Goal: Information Seeking & Learning: Compare options

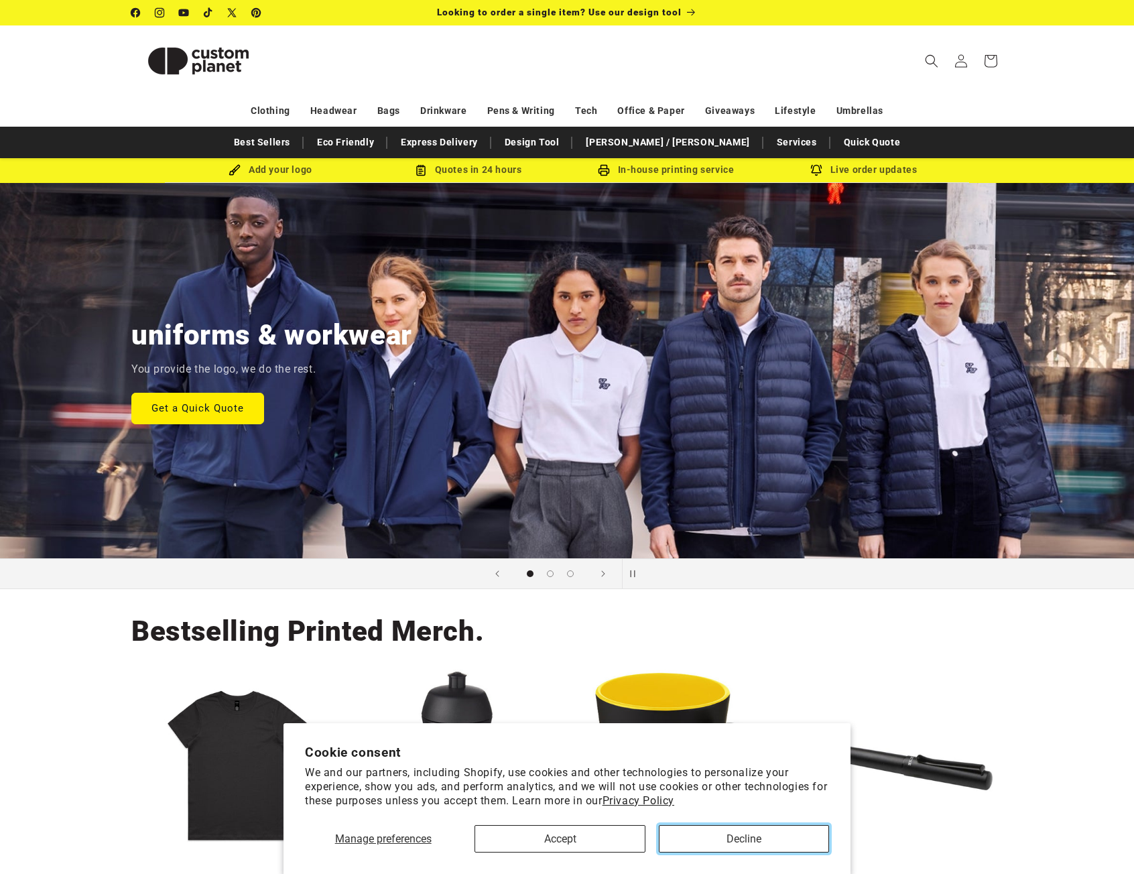
click at [721, 837] on button "Decline" at bounding box center [744, 838] width 170 height 27
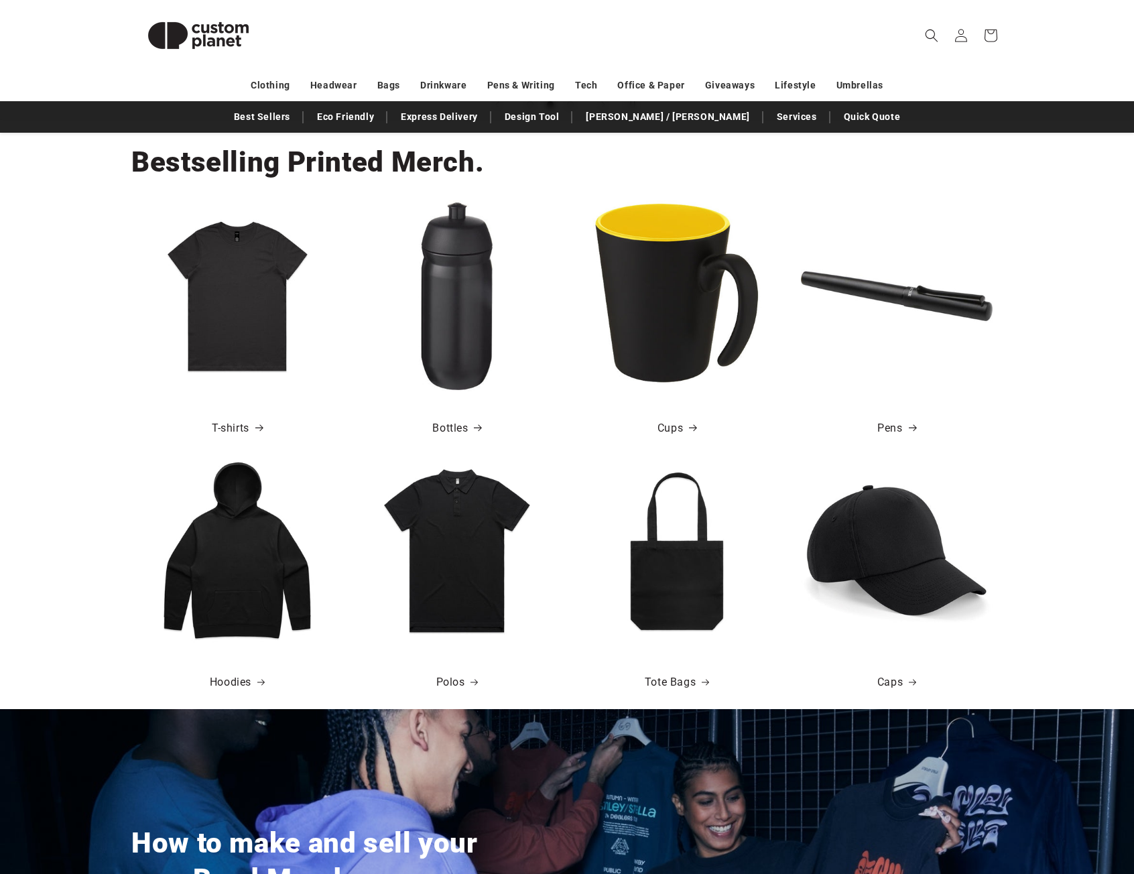
scroll to position [0, 1134]
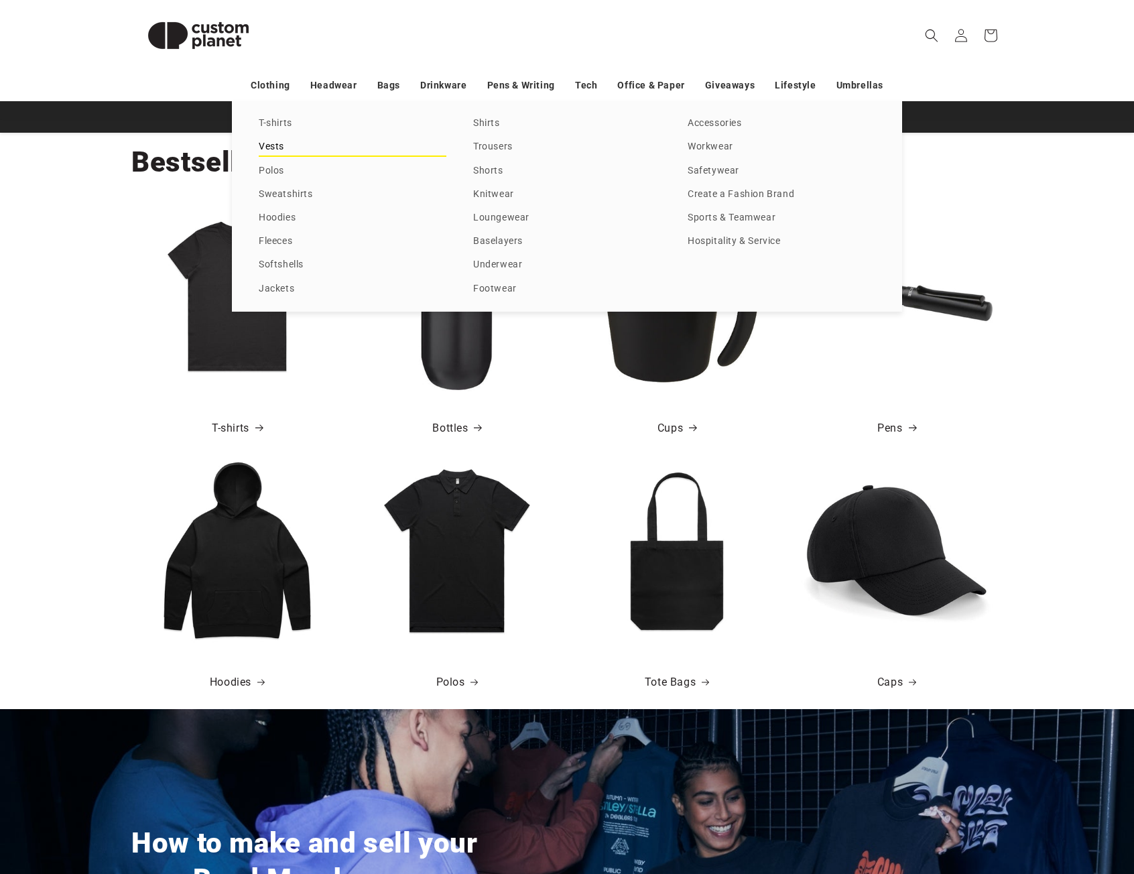
click at [280, 145] on link "Vests" at bounding box center [353, 147] width 188 height 18
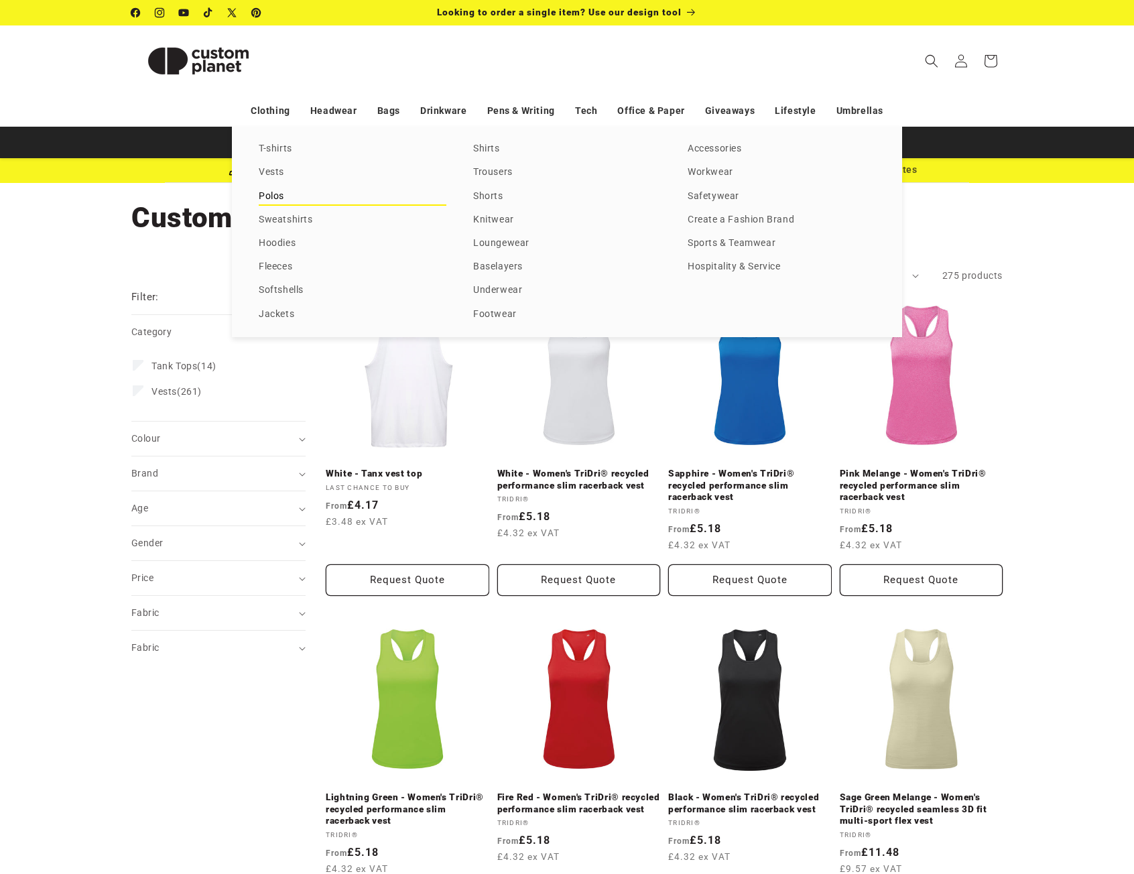
click at [271, 194] on link "Polos" at bounding box center [353, 197] width 188 height 18
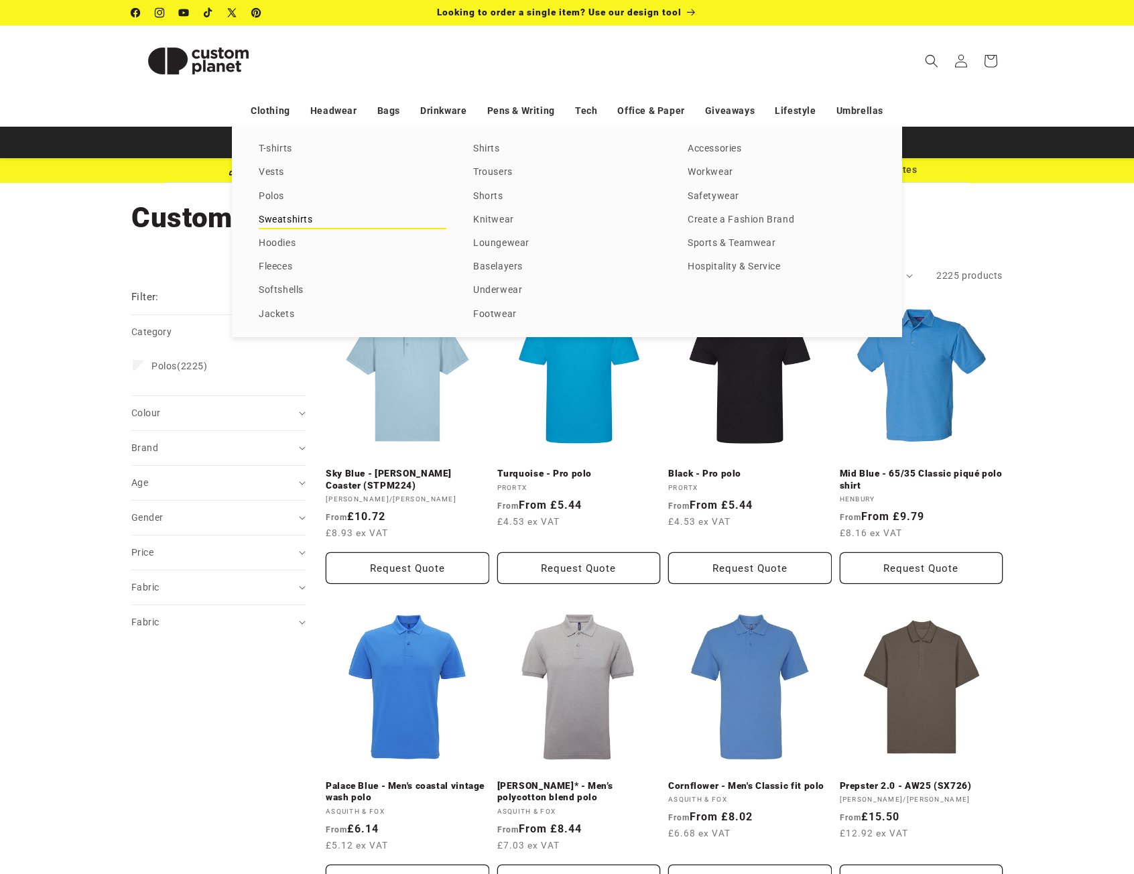
click at [263, 223] on link "Sweatshirts" at bounding box center [353, 220] width 188 height 18
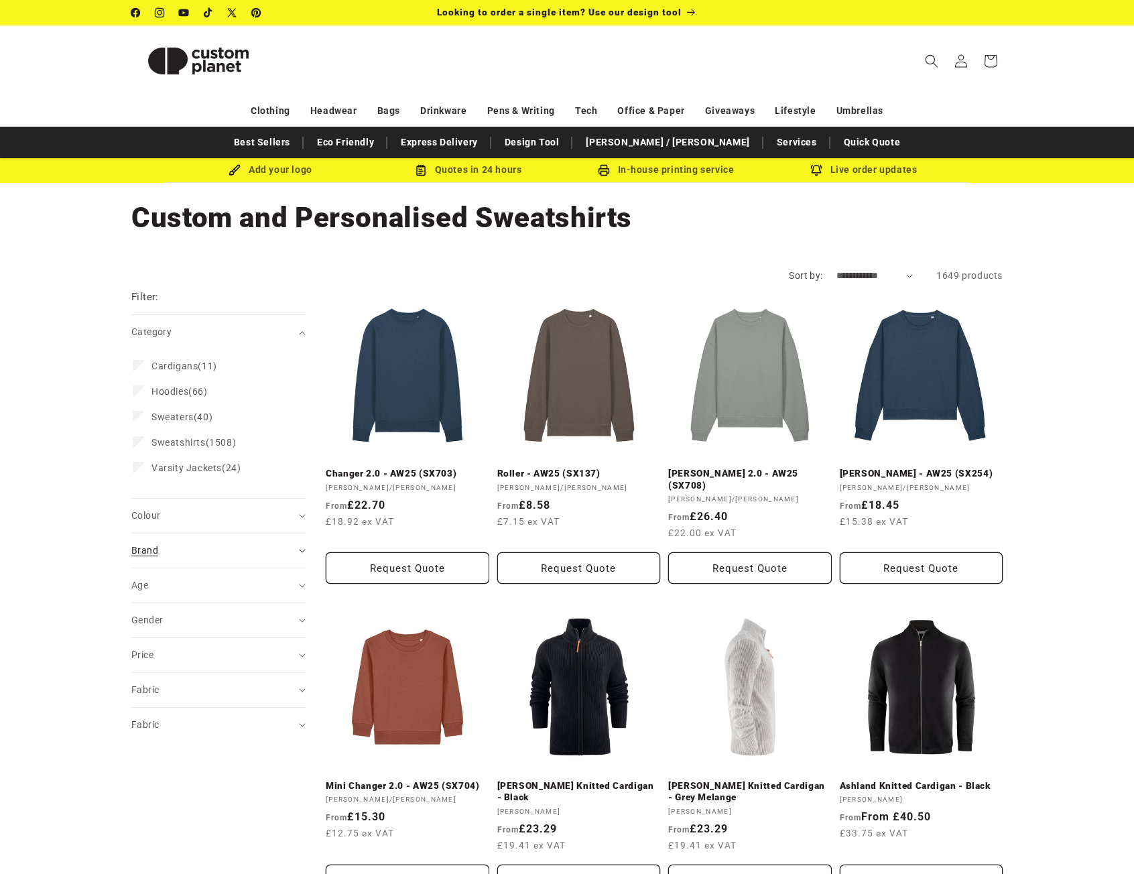
click at [147, 550] on span "Brand (0)" at bounding box center [144, 550] width 27 height 11
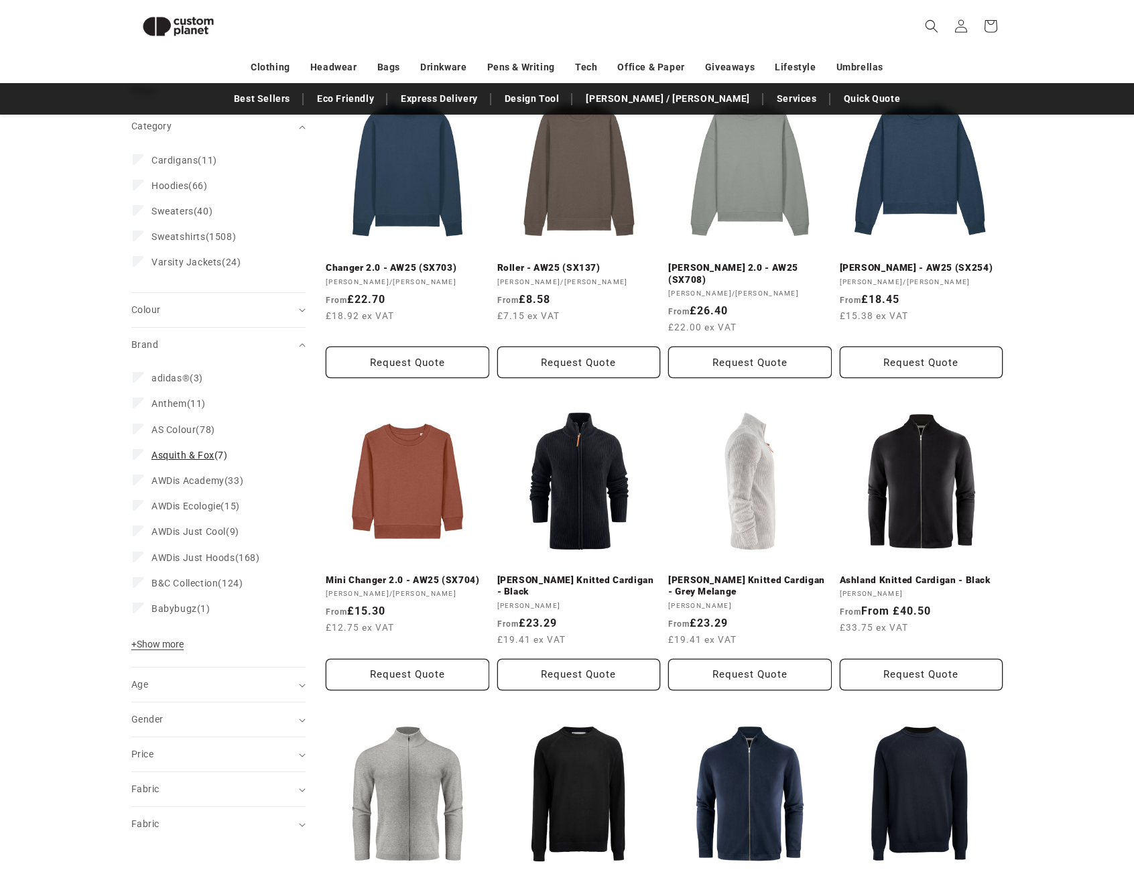
scroll to position [182, 0]
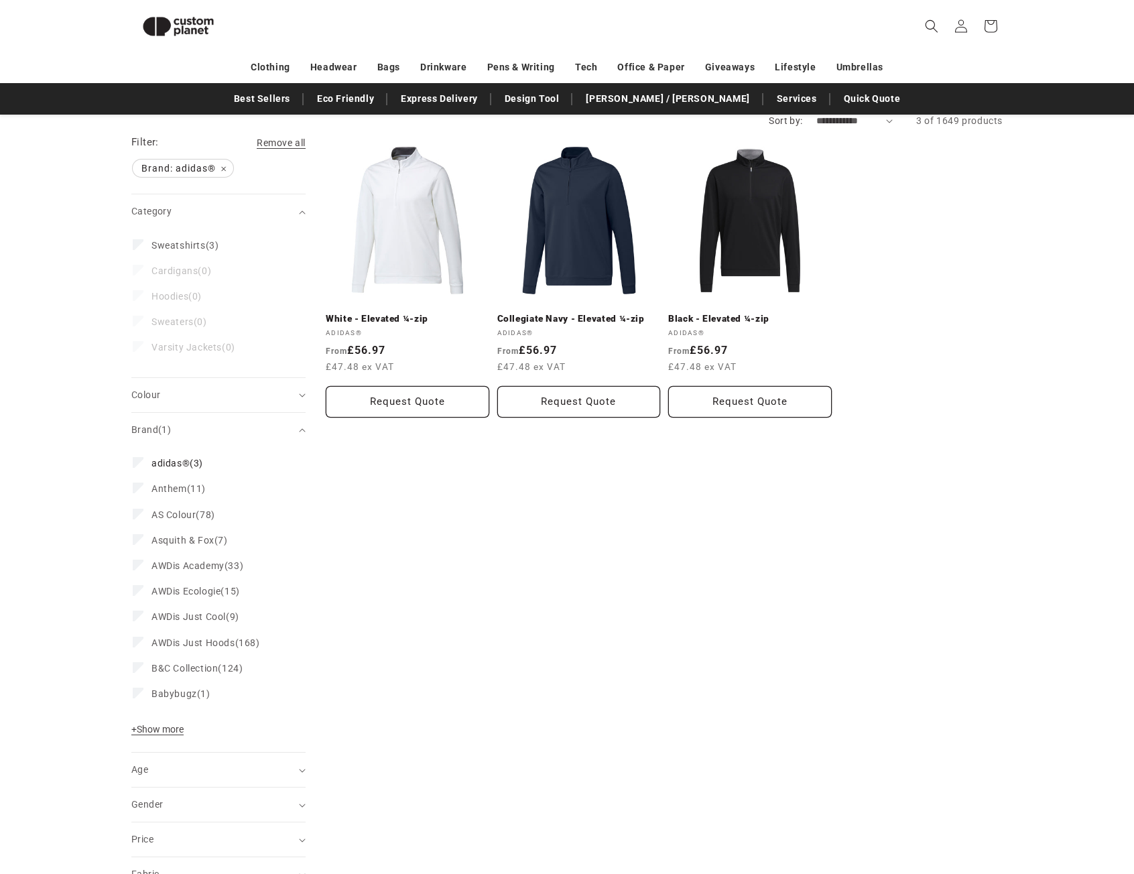
scroll to position [115, 0]
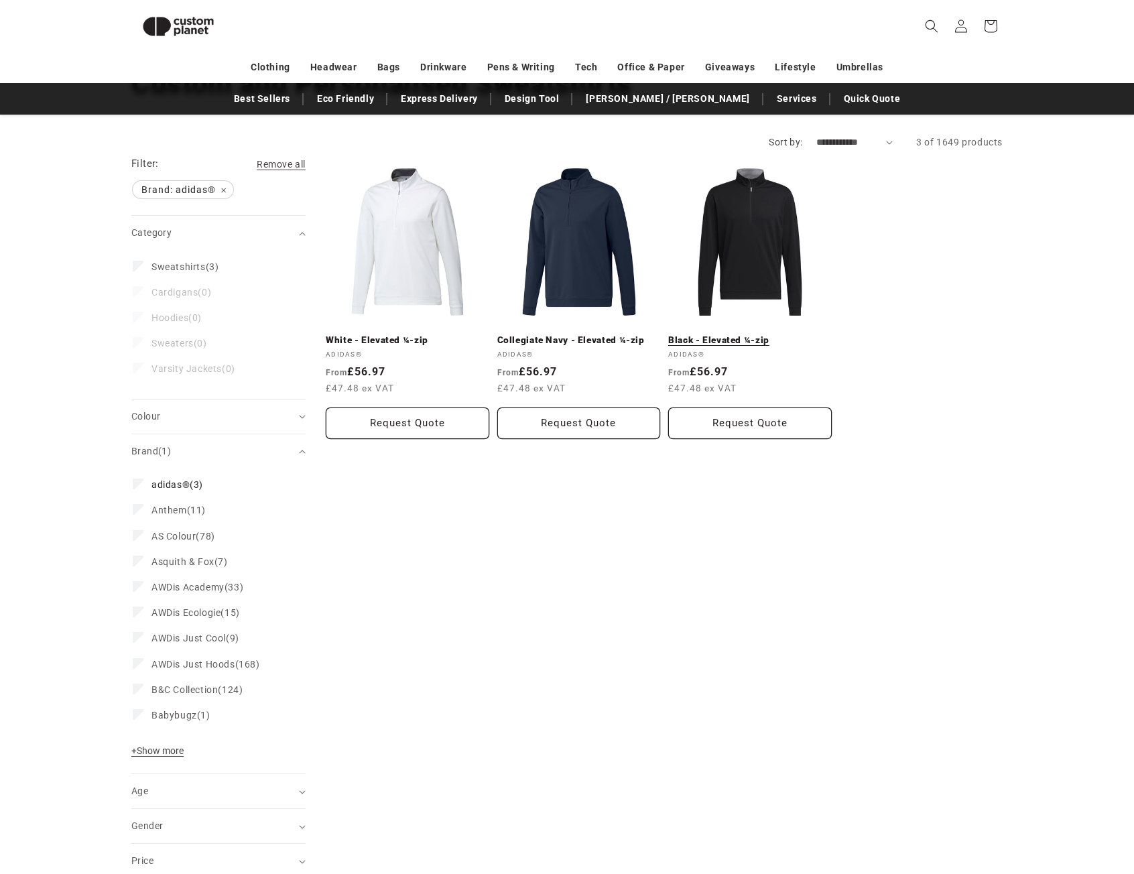
click at [751, 334] on link "Black - Elevated ¼-zip" at bounding box center [750, 340] width 164 height 12
click at [141, 483] on icon at bounding box center [138, 483] width 7 height 5
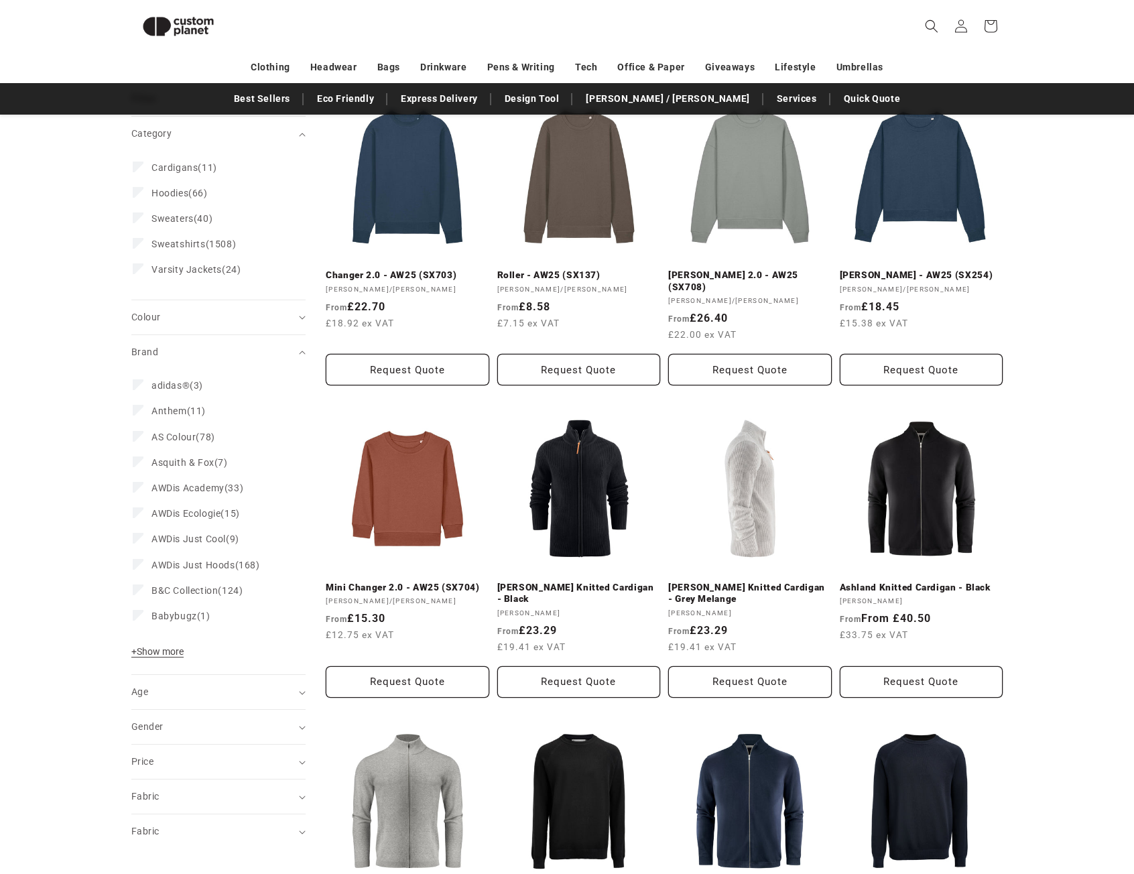
scroll to position [182, 0]
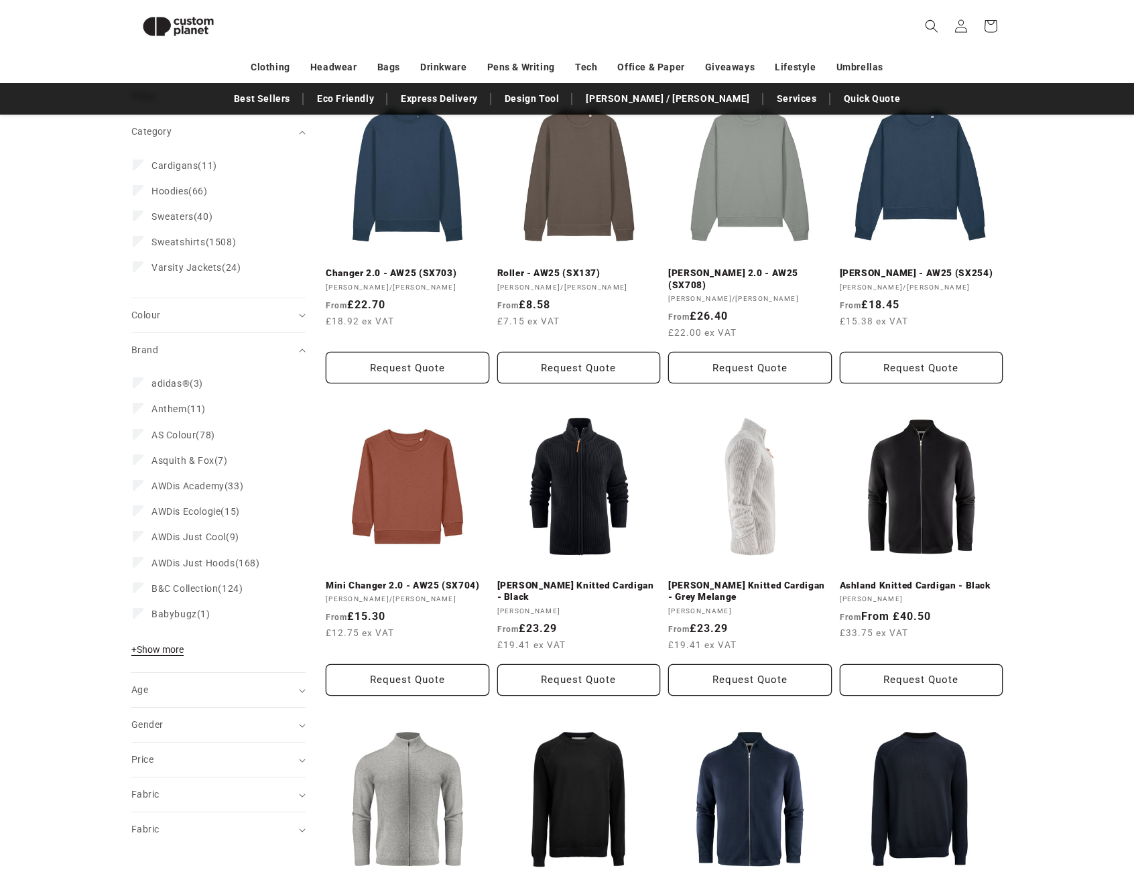
click at [161, 653] on span "+ Show more" at bounding box center [157, 649] width 52 height 11
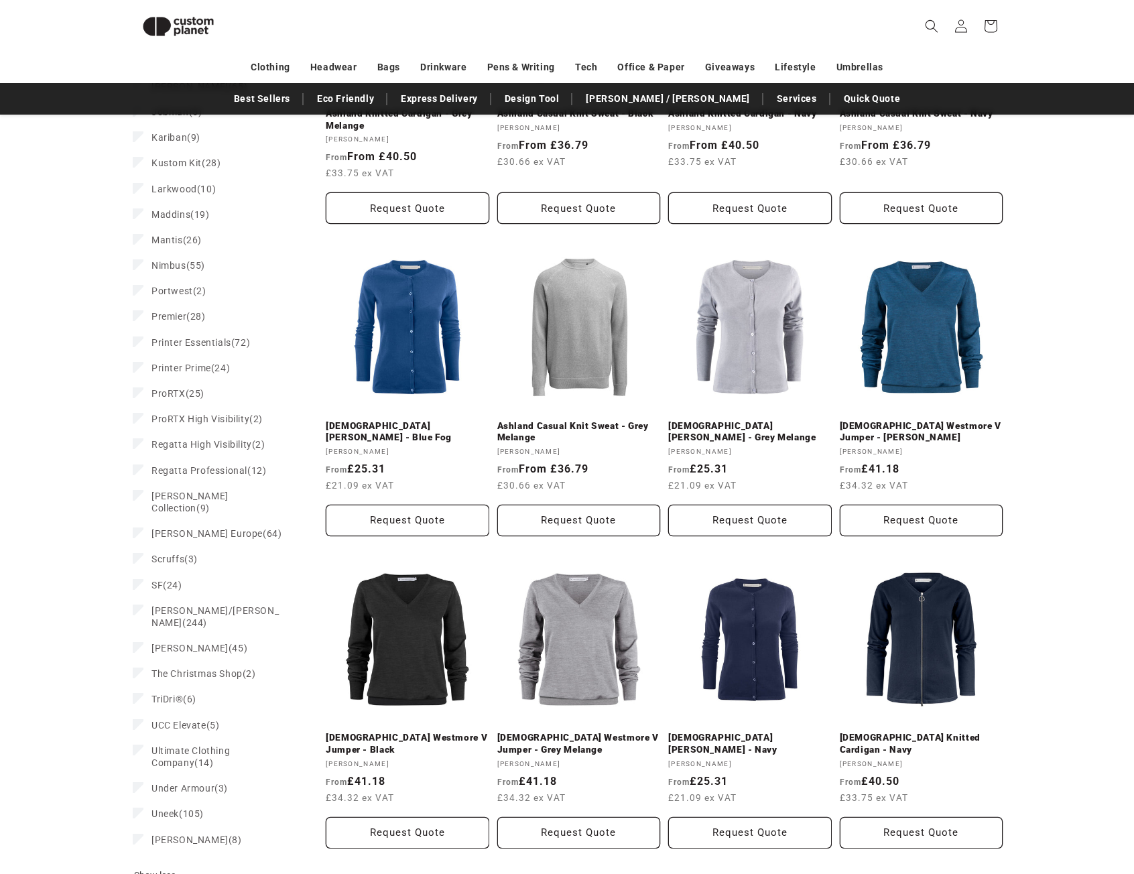
scroll to position [987, 0]
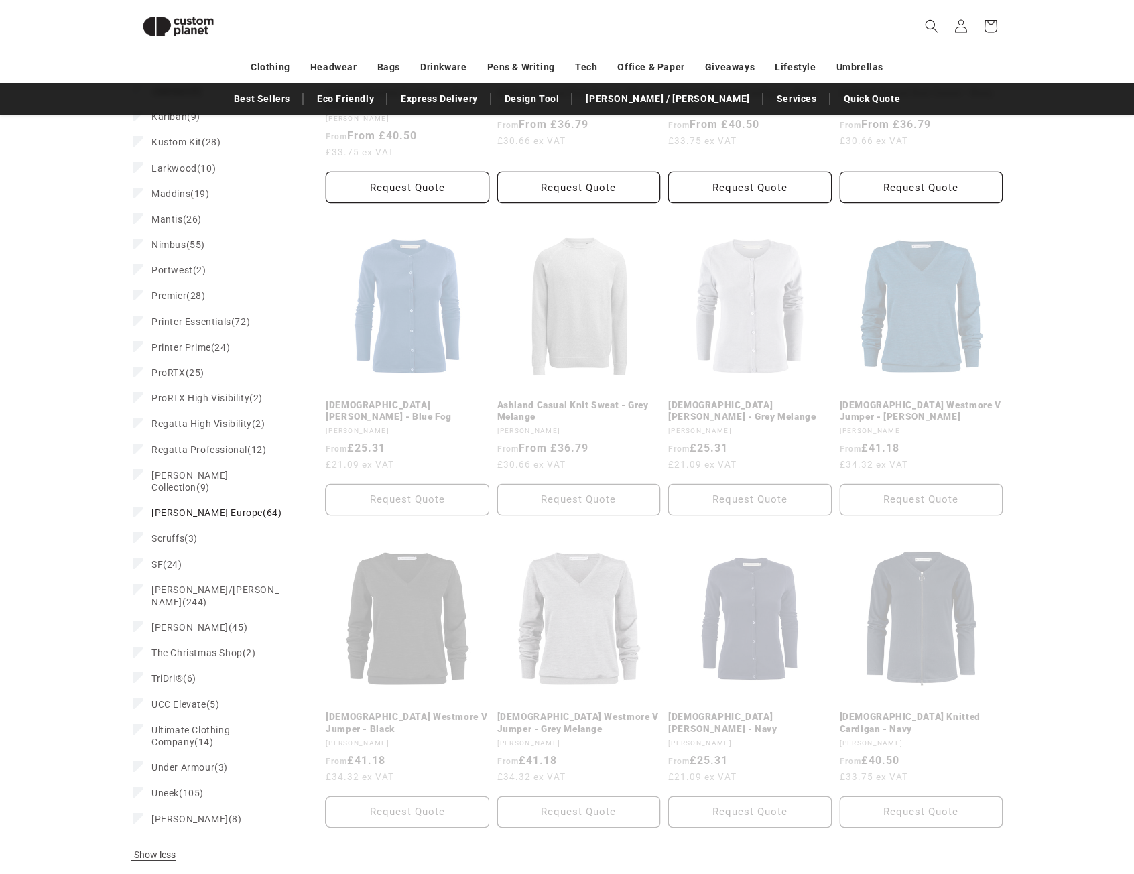
scroll to position [129, 0]
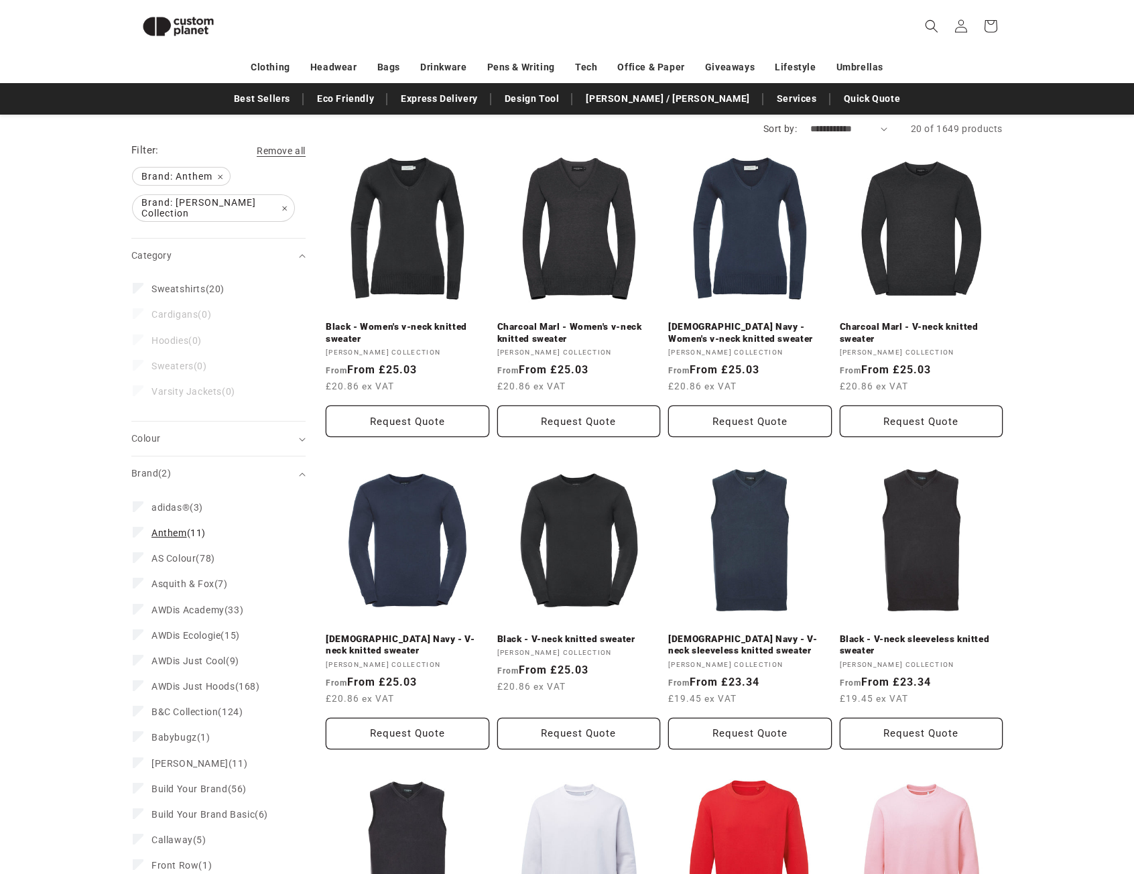
click at [137, 530] on icon at bounding box center [138, 532] width 7 height 5
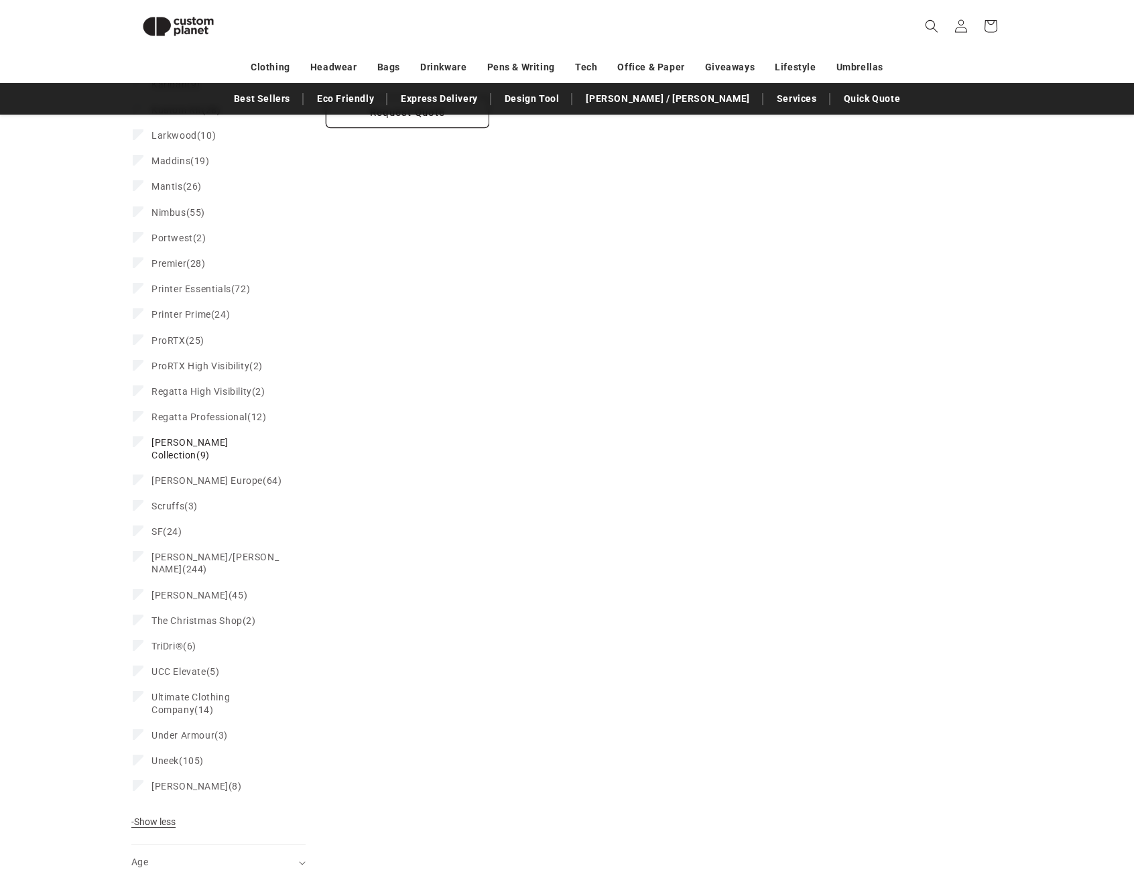
scroll to position [1067, 0]
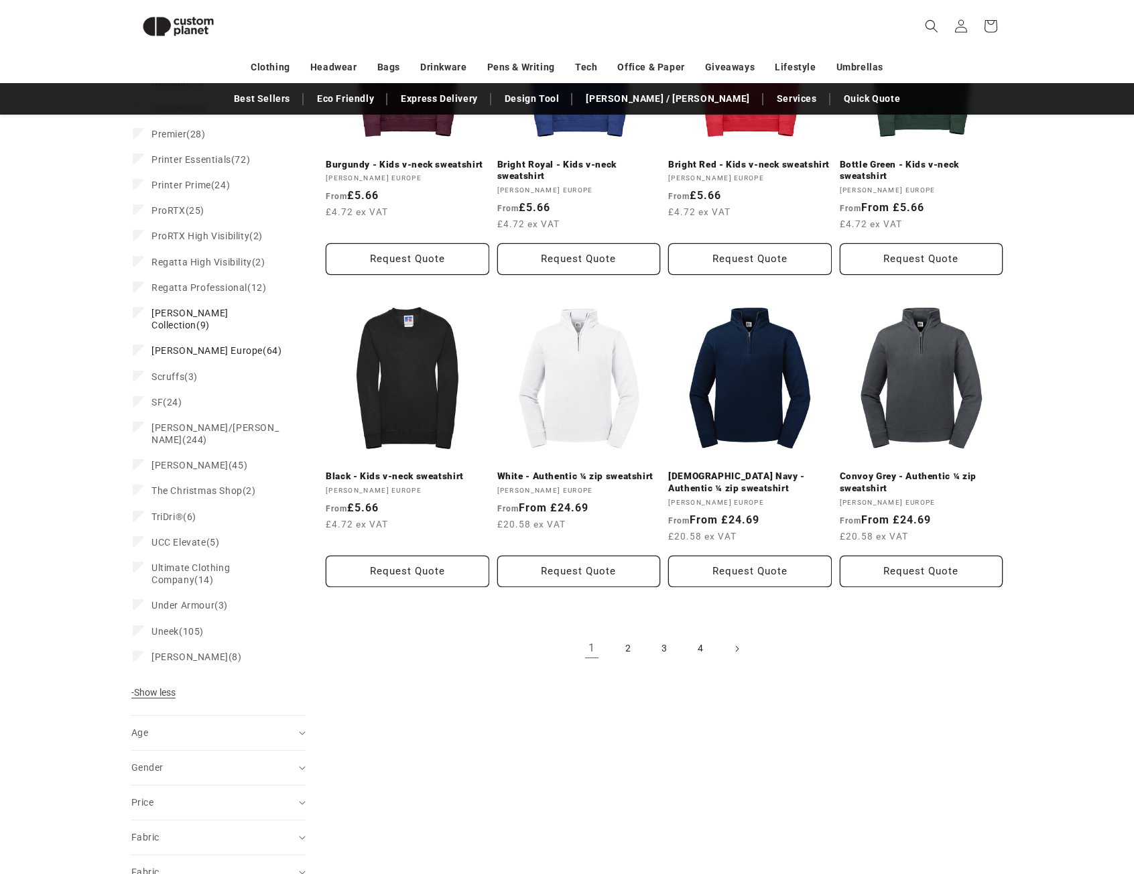
scroll to position [1228, 0]
click at [395, 470] on link "Black - Kids v-neck sweatshirt" at bounding box center [408, 476] width 164 height 12
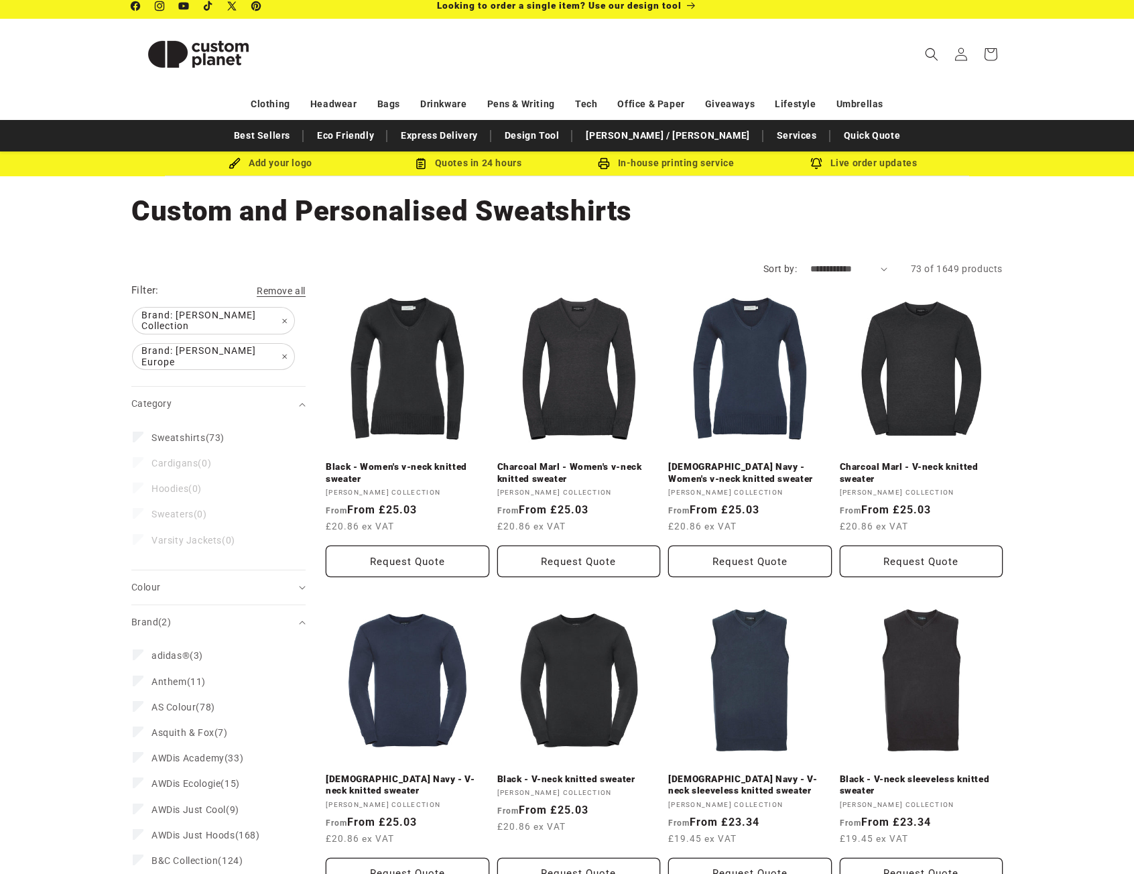
scroll to position [0, 0]
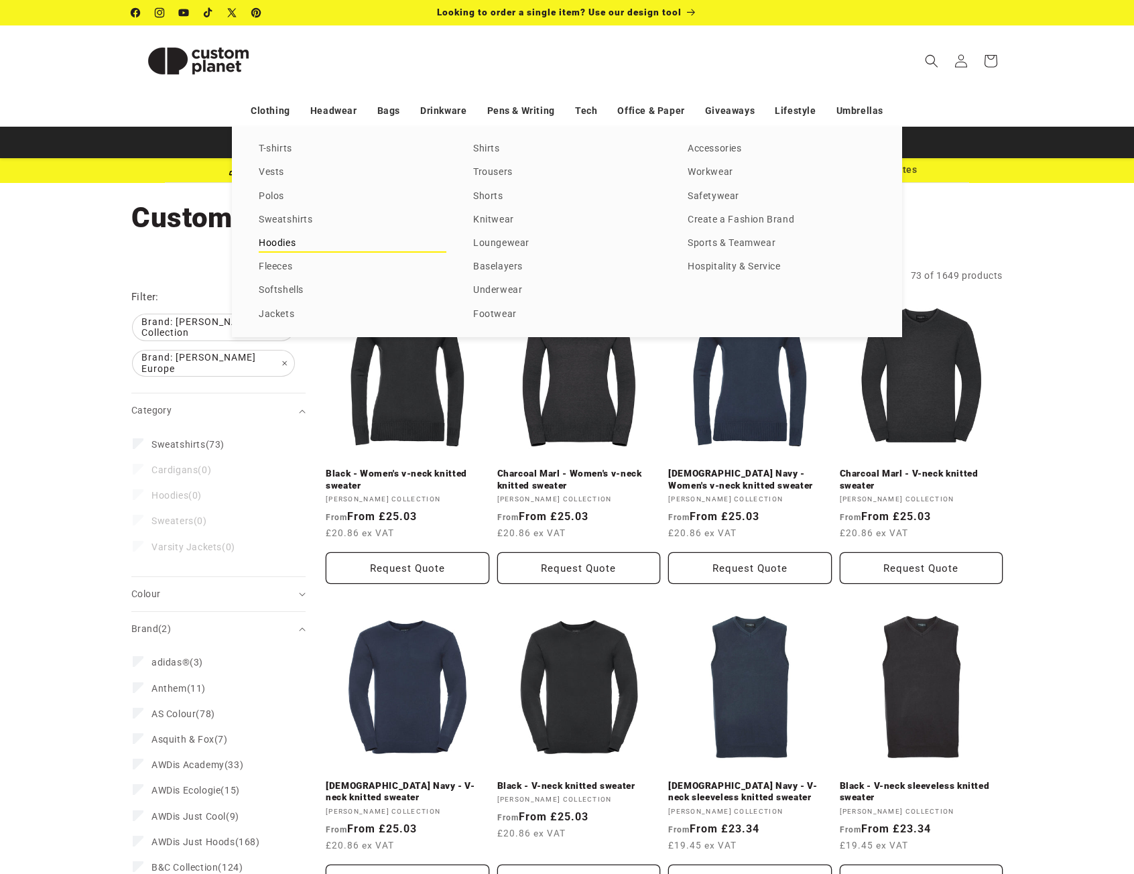
click at [271, 243] on link "Hoodies" at bounding box center [353, 244] width 188 height 18
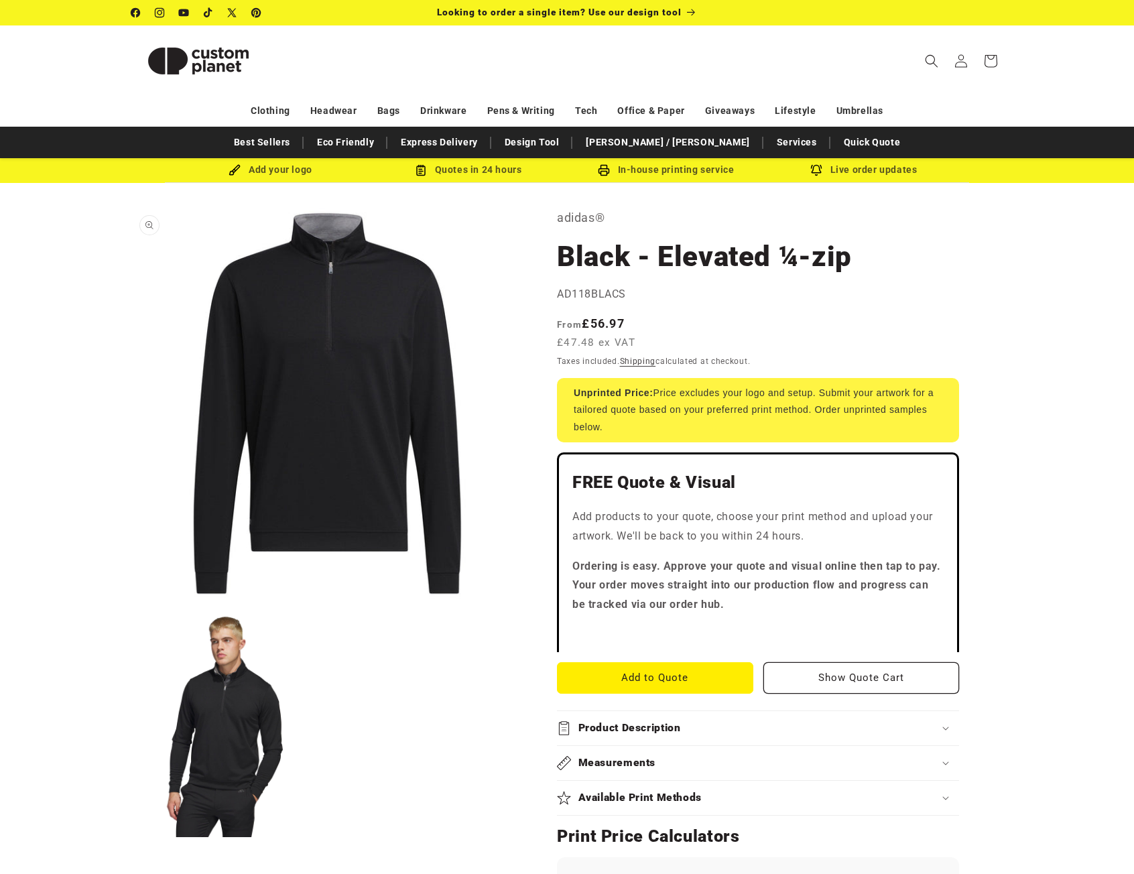
click at [131, 599] on button "Open media 1 in modal" at bounding box center [131, 599] width 0 height 0
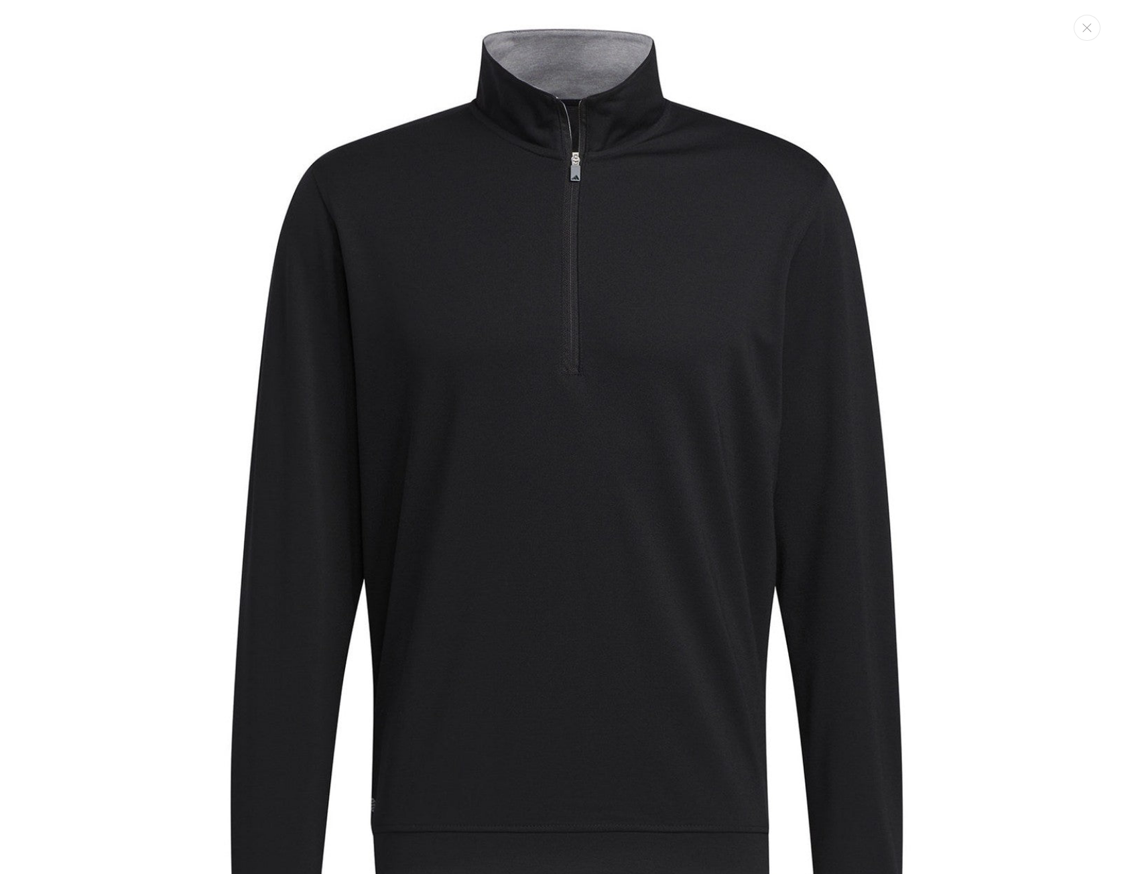
scroll to position [13, 0]
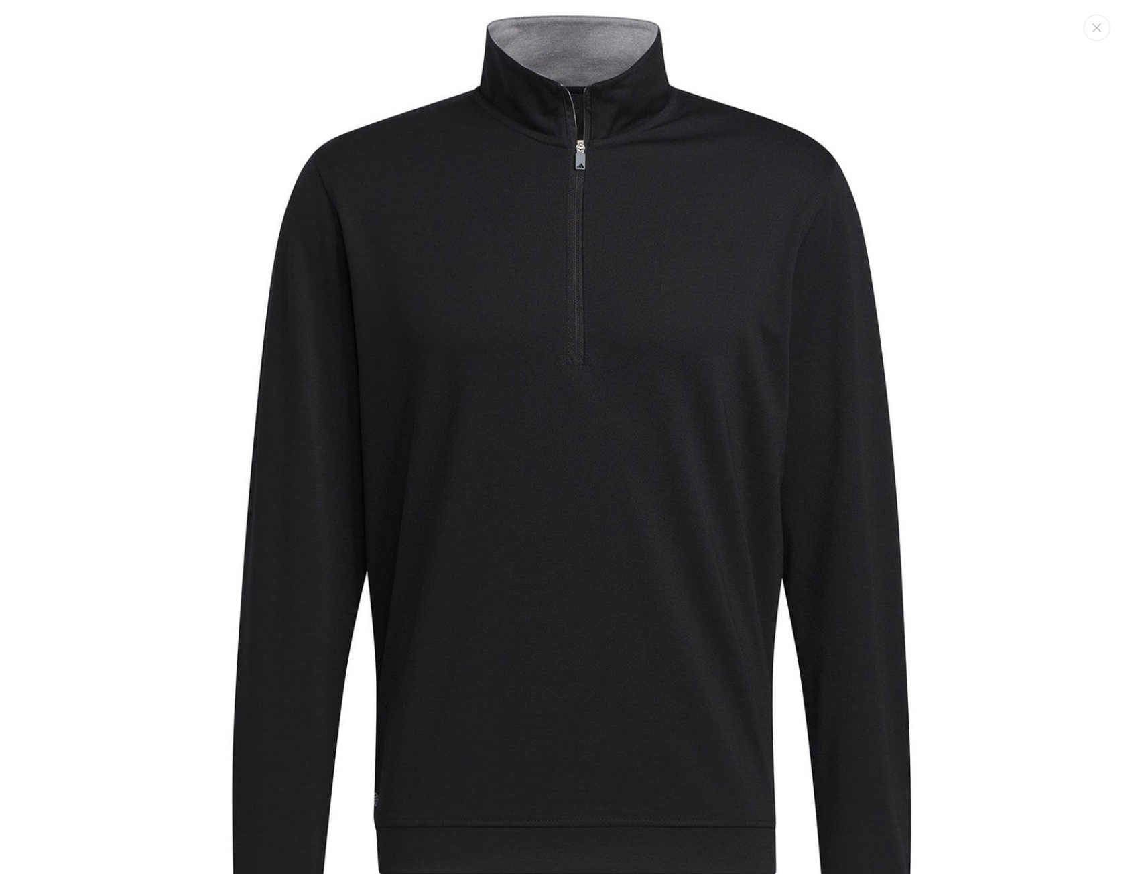
click at [468, 317] on img "Media gallery" at bounding box center [572, 498] width 997 height 997
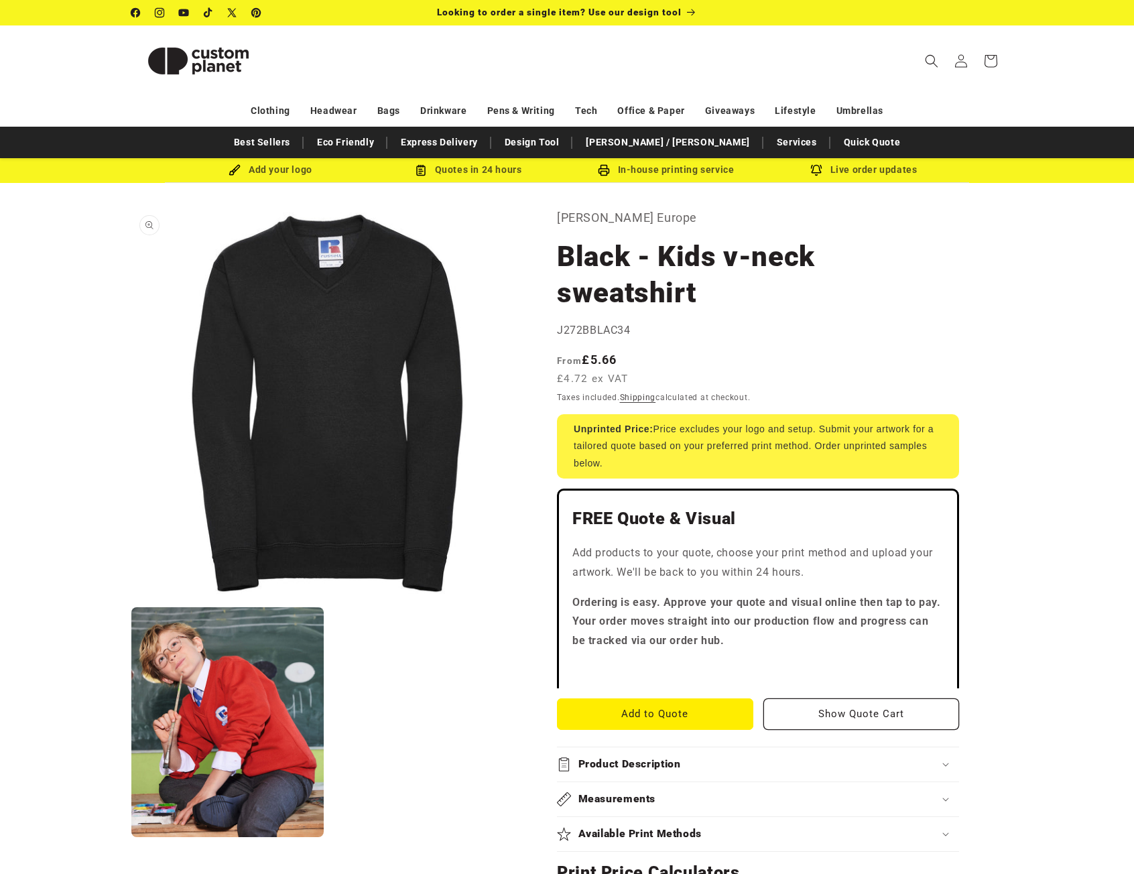
click at [131, 599] on button "Open media 1 in modal" at bounding box center [131, 599] width 0 height 0
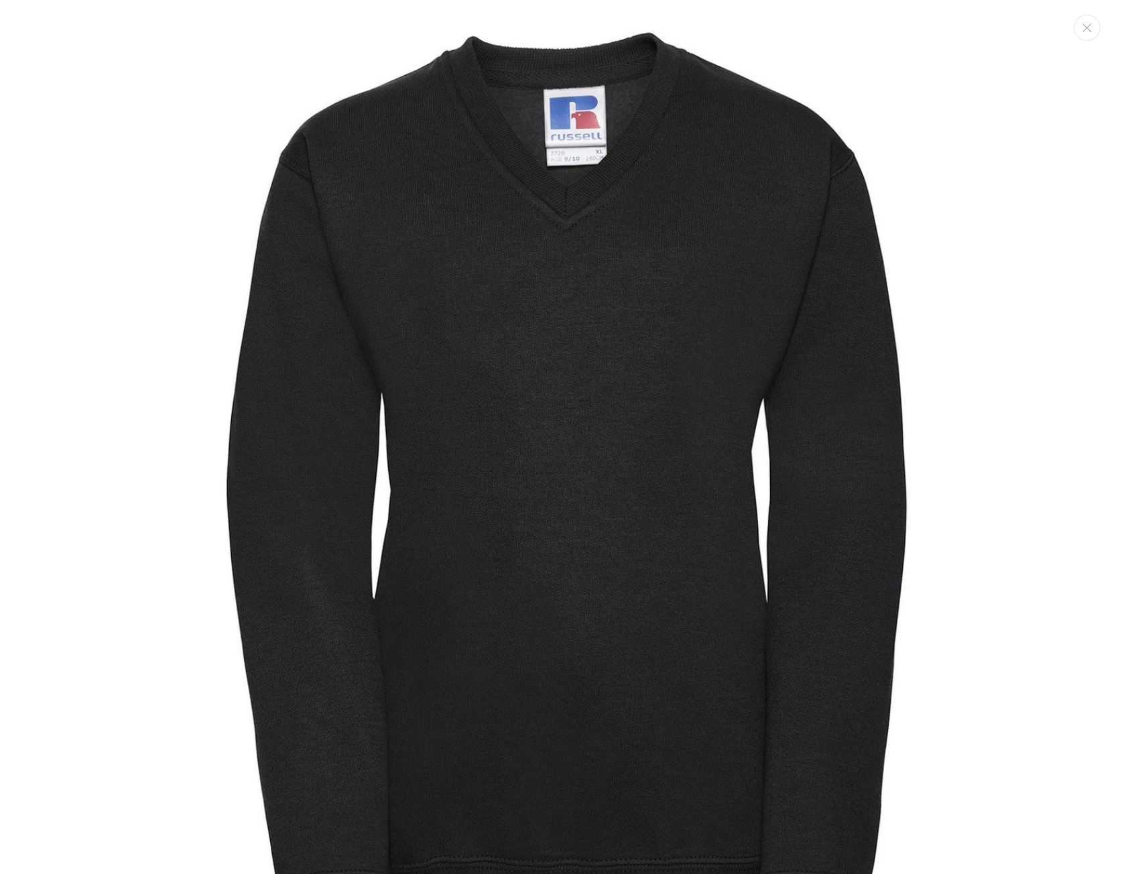
scroll to position [13, 0]
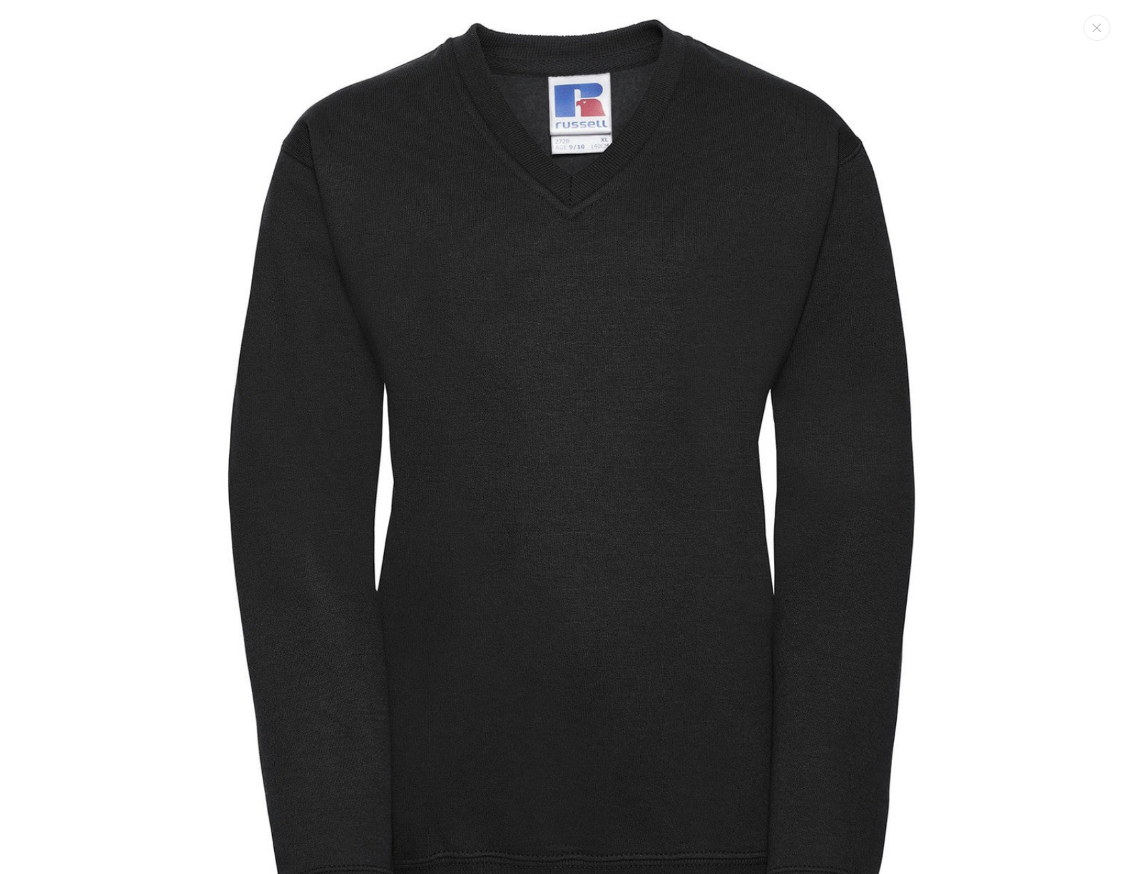
click at [342, 381] on img "Media gallery" at bounding box center [572, 498] width 997 height 997
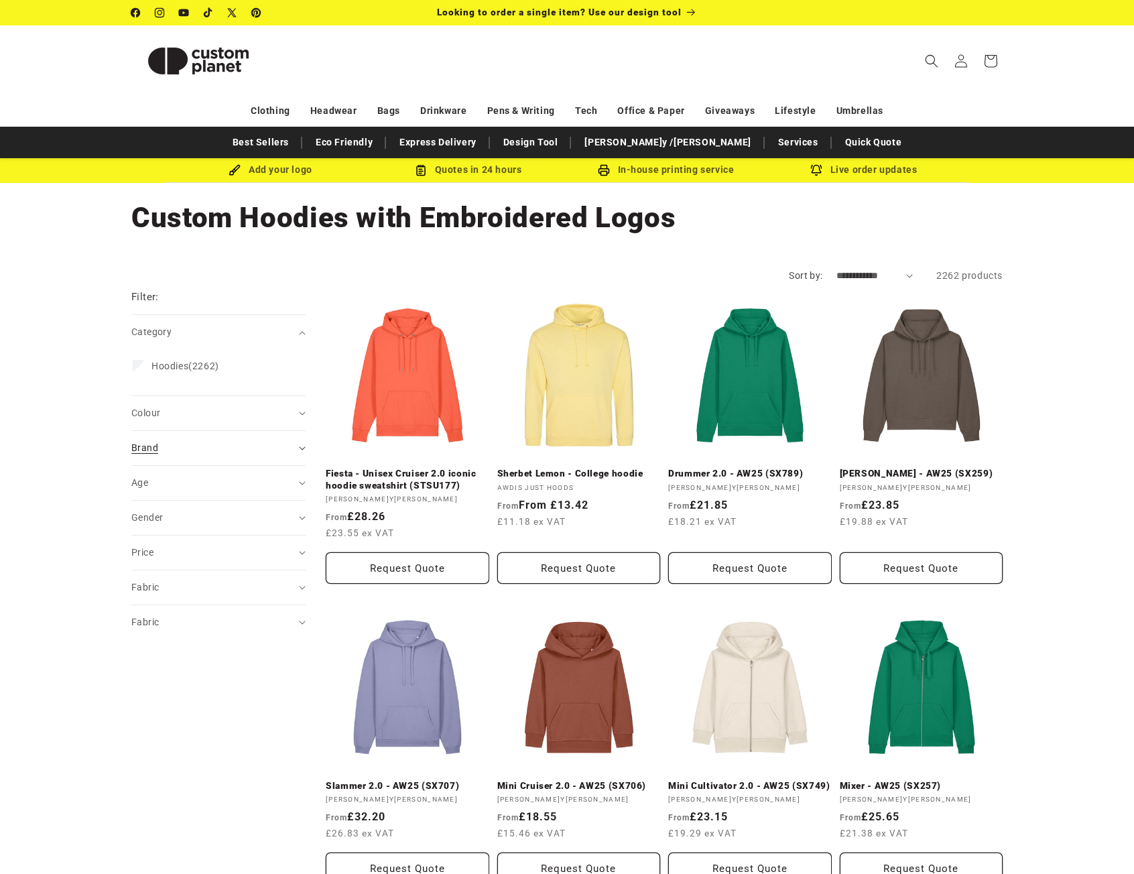
click at [151, 446] on span "Brand (0)" at bounding box center [144, 447] width 27 height 11
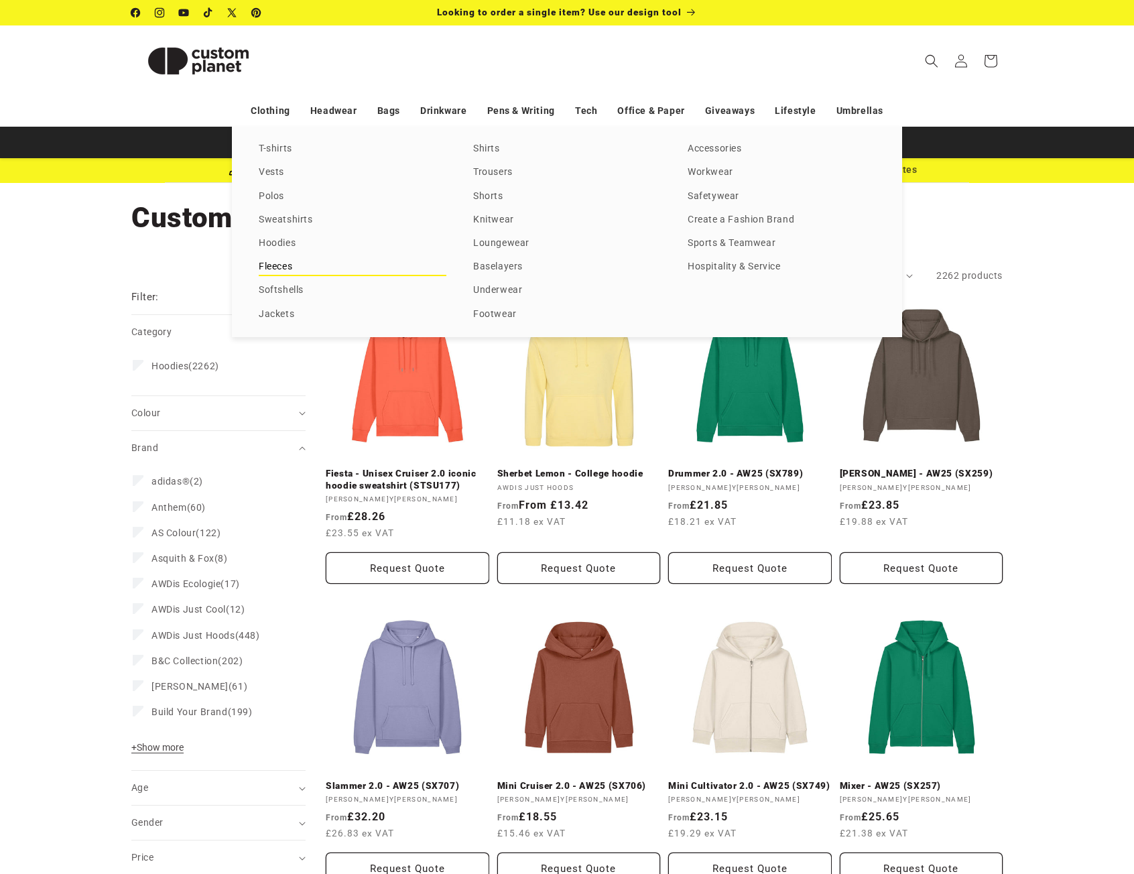
click at [268, 262] on link "Fleeces" at bounding box center [353, 267] width 188 height 18
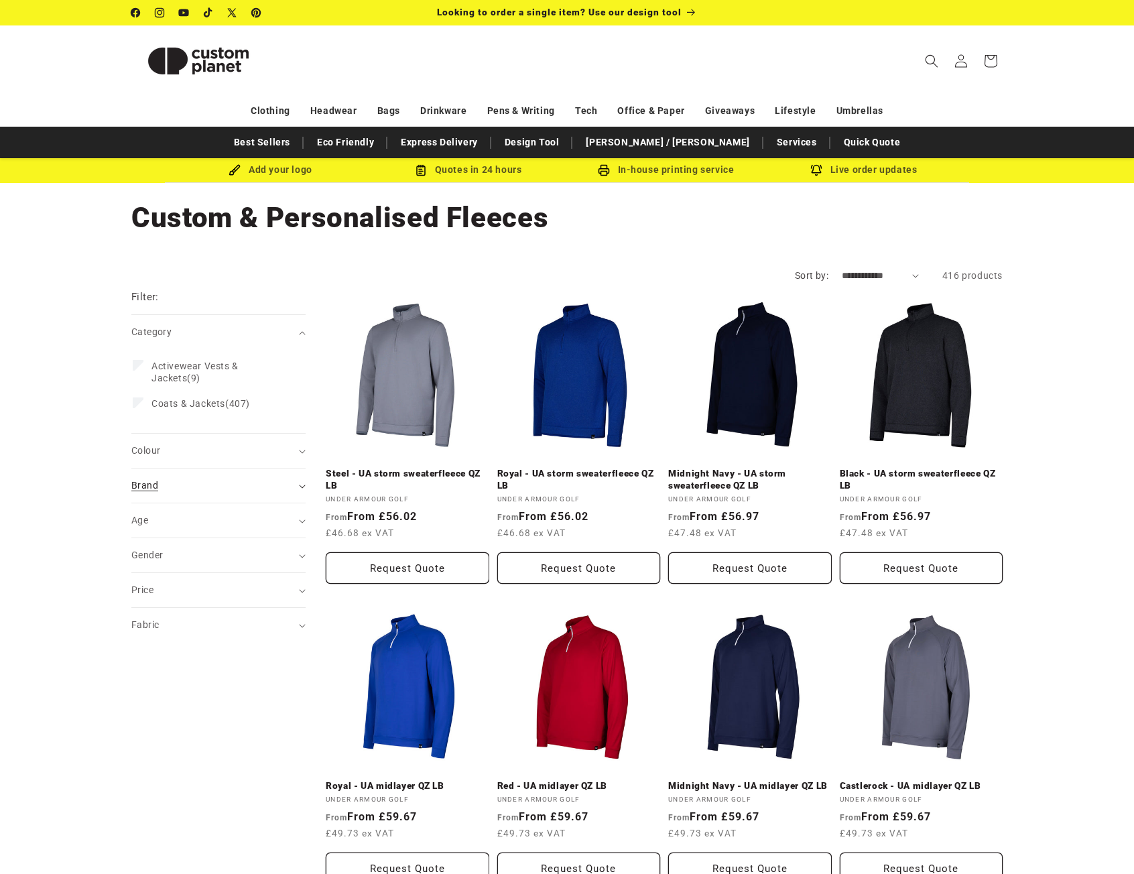
click at [149, 485] on span "Brand (0)" at bounding box center [144, 485] width 27 height 11
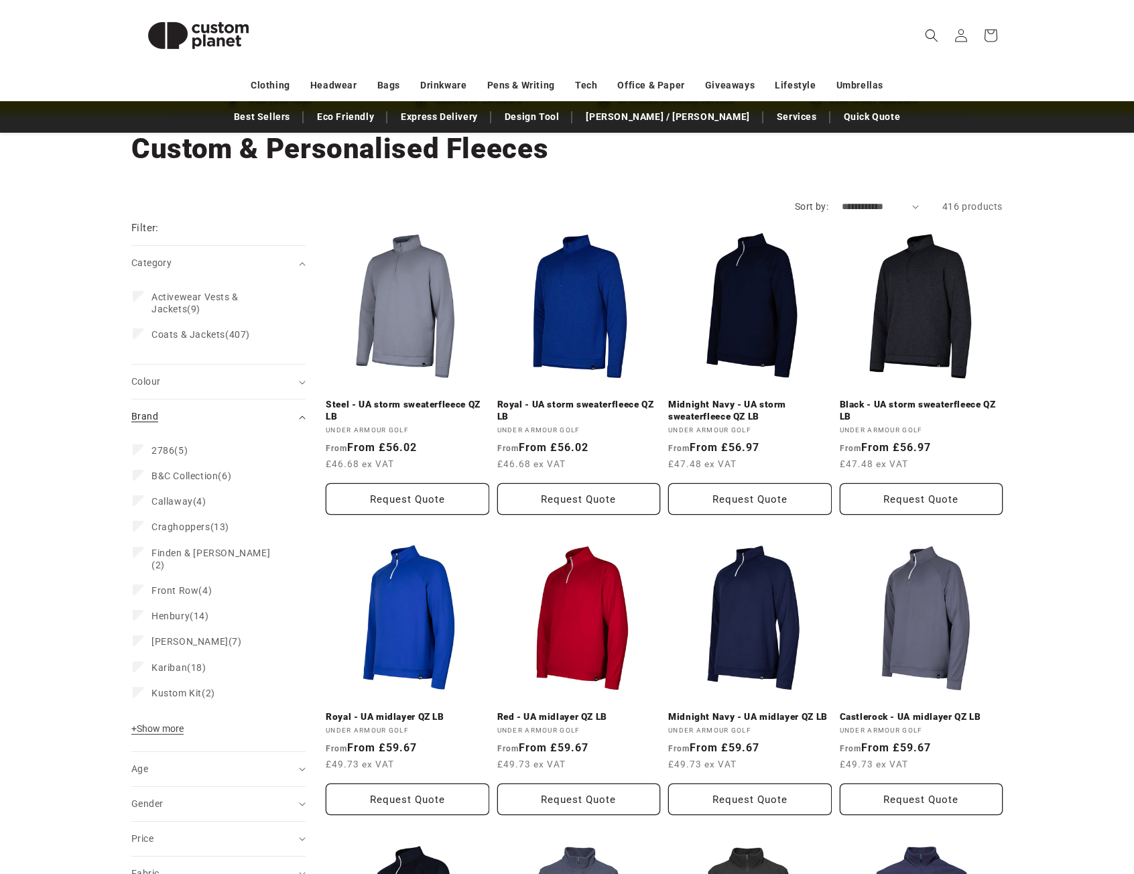
scroll to position [134, 0]
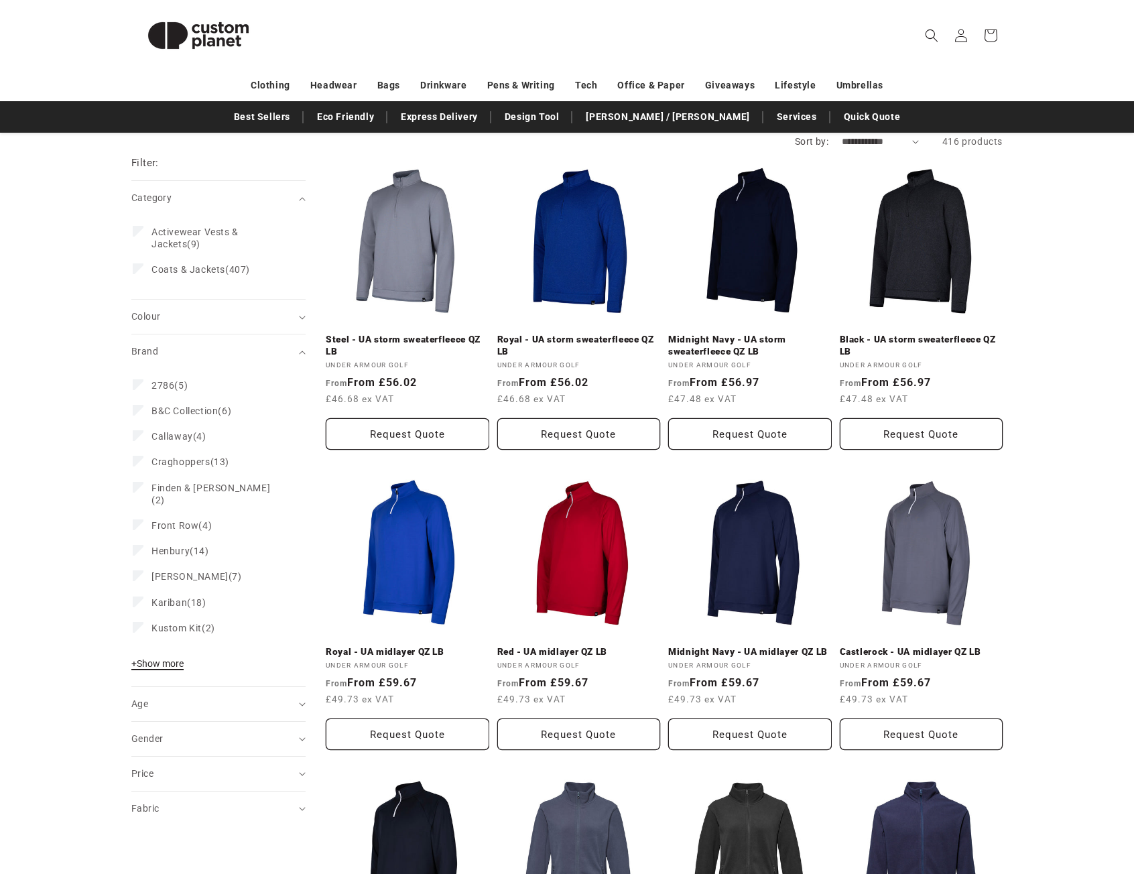
click at [171, 658] on span "+ Show more" at bounding box center [157, 663] width 52 height 11
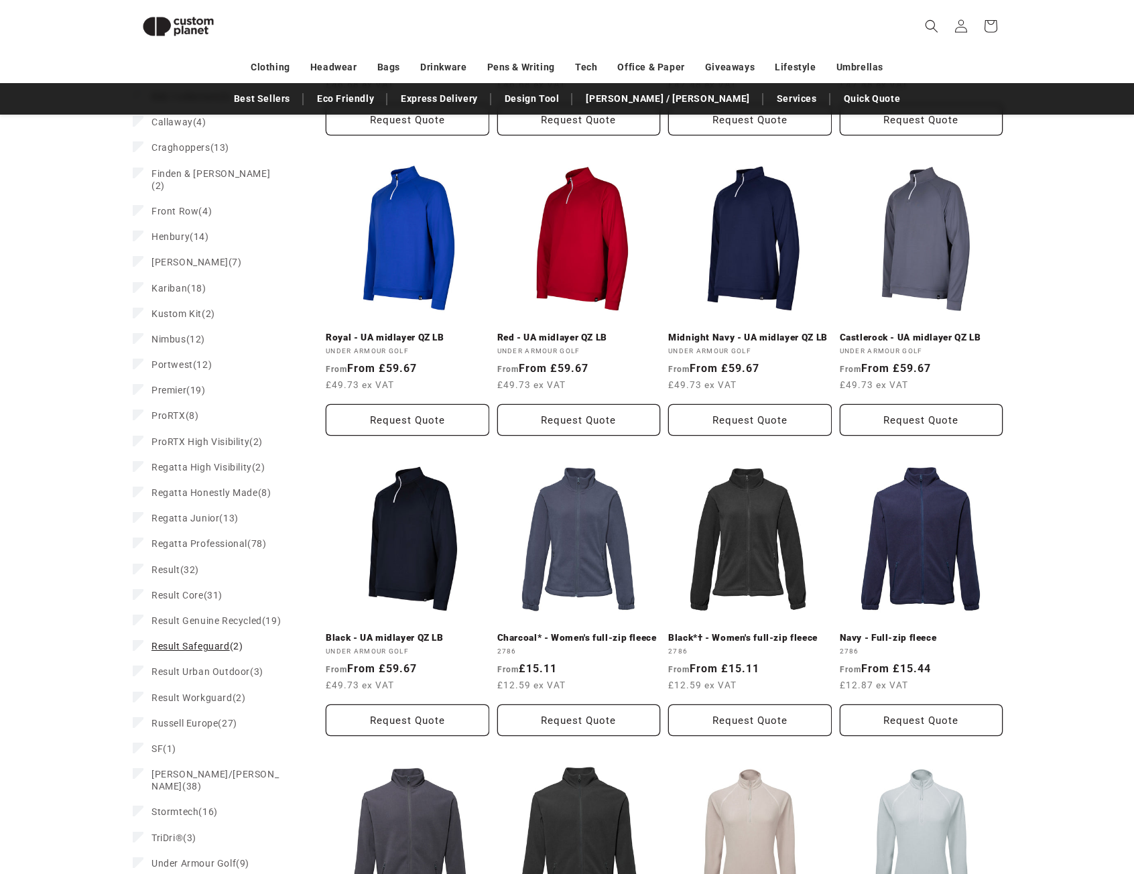
scroll to position [450, 0]
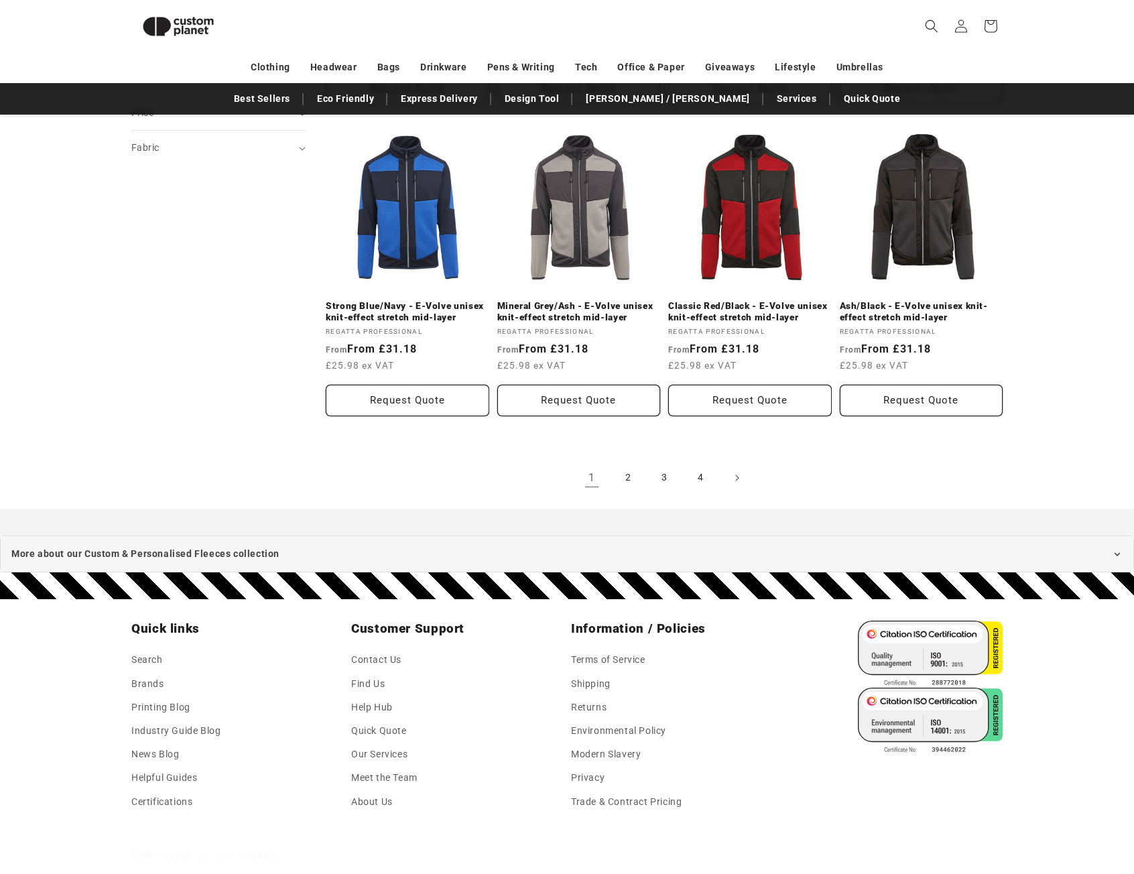
scroll to position [1389, 0]
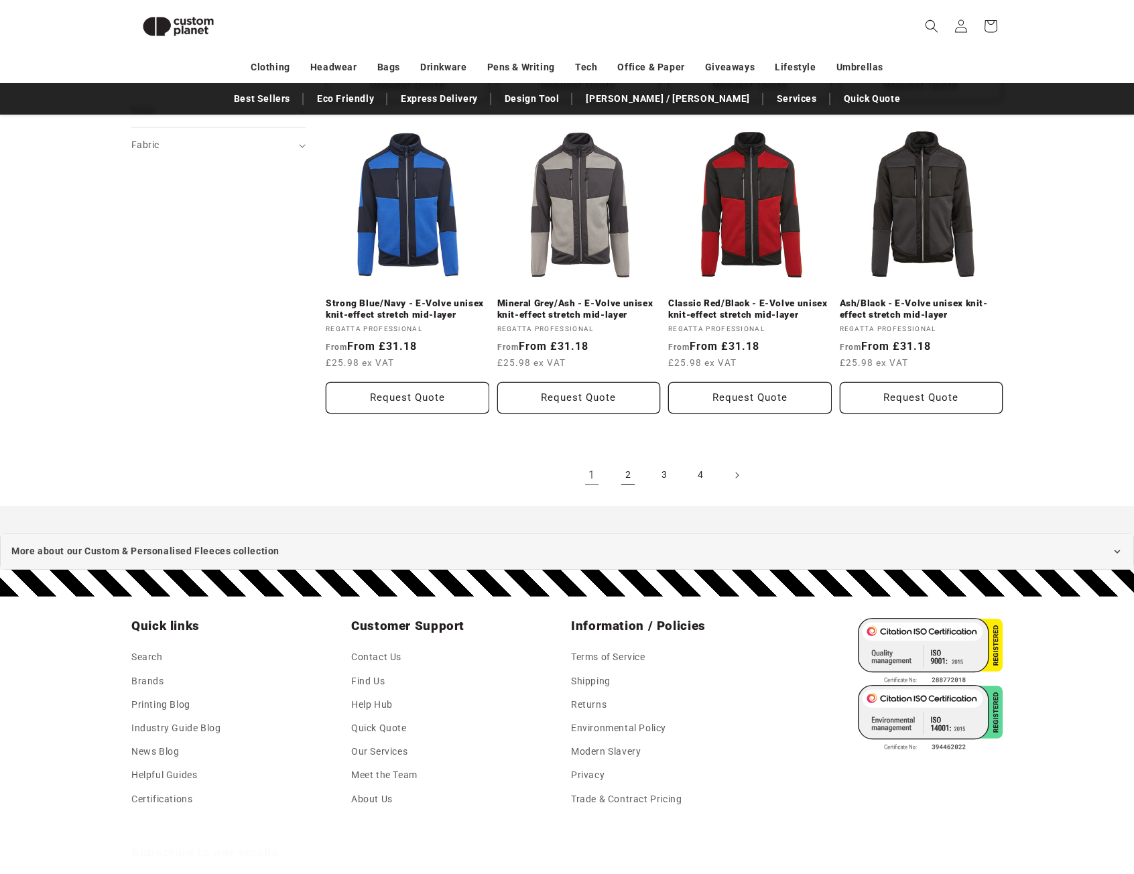
click at [625, 478] on link "2" at bounding box center [627, 475] width 29 height 29
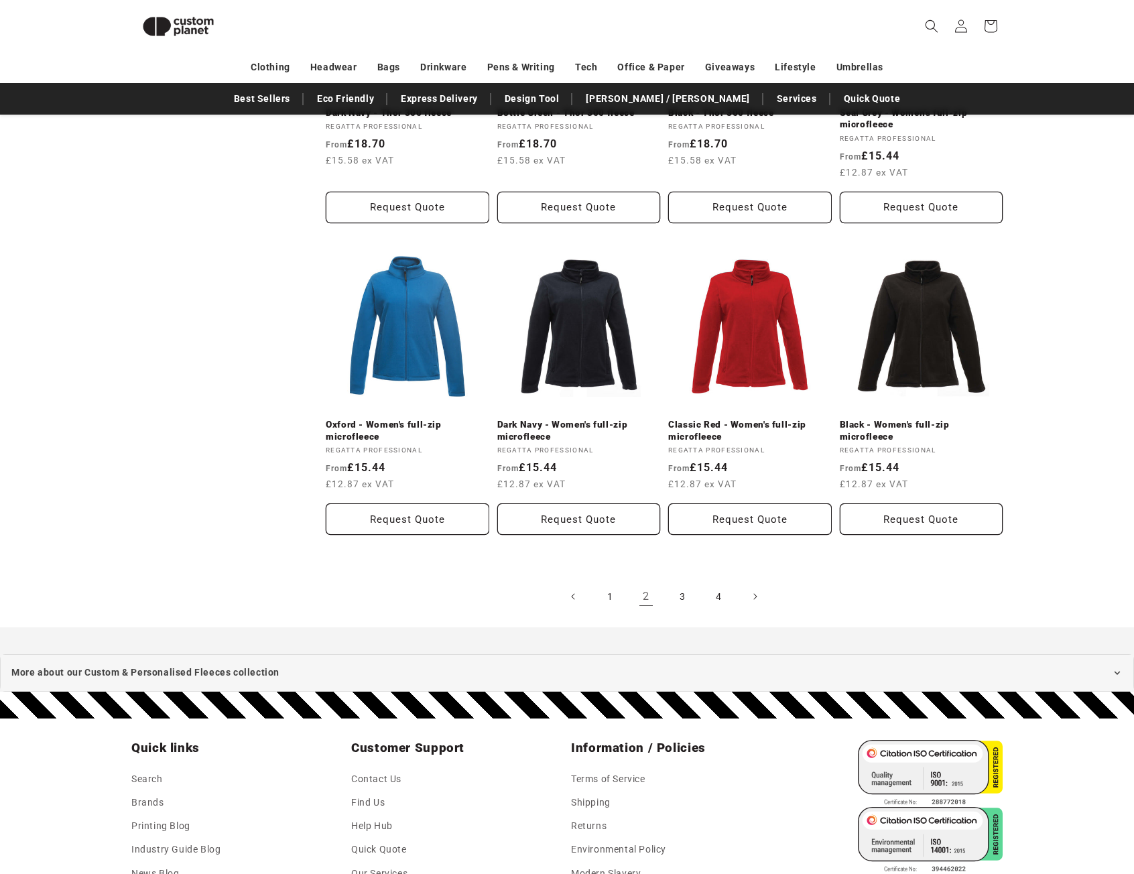
scroll to position [1256, 0]
click at [687, 611] on link "3" at bounding box center [682, 595] width 29 height 29
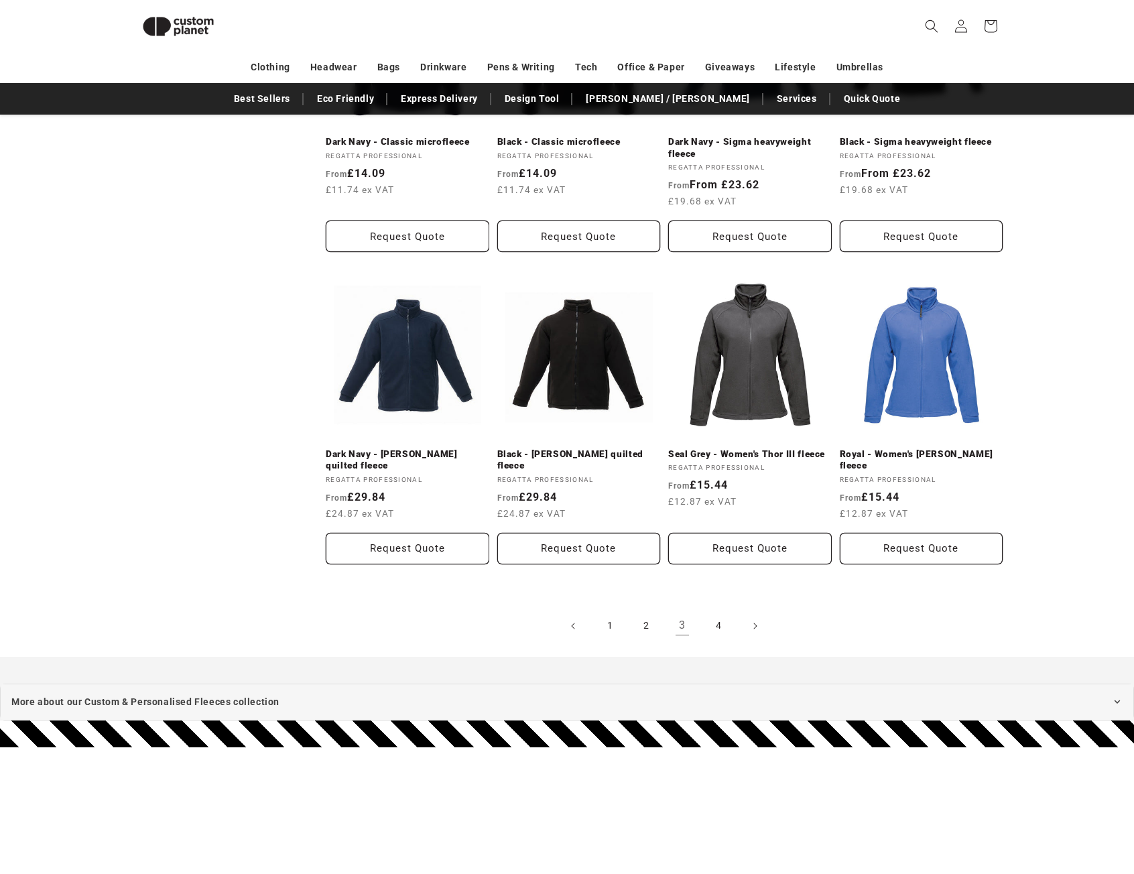
scroll to position [1255, 0]
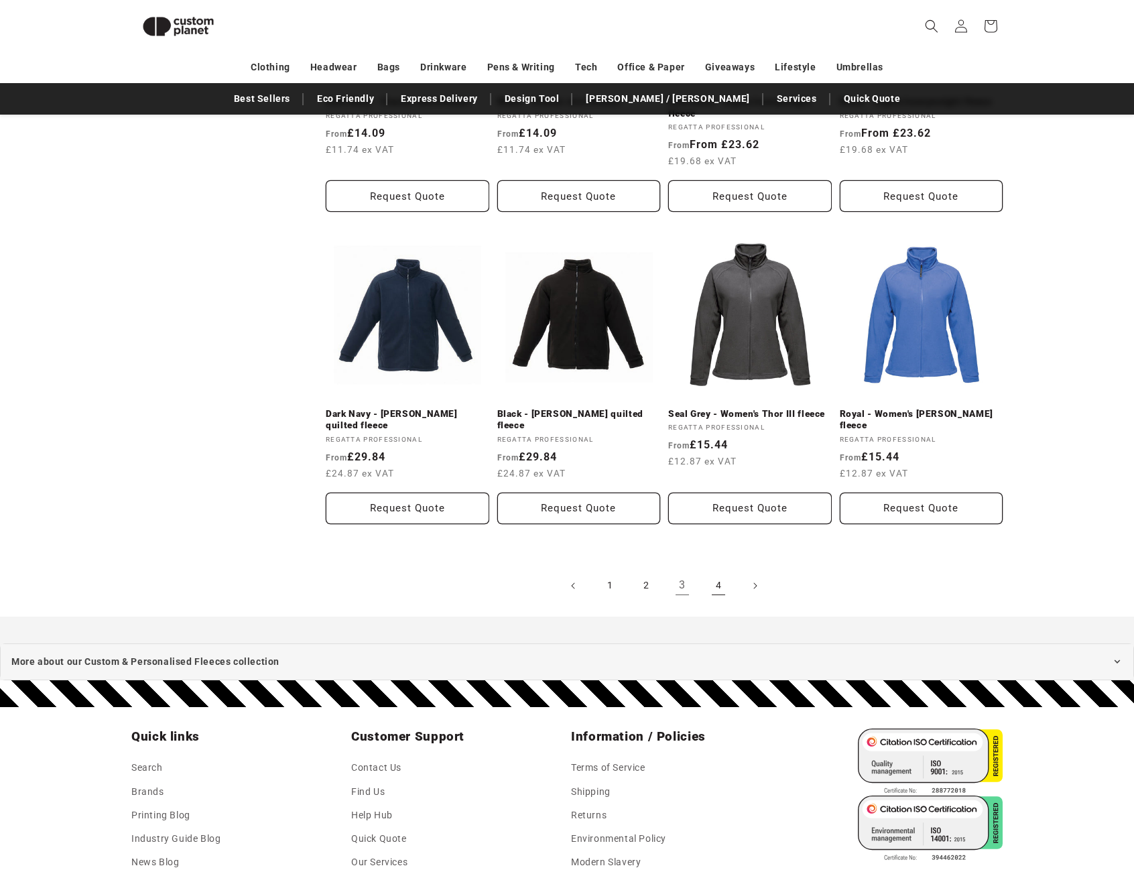
click at [717, 584] on link "4" at bounding box center [718, 585] width 29 height 29
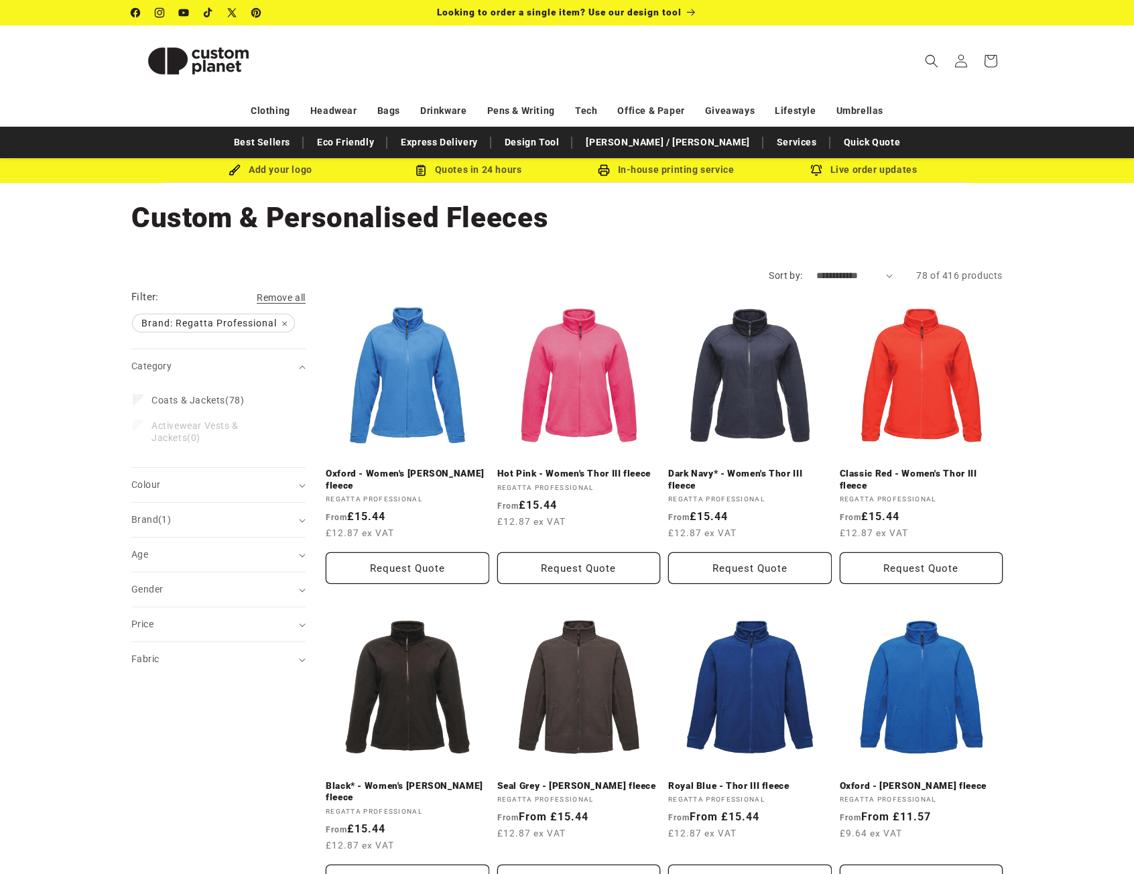
click at [831, 271] on select "**********" at bounding box center [854, 276] width 77 height 14
select select "**********"
click at [816, 269] on select "**********" at bounding box center [854, 276] width 77 height 14
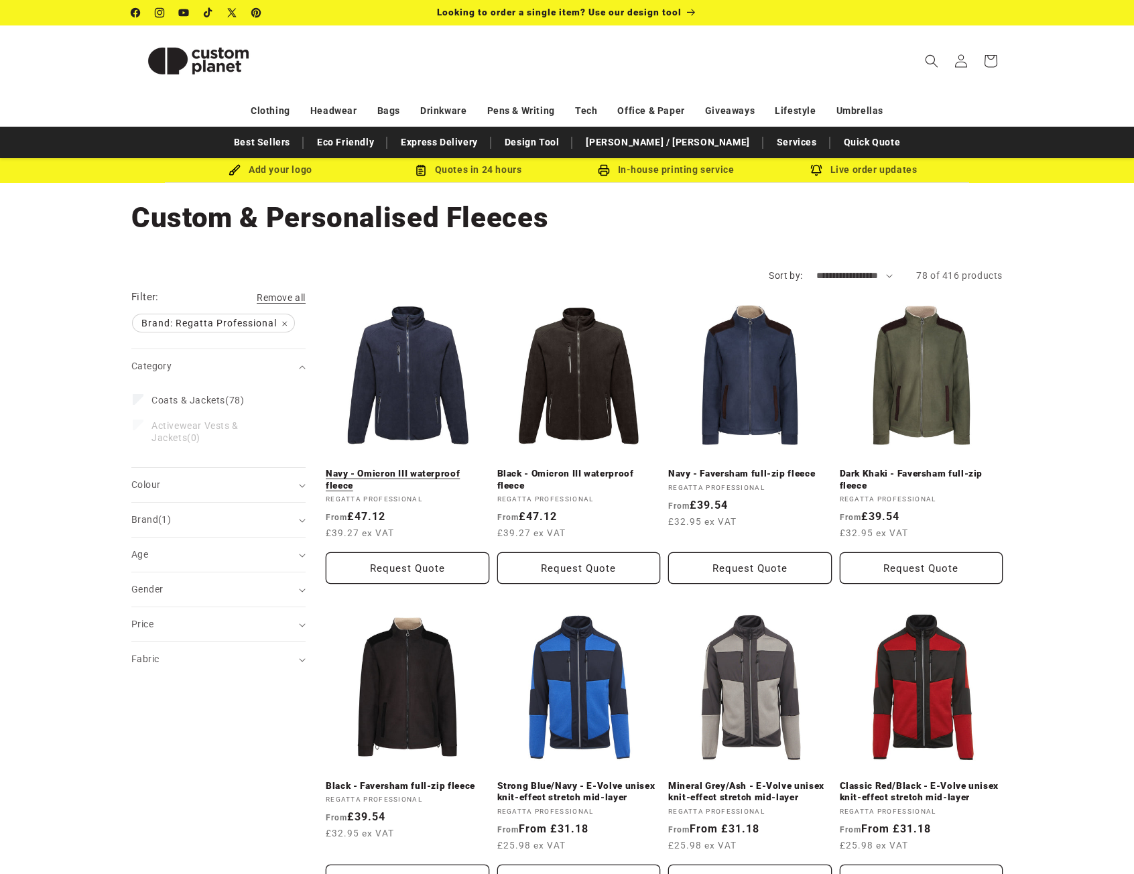
click at [426, 468] on link "Navy - Omicron III waterproof fleece" at bounding box center [408, 479] width 164 height 23
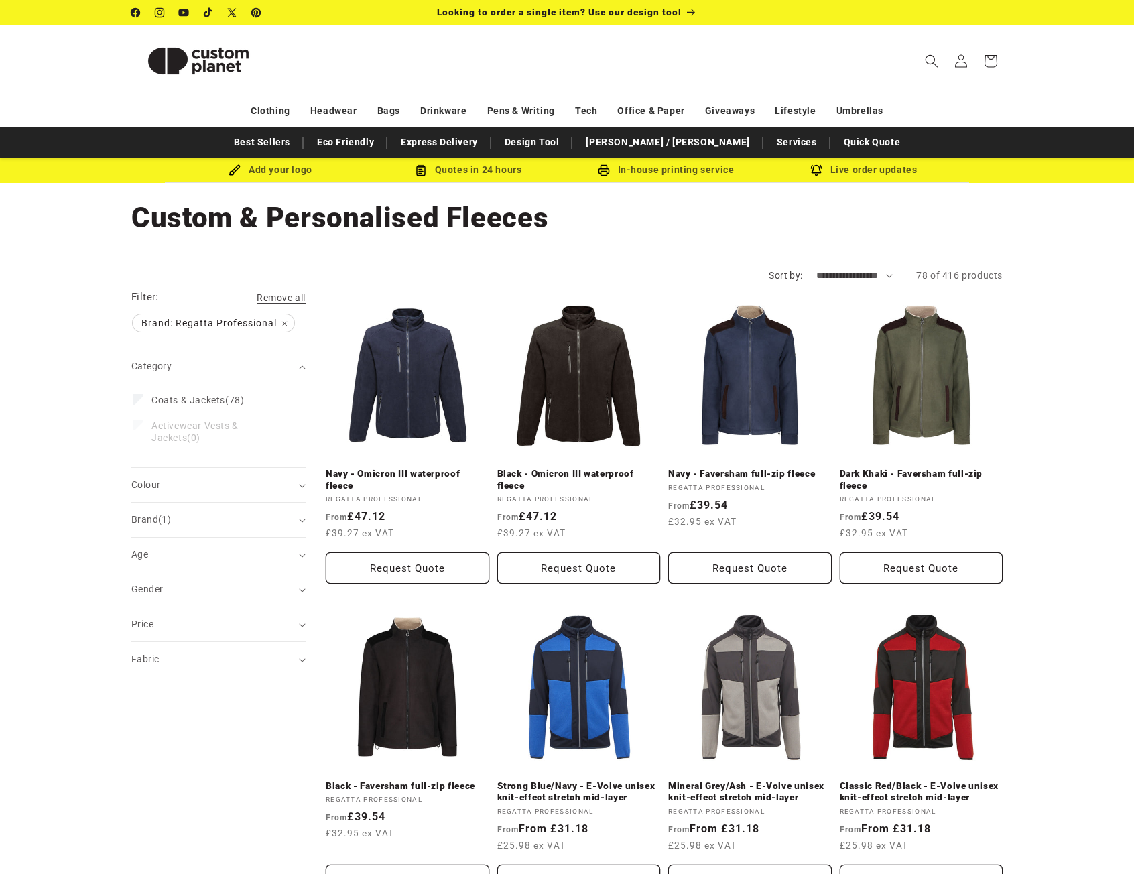
click at [587, 468] on link "Black - Omicron III waterproof fleece" at bounding box center [579, 479] width 164 height 23
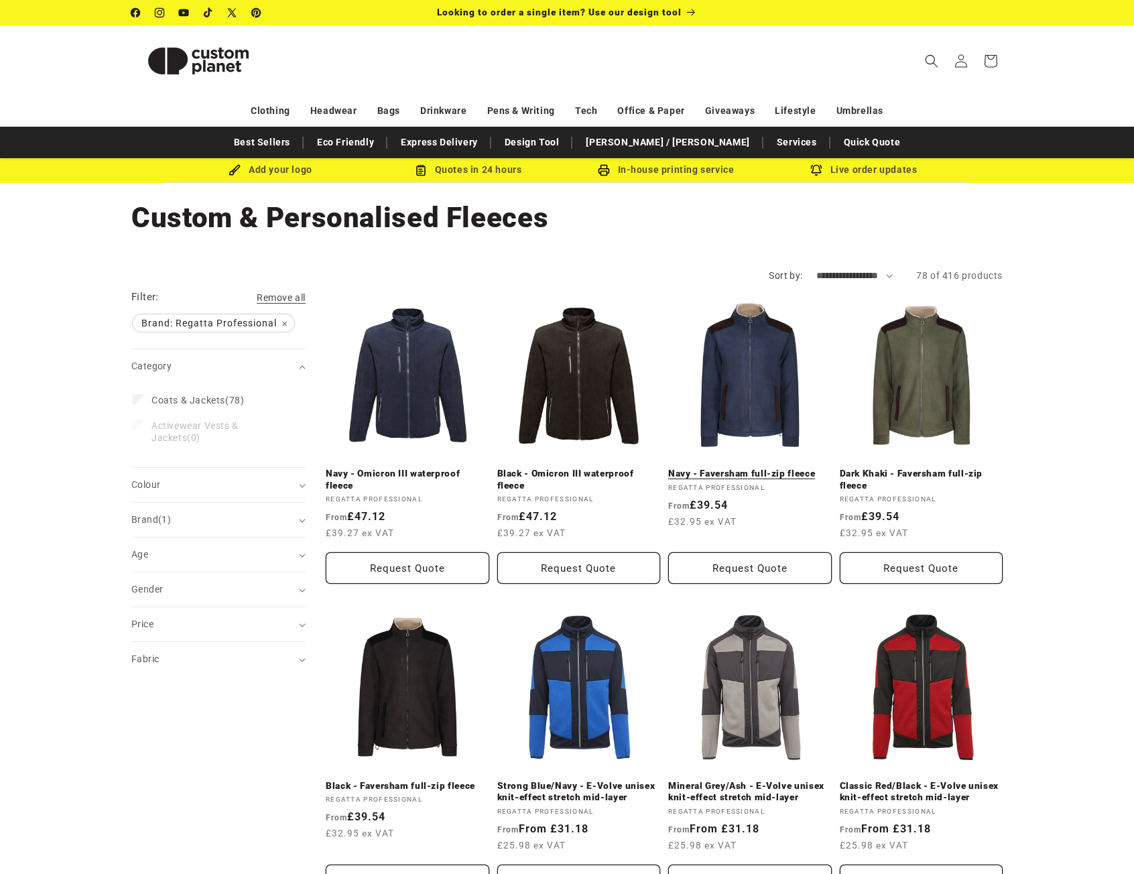
click at [727, 468] on link "Navy - Faversham full-zip fleece" at bounding box center [750, 474] width 164 height 12
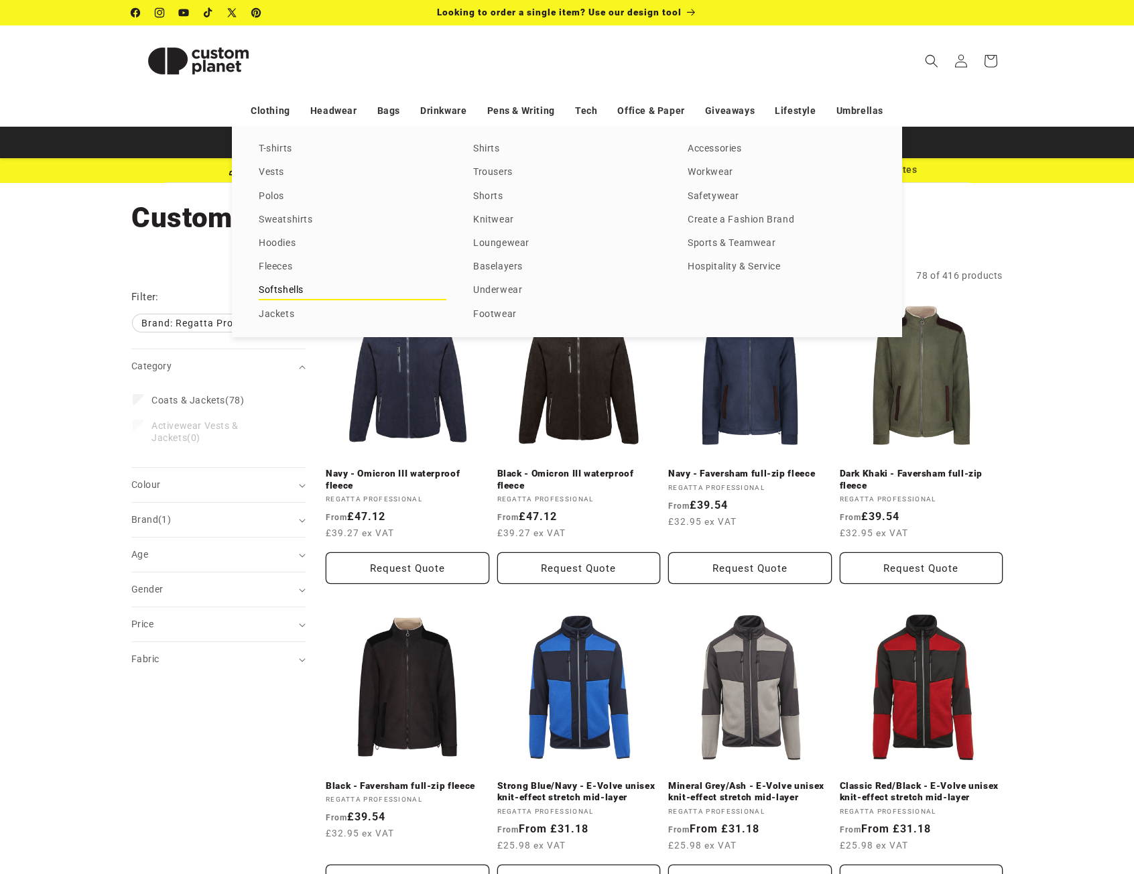
click at [280, 290] on link "Softshells" at bounding box center [353, 291] width 188 height 18
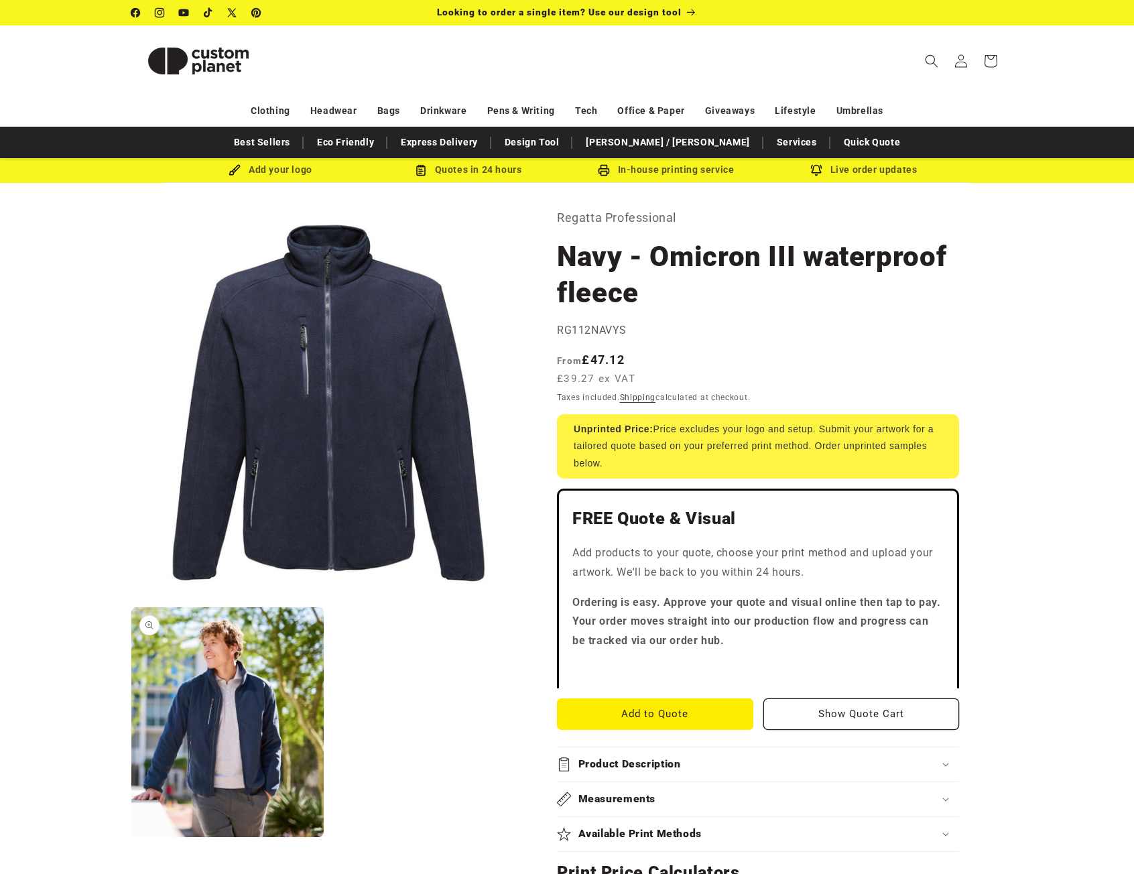
click at [131, 837] on button "Open media 2 in modal" at bounding box center [131, 837] width 0 height 0
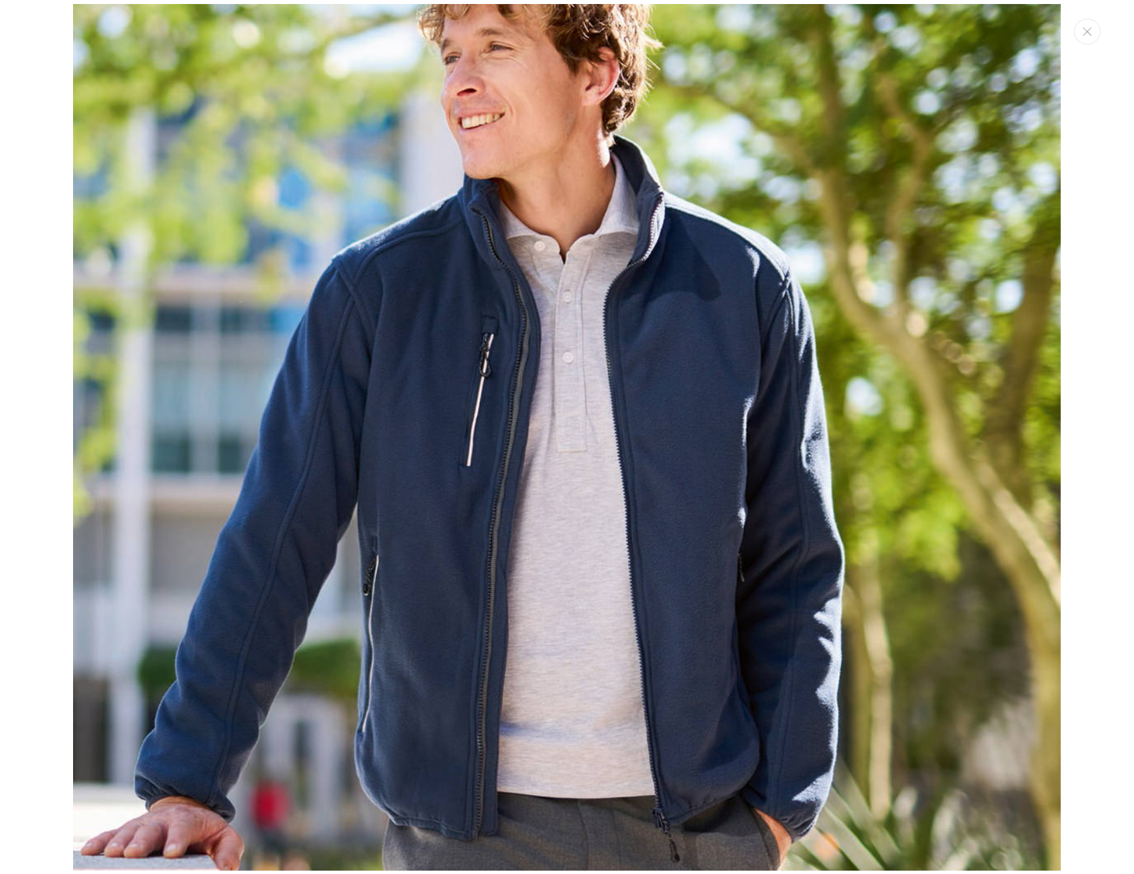
scroll to position [943, 0]
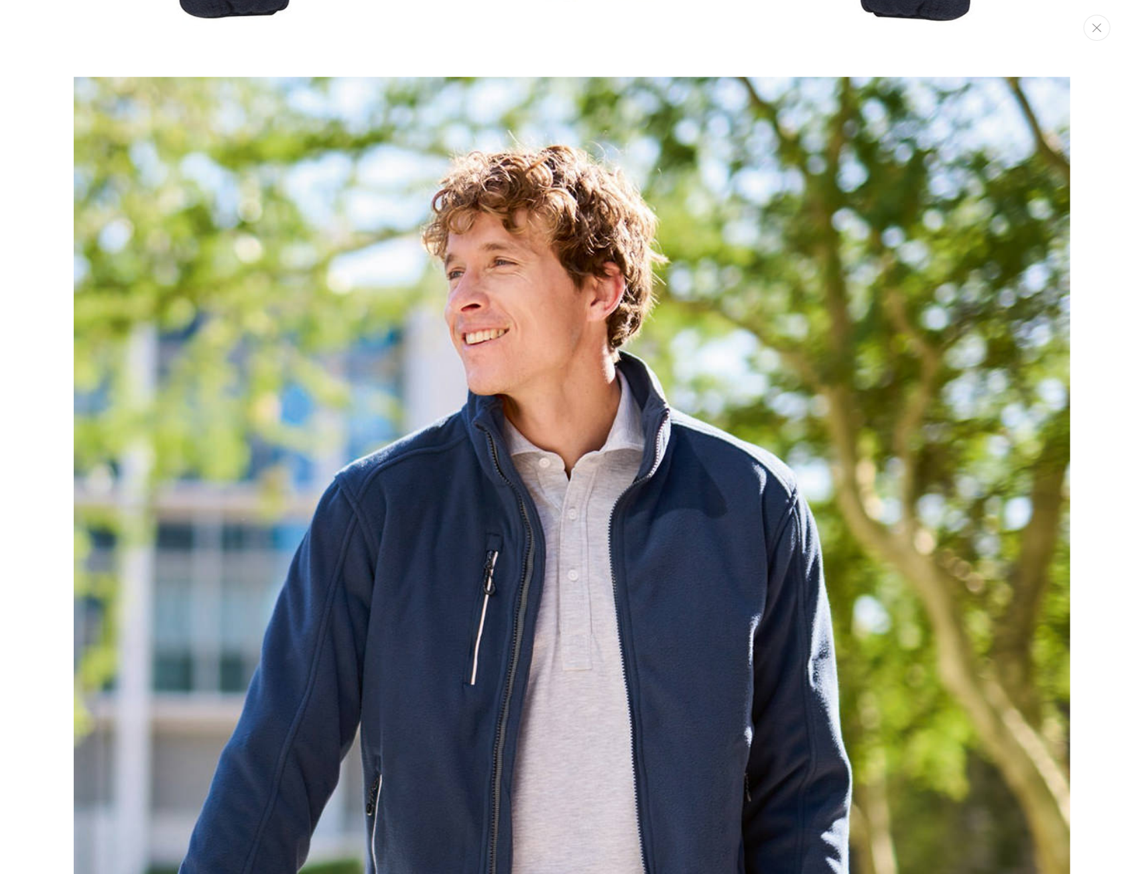
click at [1095, 32] on icon "Close" at bounding box center [1097, 27] width 9 height 9
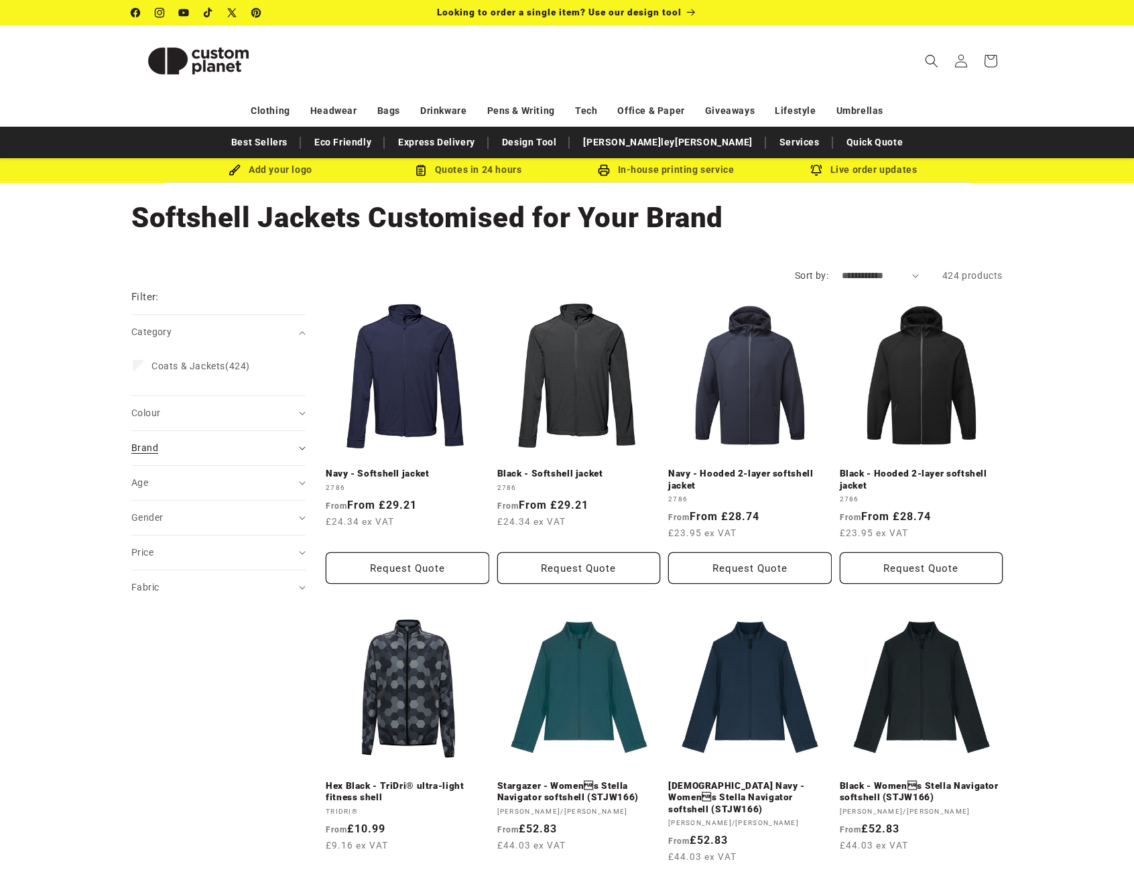
click at [150, 445] on span "Brand (0)" at bounding box center [144, 447] width 27 height 11
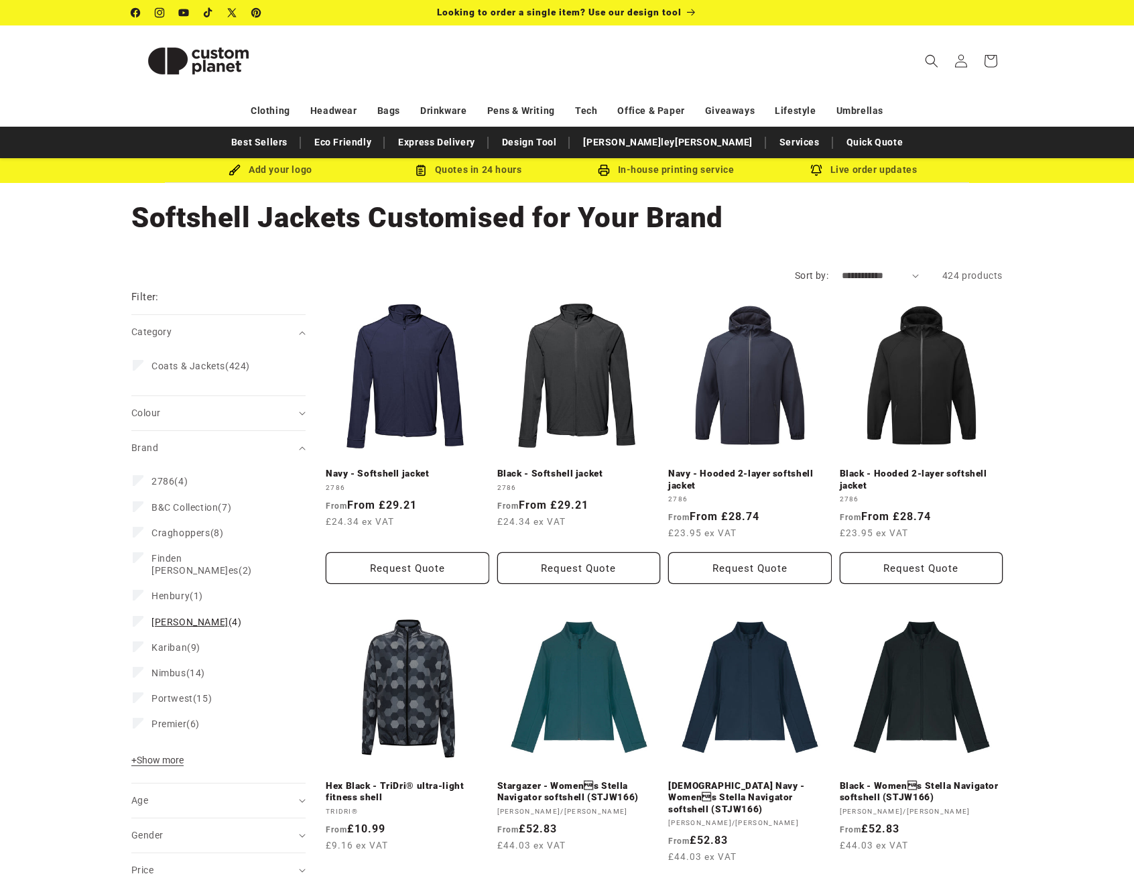
click at [192, 617] on span "Jack Wolfskin" at bounding box center [189, 622] width 77 height 11
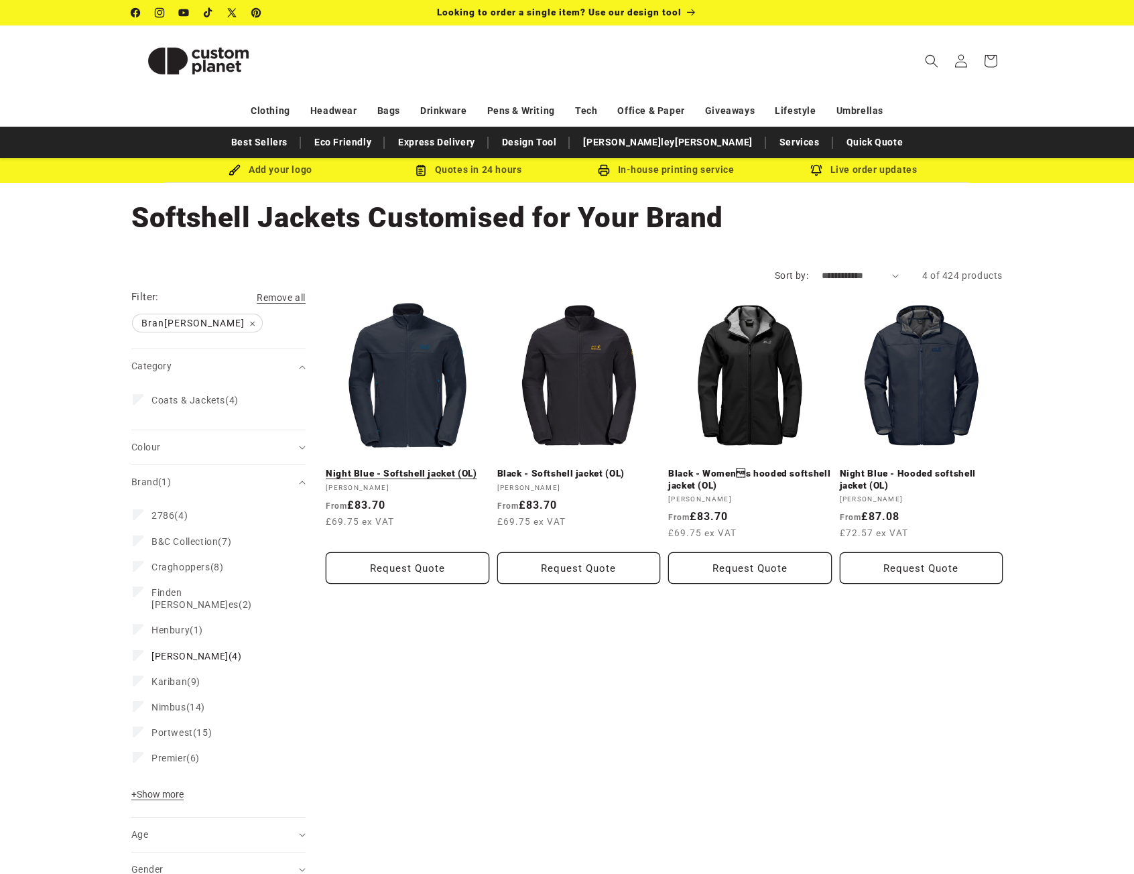
click at [400, 468] on link "Night Blue - Softshell jacket (OL)" at bounding box center [408, 474] width 164 height 12
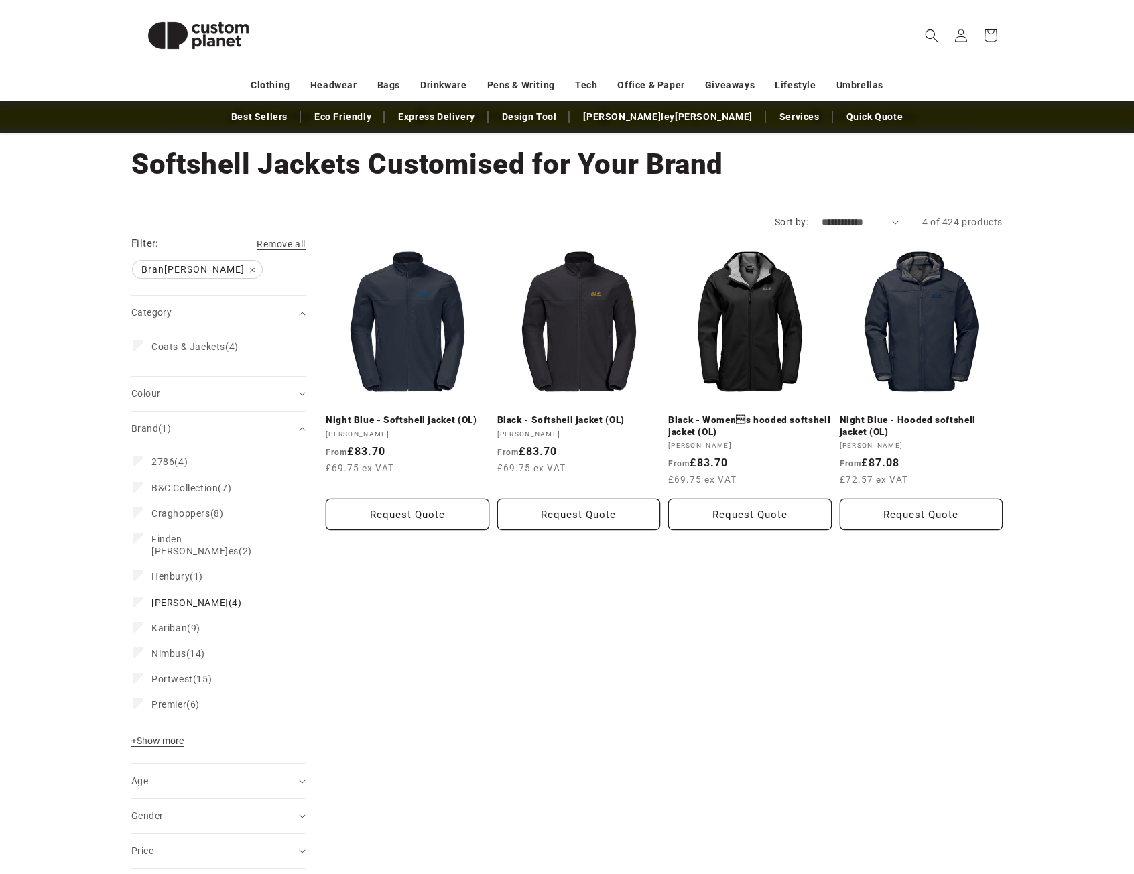
scroll to position [134, 0]
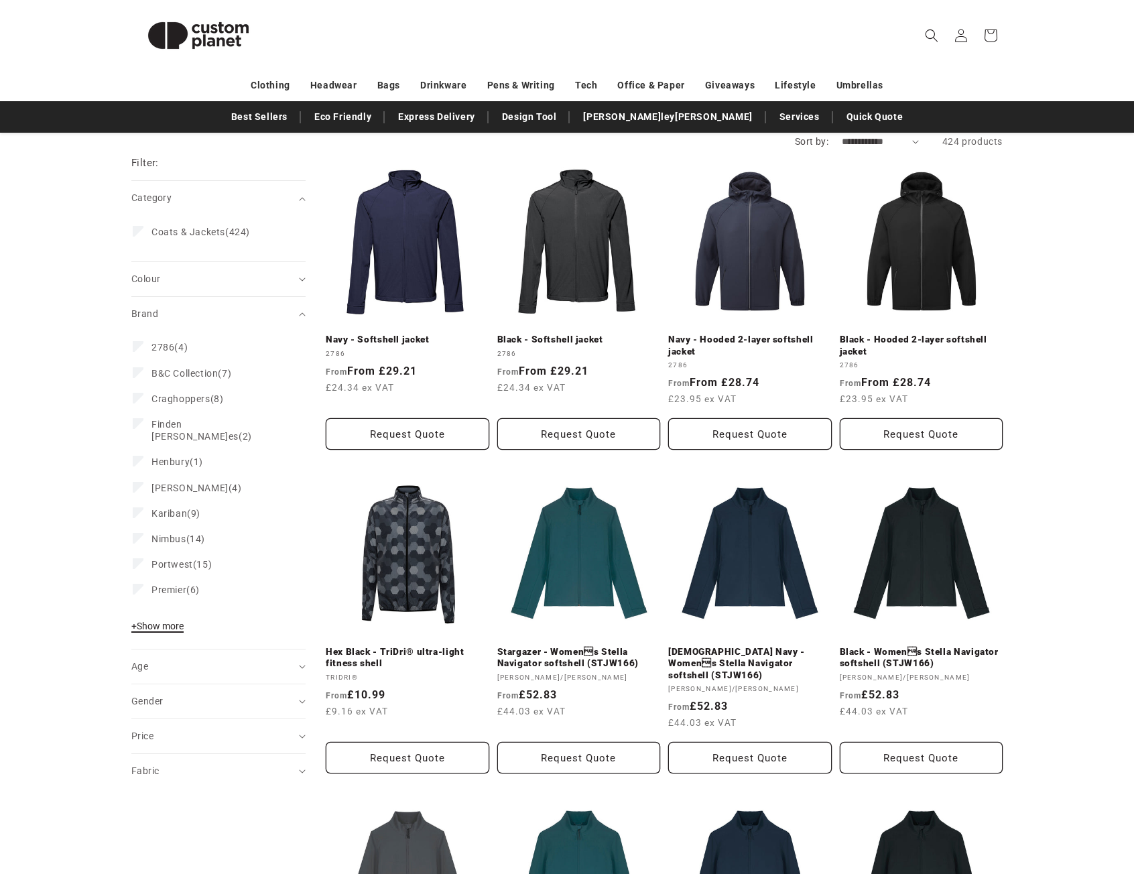
click at [180, 621] on span "+ Show more" at bounding box center [157, 626] width 52 height 11
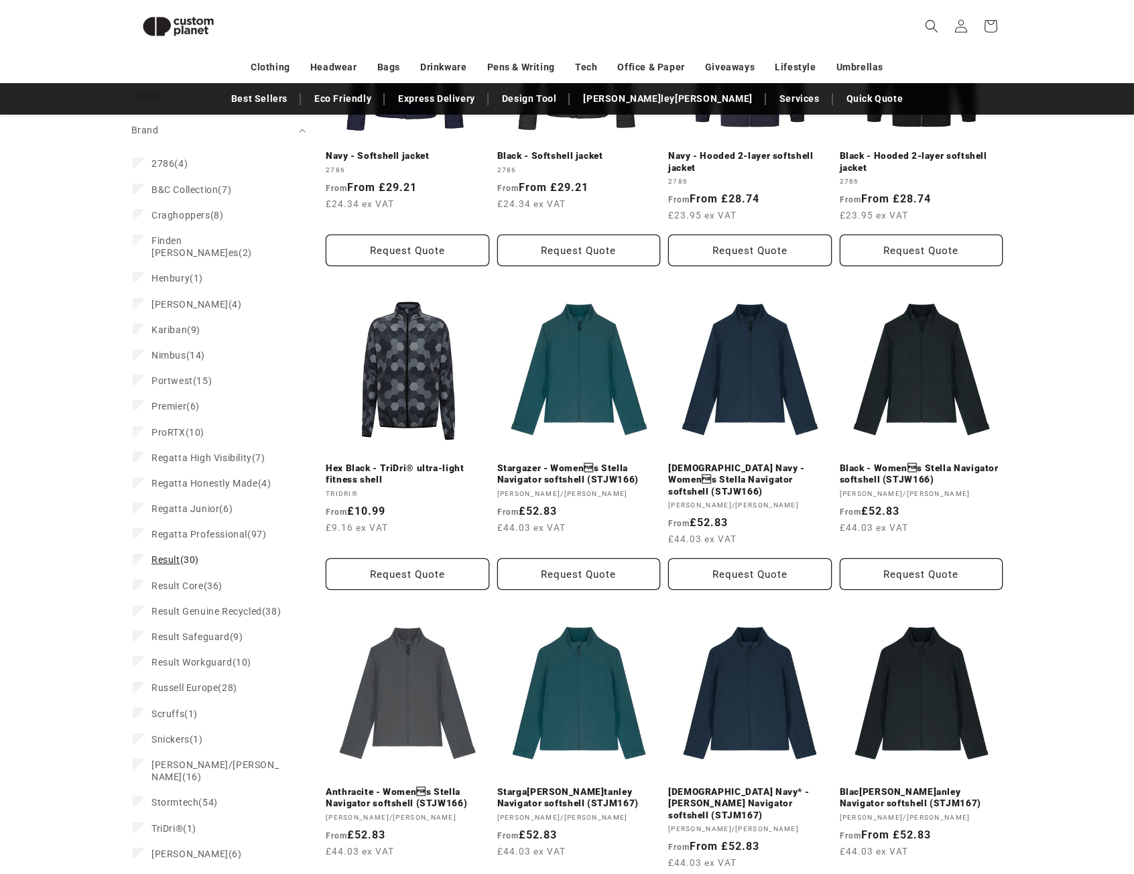
scroll to position [316, 0]
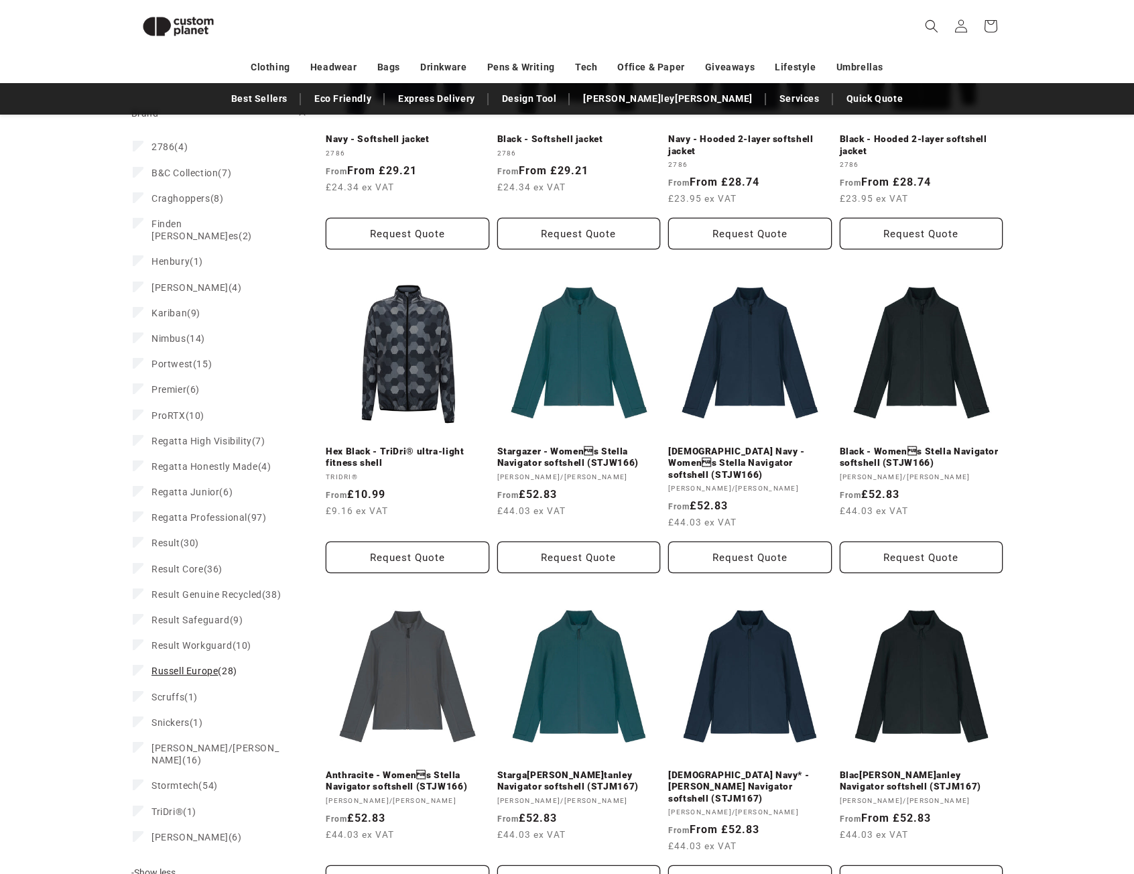
click at [182, 666] on span "Russell Europe" at bounding box center [184, 671] width 66 height 11
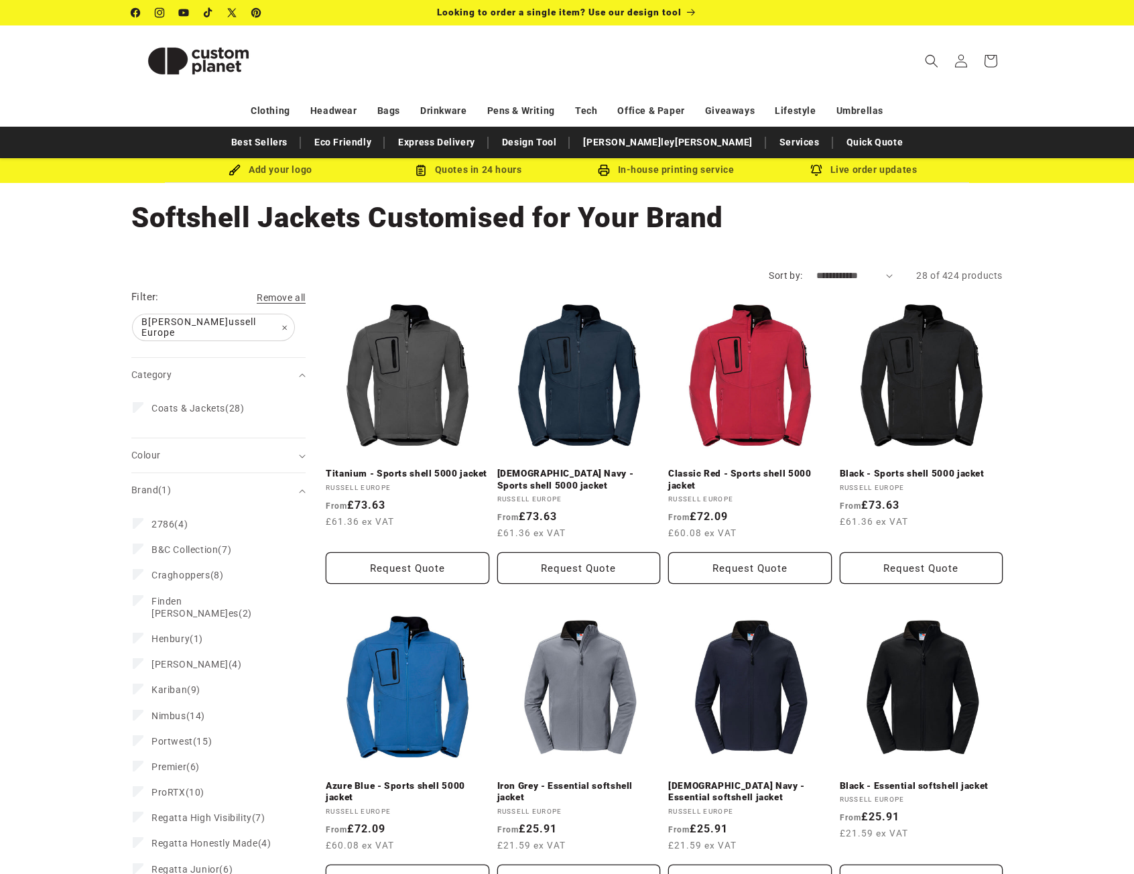
click at [848, 276] on select "**********" at bounding box center [854, 276] width 77 height 14
click at [867, 242] on div "Collection: Softshell Jackets Customised for Your Brand" at bounding box center [566, 218] width 871 height 70
click at [846, 274] on select "**********" at bounding box center [854, 276] width 77 height 14
select select "**********"
click at [816, 269] on select "**********" at bounding box center [854, 276] width 77 height 14
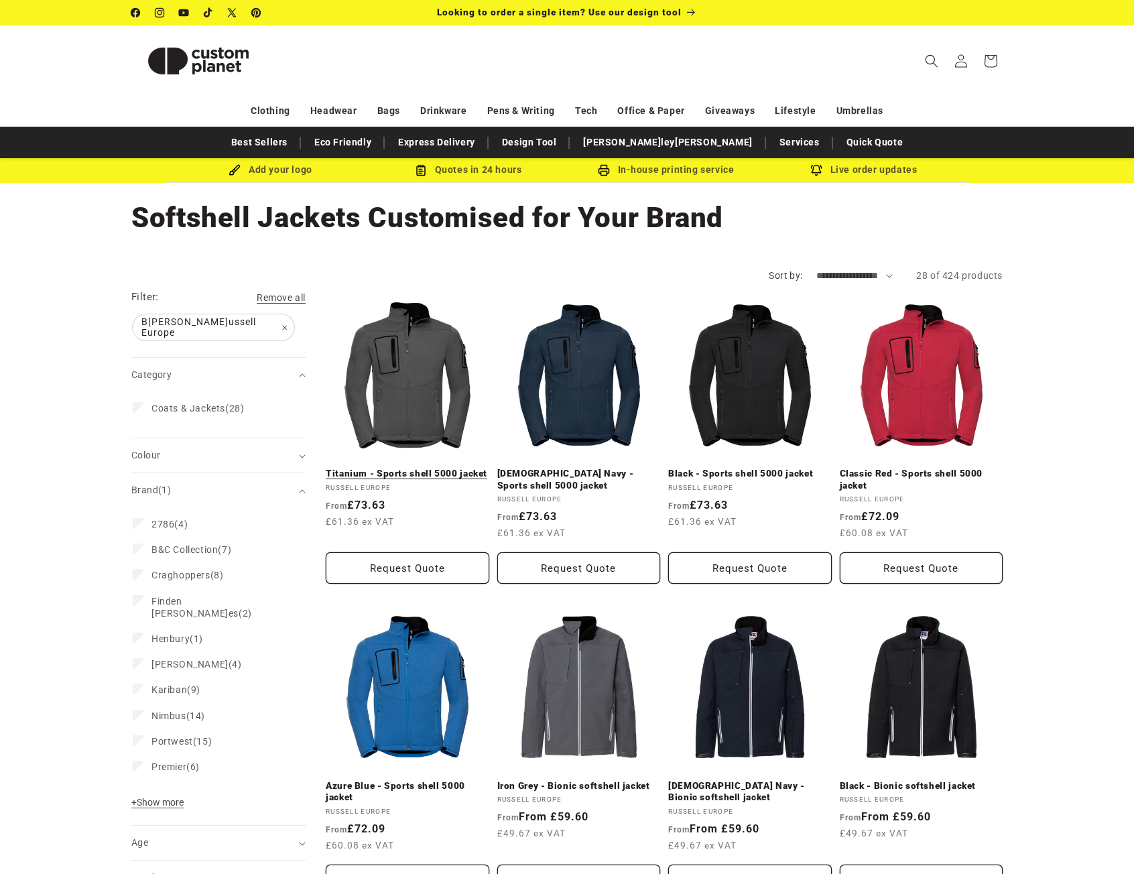
click at [401, 468] on link "Titanium - Sports shell 5000 jacket" at bounding box center [408, 474] width 164 height 12
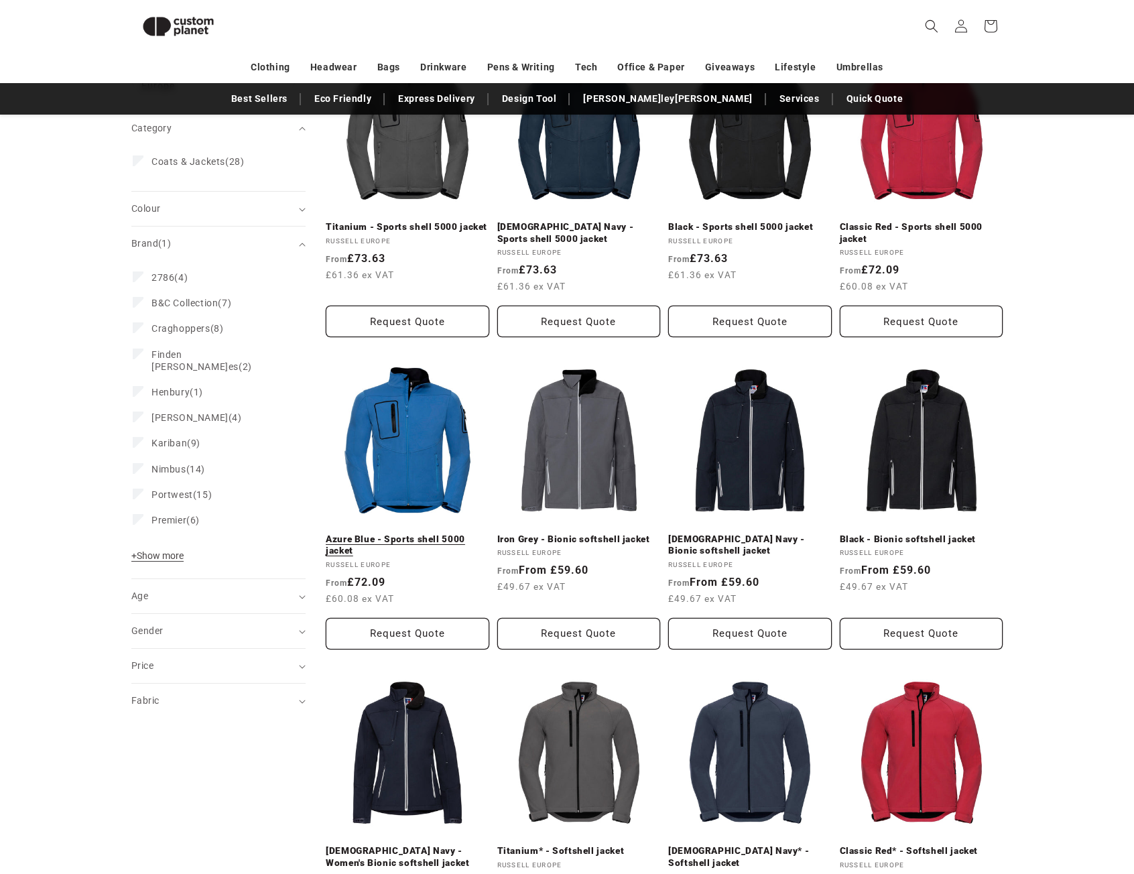
scroll to position [249, 0]
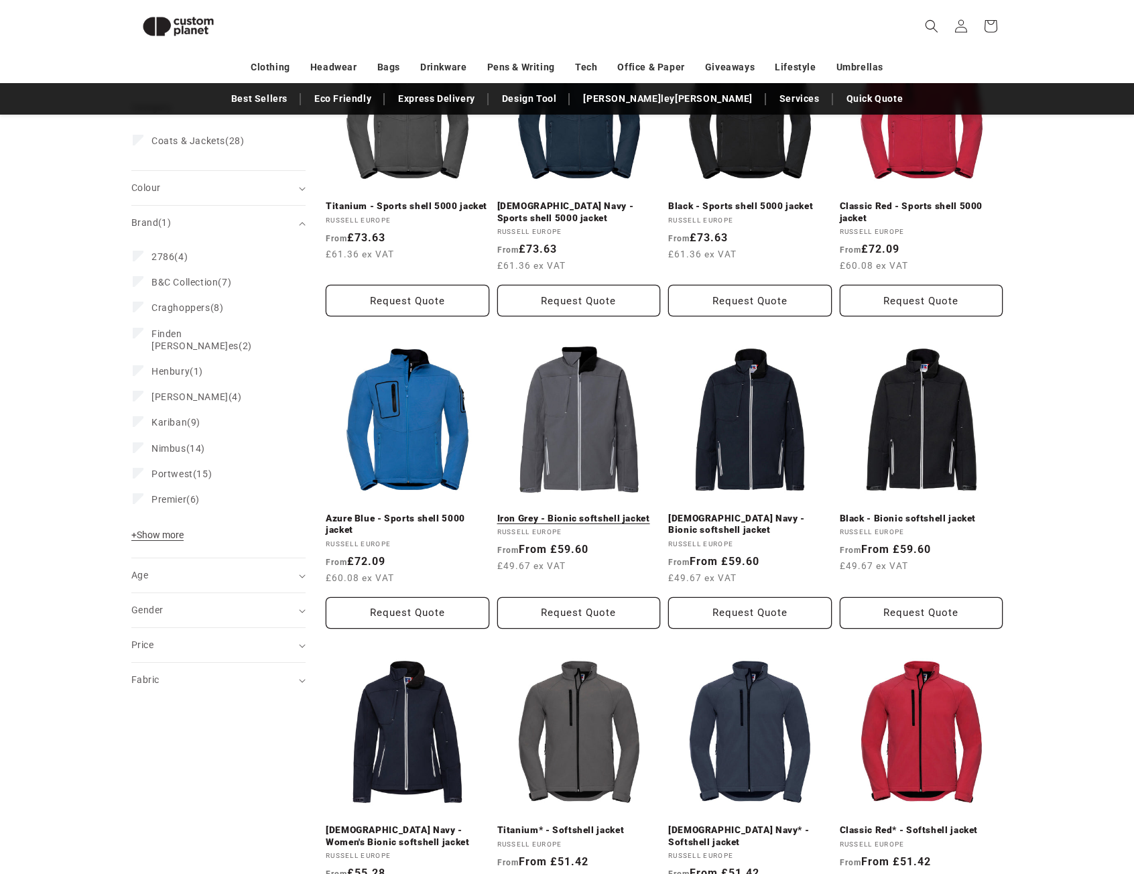
click at [563, 513] on link "Iron Grey - Bionic softshell jacket" at bounding box center [579, 519] width 164 height 12
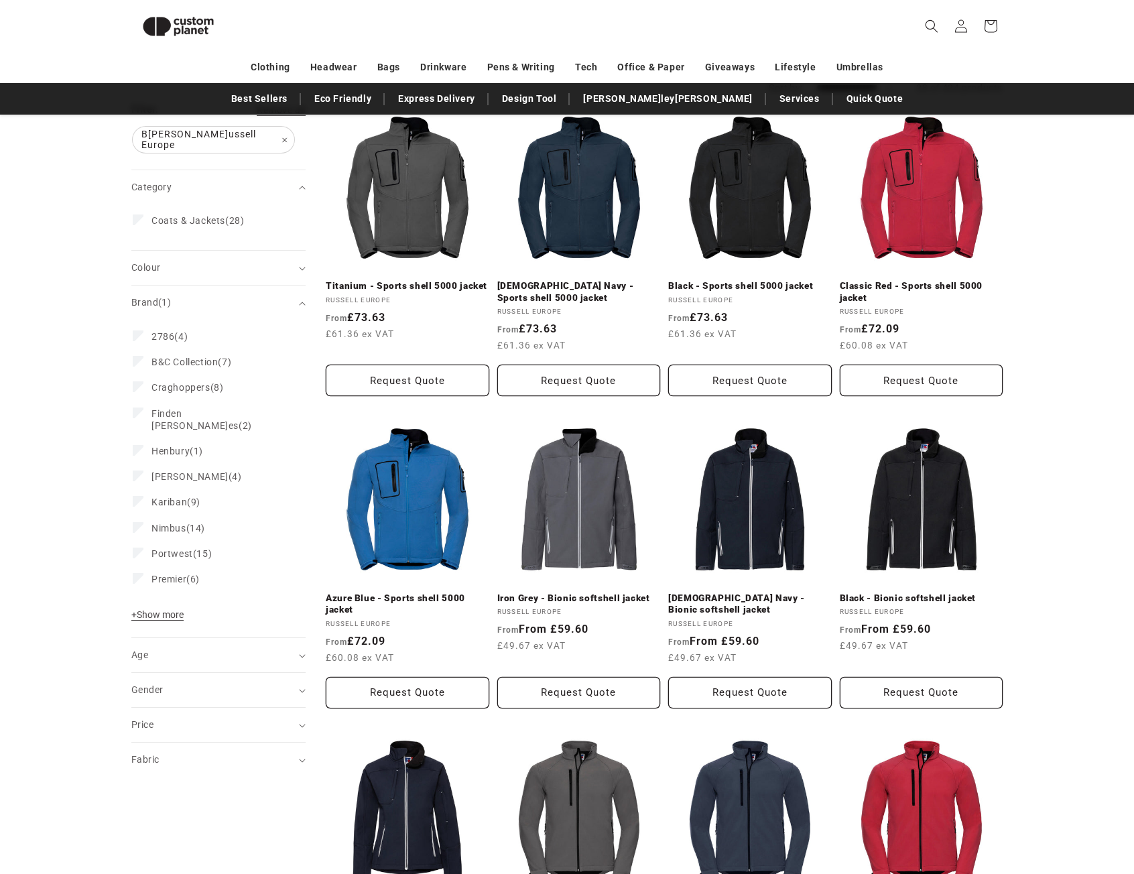
scroll to position [48, 0]
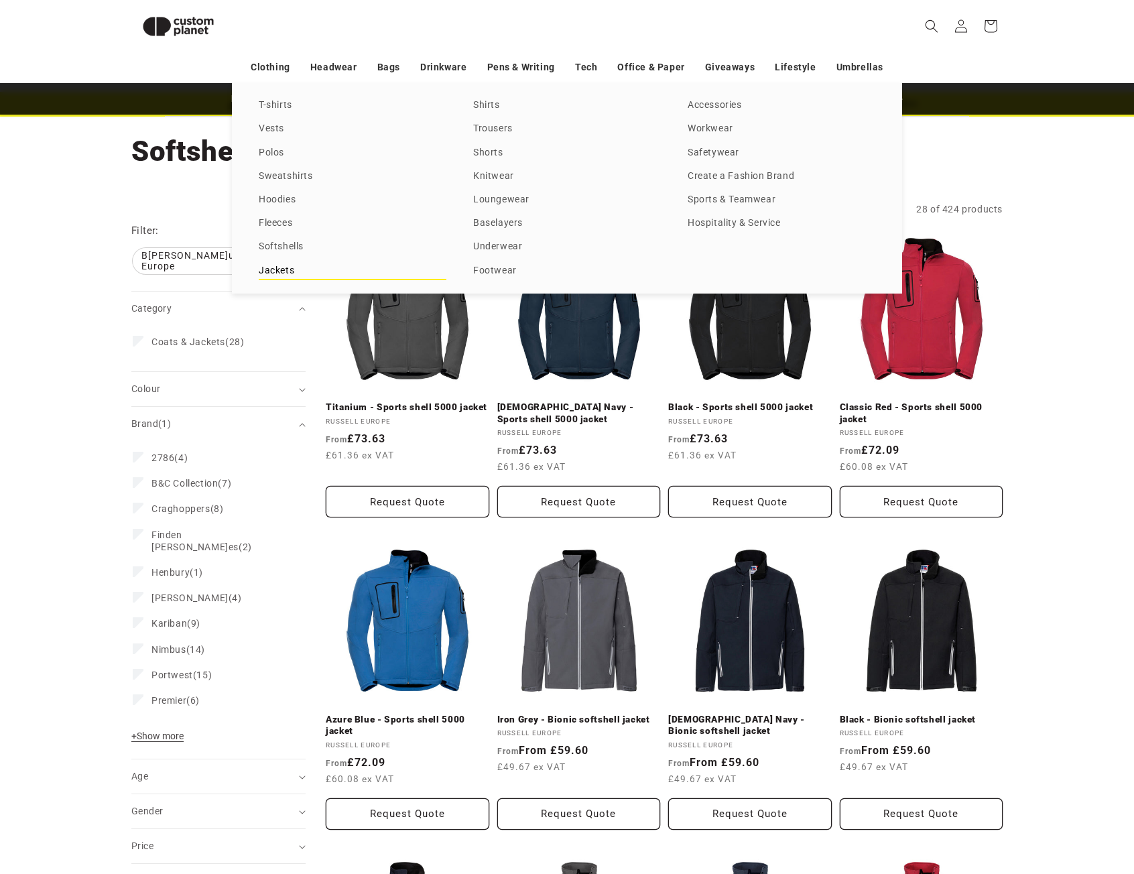
click at [287, 269] on link "Jackets" at bounding box center [353, 271] width 188 height 18
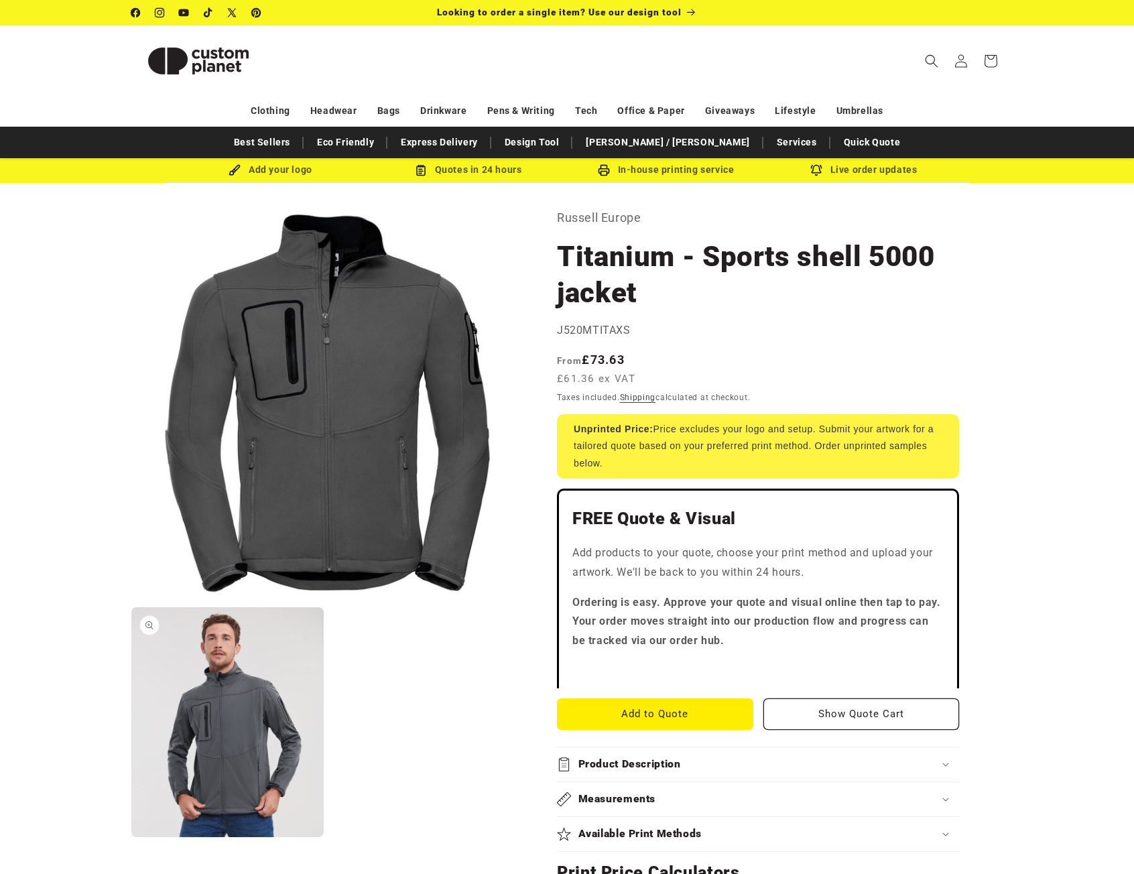
click at [131, 837] on button "Open media 2 in modal" at bounding box center [131, 837] width 0 height 0
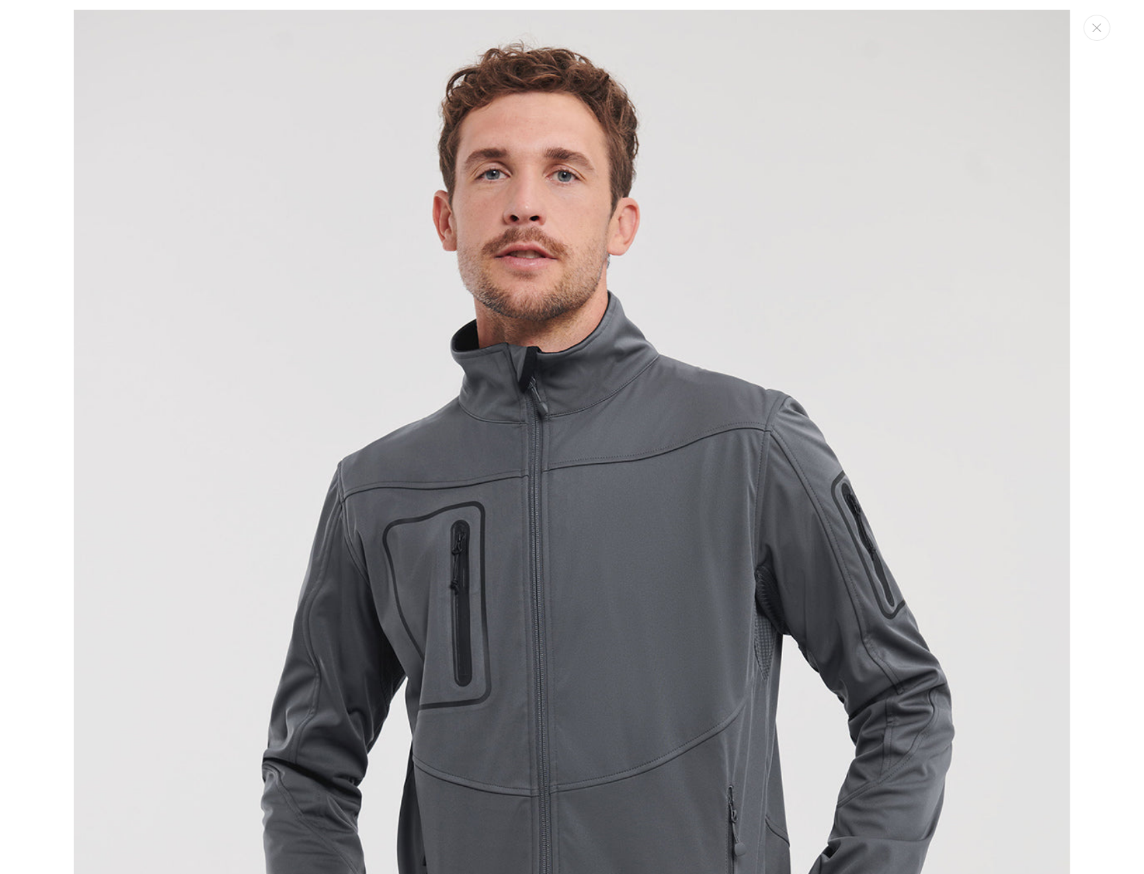
click at [342, 324] on img "Media gallery" at bounding box center [572, 608] width 997 height 1196
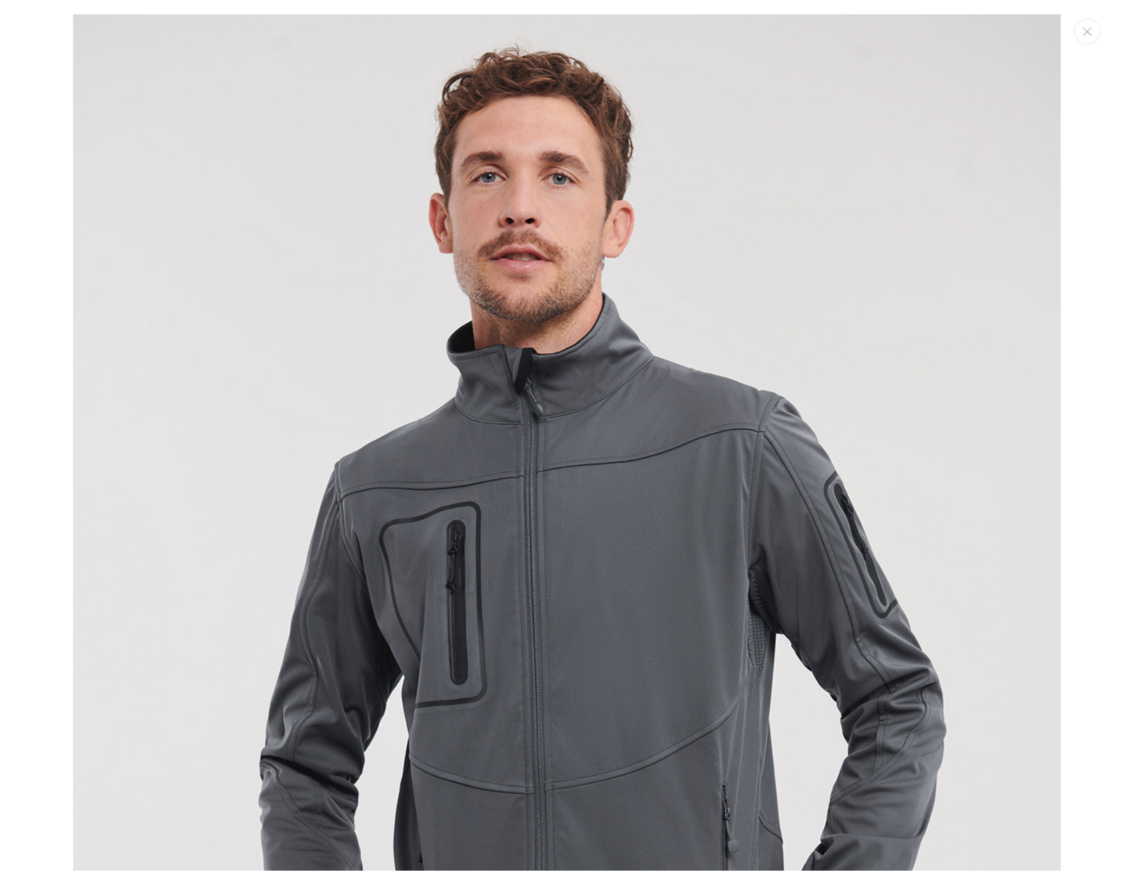
scroll to position [1000, 0]
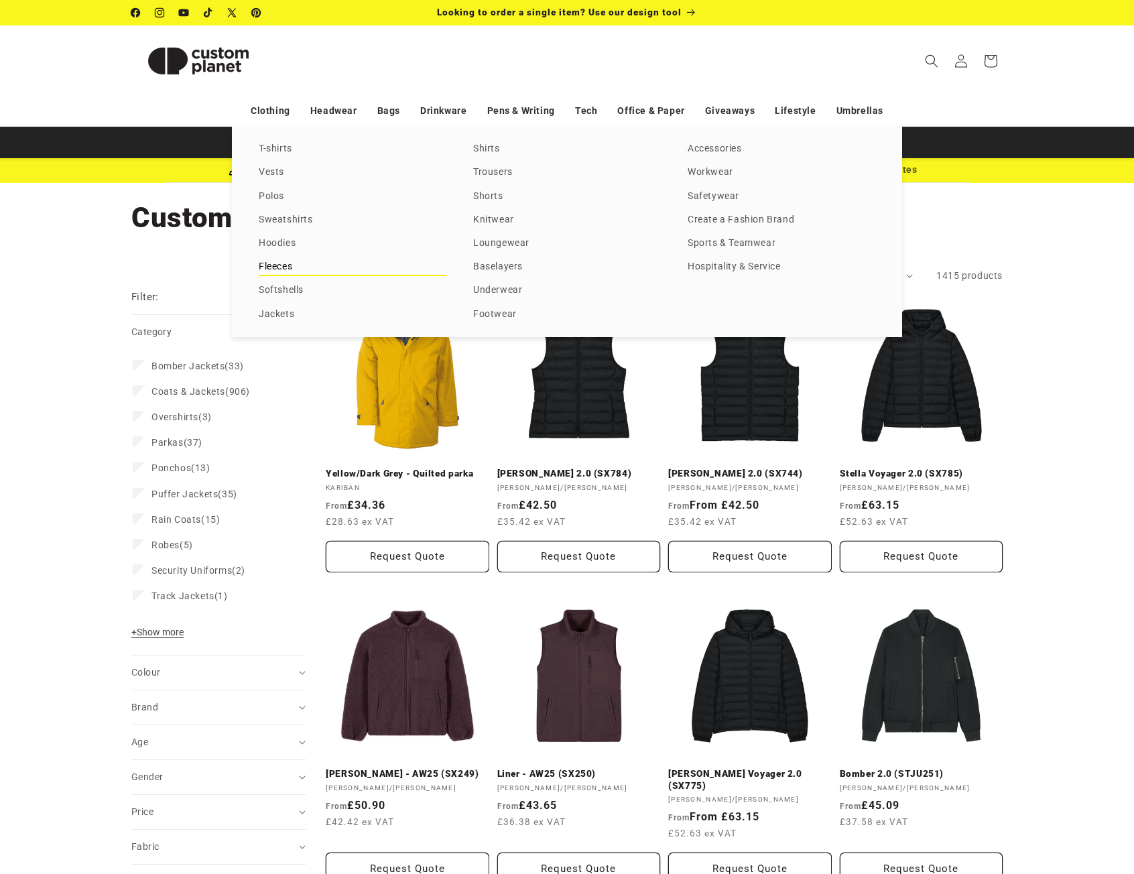
click at [269, 262] on link "Fleeces" at bounding box center [353, 267] width 188 height 18
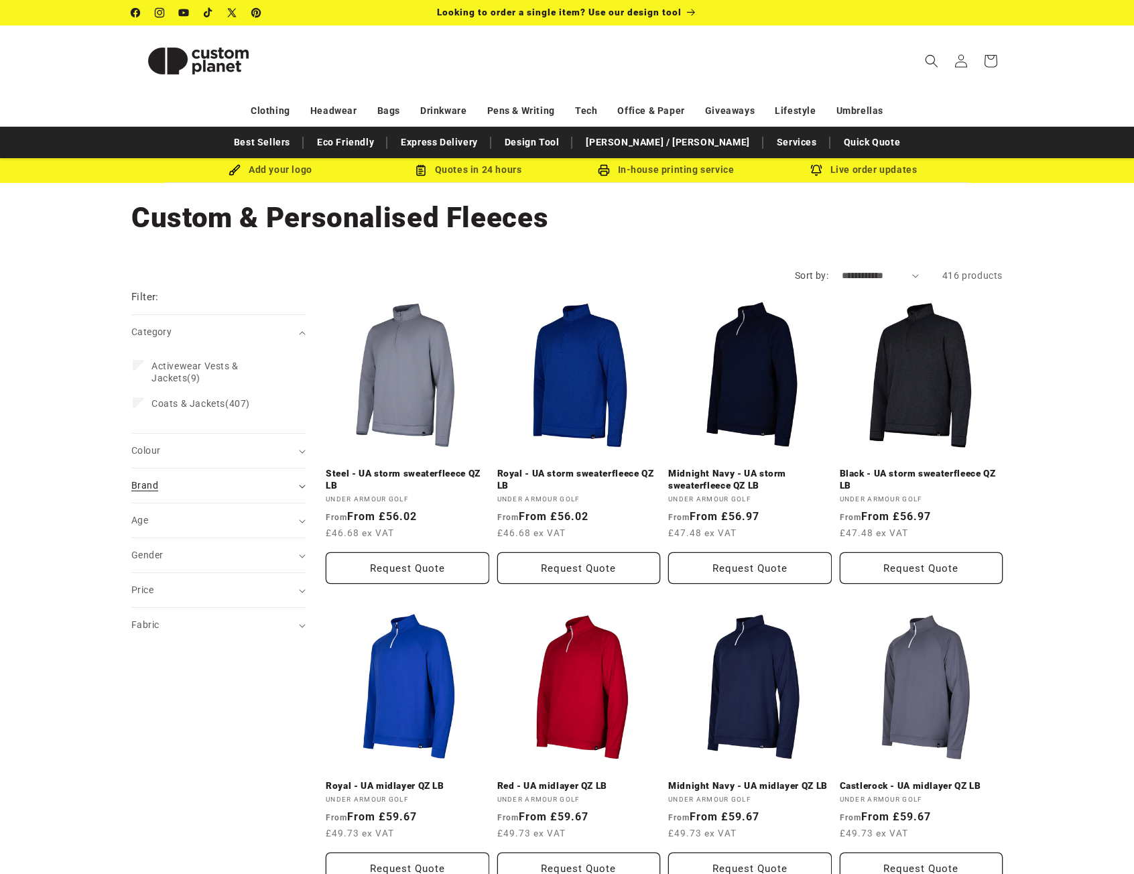
click at [154, 485] on span "Brand (0)" at bounding box center [144, 485] width 27 height 11
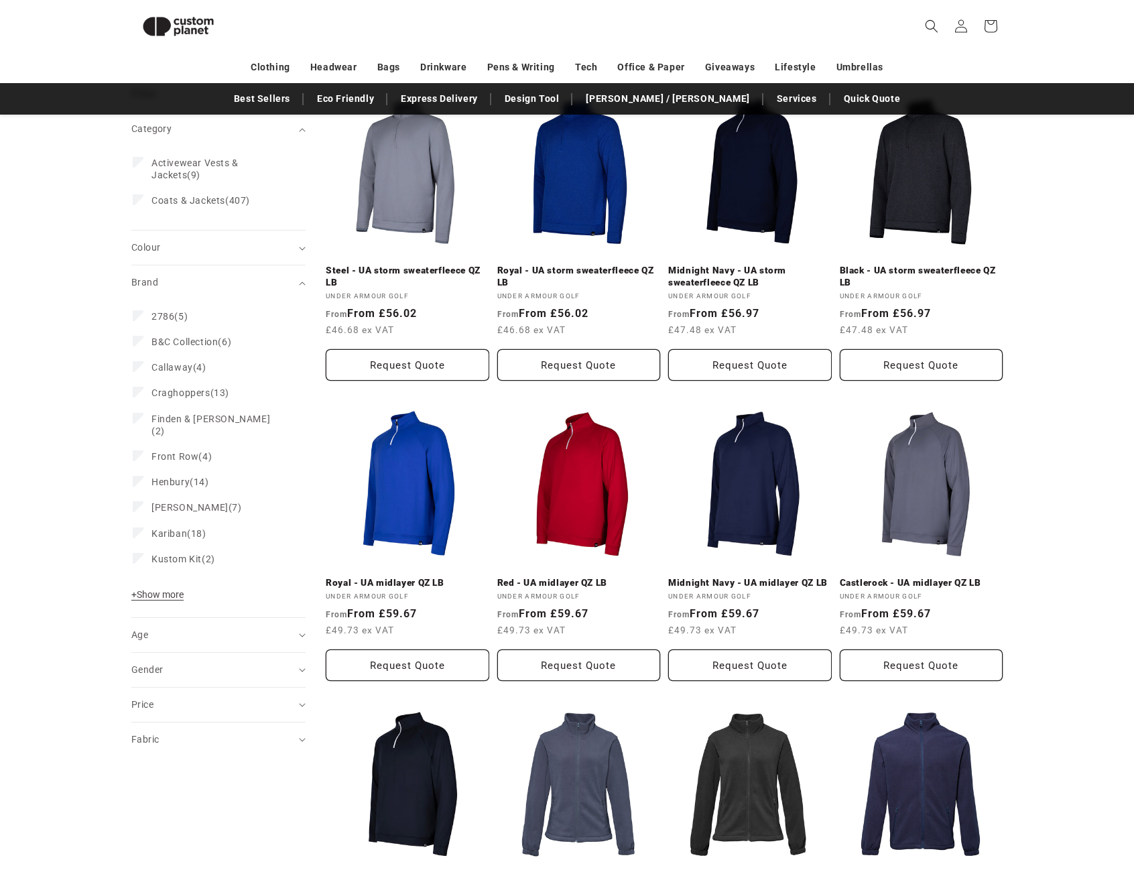
scroll to position [182, 0]
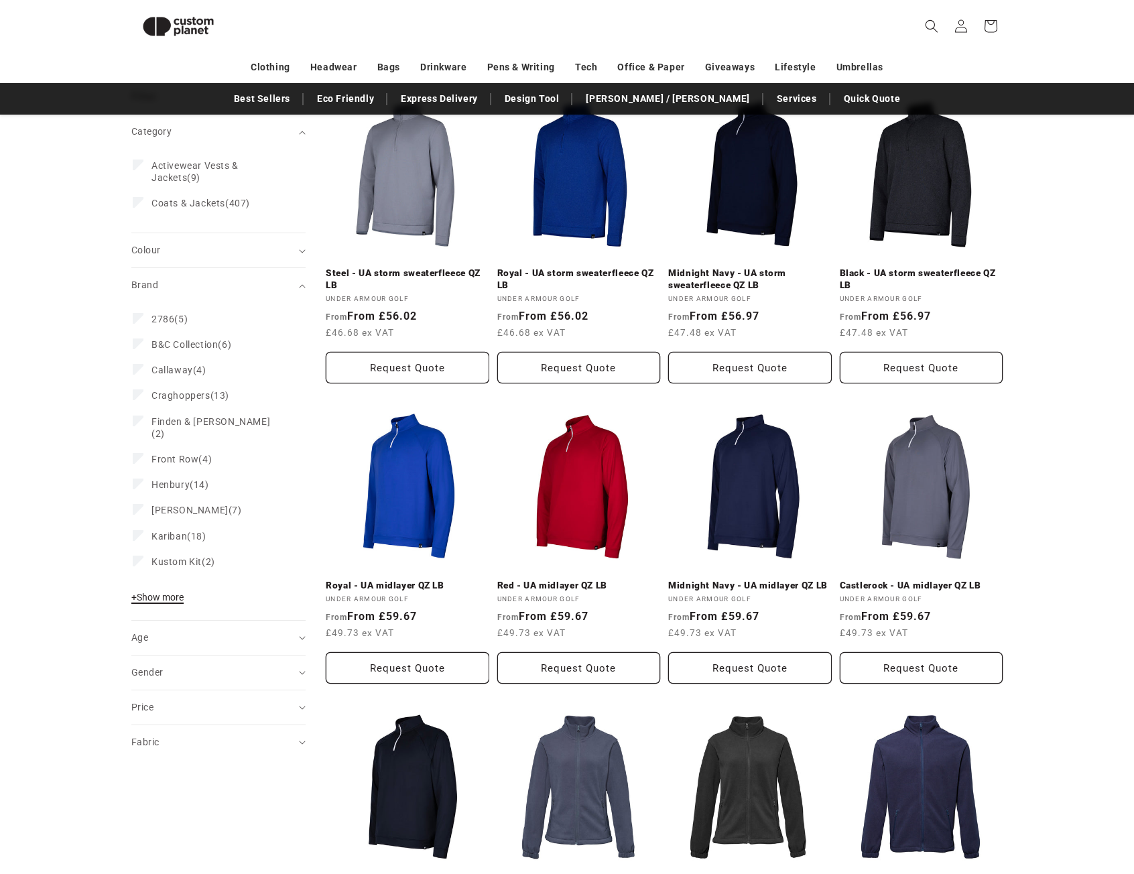
click at [170, 592] on span "+ Show more" at bounding box center [157, 597] width 52 height 11
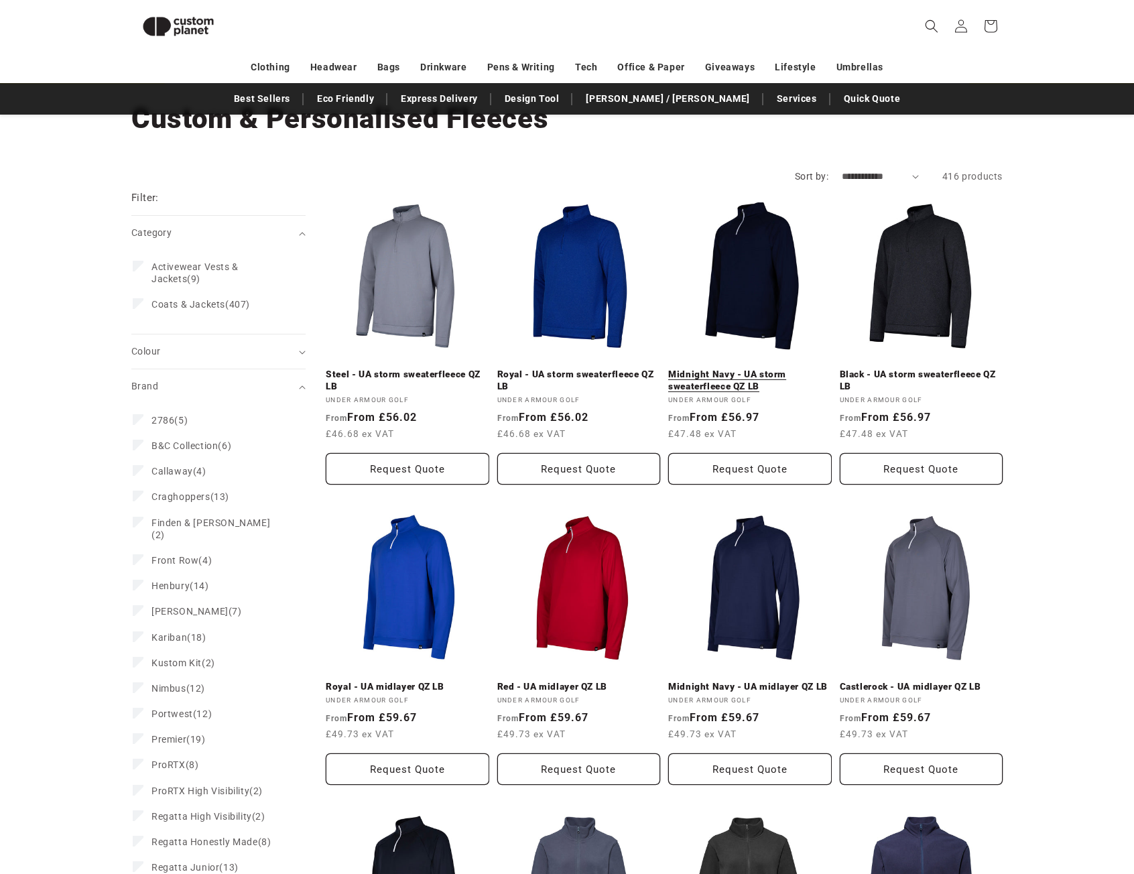
scroll to position [0, 0]
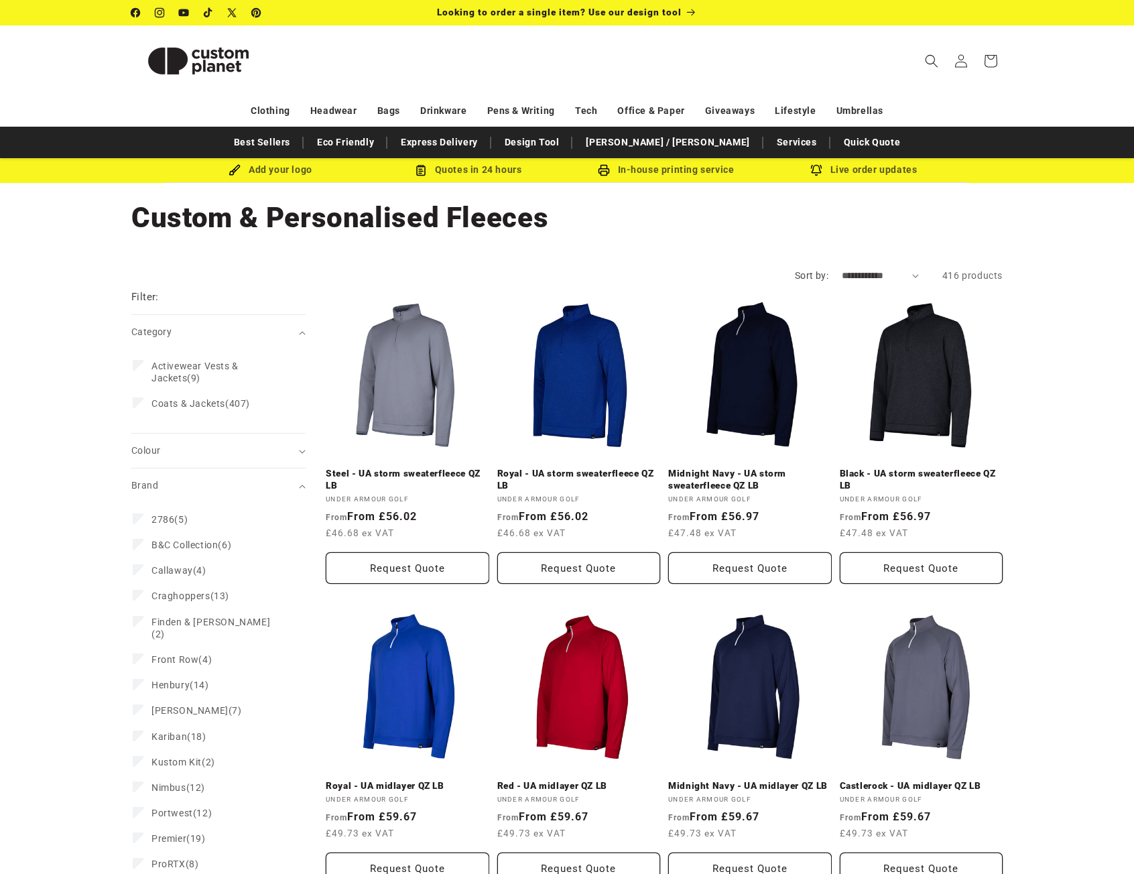
click at [874, 276] on select "**********" at bounding box center [880, 276] width 77 height 14
select select "**********"
click at [842, 269] on select "**********" at bounding box center [880, 276] width 77 height 14
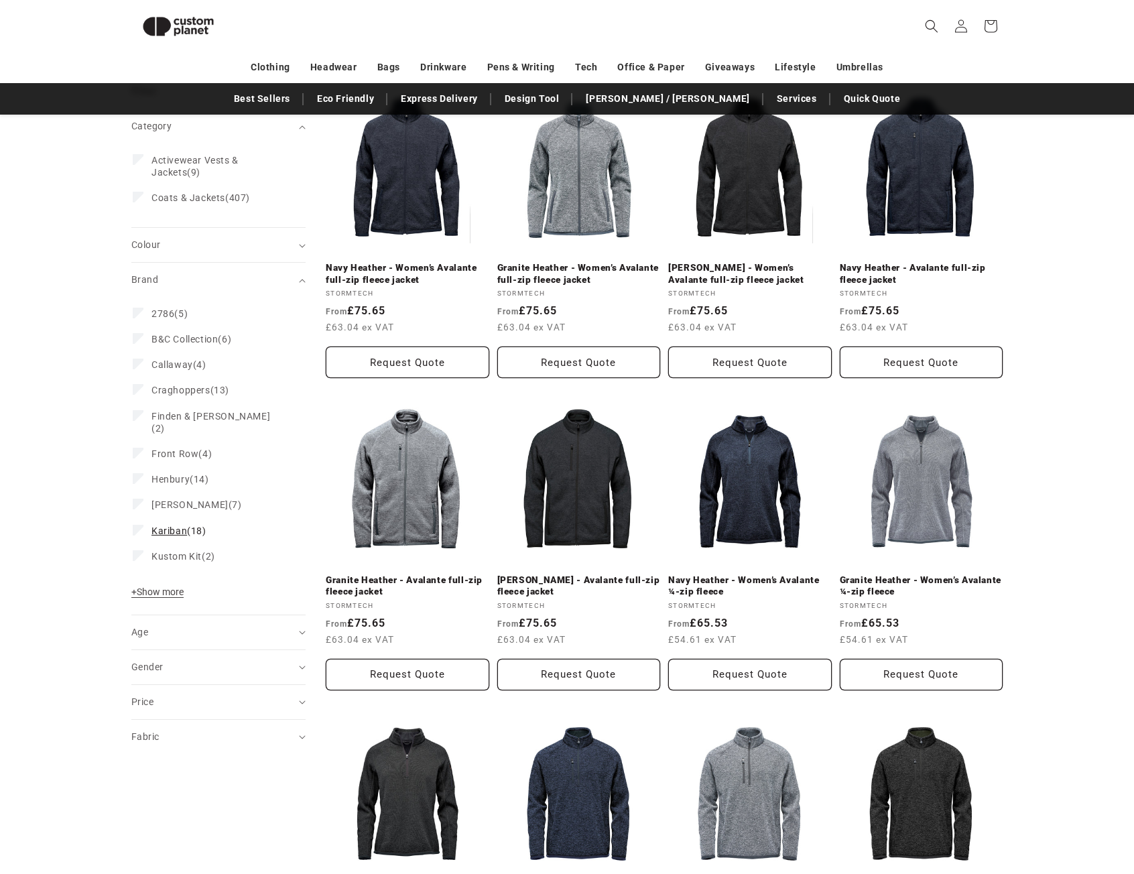
scroll to position [116, 0]
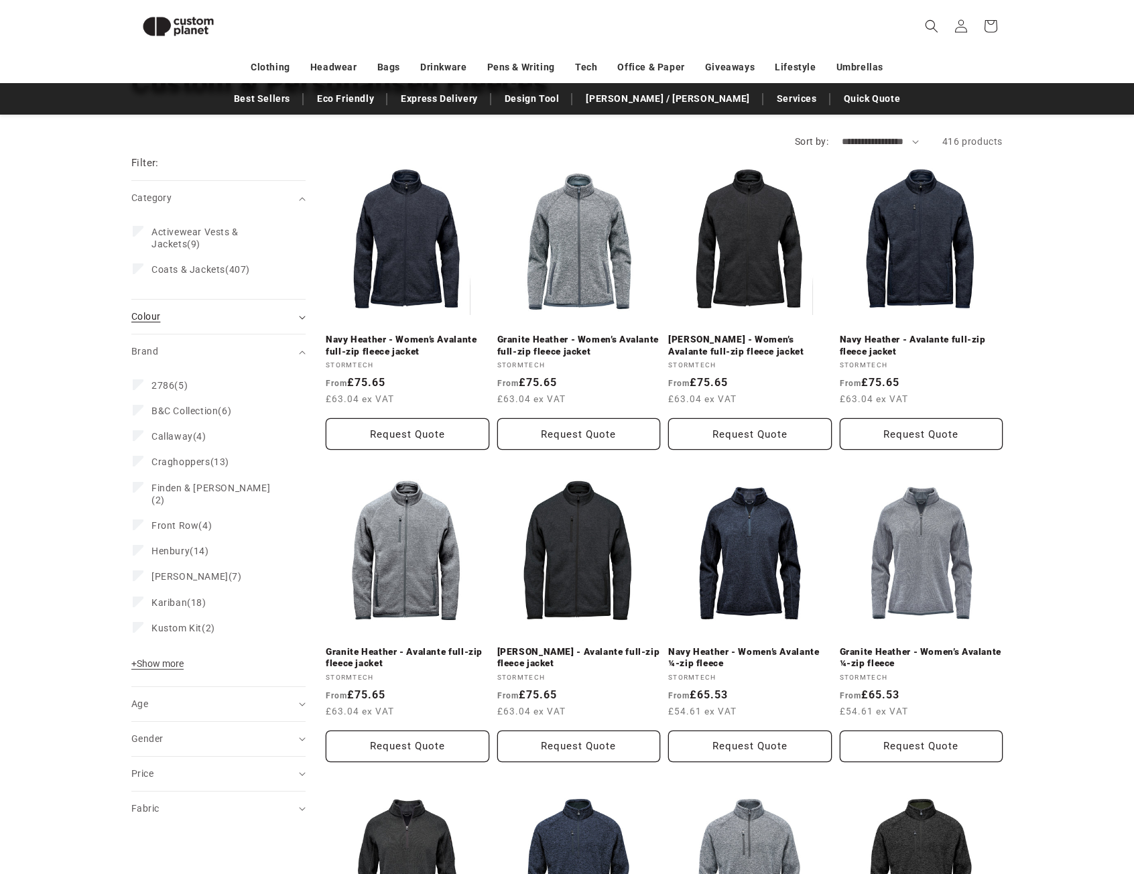
click at [192, 324] on summary "Colour (0)" at bounding box center [218, 317] width 174 height 34
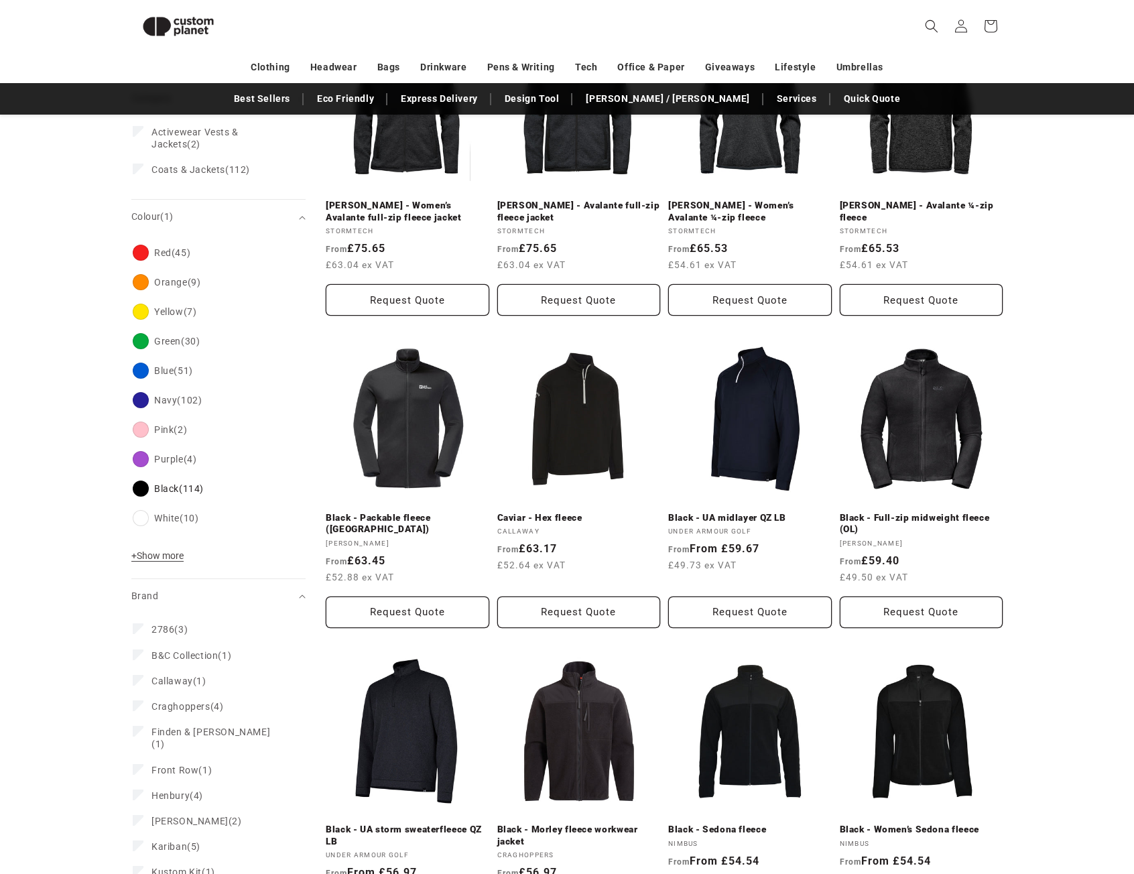
scroll to position [317, 0]
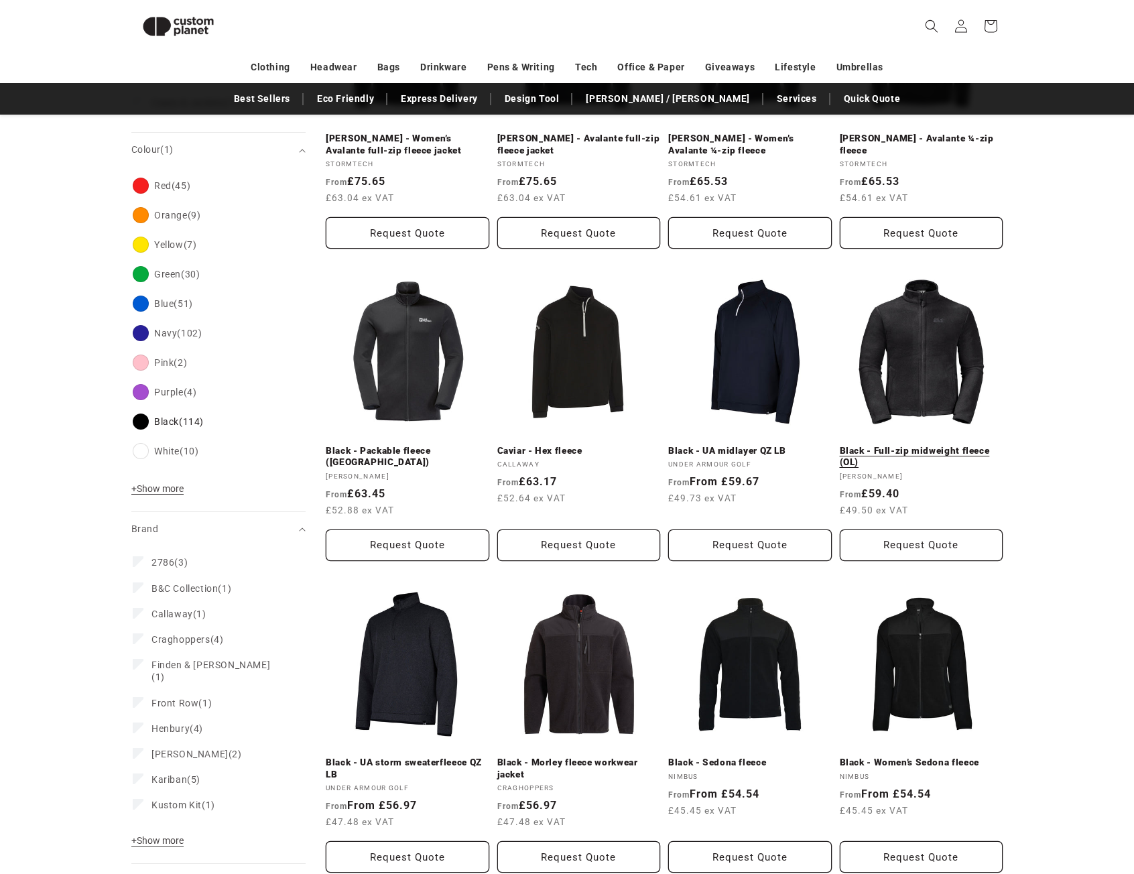
click at [945, 445] on link "Black - Full-zip midweight fleece (OL)" at bounding box center [922, 456] width 164 height 23
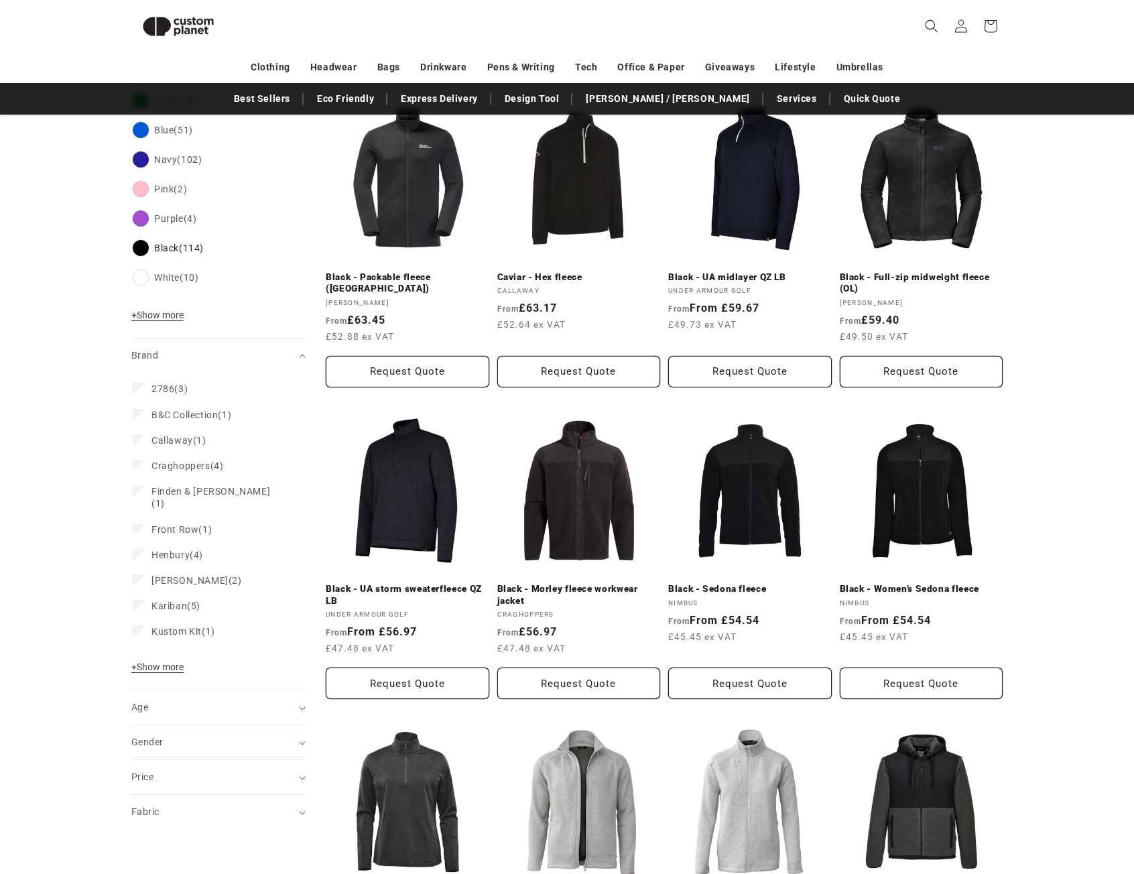
scroll to position [518, 0]
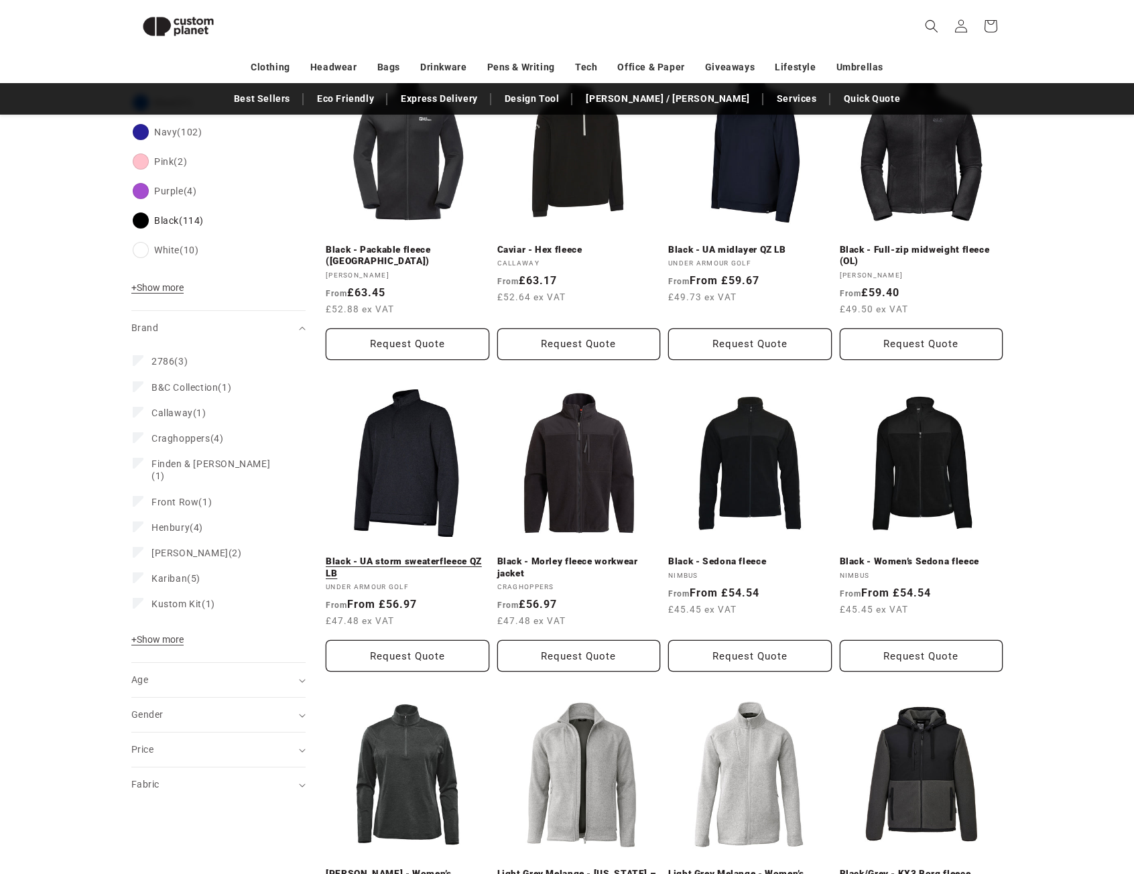
click at [410, 556] on link "Black - UA storm sweaterfleece QZ LB" at bounding box center [408, 567] width 164 height 23
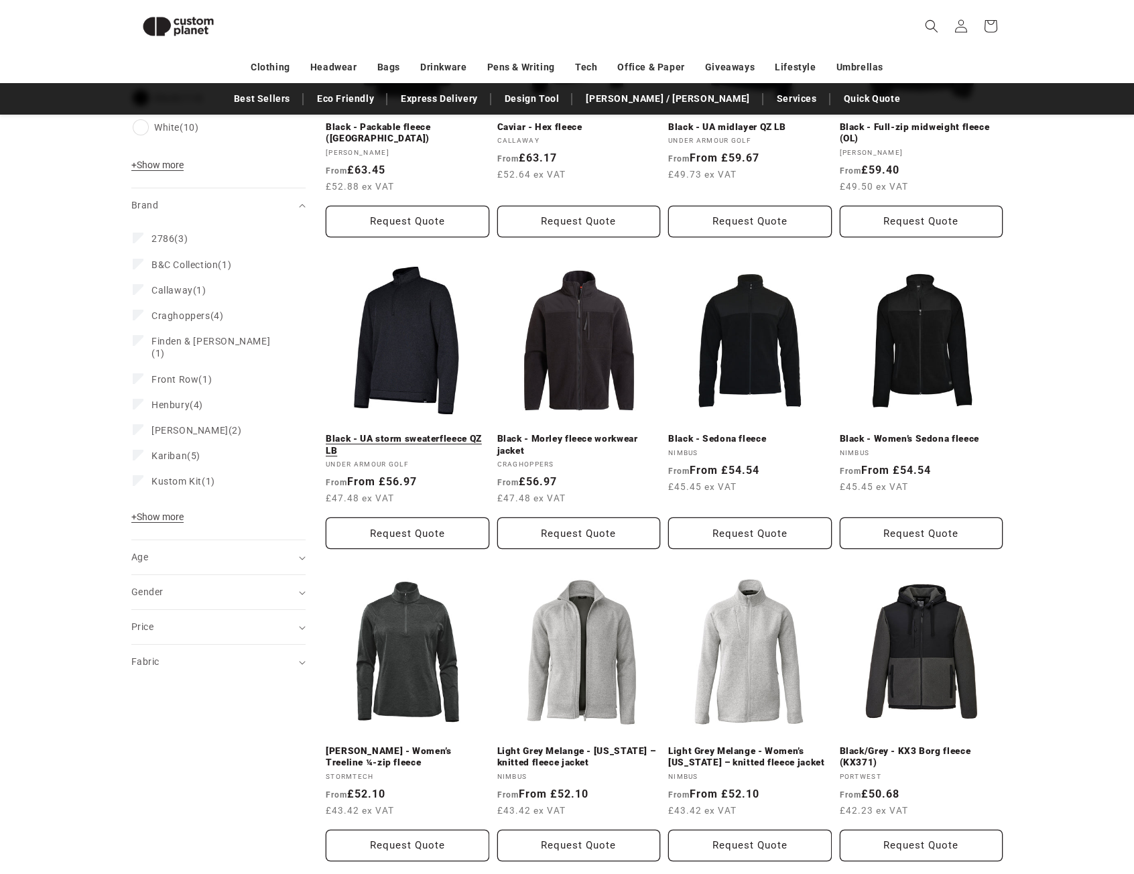
scroll to position [652, 0]
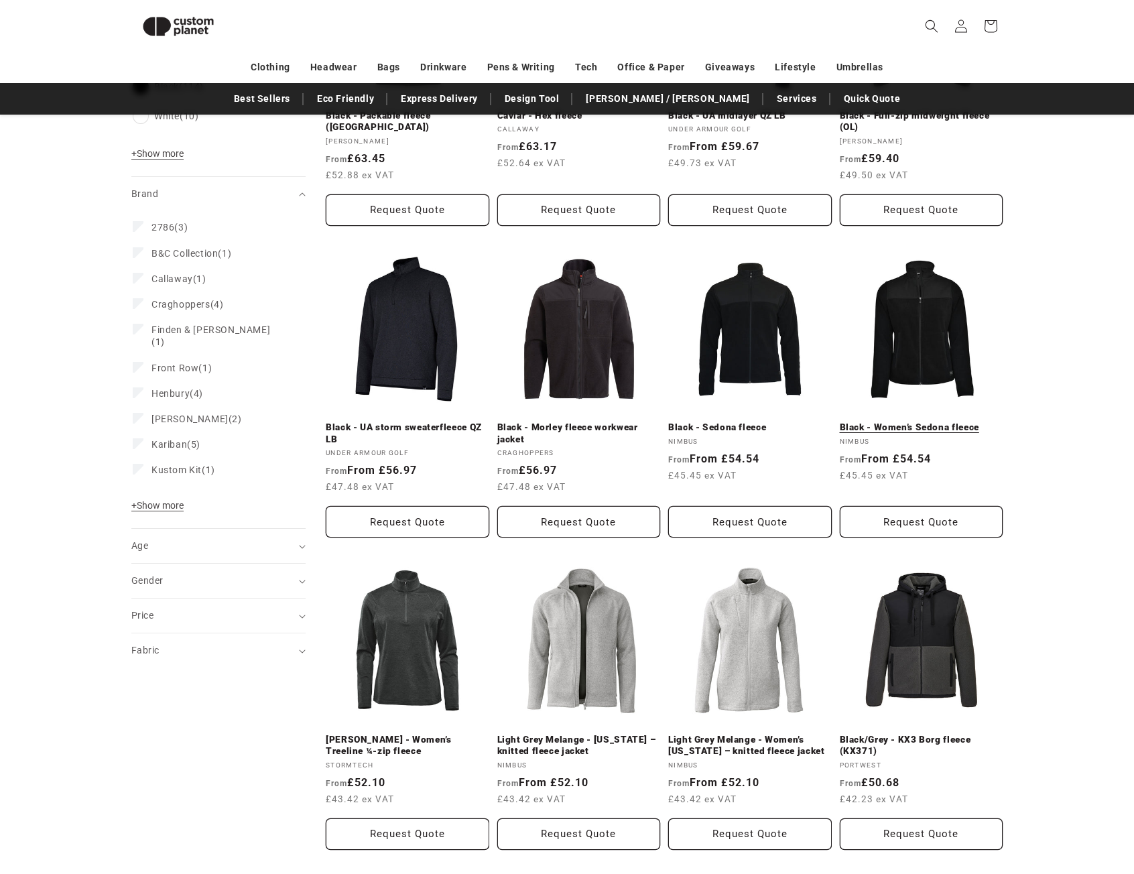
click at [921, 422] on link "Black - Women’s Sedona fleece" at bounding box center [922, 428] width 164 height 12
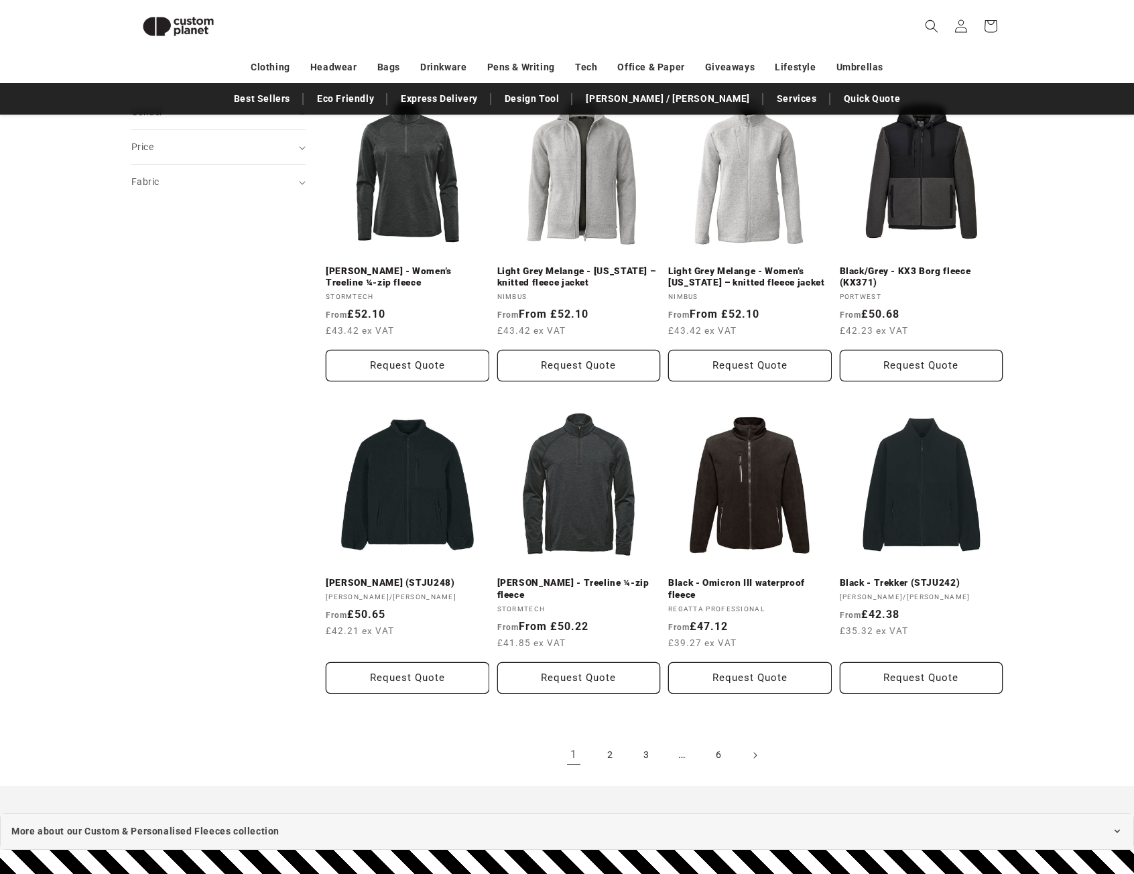
scroll to position [1121, 0]
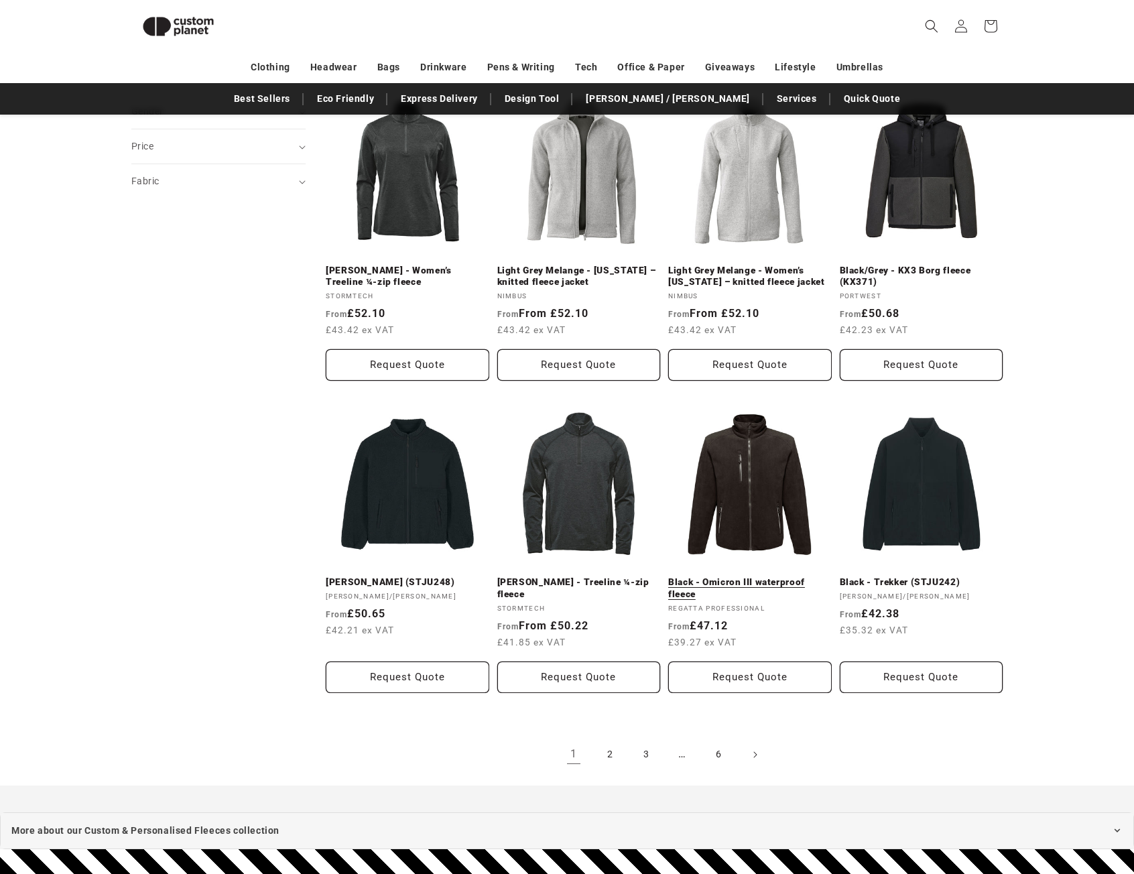
click at [744, 576] on link "Black - Omicron III waterproof fleece" at bounding box center [750, 587] width 164 height 23
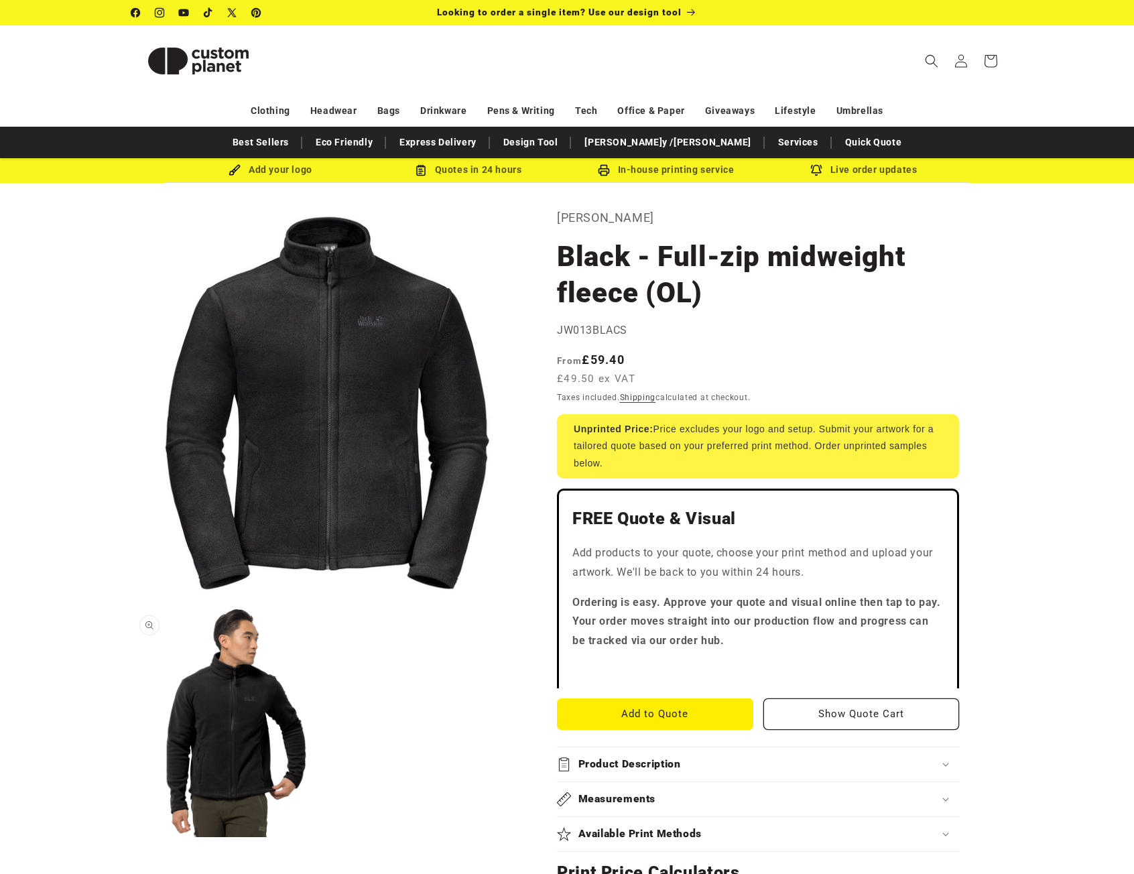
click at [131, 837] on button "Open media 2 in modal" at bounding box center [131, 837] width 0 height 0
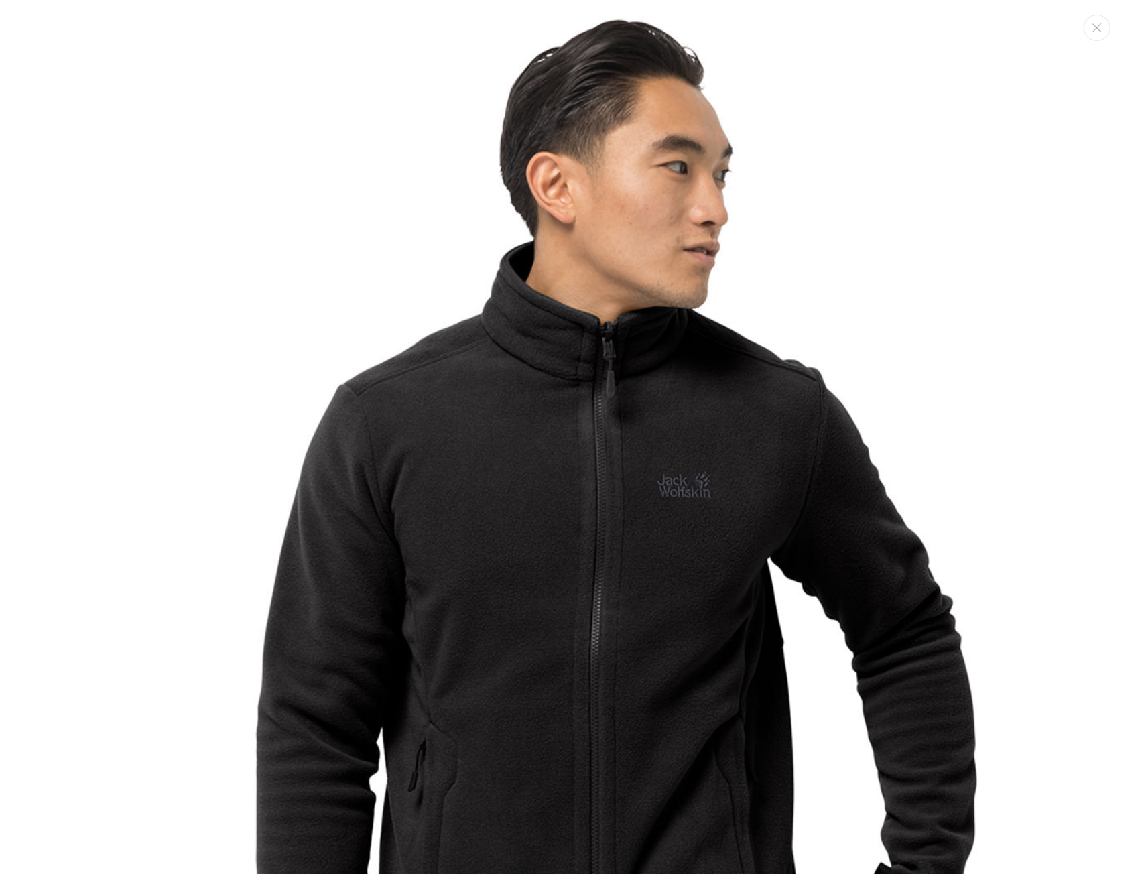
click at [277, 263] on img "Media gallery" at bounding box center [572, 608] width 997 height 1196
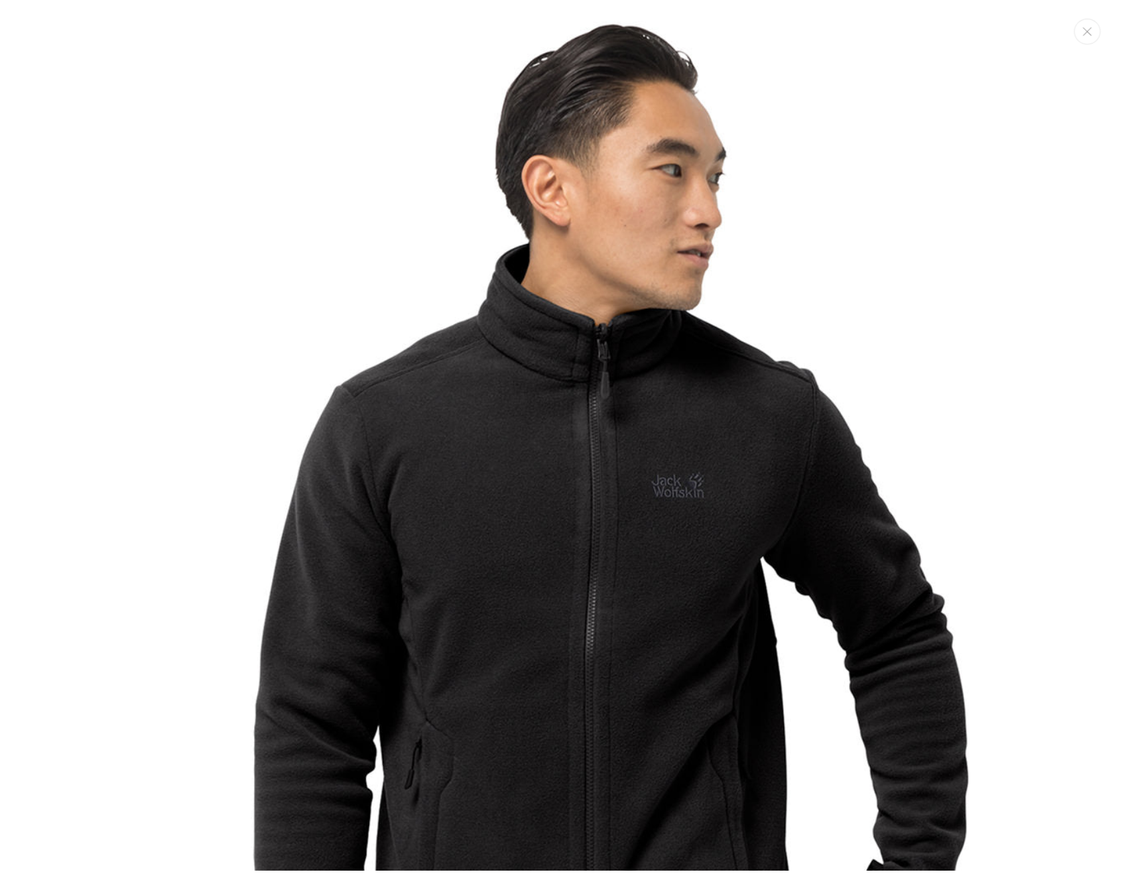
scroll to position [1000, 0]
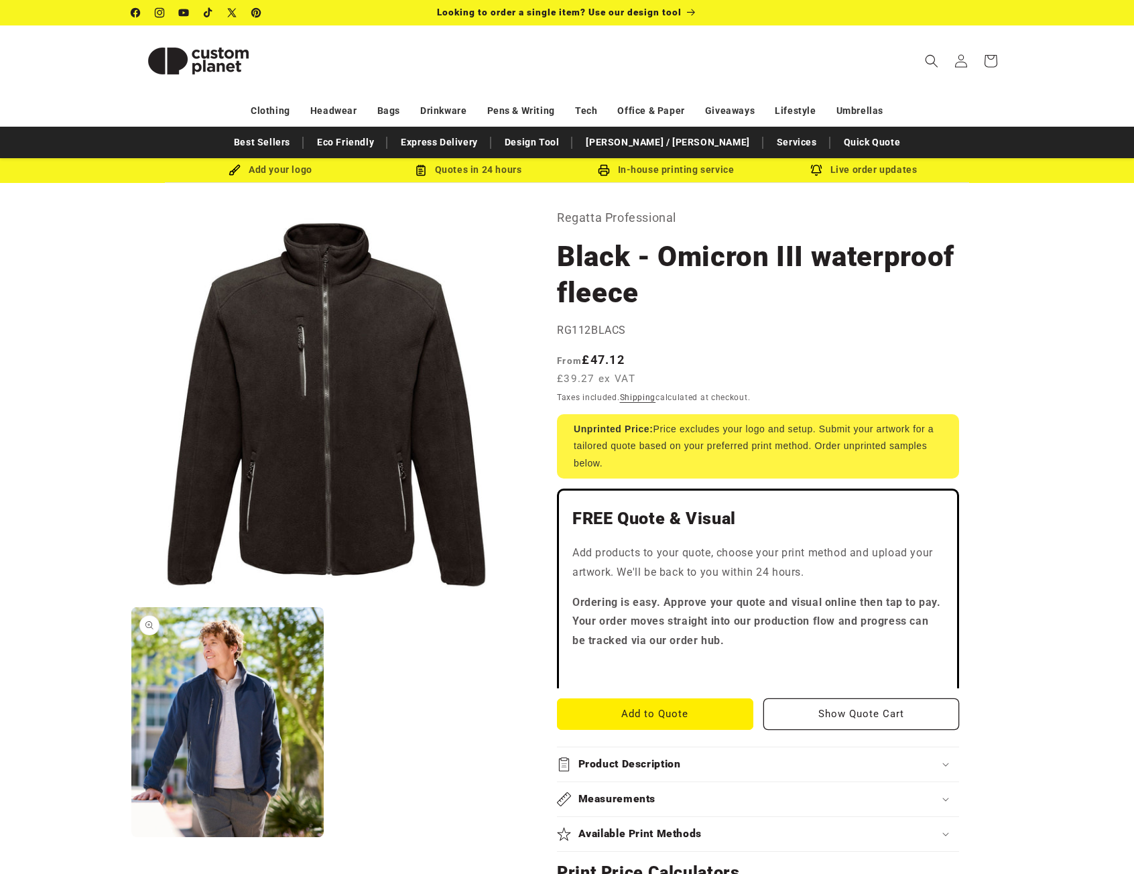
click at [131, 837] on button "Open media 2 in modal" at bounding box center [131, 837] width 0 height 0
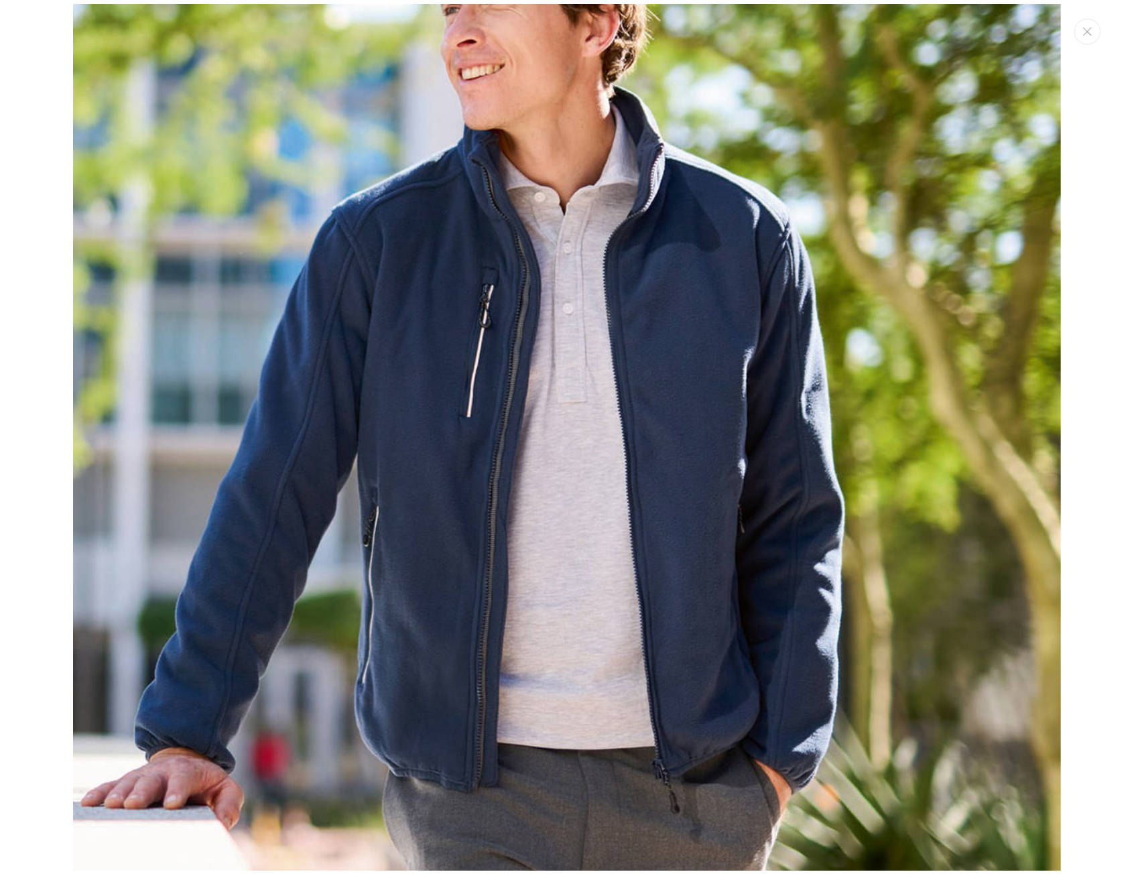
scroll to position [1010, 0]
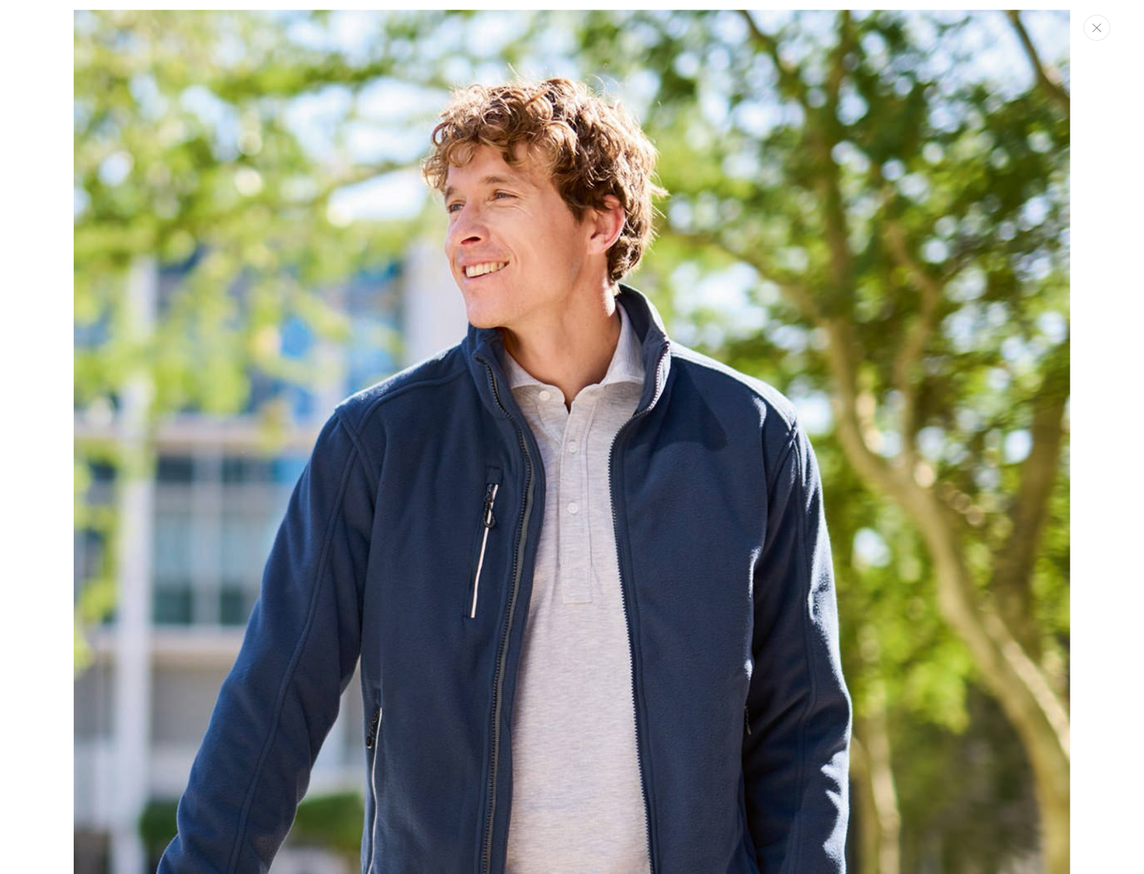
click at [1098, 26] on icon "Close" at bounding box center [1097, 27] width 9 height 9
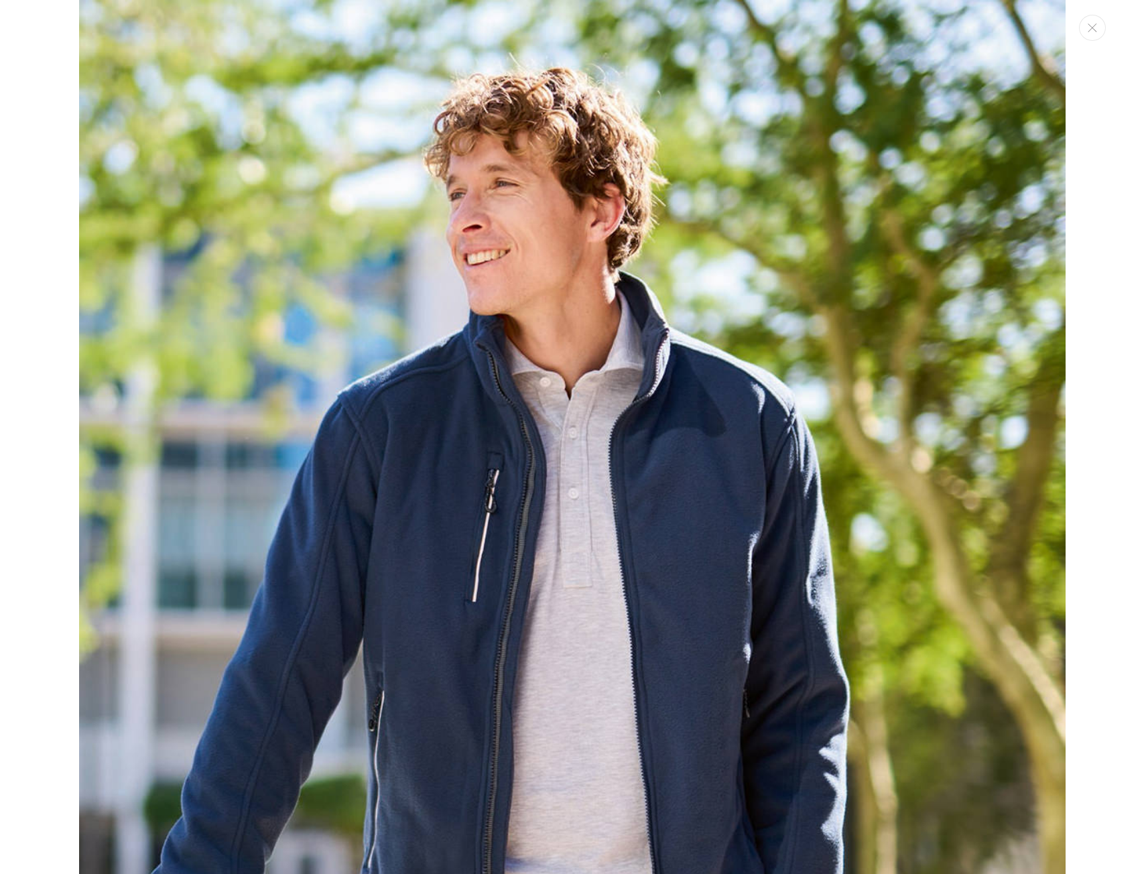
scroll to position [1000, 0]
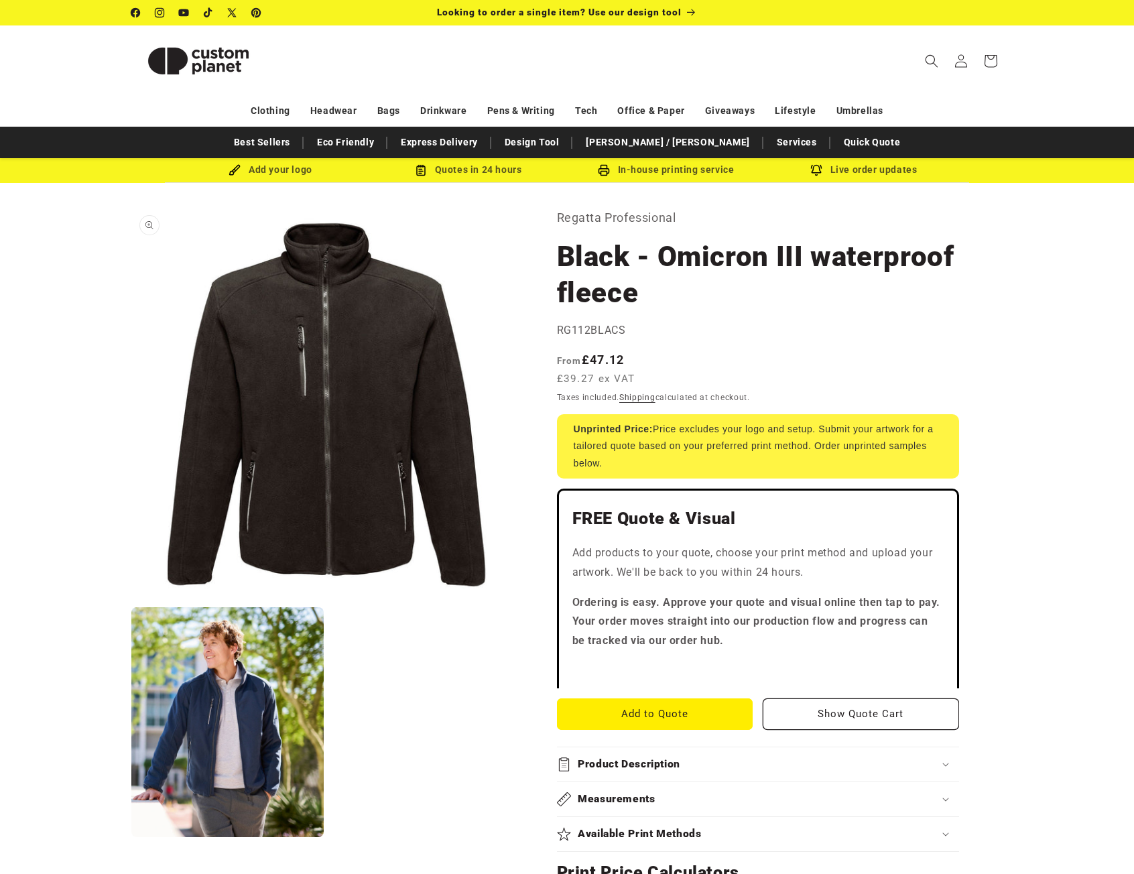
click at [131, 599] on button "Open media 1 in modal" at bounding box center [131, 599] width 0 height 0
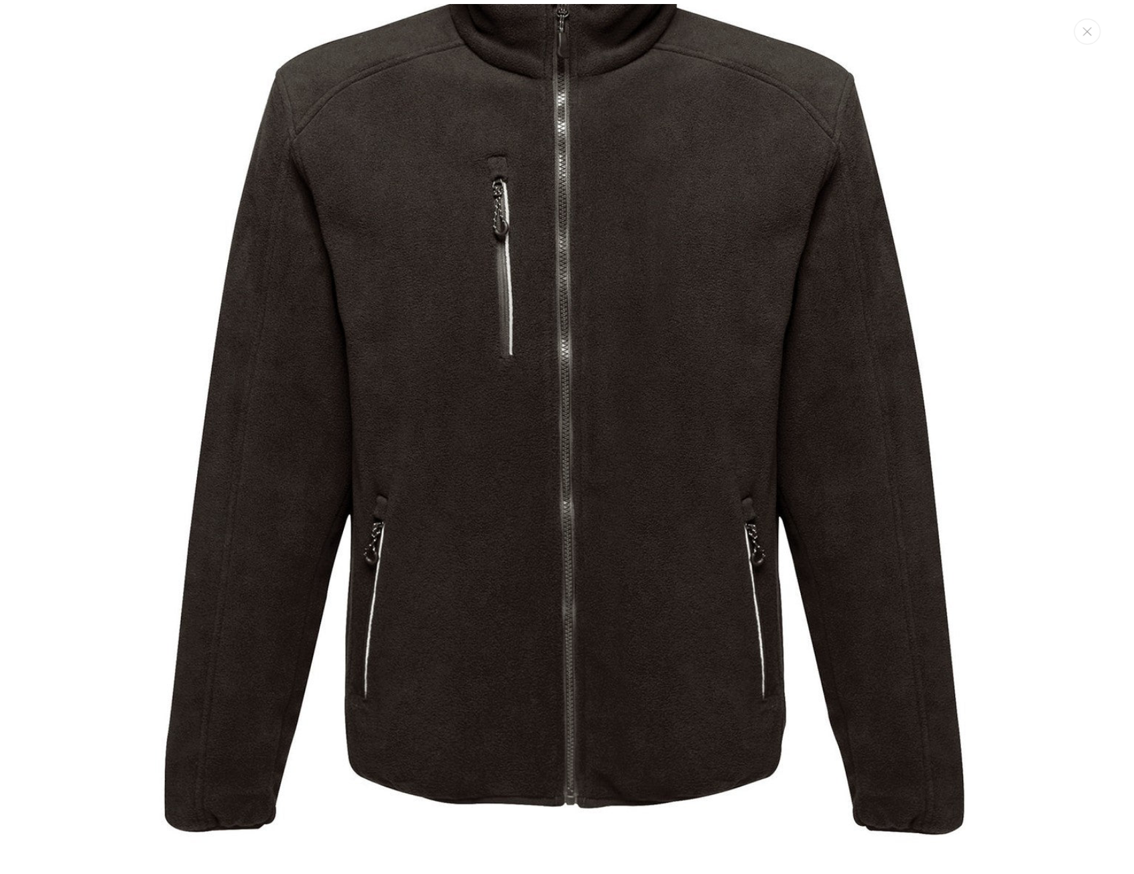
scroll to position [147, 0]
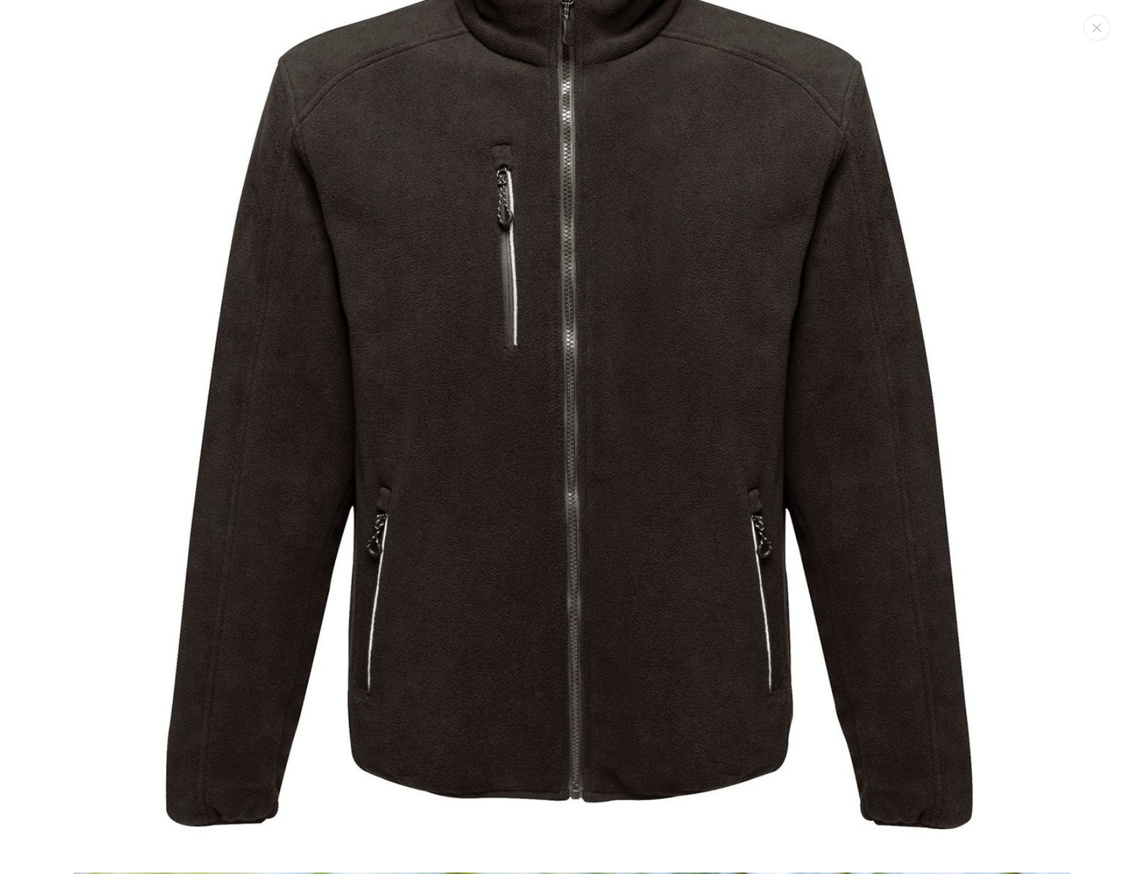
click at [938, 300] on img "Media gallery" at bounding box center [572, 364] width 997 height 997
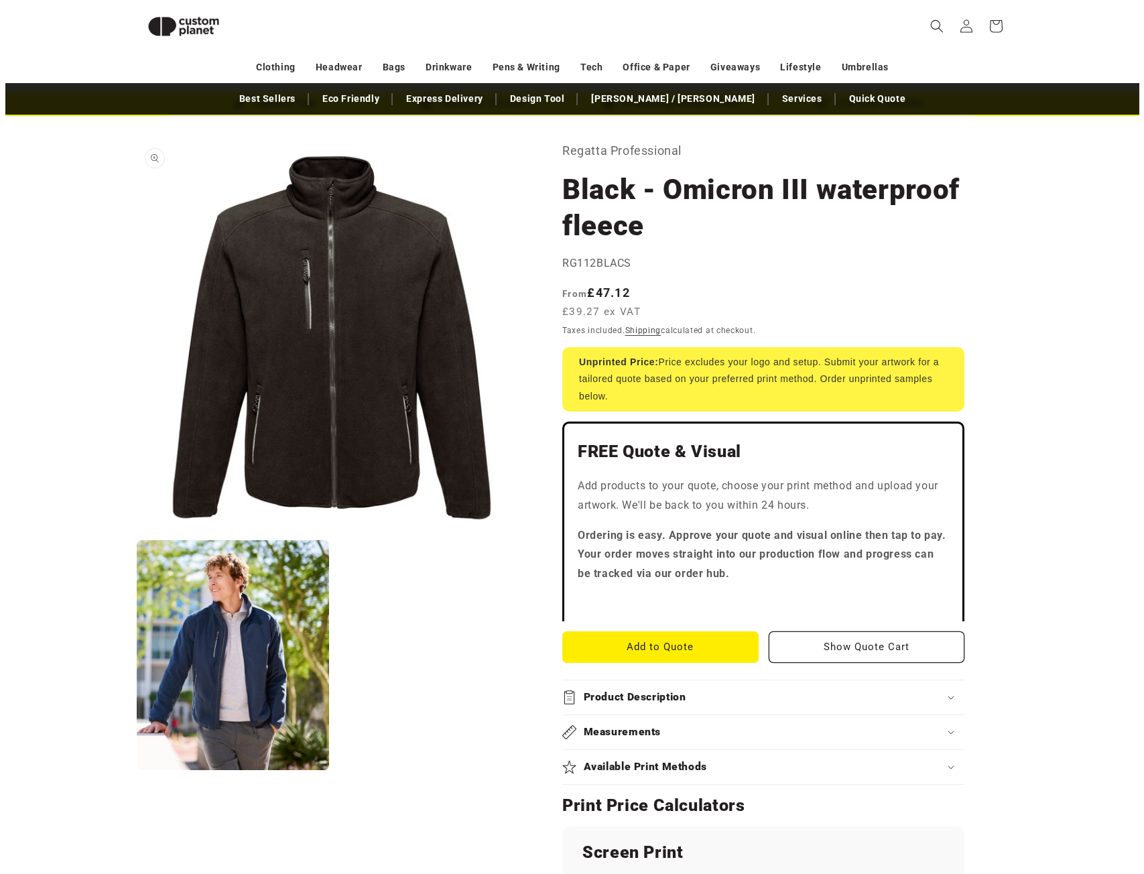
scroll to position [0, 0]
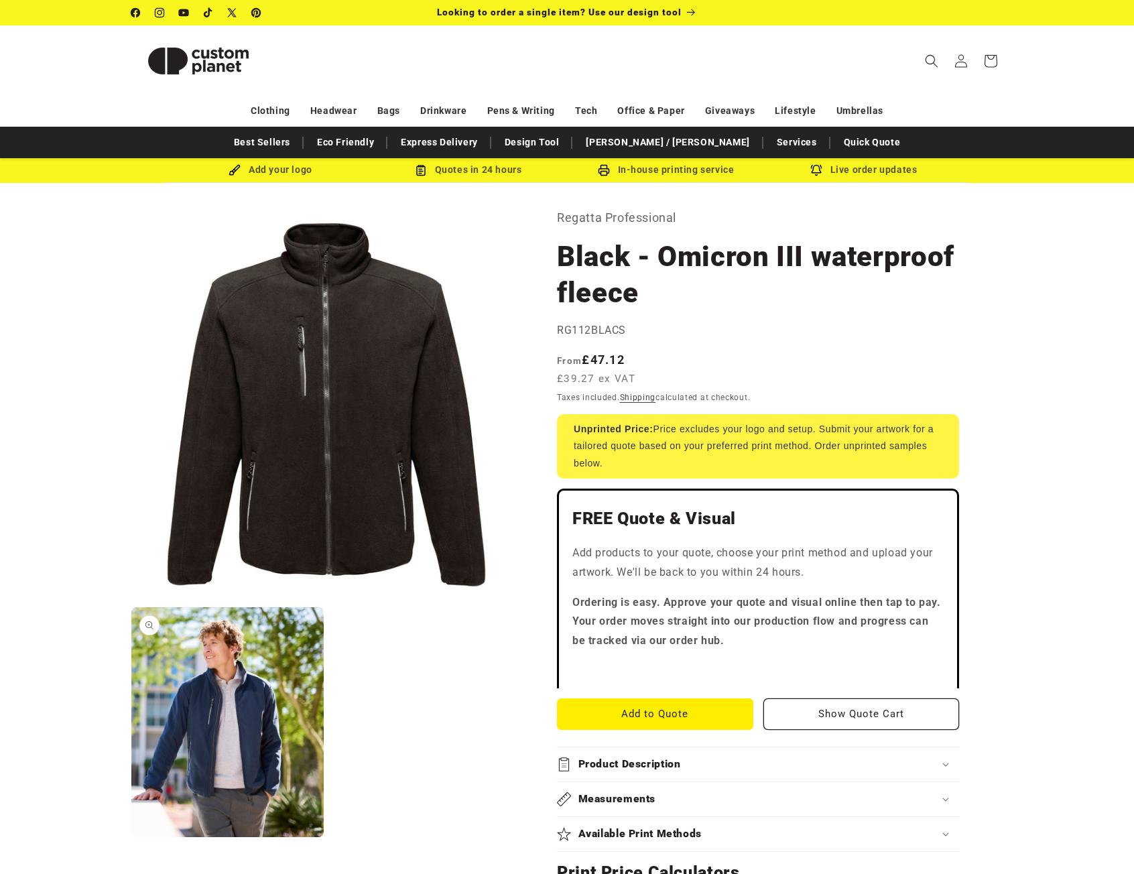
click at [131, 837] on button "Open media 2 in modal" at bounding box center [131, 837] width 0 height 0
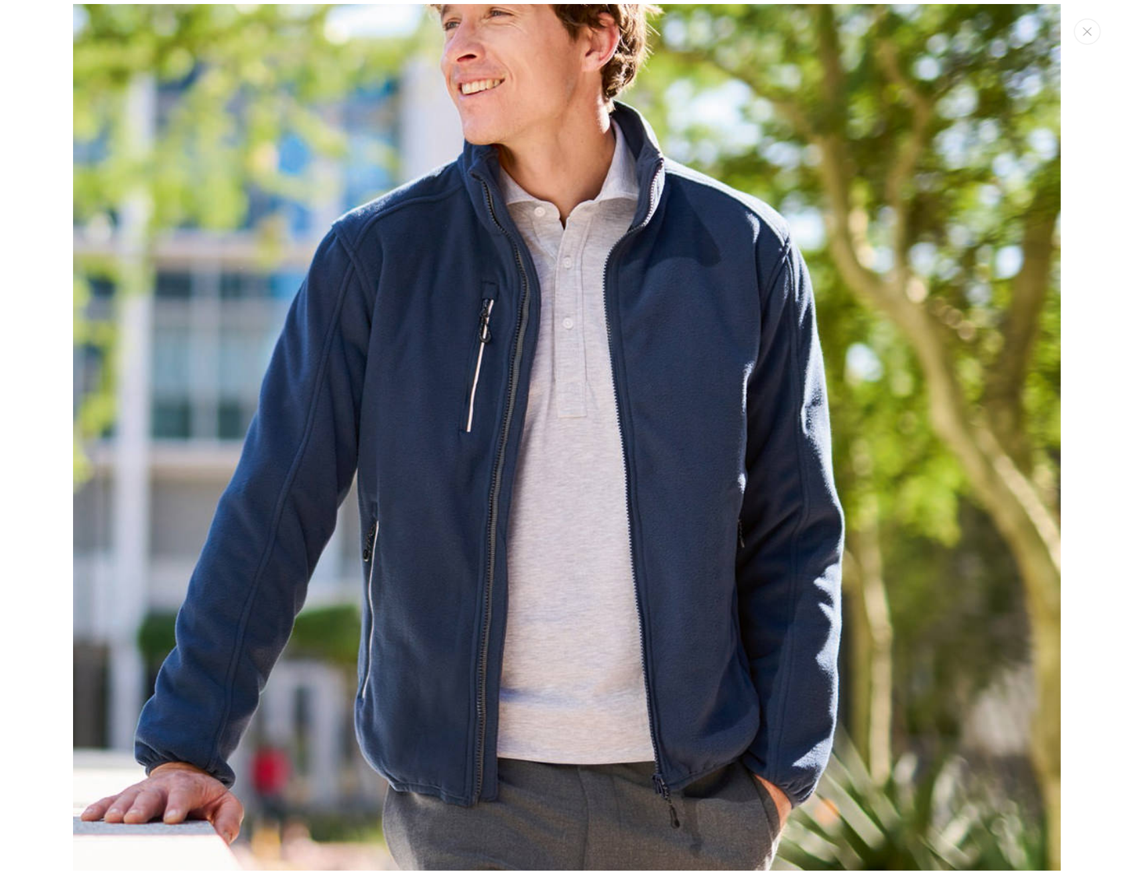
scroll to position [1211, 0]
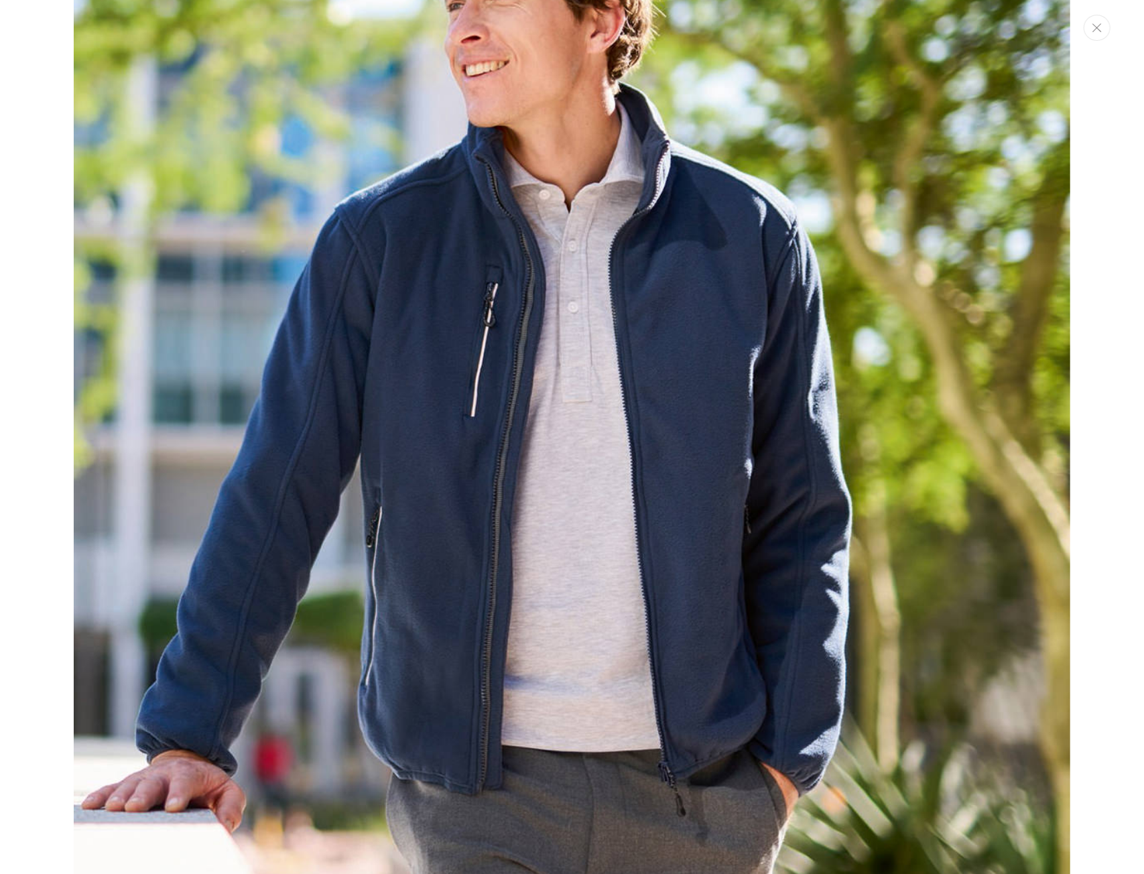
click at [1097, 28] on icon "Close" at bounding box center [1097, 27] width 9 height 9
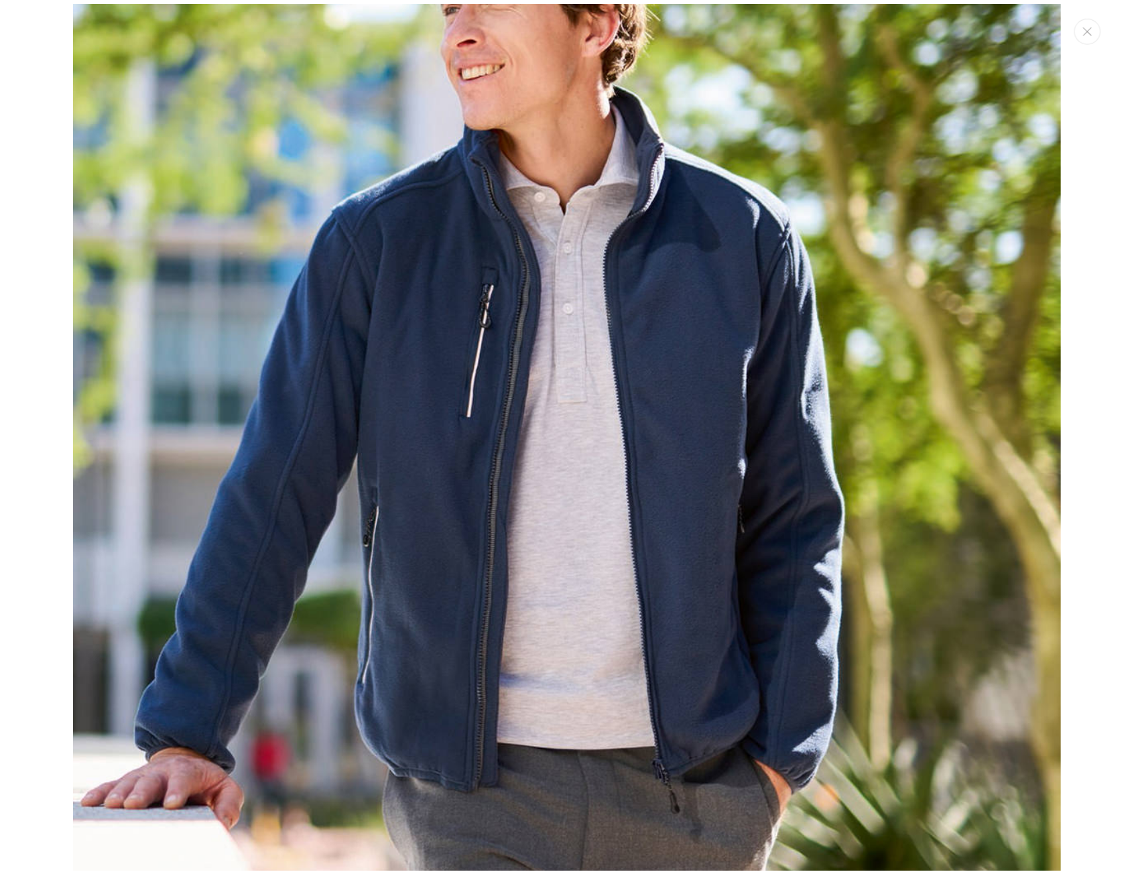
scroll to position [1201, 0]
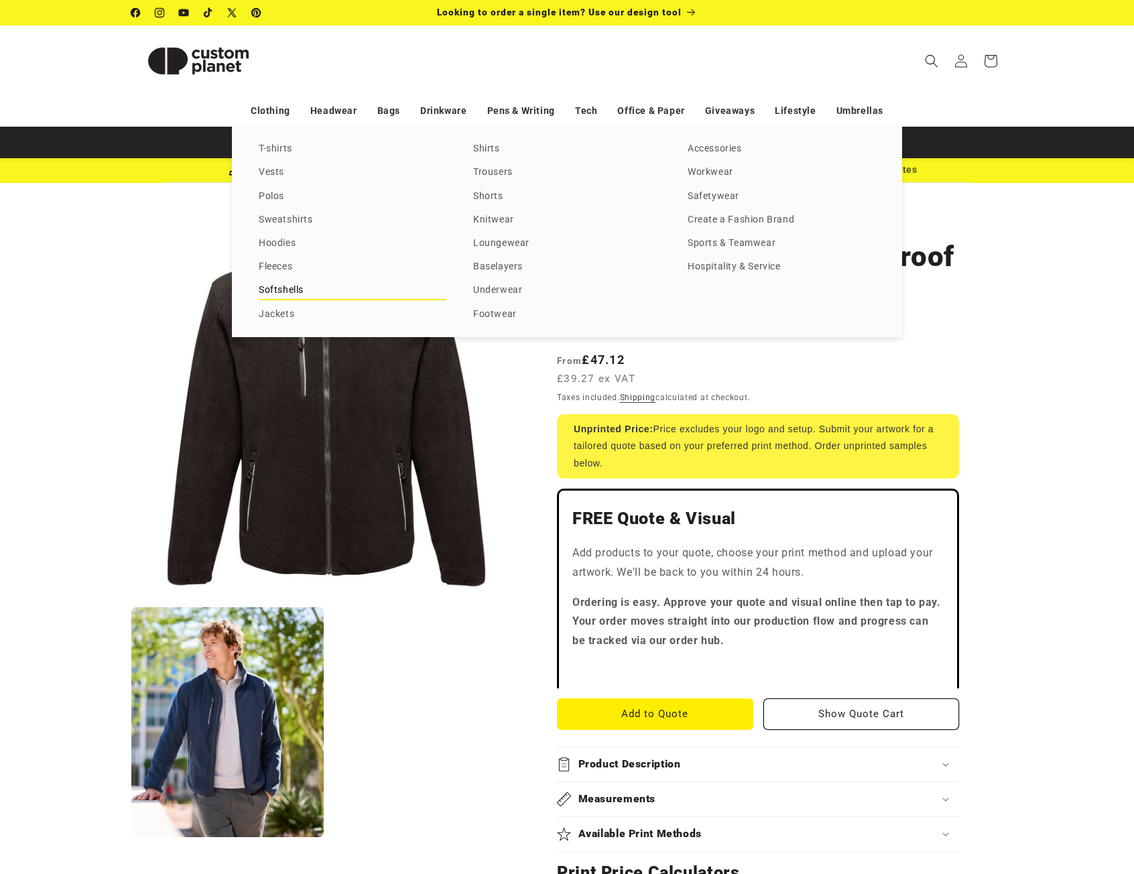
click at [276, 293] on link "Softshells" at bounding box center [353, 291] width 188 height 18
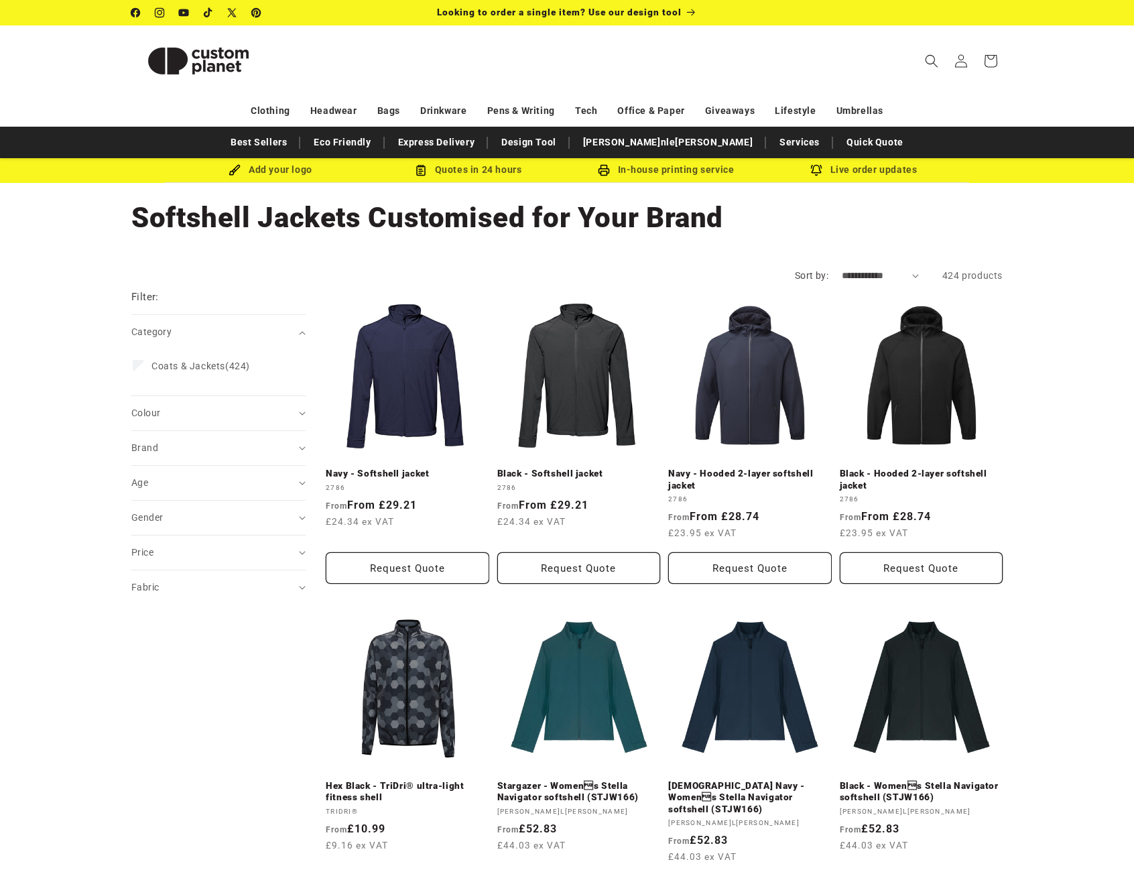
click at [893, 274] on select "**********" at bounding box center [880, 276] width 77 height 14
select select "**********"
click at [842, 269] on select "**********" at bounding box center [880, 276] width 77 height 14
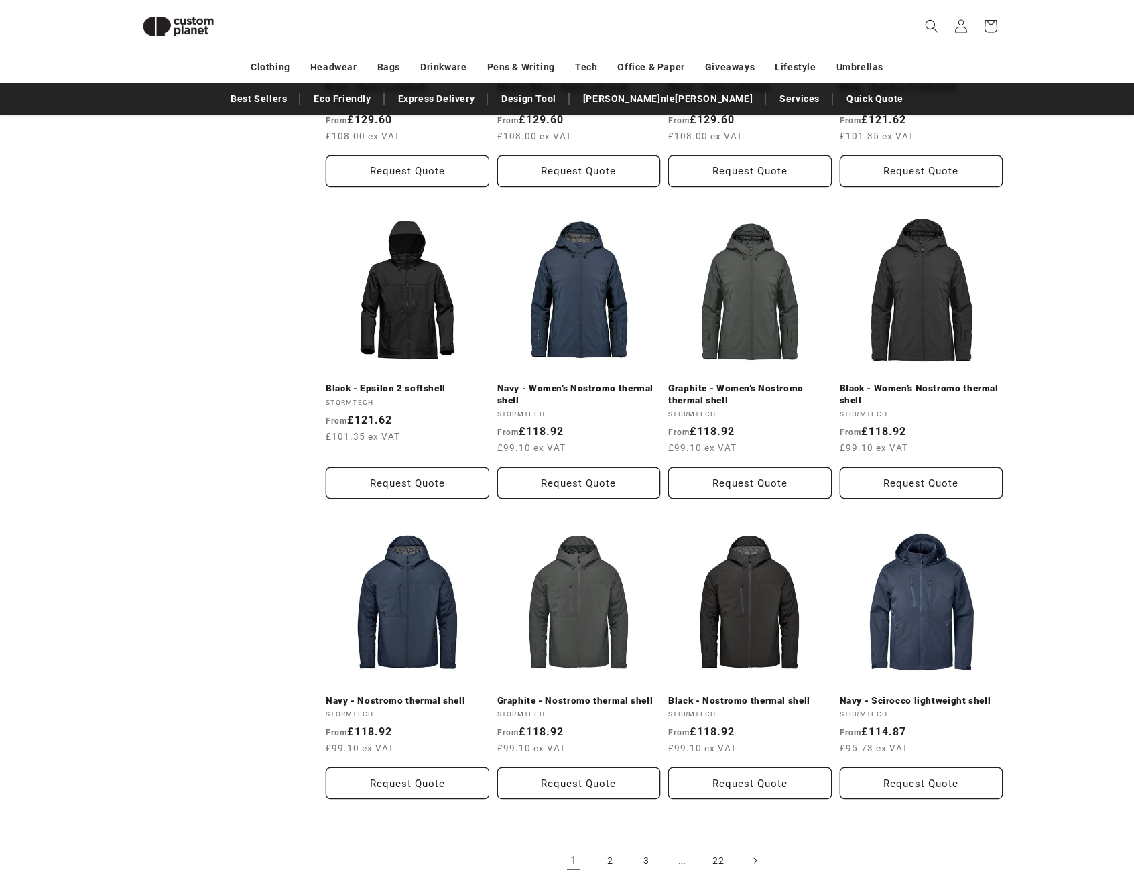
scroll to position [1188, 0]
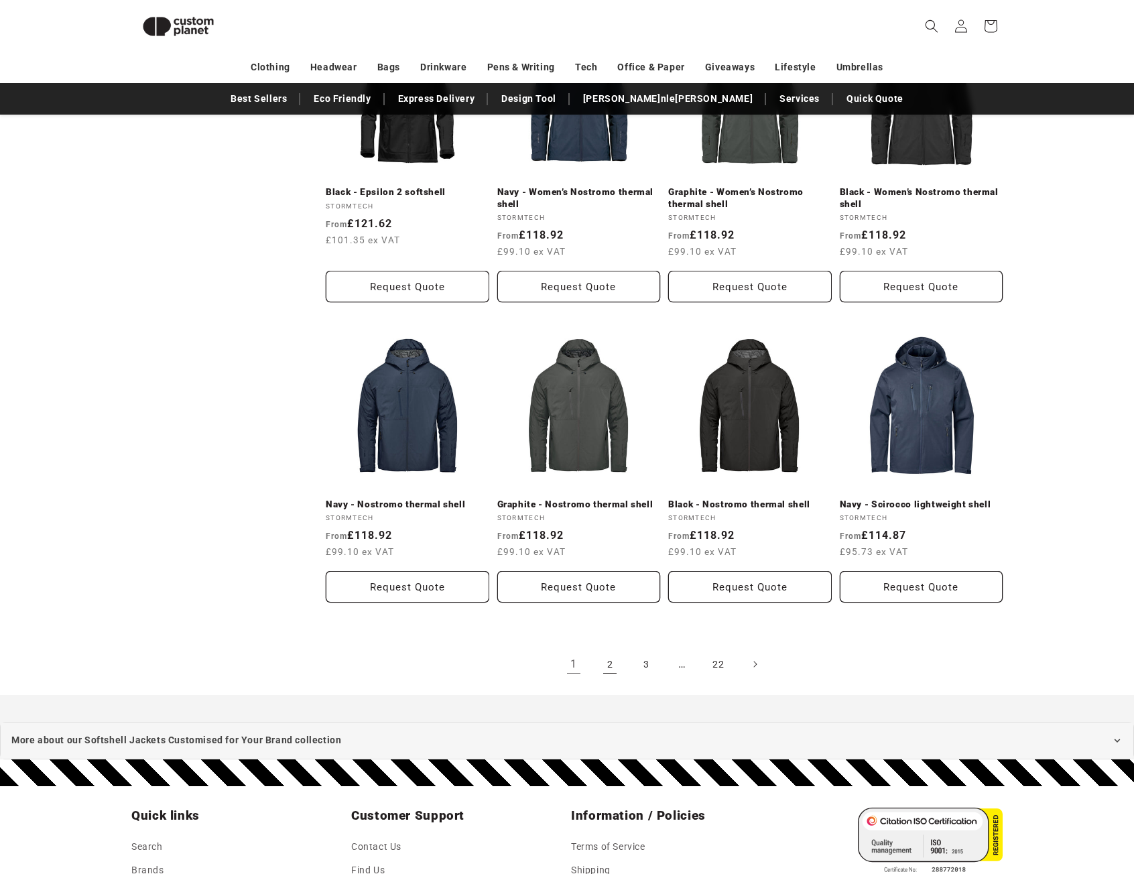
click at [607, 662] on link "2" at bounding box center [609, 664] width 29 height 29
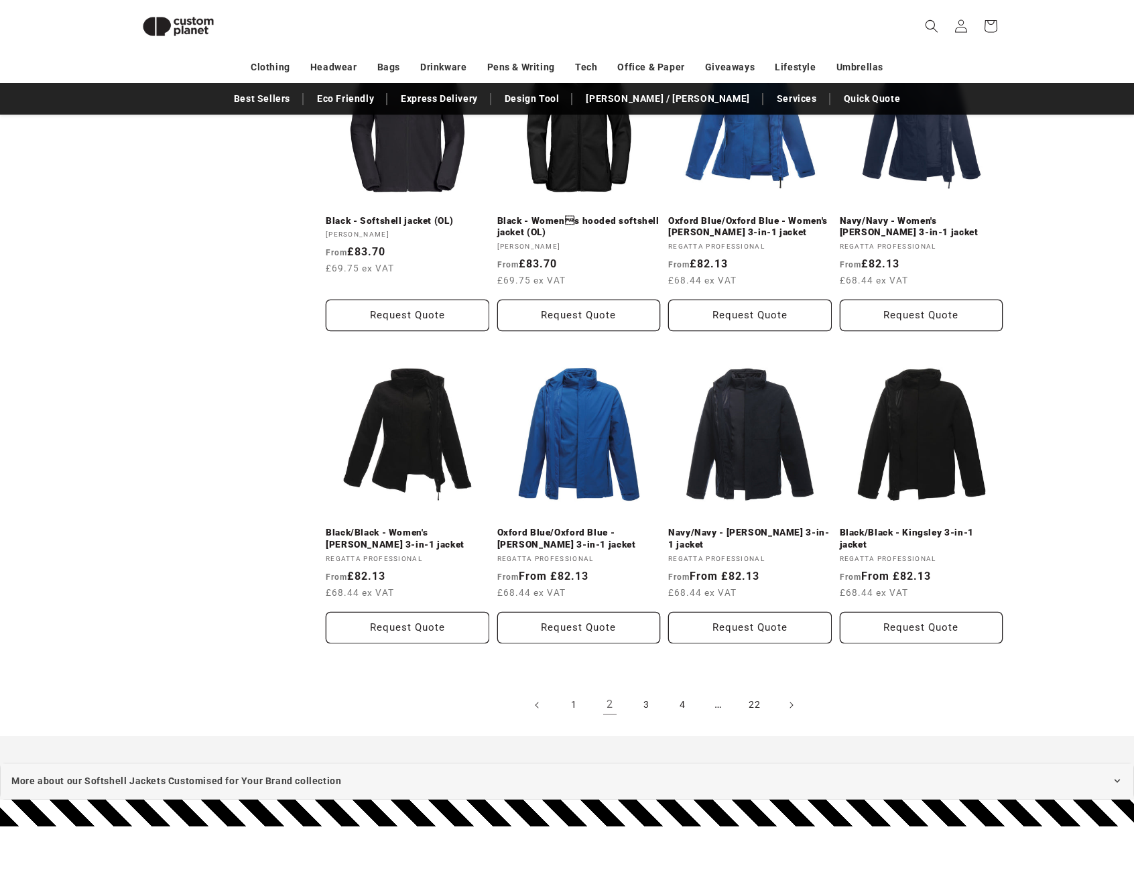
scroll to position [1188, 0]
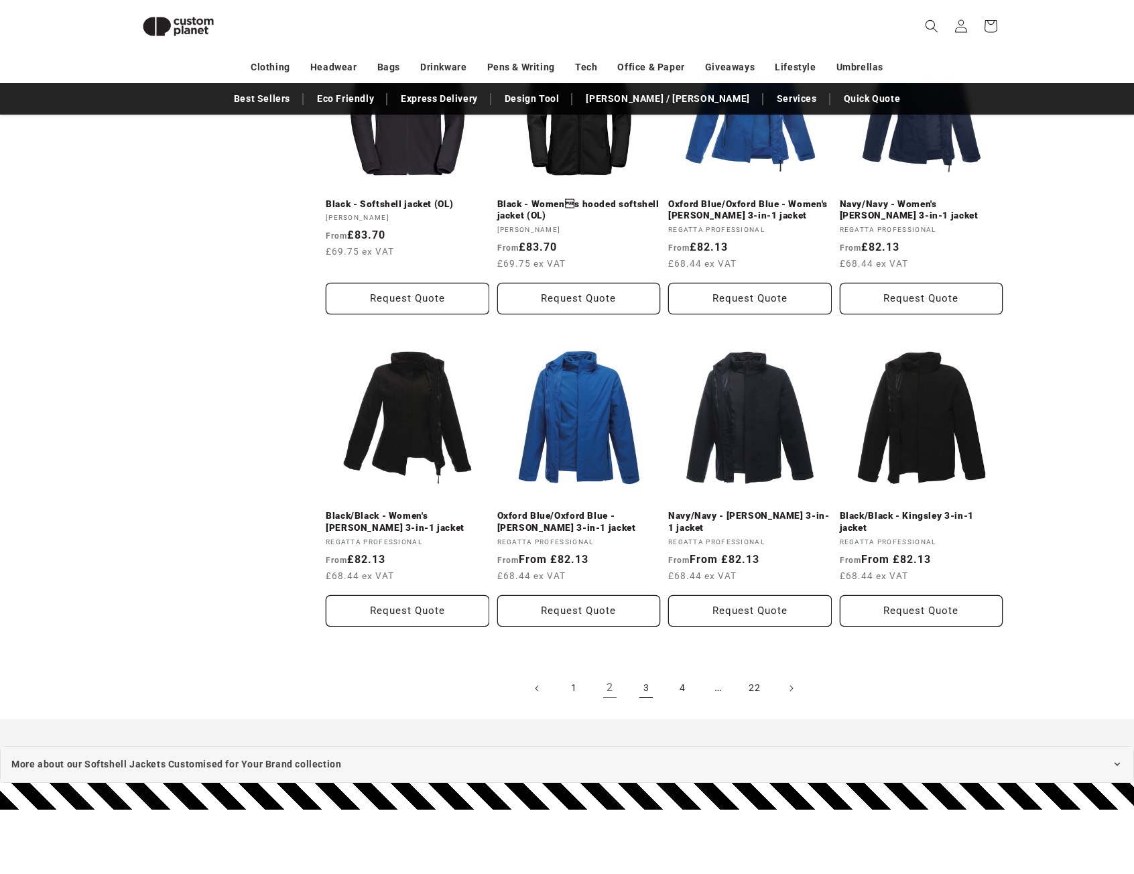
click at [644, 687] on link "3" at bounding box center [645, 688] width 29 height 29
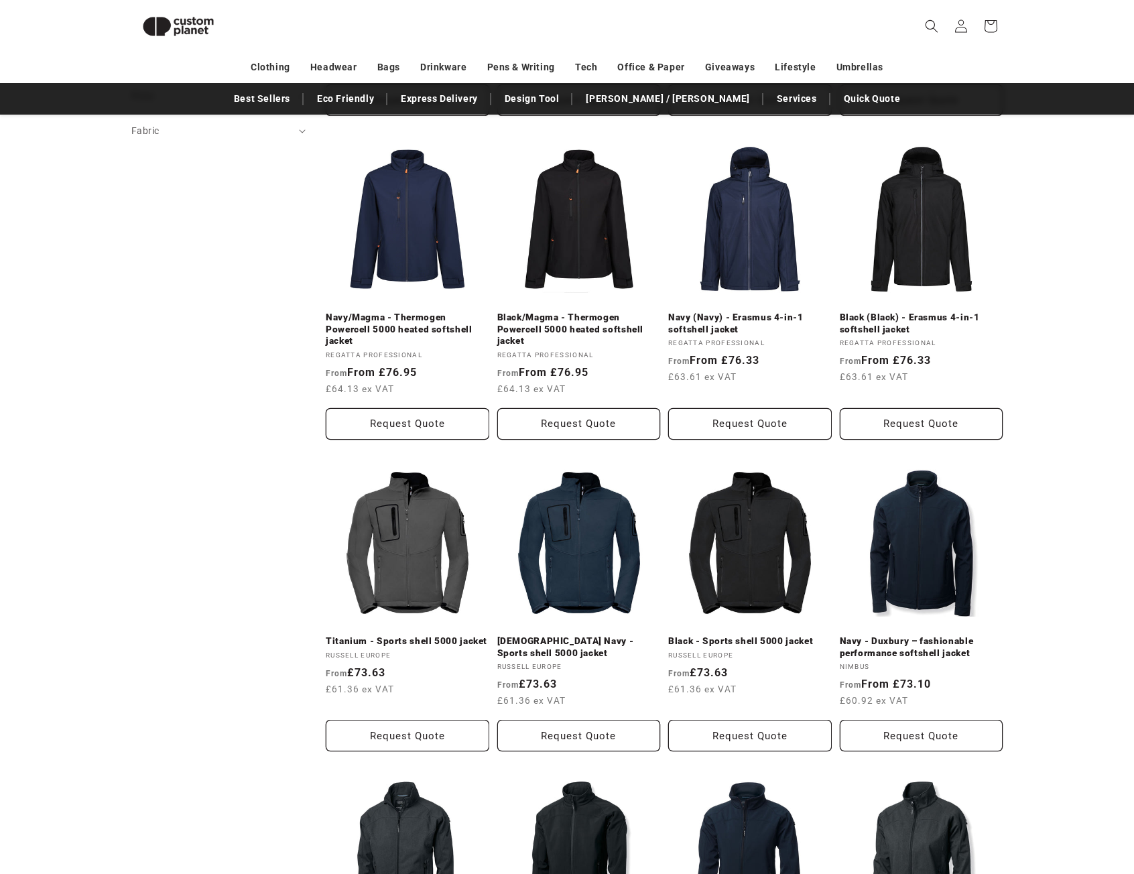
scroll to position [450, 0]
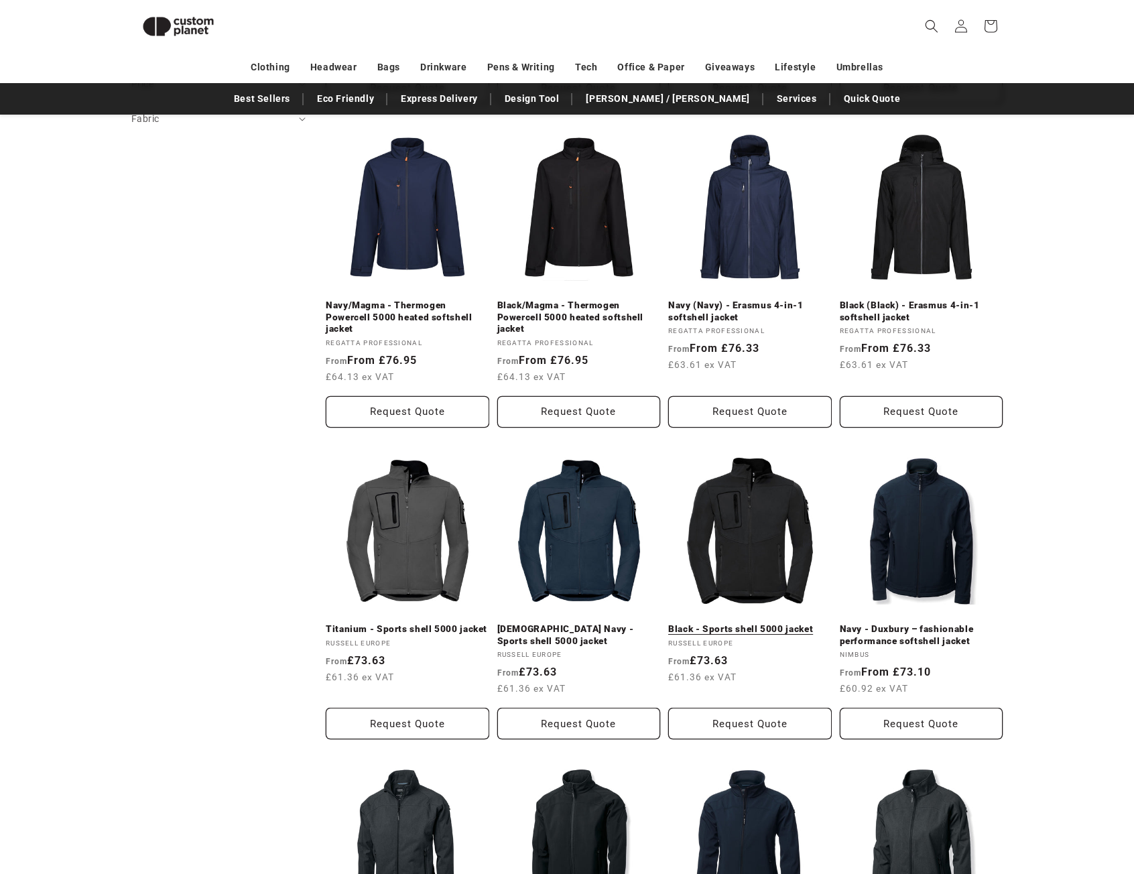
click at [737, 623] on link "Black - Sports shell 5000 jacket" at bounding box center [750, 629] width 164 height 12
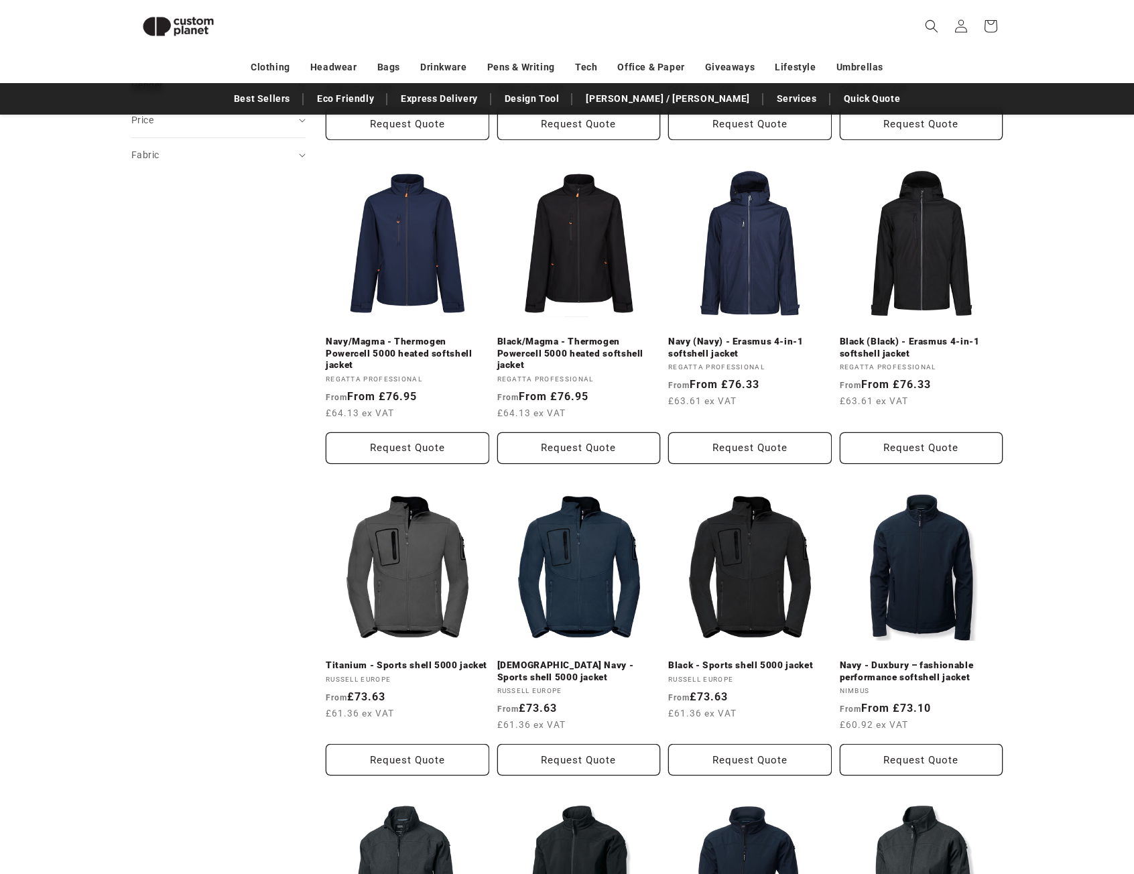
scroll to position [0, 0]
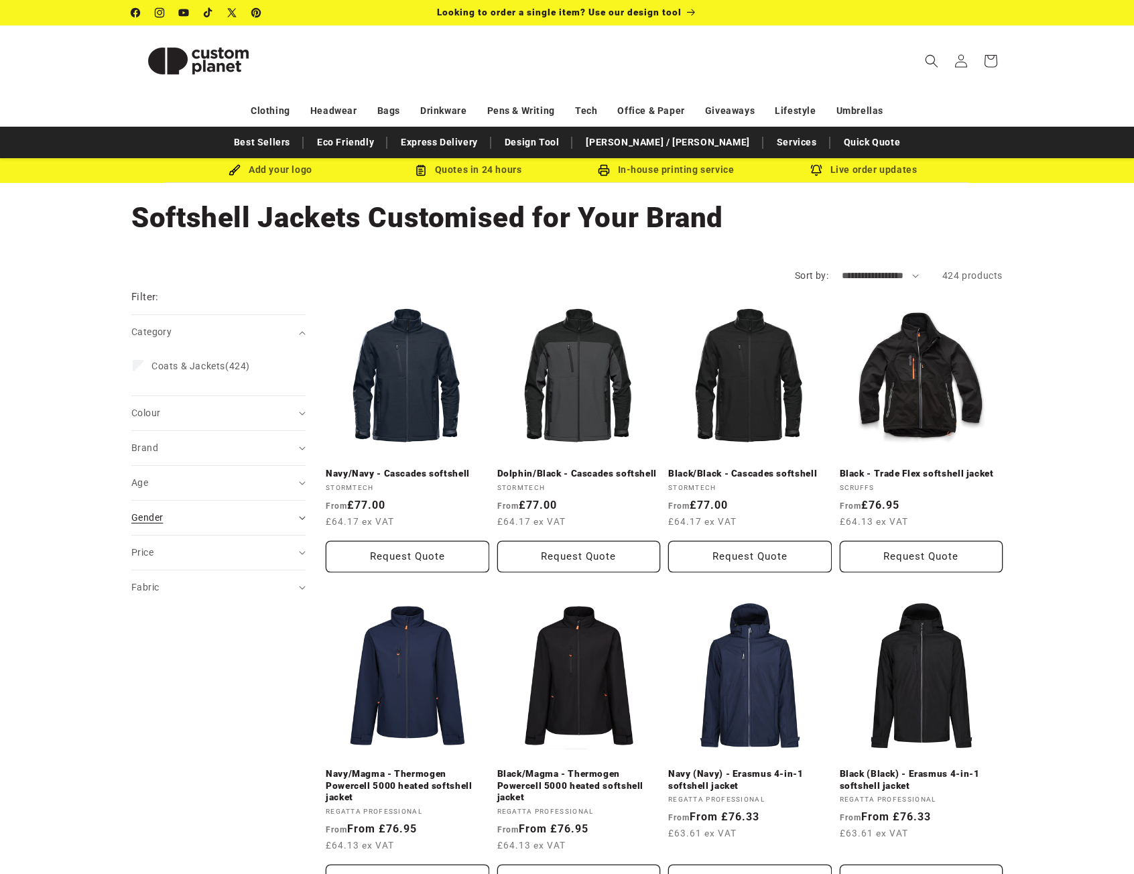
click at [155, 521] on span "Gender (0)" at bounding box center [147, 517] width 32 height 11
click at [157, 575] on span "Male" at bounding box center [203, 577] width 105 height 11
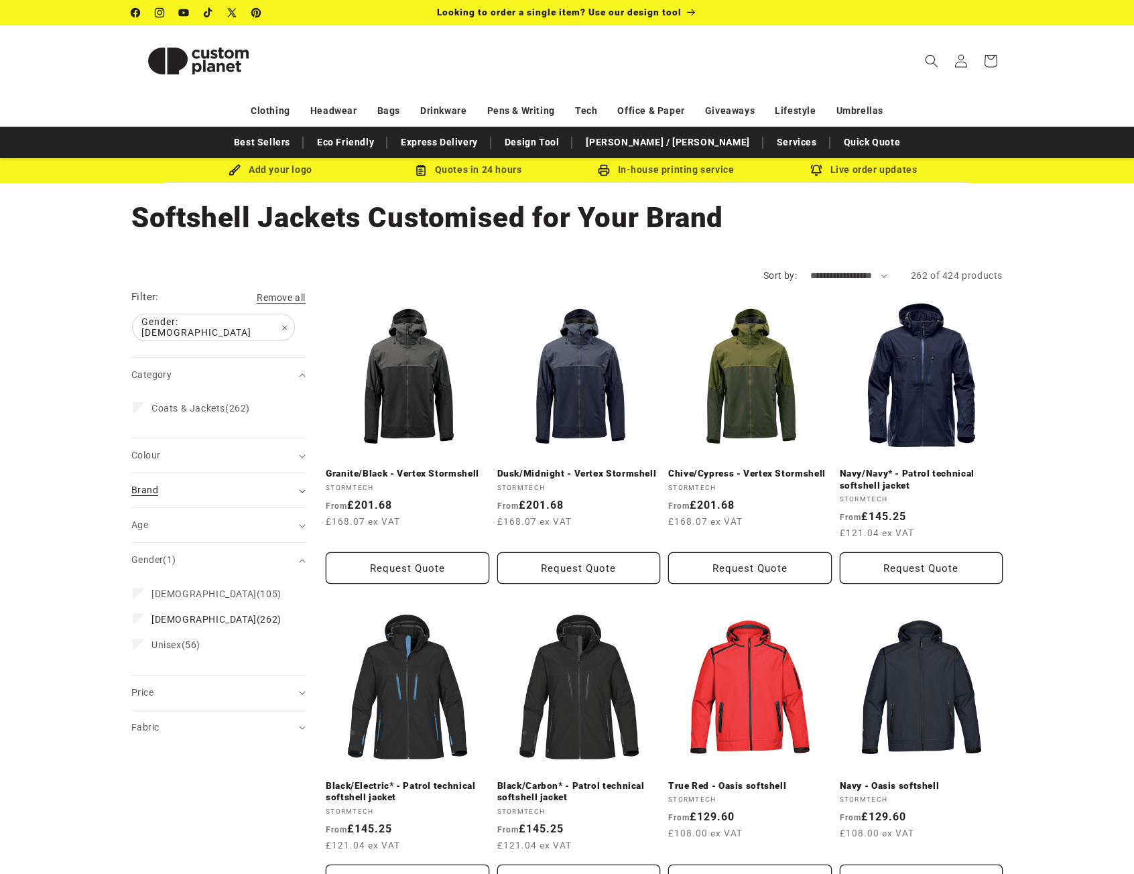
click at [182, 483] on div "Brand (0)" at bounding box center [212, 490] width 163 height 14
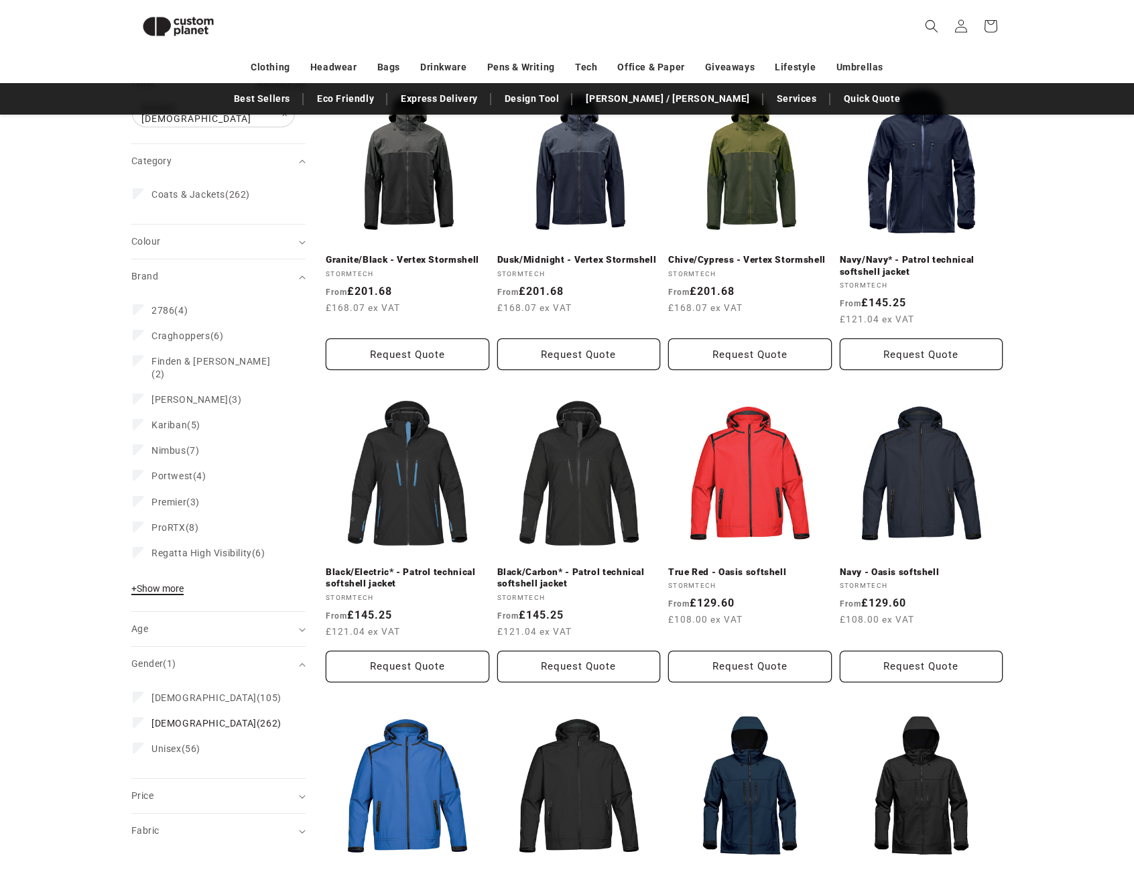
scroll to position [182, 0]
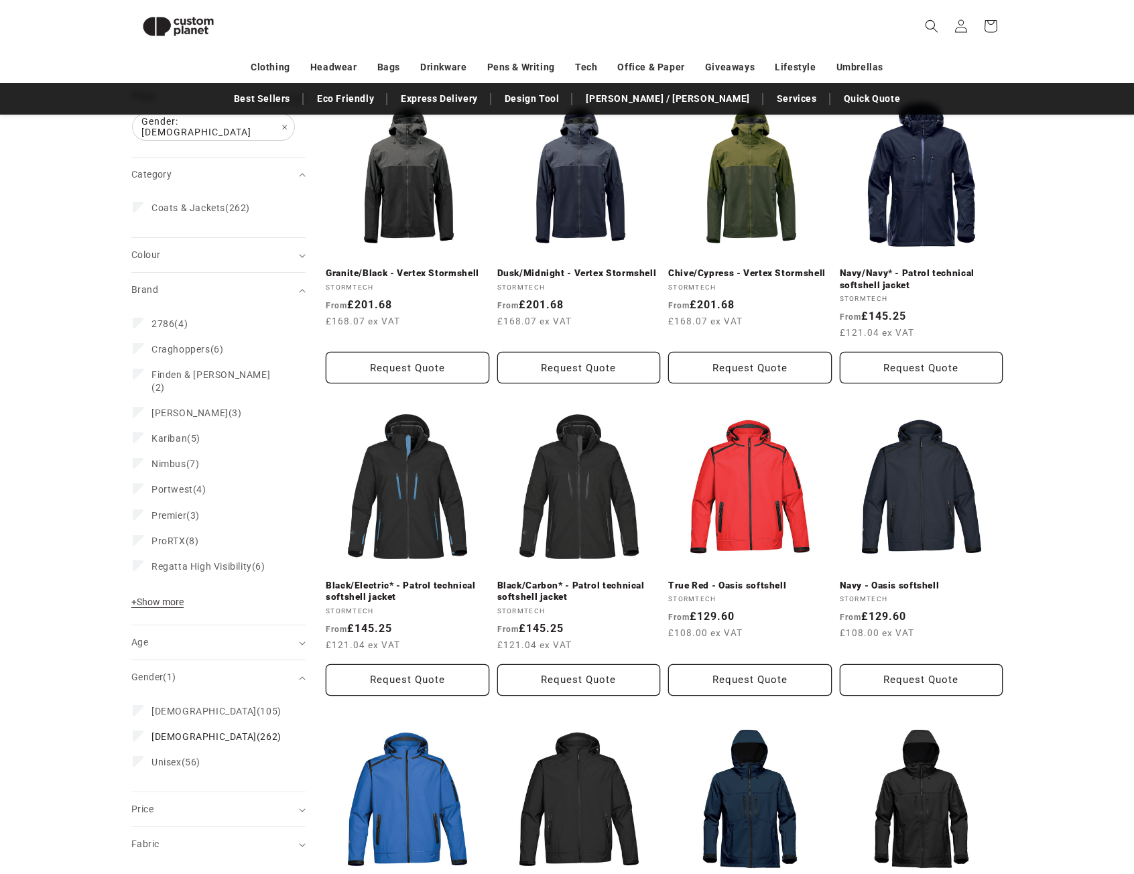
click at [164, 597] on span "+ Show more" at bounding box center [157, 602] width 52 height 11
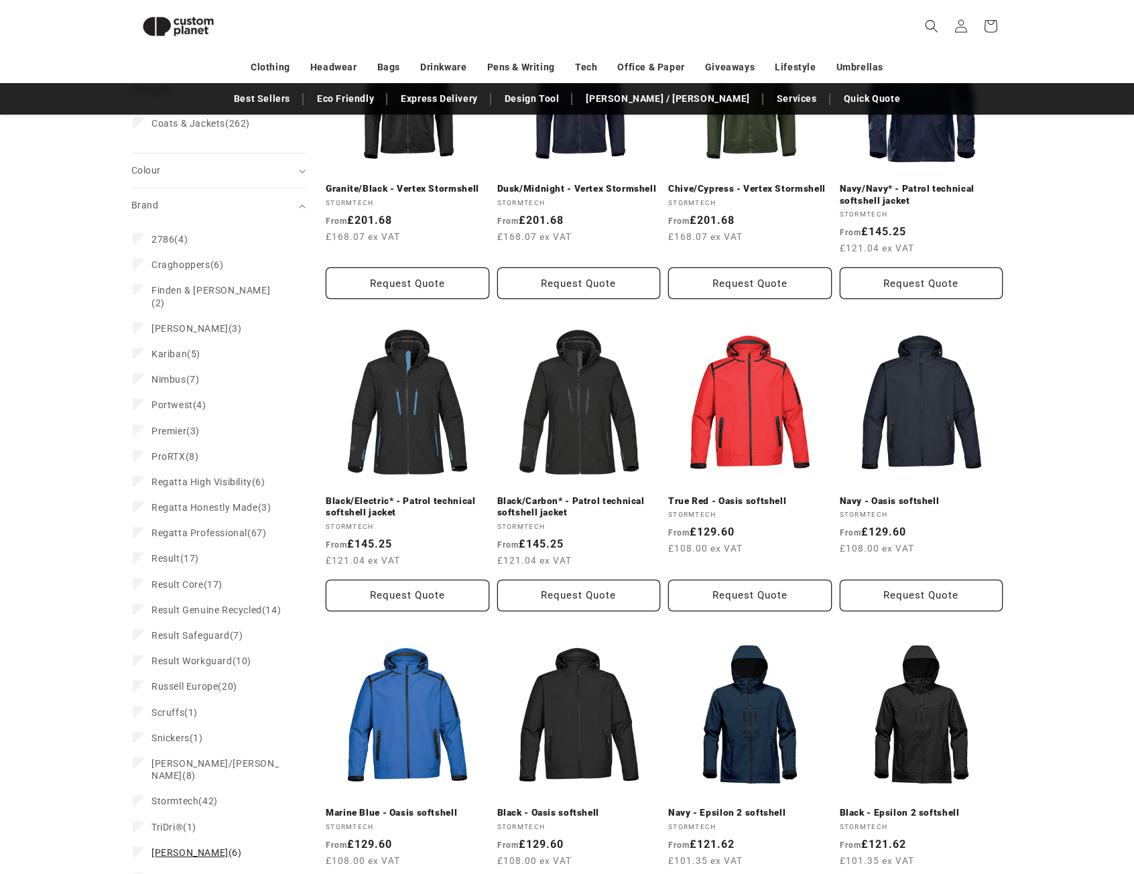
scroll to position [383, 0]
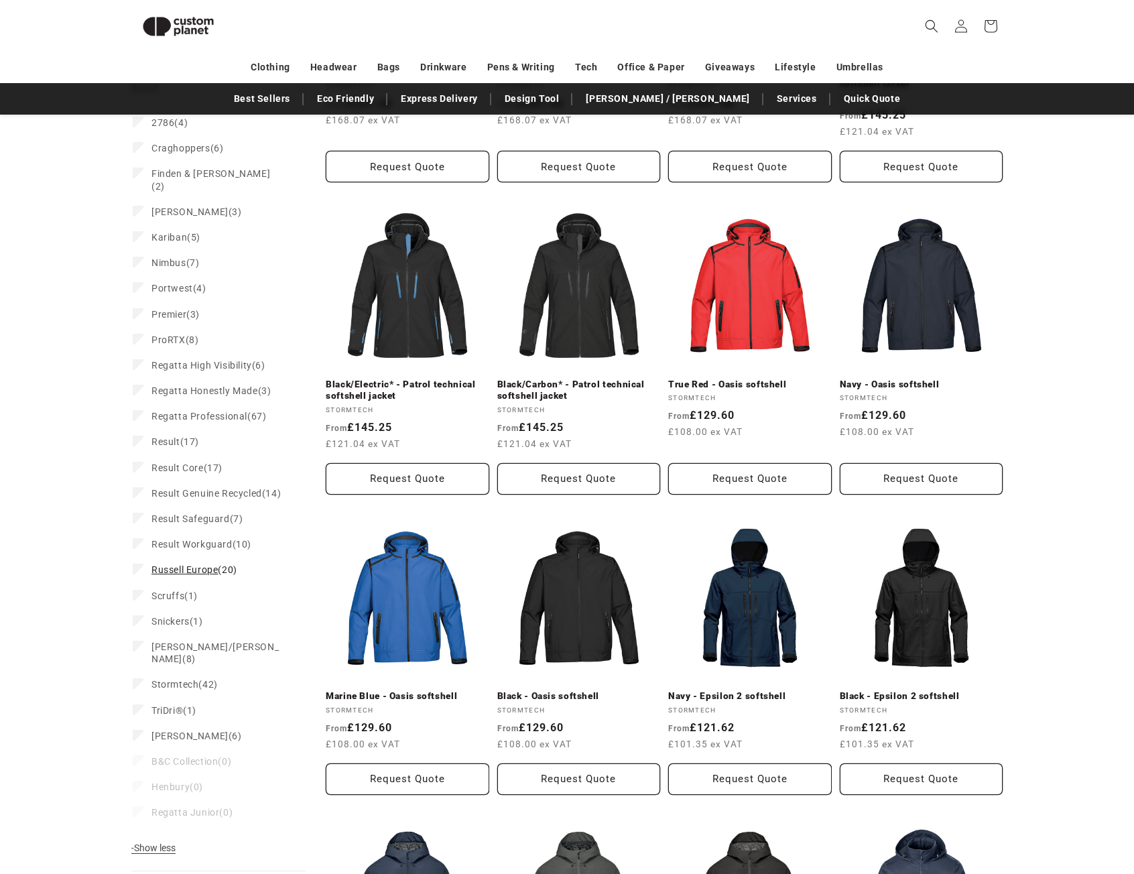
click at [192, 564] on span "Russell Europe" at bounding box center [184, 569] width 66 height 11
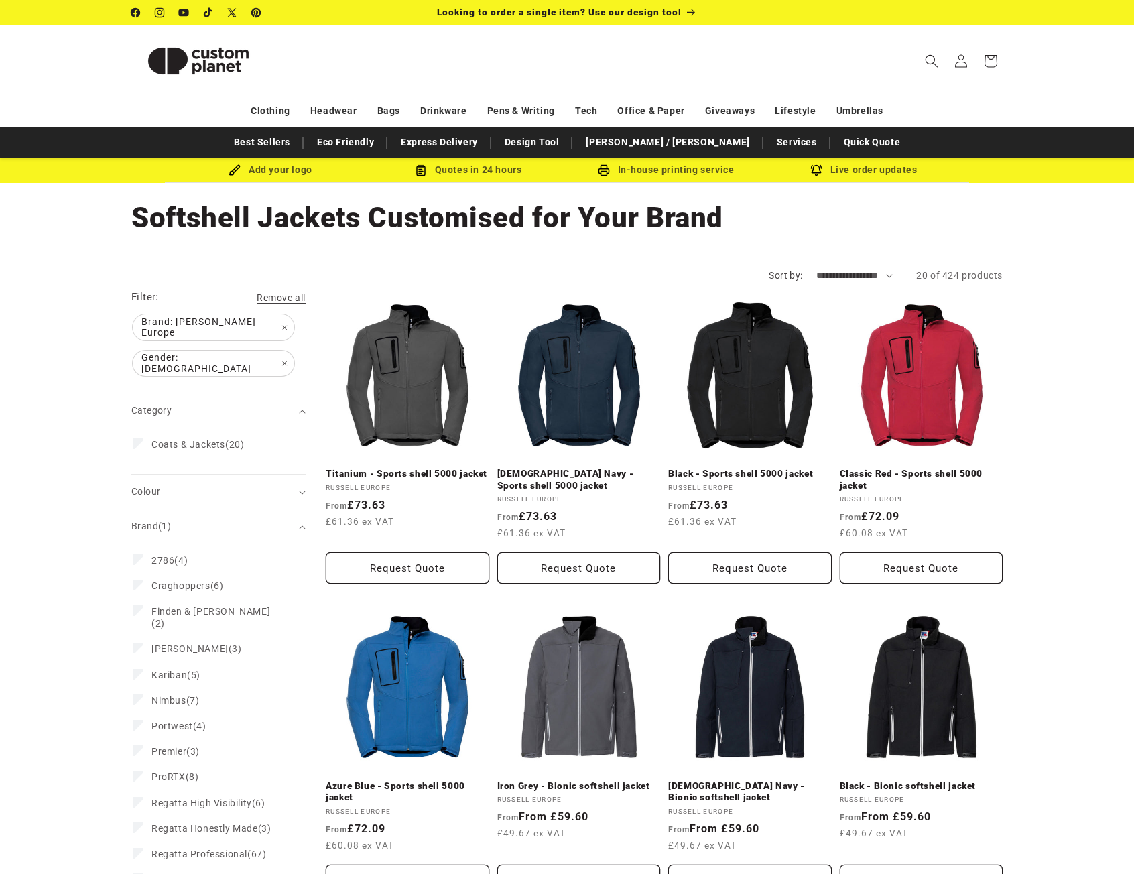
click at [757, 468] on link "Black - Sports shell 5000 jacket" at bounding box center [750, 474] width 164 height 12
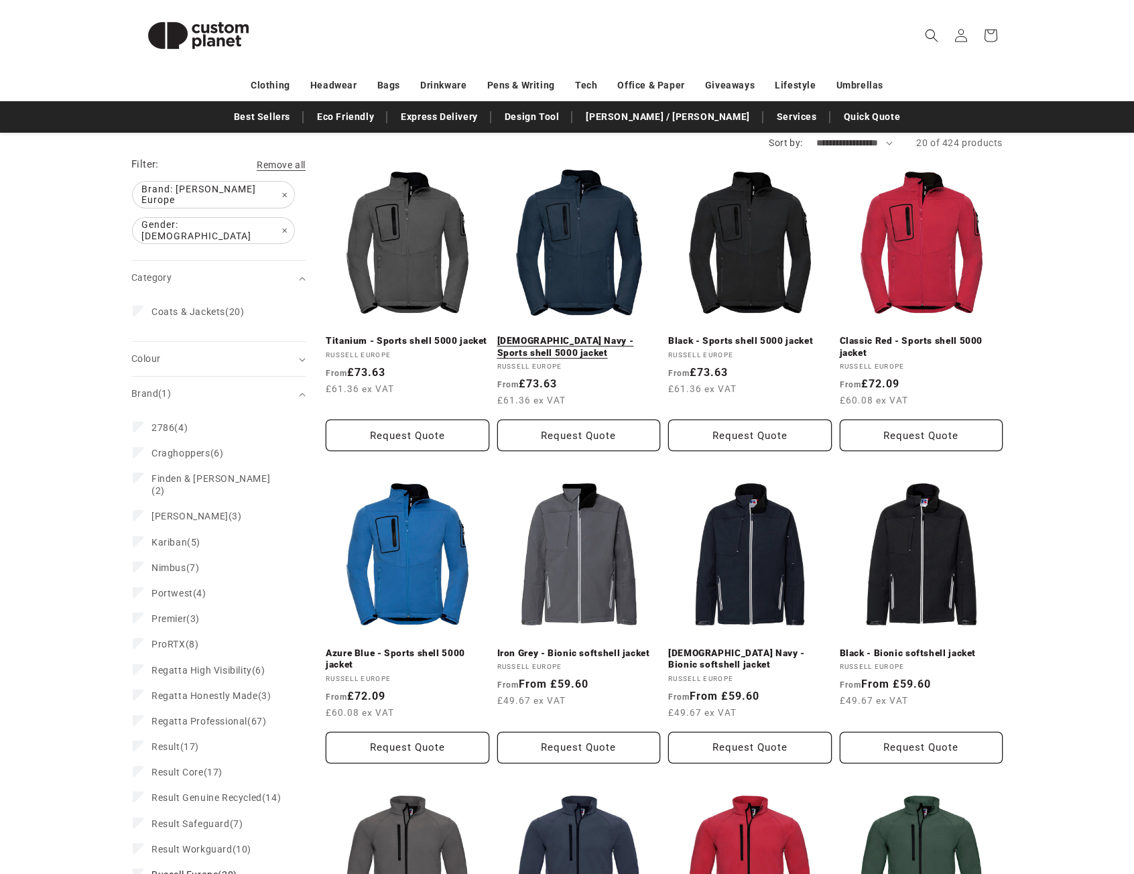
scroll to position [134, 0]
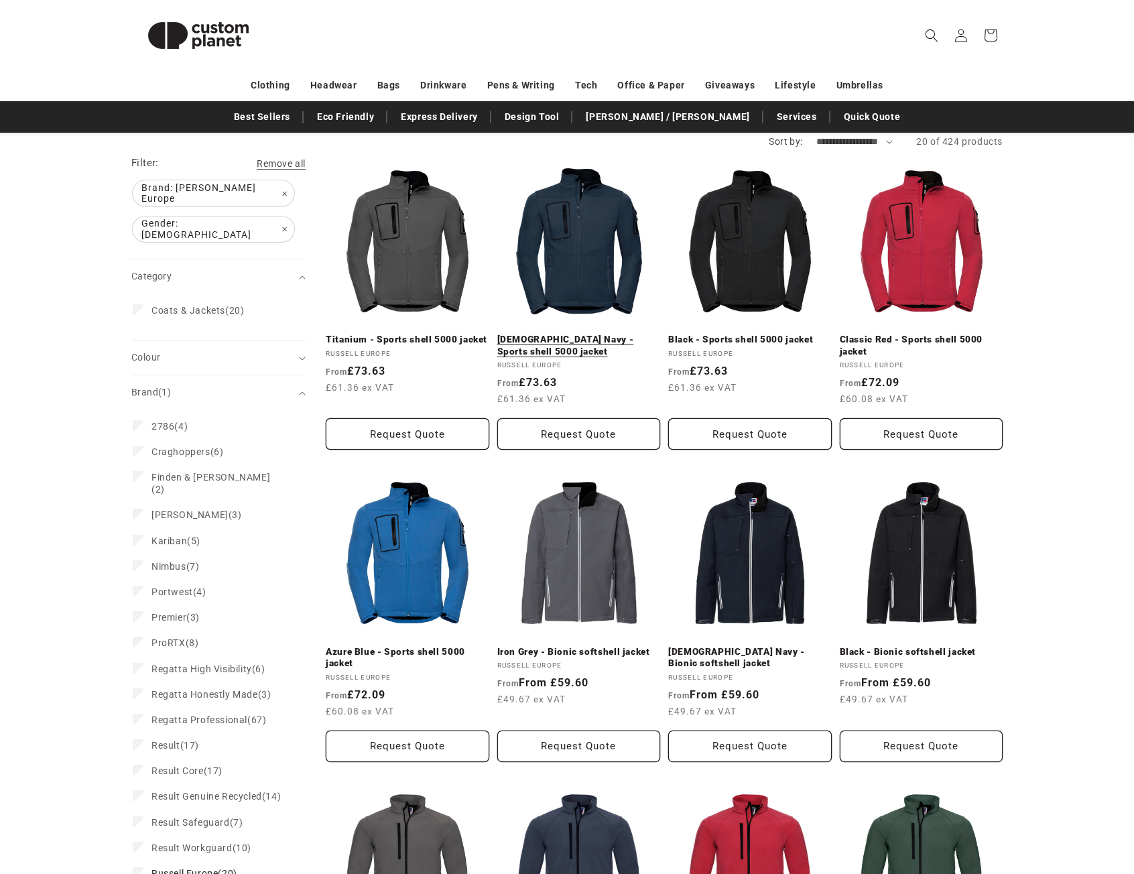
click at [574, 334] on link "French Navy - Sports shell 5000 jacket" at bounding box center [579, 345] width 164 height 23
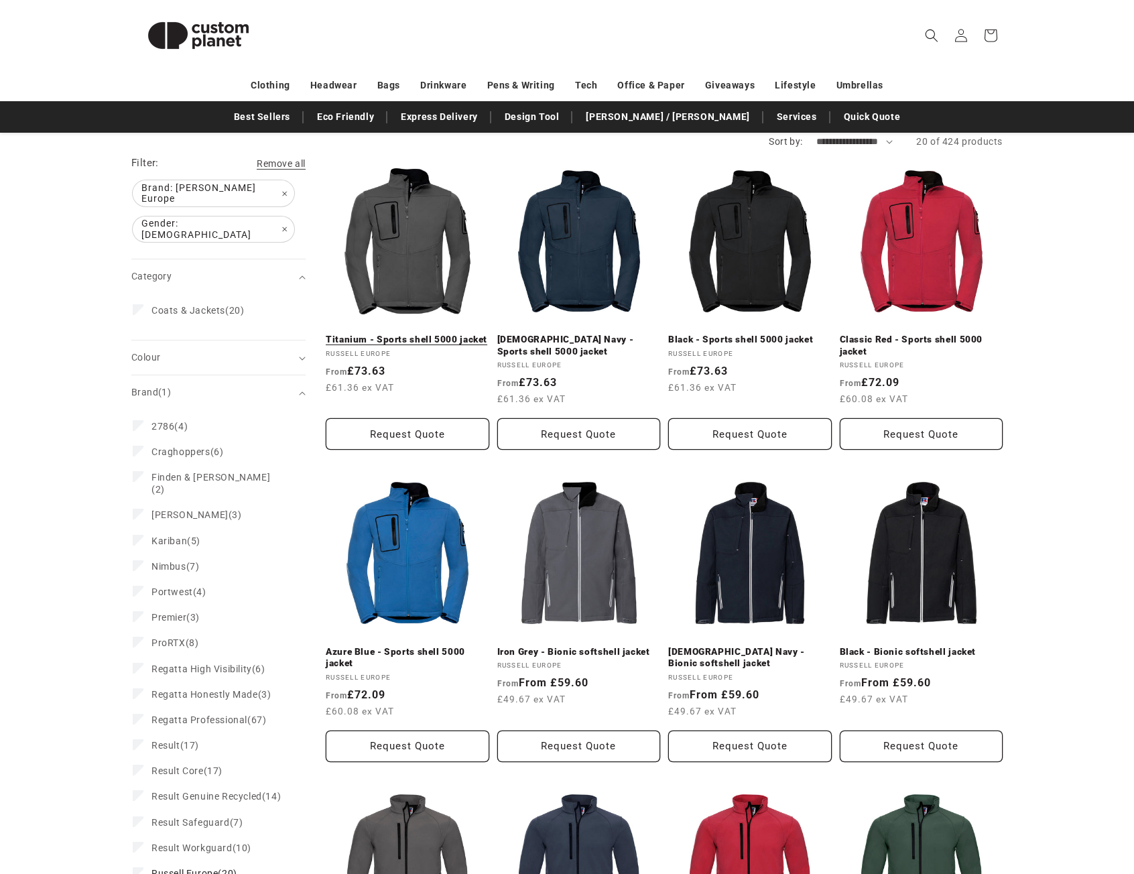
click at [412, 334] on link "Titanium - Sports shell 5000 jacket" at bounding box center [408, 340] width 164 height 12
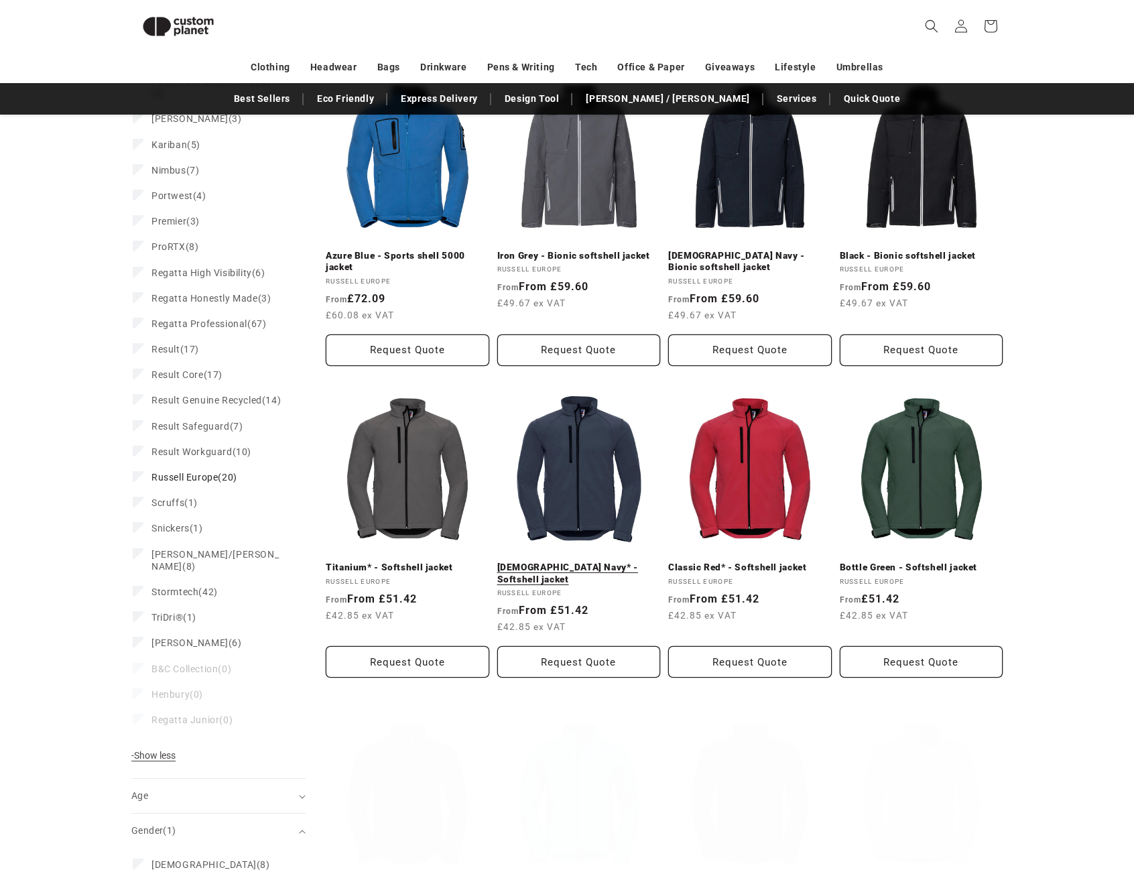
scroll to position [517, 0]
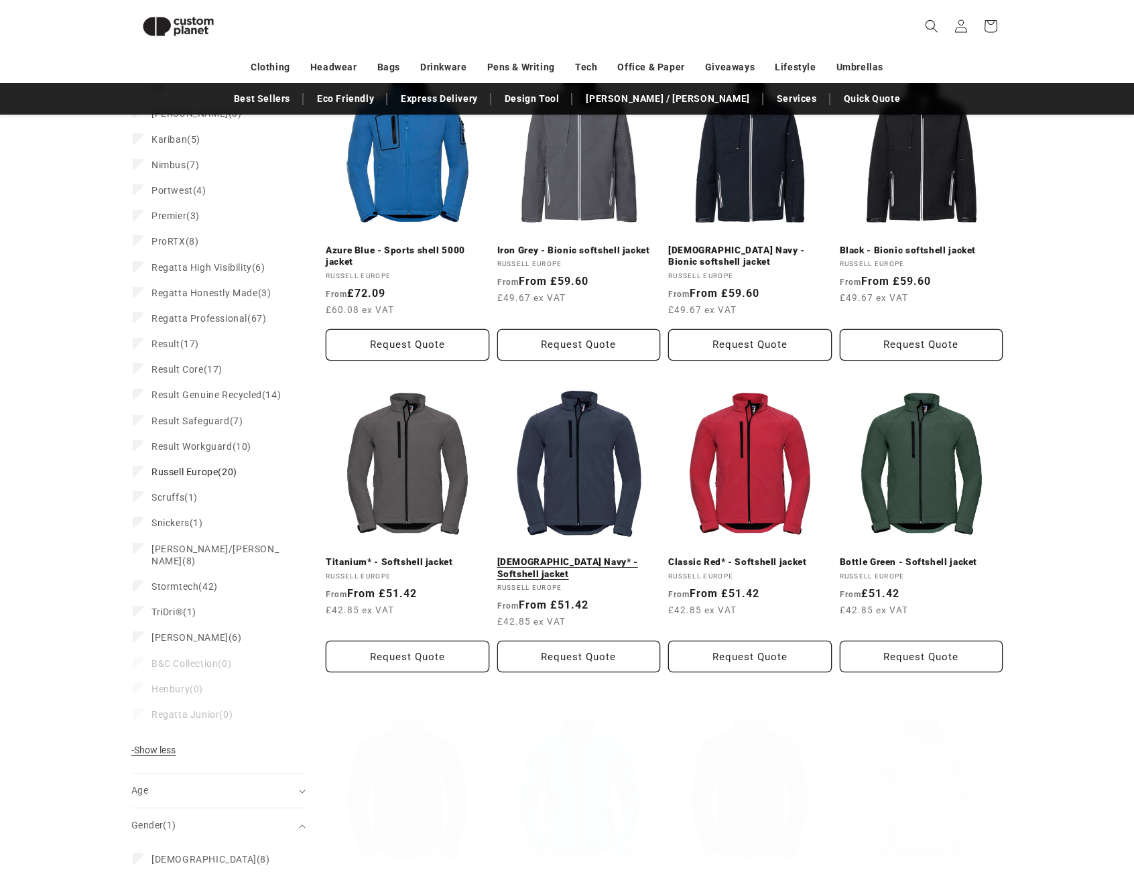
click at [576, 556] on link "French Navy* - Softshell jacket" at bounding box center [579, 567] width 164 height 23
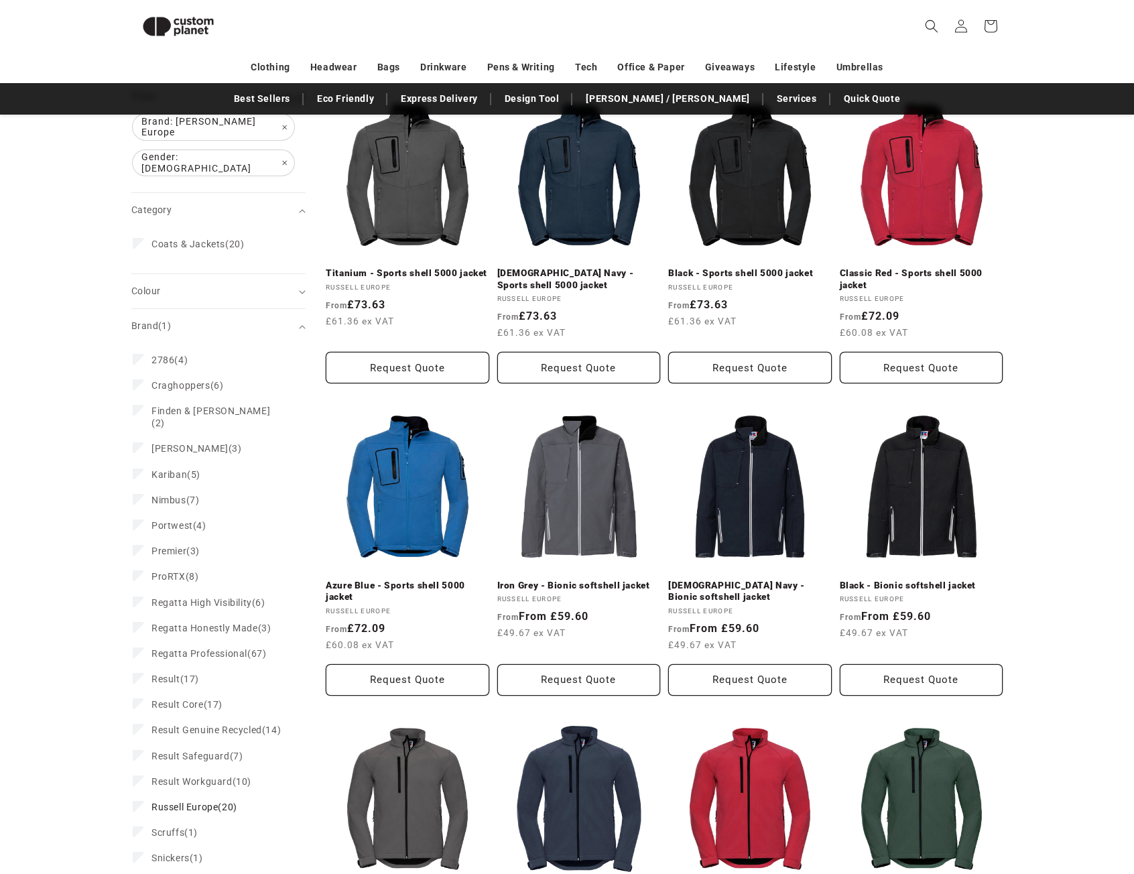
scroll to position [450, 0]
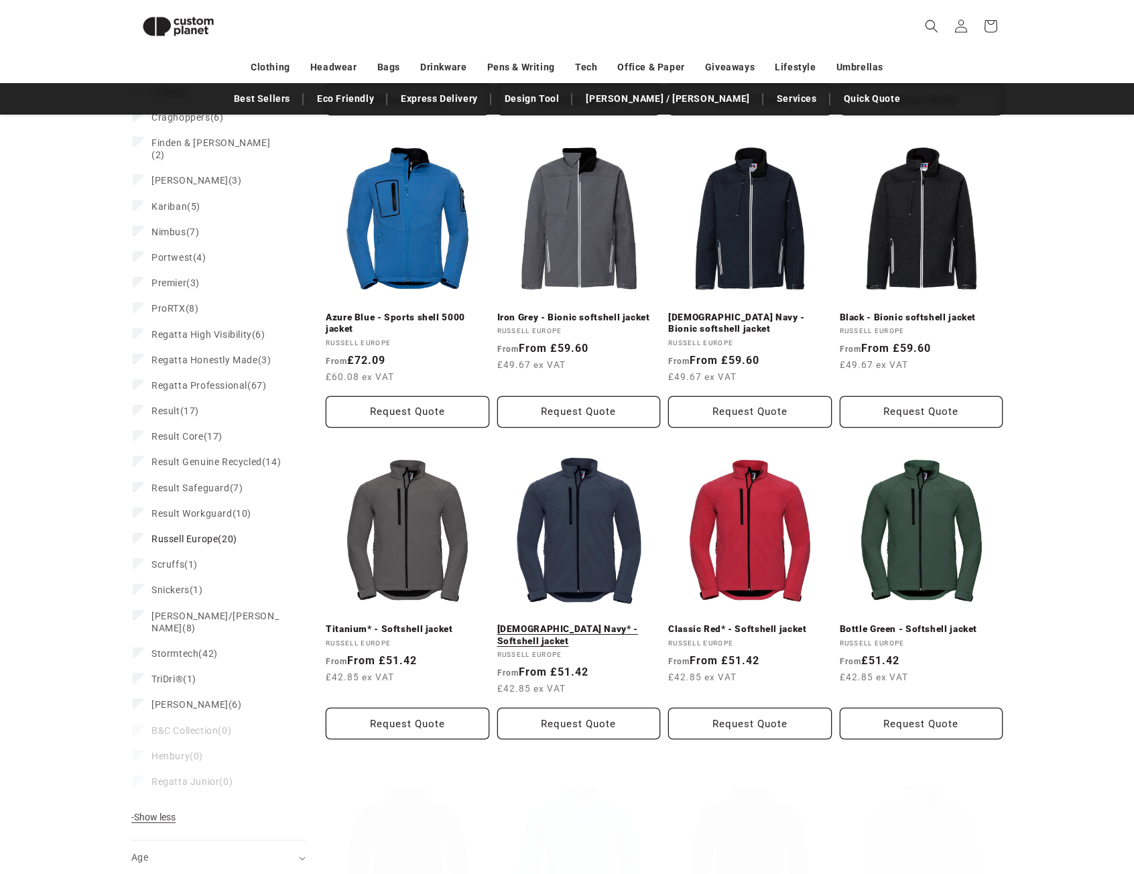
click at [597, 623] on link "French Navy* - Softshell jacket" at bounding box center [579, 634] width 164 height 23
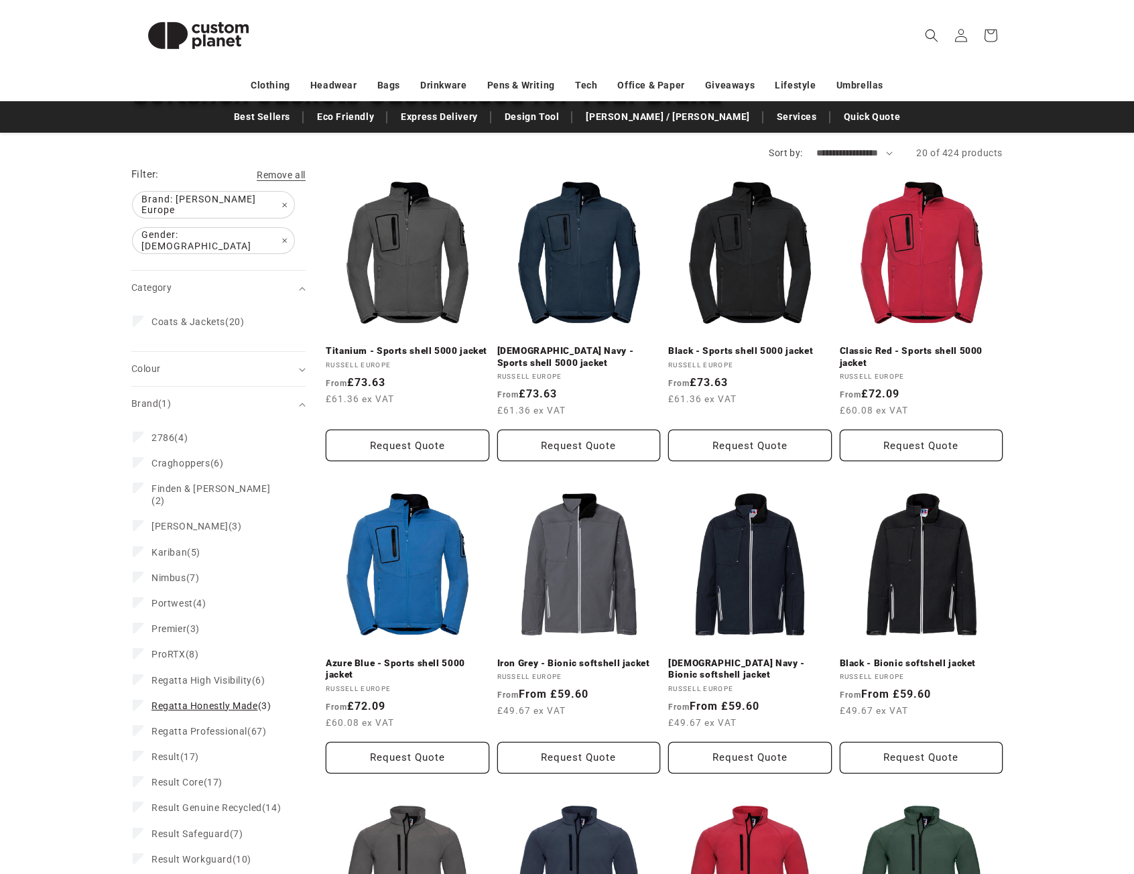
scroll to position [0, 0]
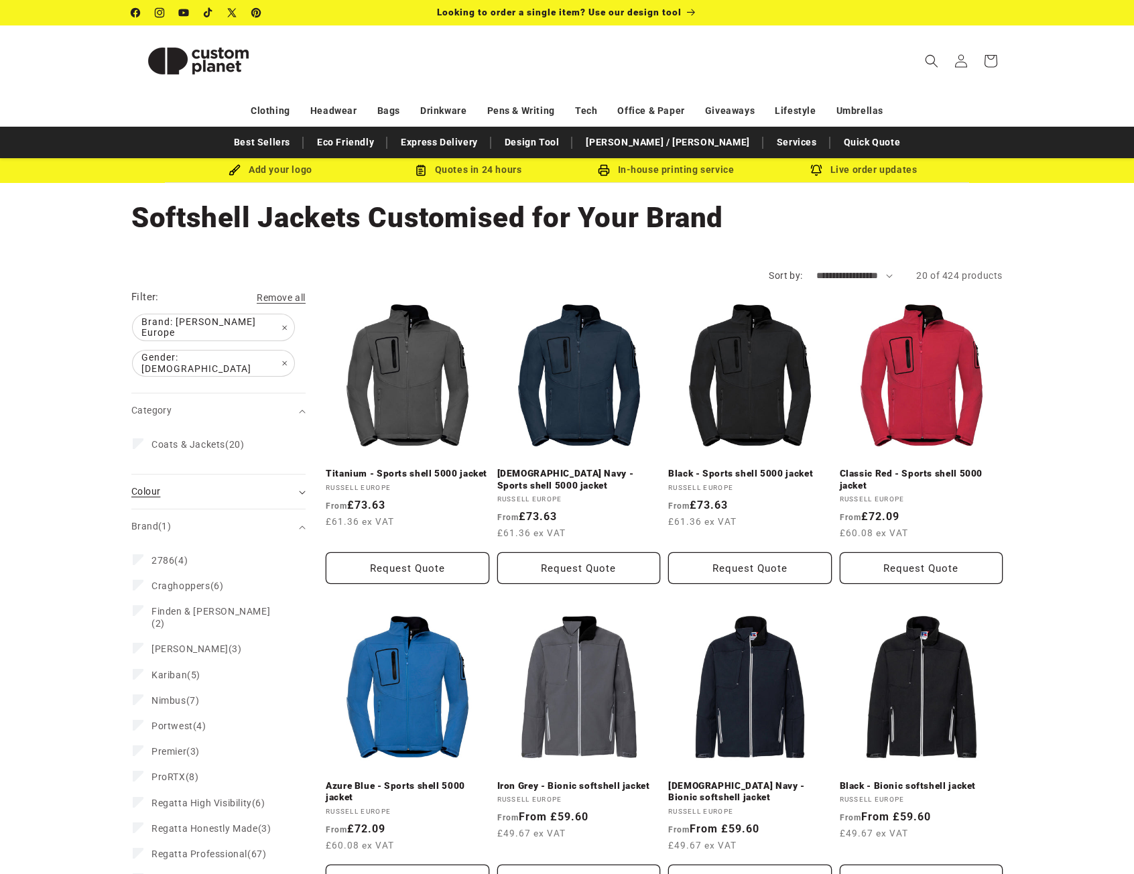
click at [156, 485] on div "Colour (0)" at bounding box center [212, 492] width 163 height 14
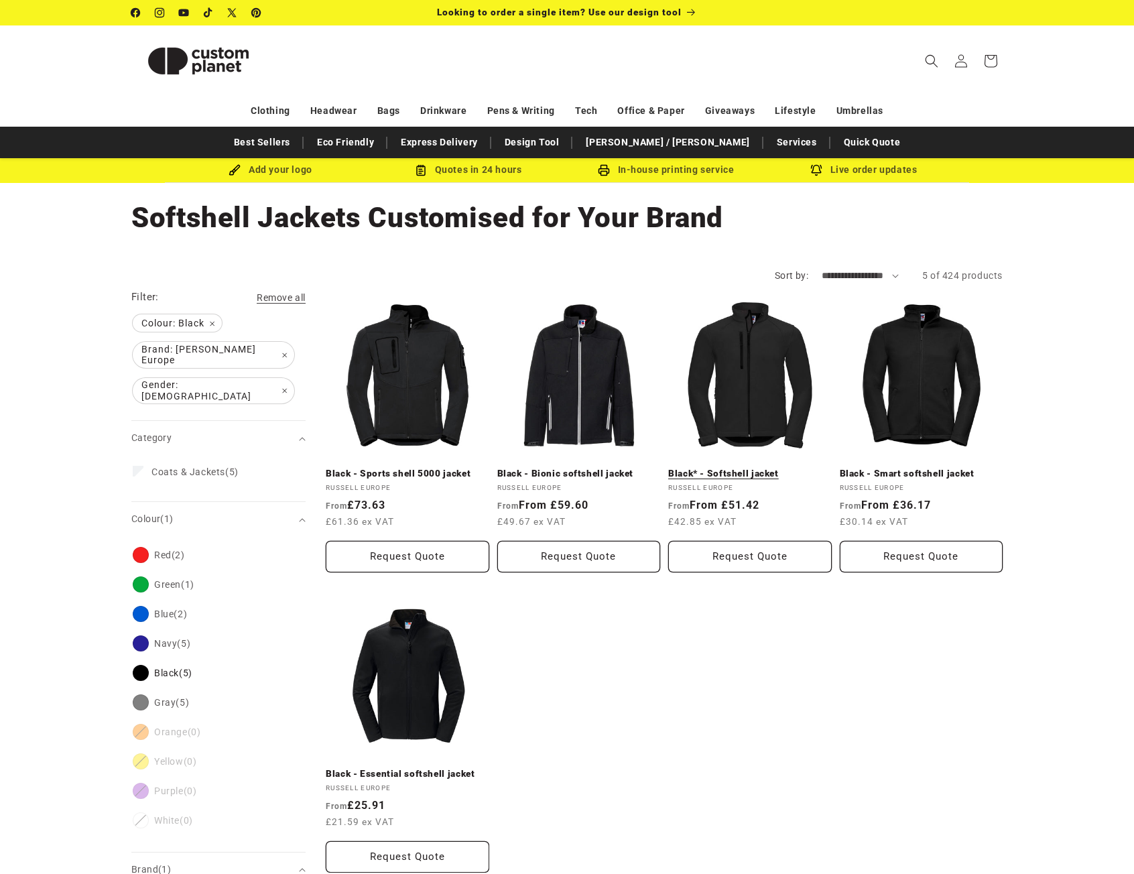
click at [723, 468] on link "Black* - Softshell jacket" at bounding box center [750, 474] width 164 height 12
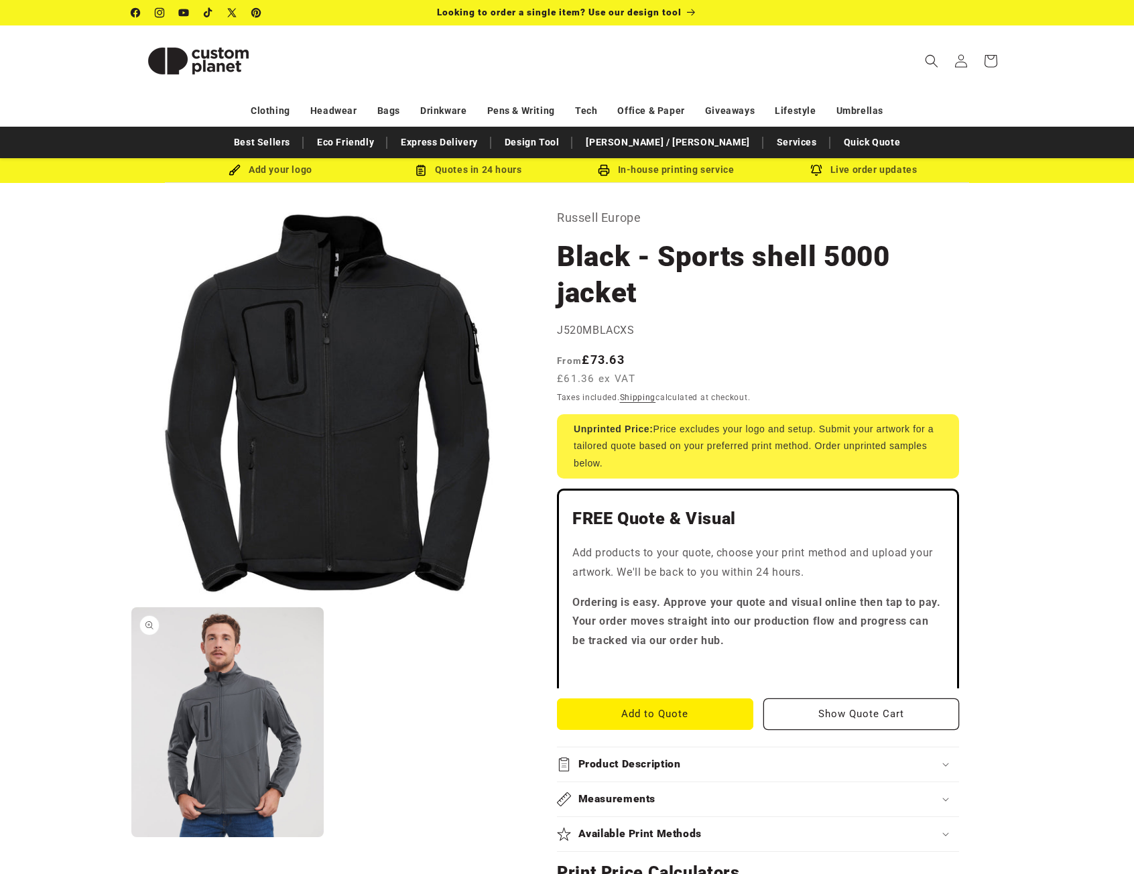
click at [131, 837] on button "Open media 2 in modal" at bounding box center [131, 837] width 0 height 0
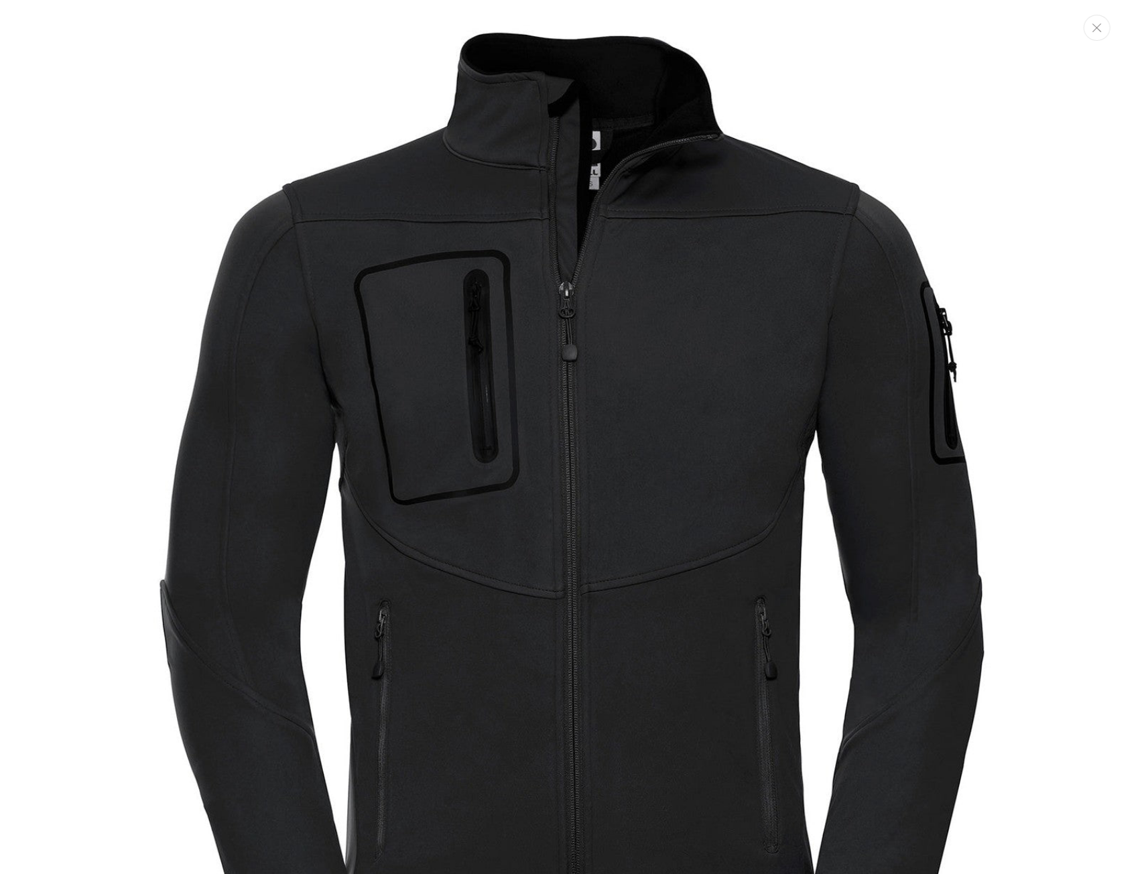
click at [1099, 33] on button "Close" at bounding box center [1097, 28] width 27 height 26
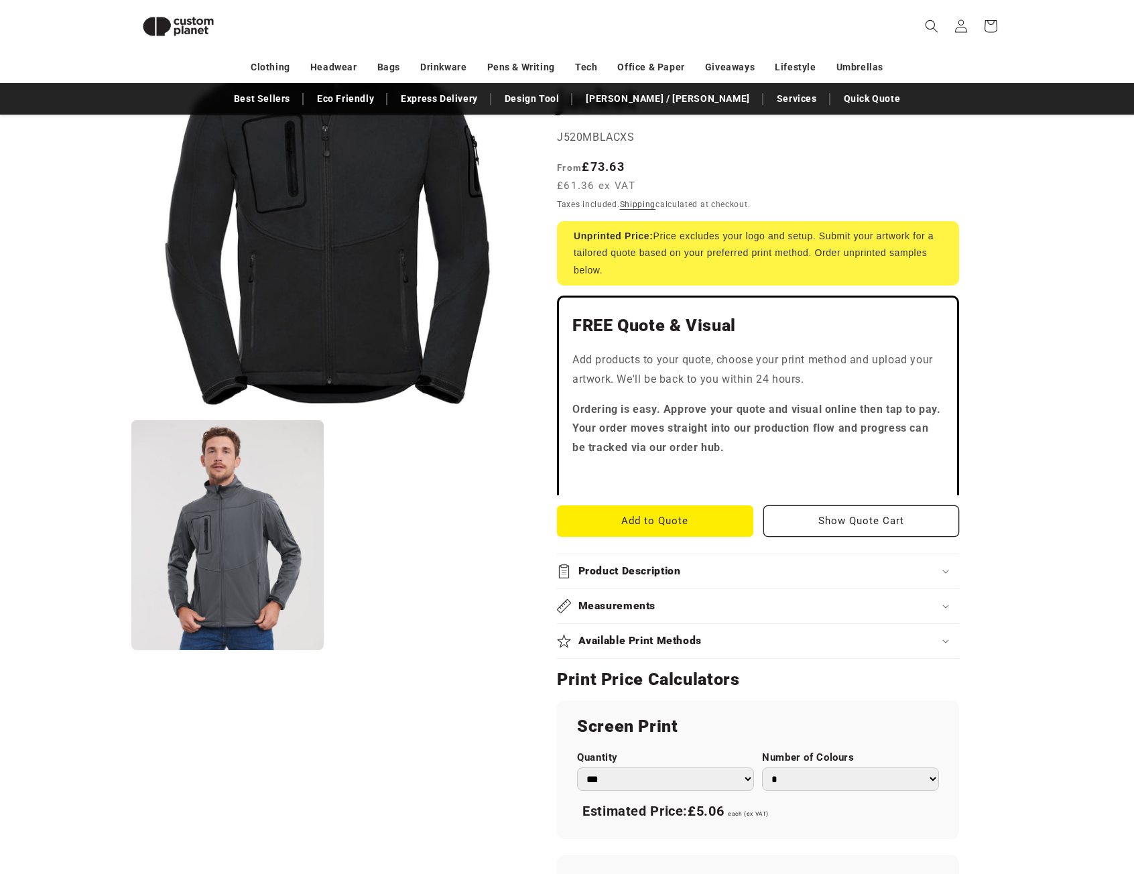
scroll to position [183, 0]
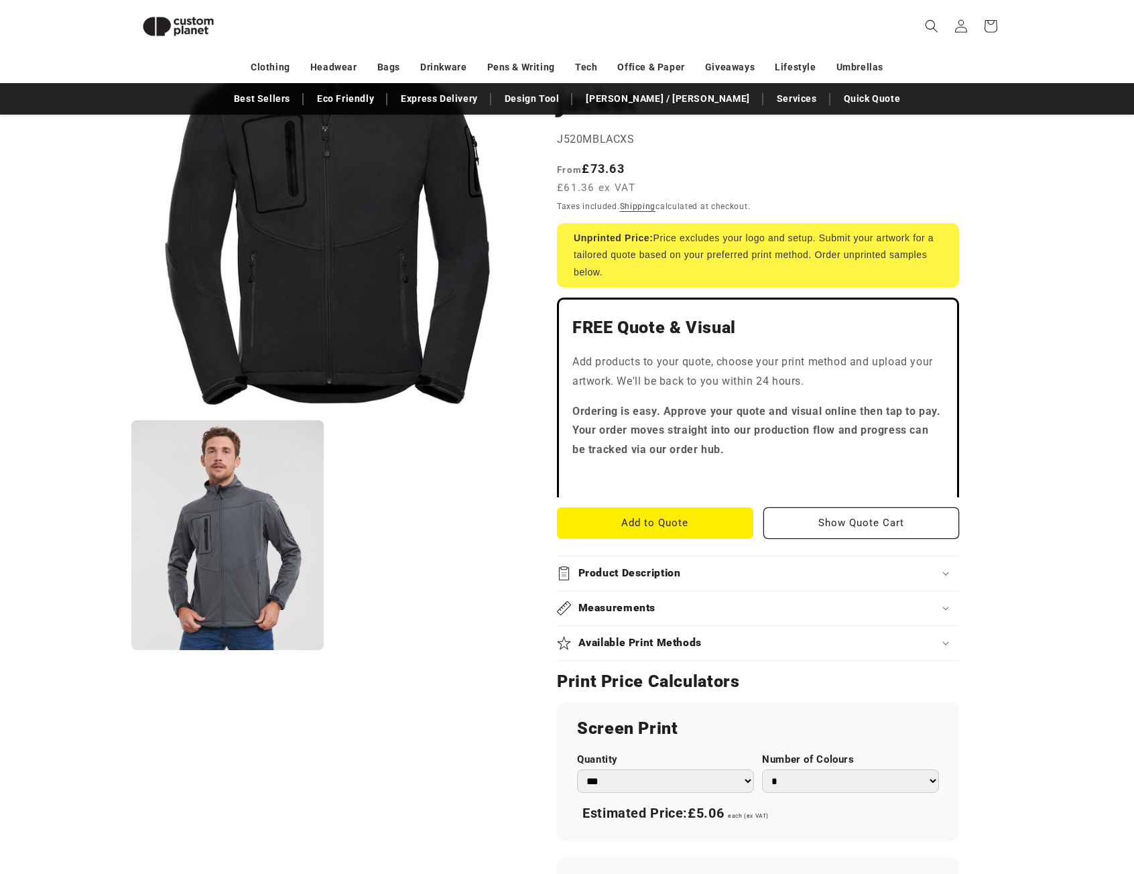
click at [659, 567] on h2 "Product Description" at bounding box center [629, 573] width 103 height 14
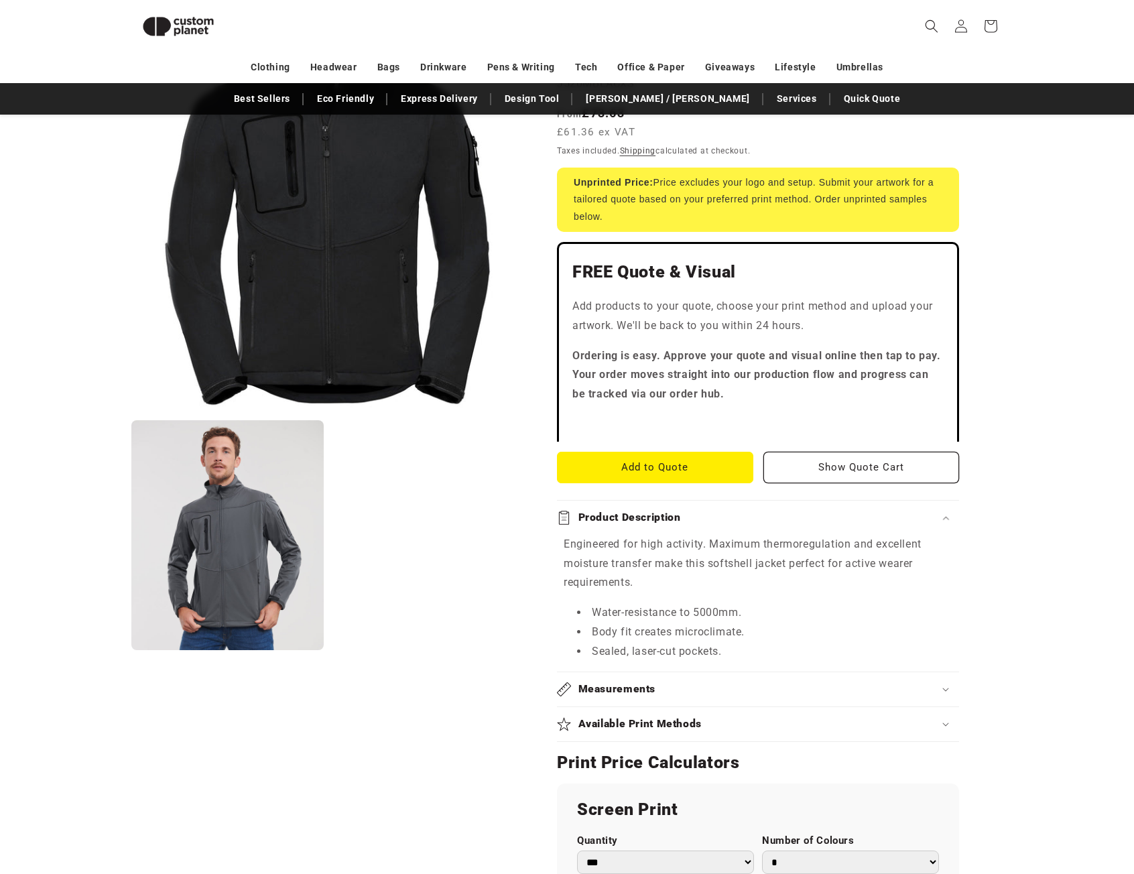
scroll to position [317, 0]
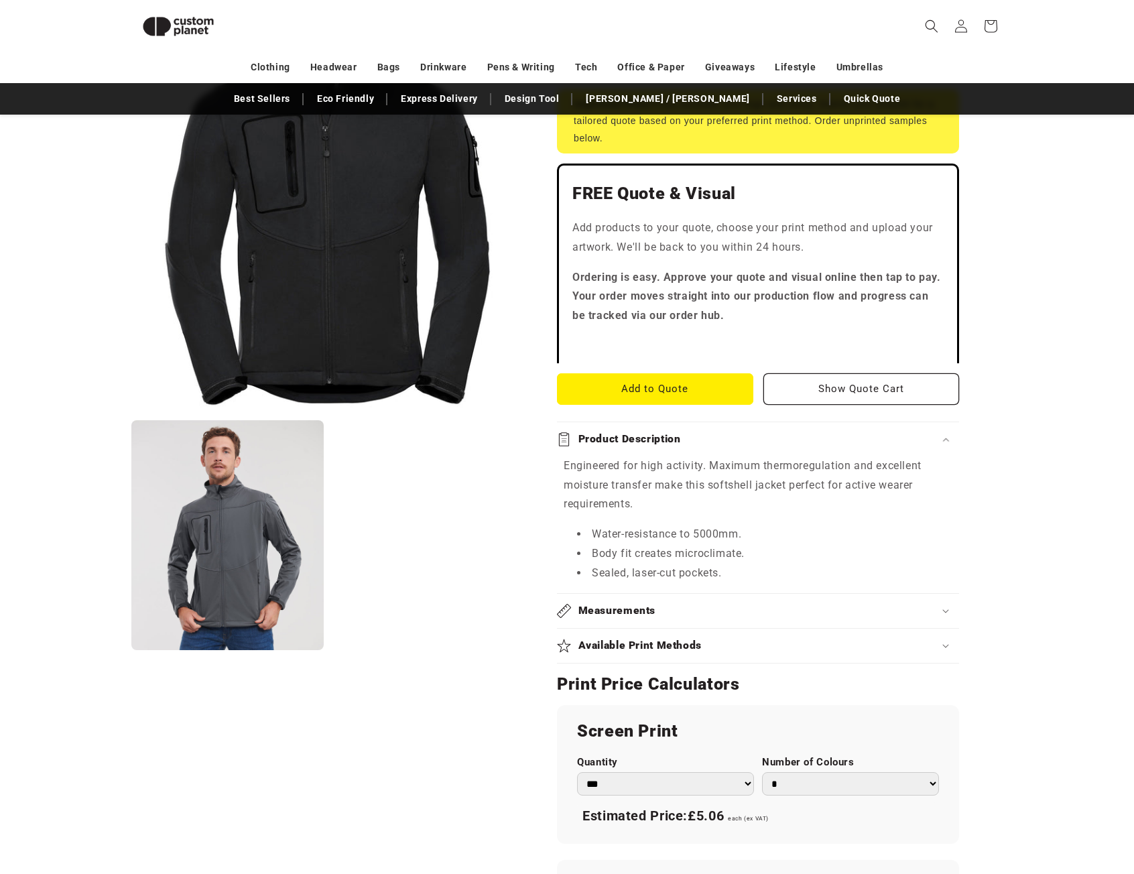
click at [614, 606] on h2 "Measurements" at bounding box center [617, 611] width 78 height 14
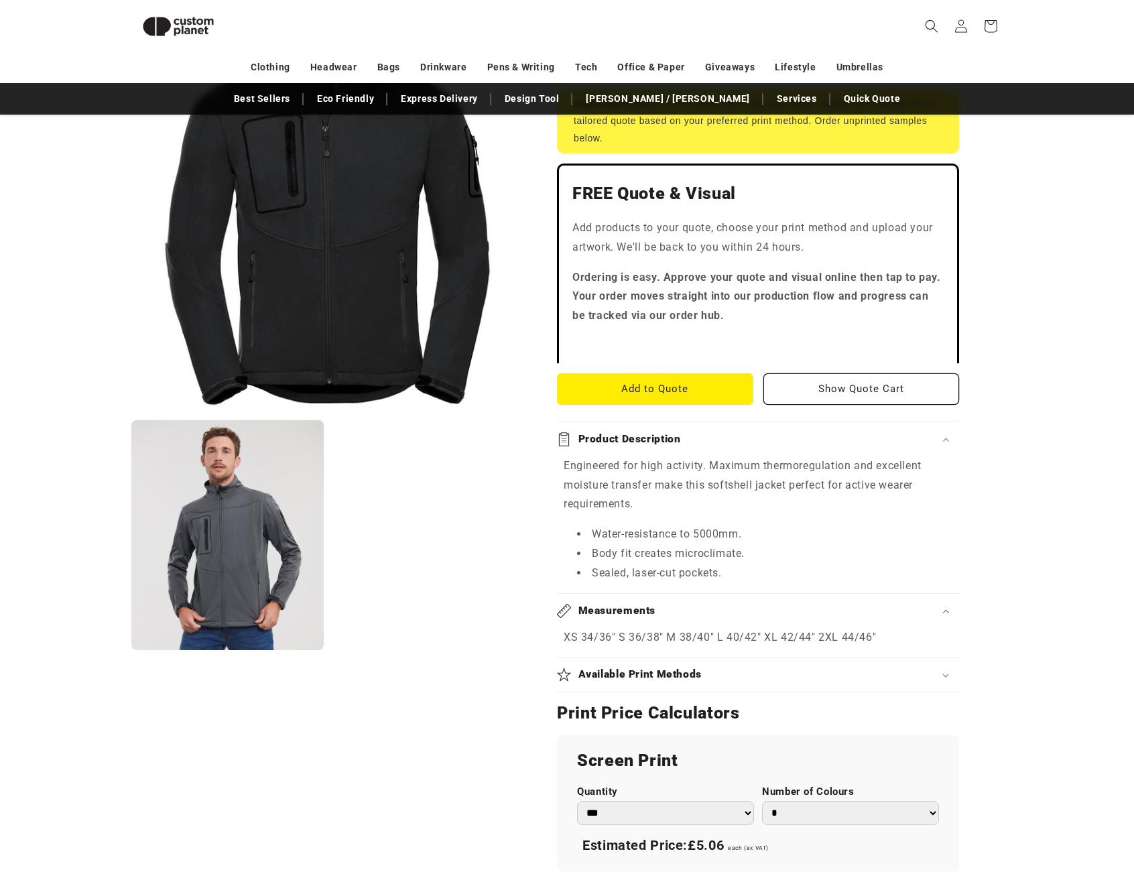
click at [614, 607] on h2 "Measurements" at bounding box center [617, 611] width 78 height 14
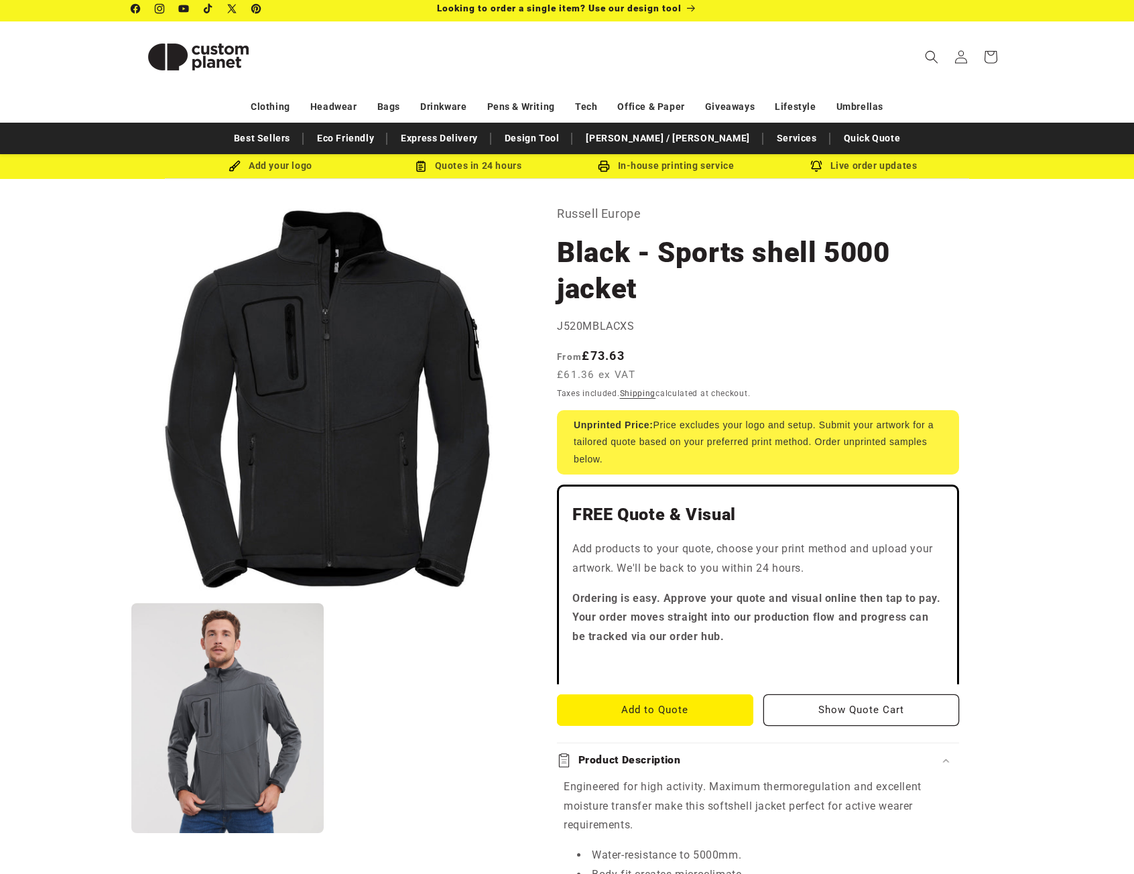
scroll to position [0, 0]
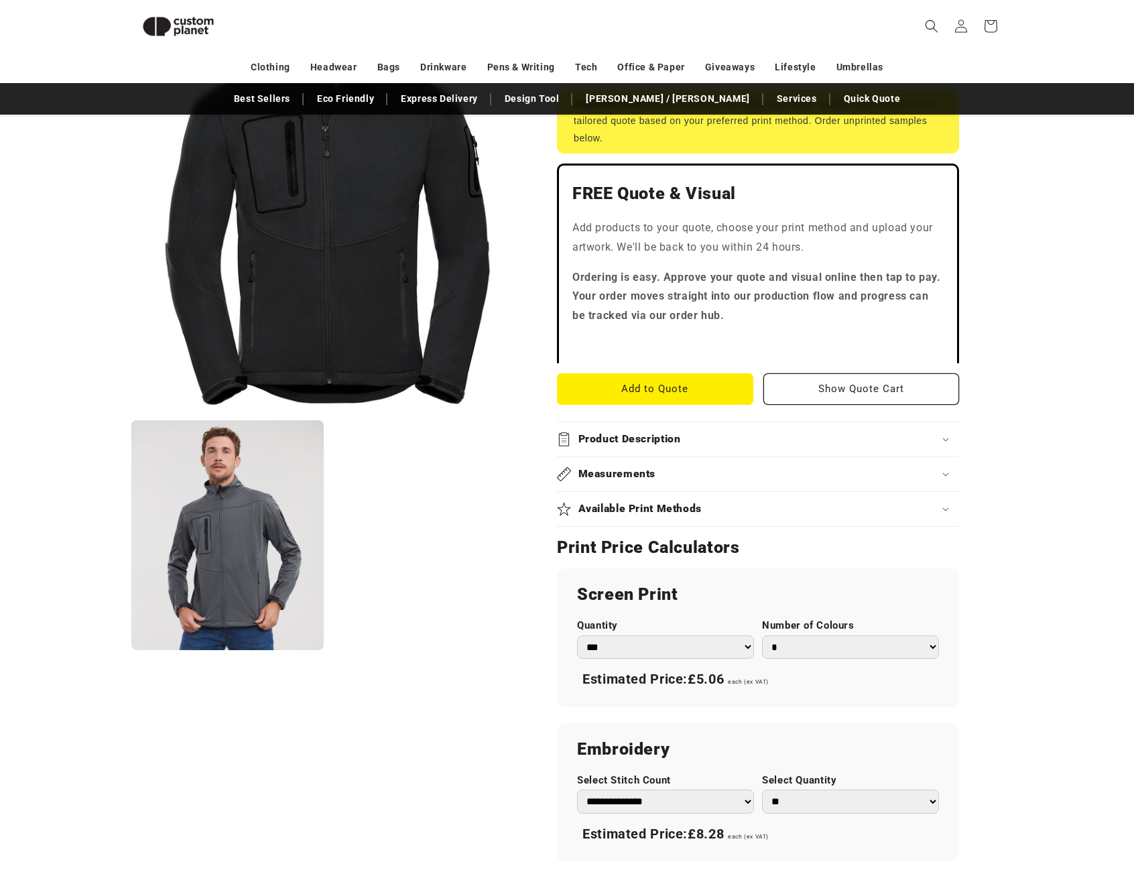
scroll to position [316, 0]
click at [680, 505] on h2 "Available Print Methods" at bounding box center [640, 510] width 124 height 14
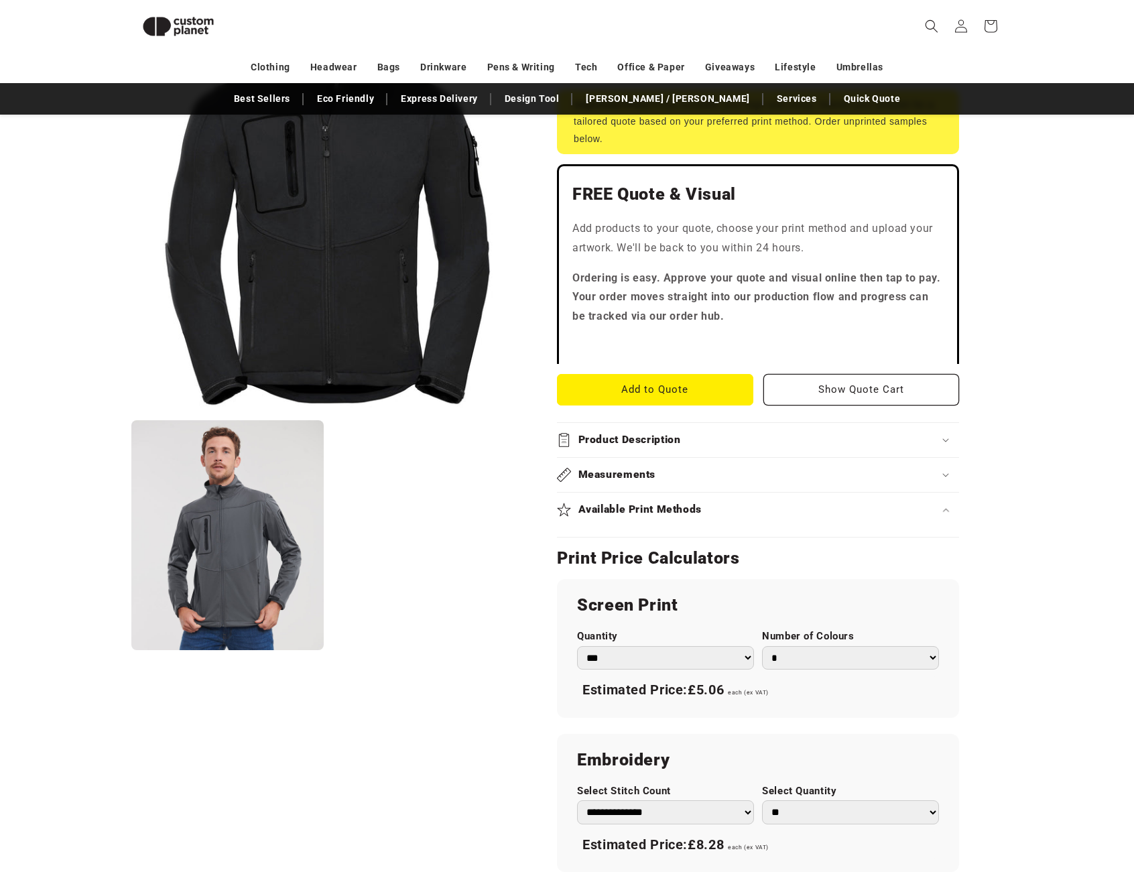
click at [662, 509] on h2 "Available Print Methods" at bounding box center [640, 510] width 124 height 14
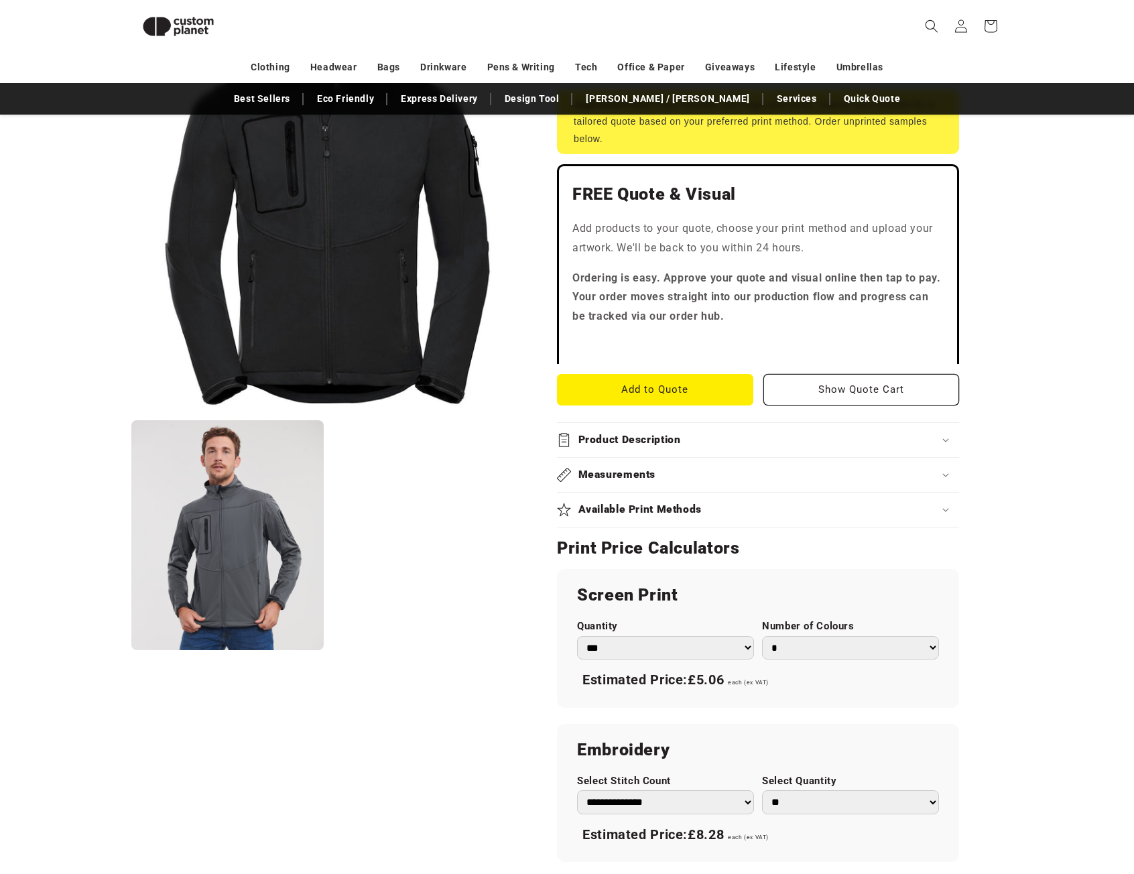
click at [667, 507] on h2 "Available Print Methods" at bounding box center [640, 510] width 124 height 14
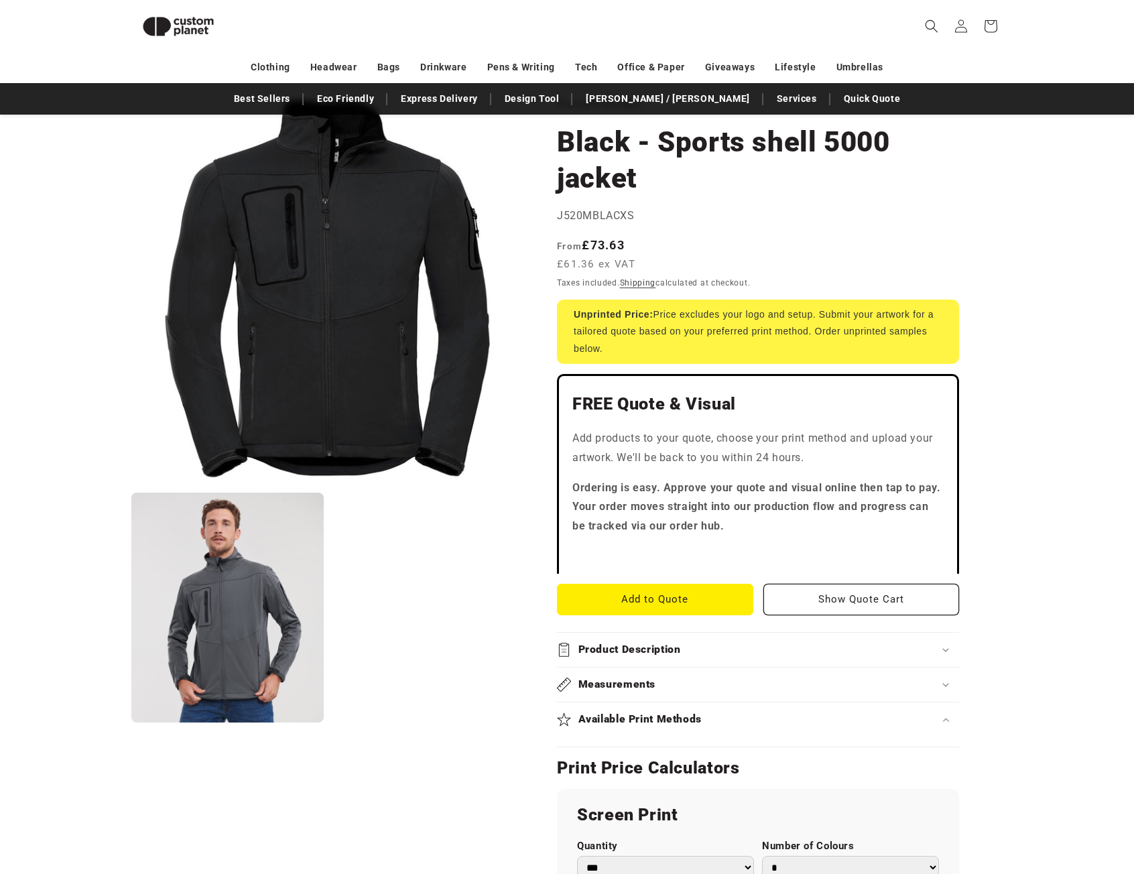
scroll to position [0, 0]
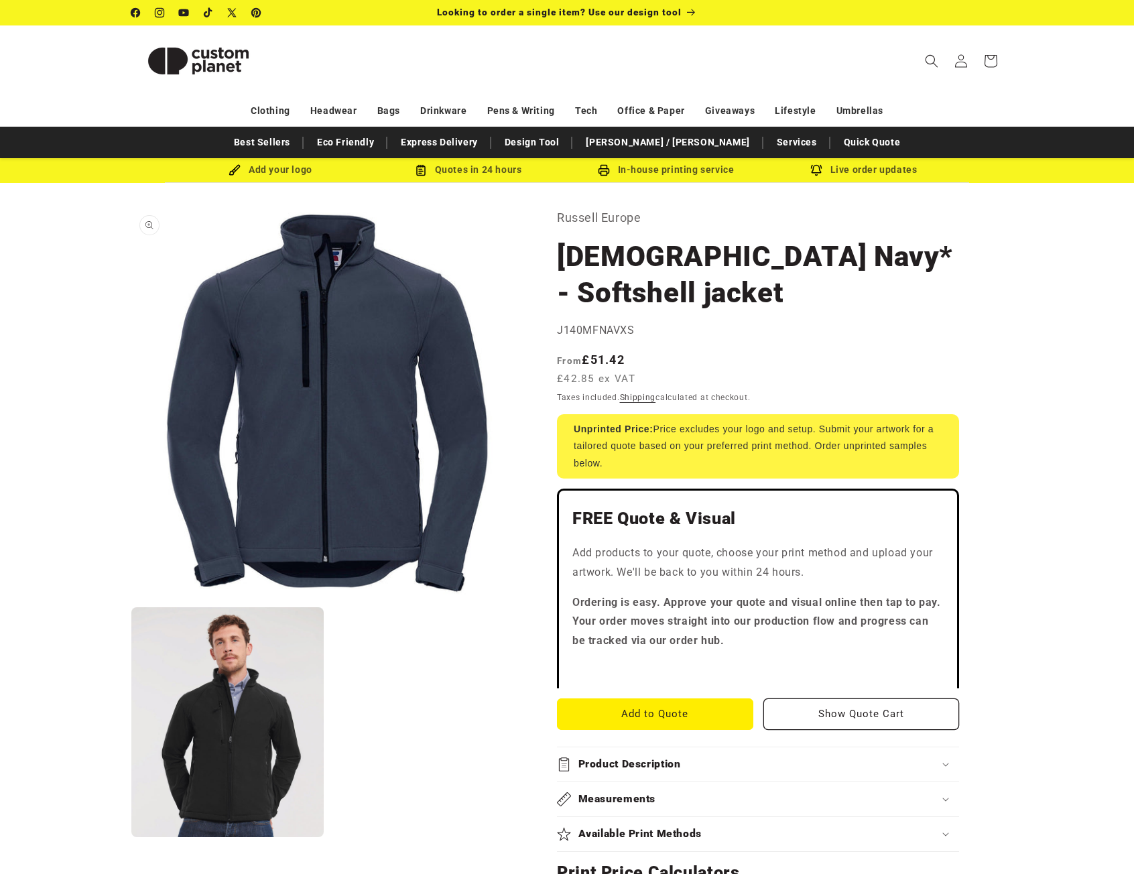
scroll to position [67, 0]
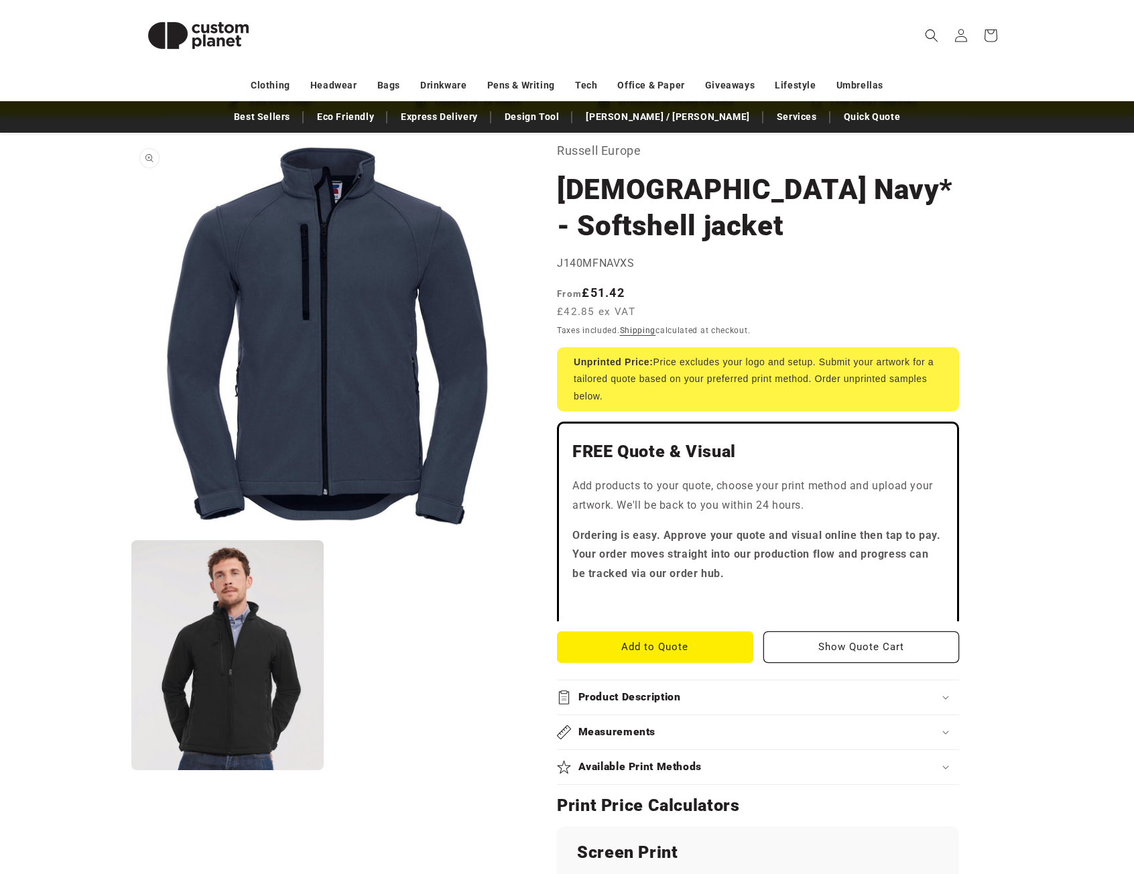
click at [131, 532] on button "Open media 1 in modal" at bounding box center [131, 532] width 0 height 0
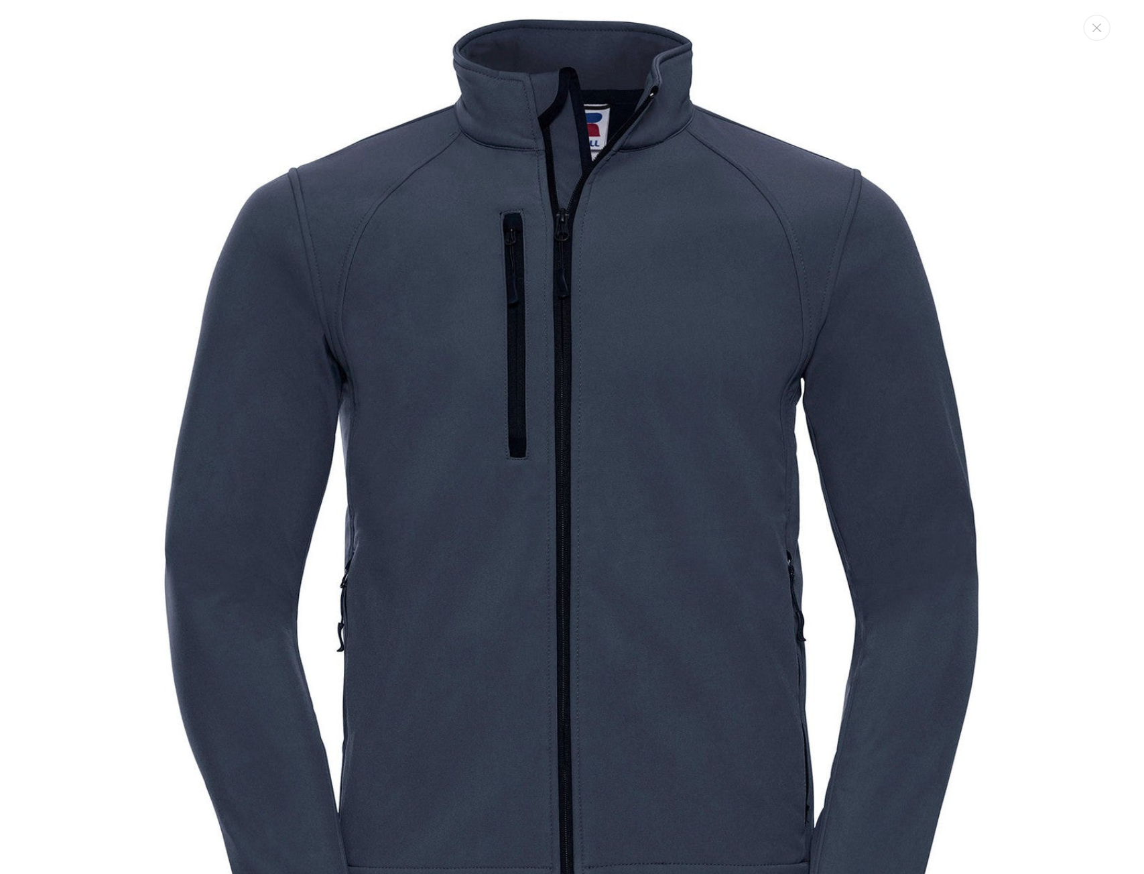
click at [408, 385] on img "Media gallery" at bounding box center [572, 498] width 997 height 997
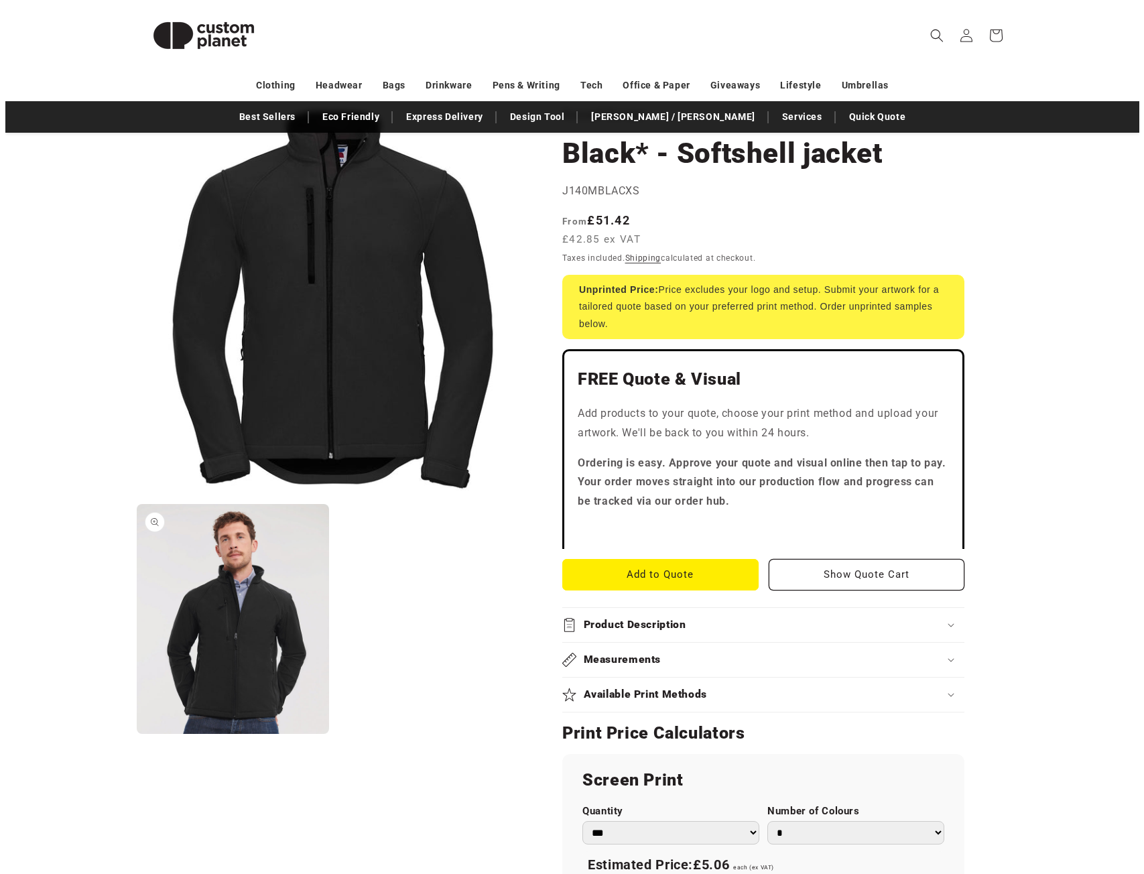
scroll to position [134, 0]
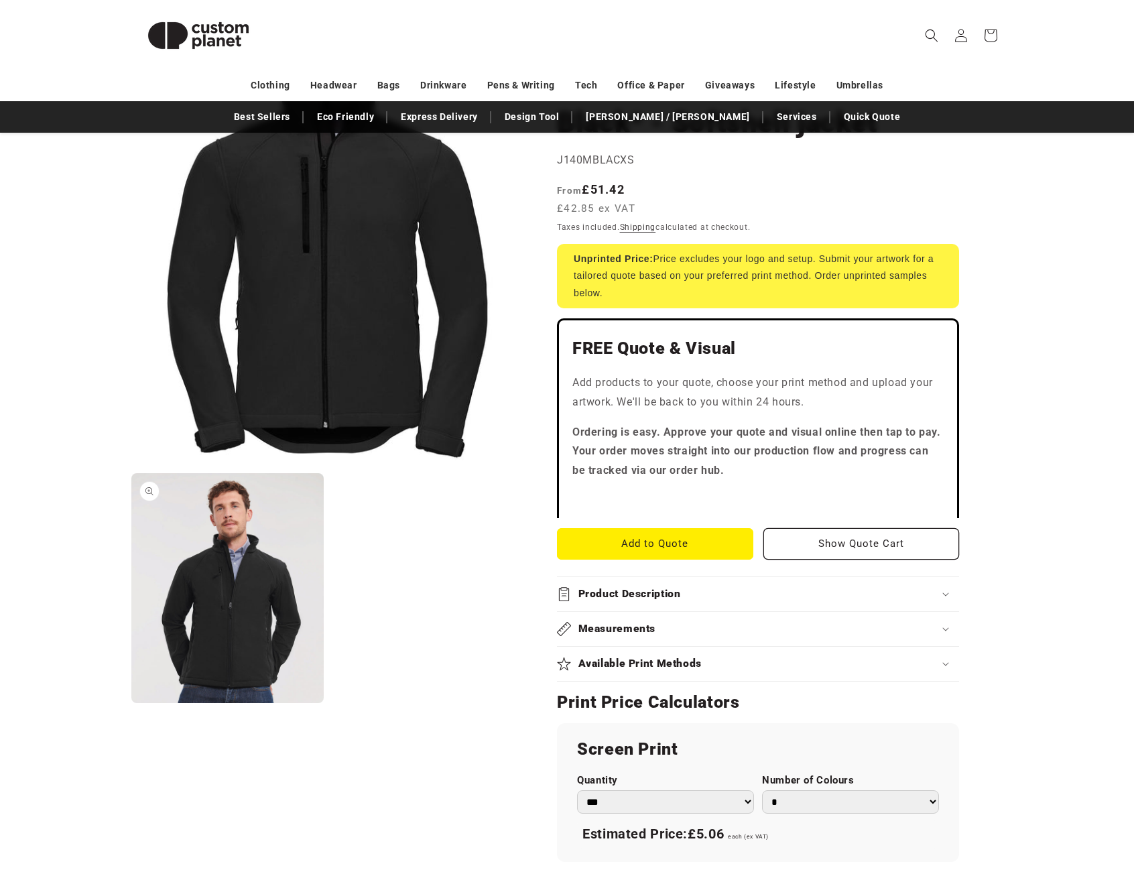
click at [131, 703] on button "Open media 2 in modal" at bounding box center [131, 703] width 0 height 0
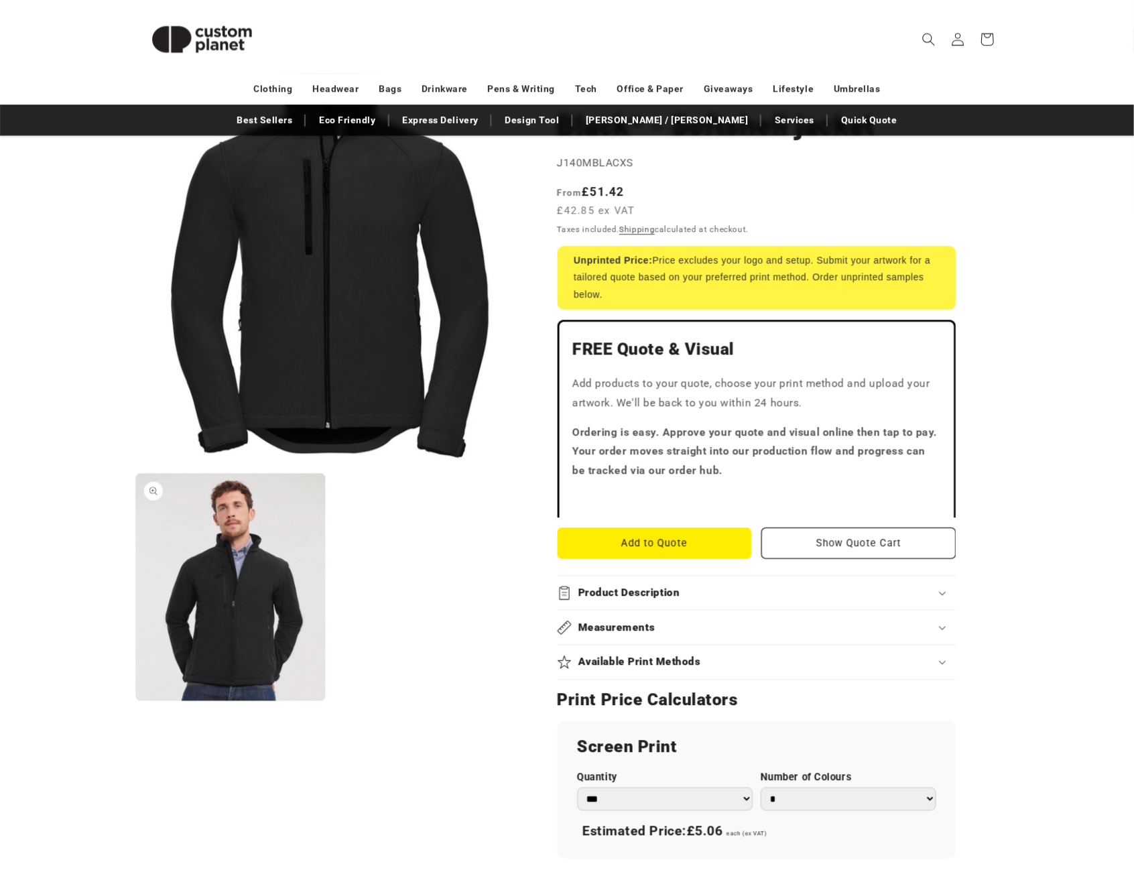
scroll to position [1307, 0]
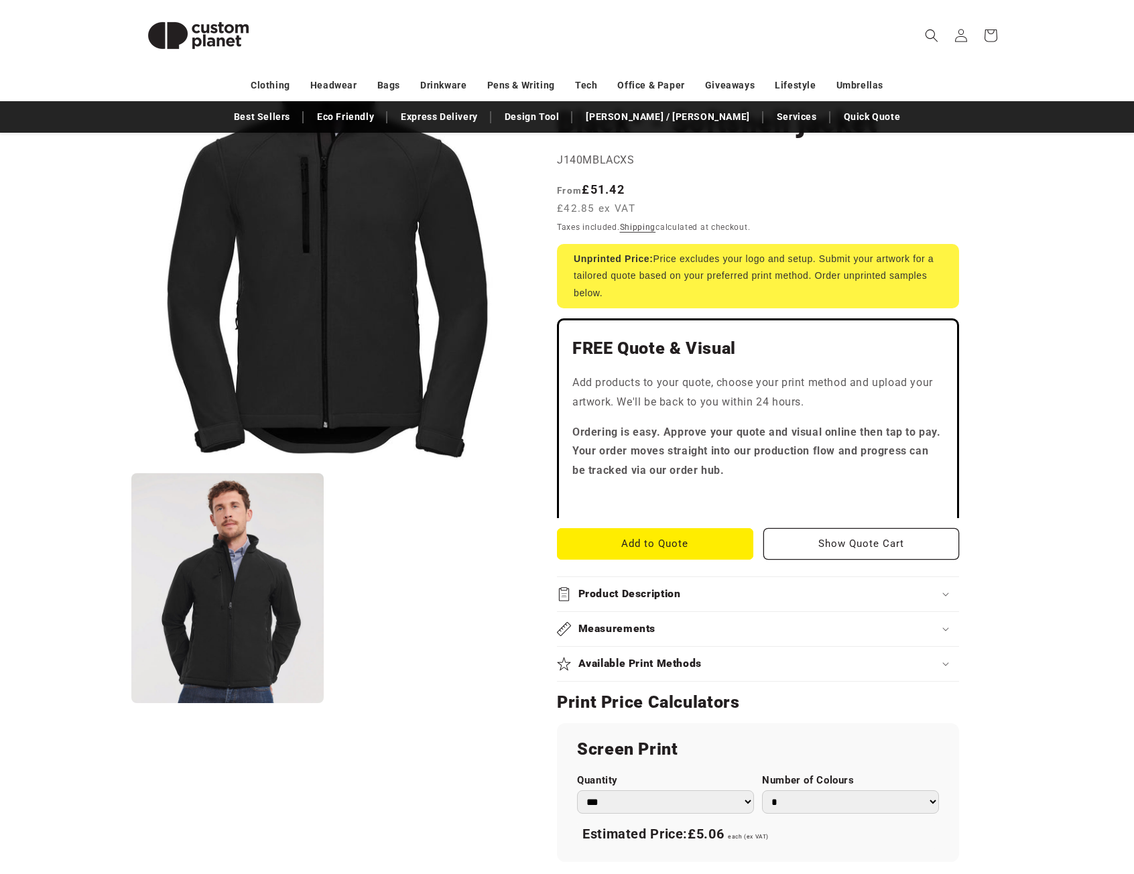
click at [634, 657] on h2 "Available Print Methods" at bounding box center [640, 664] width 124 height 14
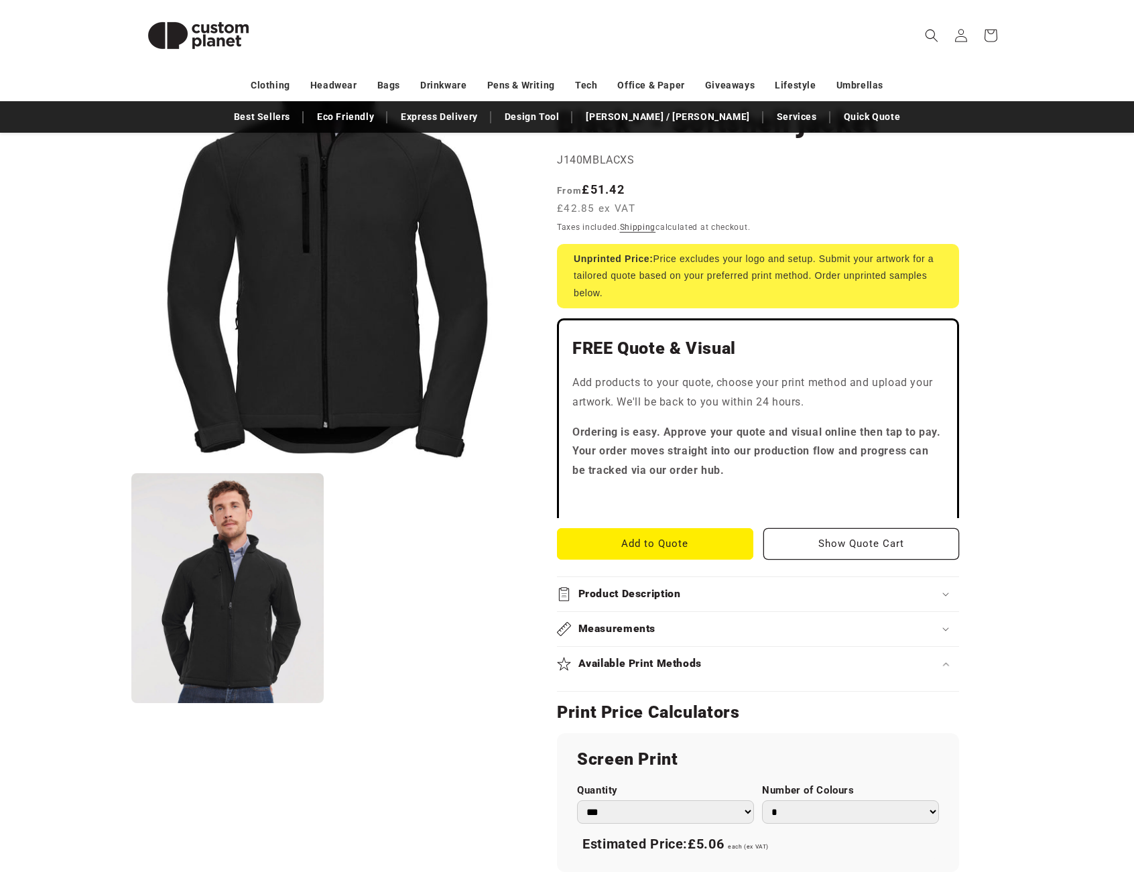
click at [635, 657] on h2 "Available Print Methods" at bounding box center [640, 664] width 124 height 14
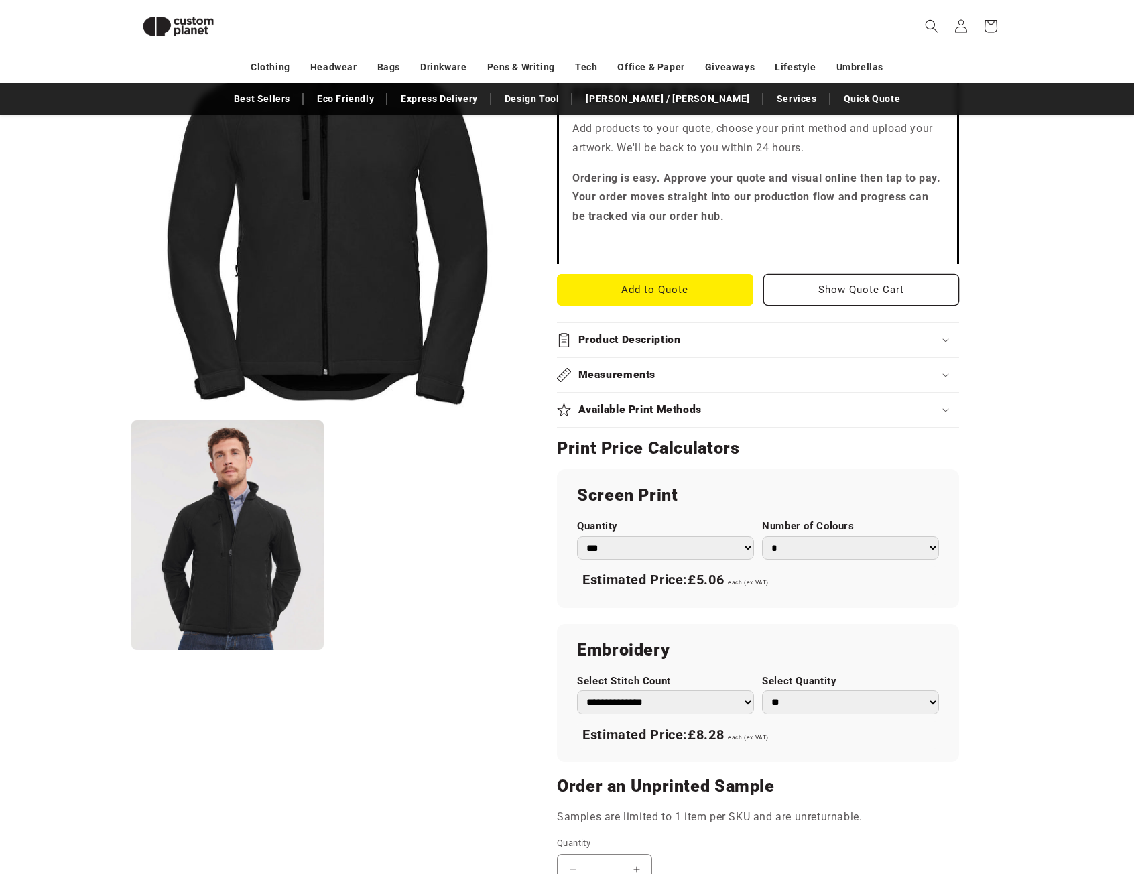
scroll to position [451, 0]
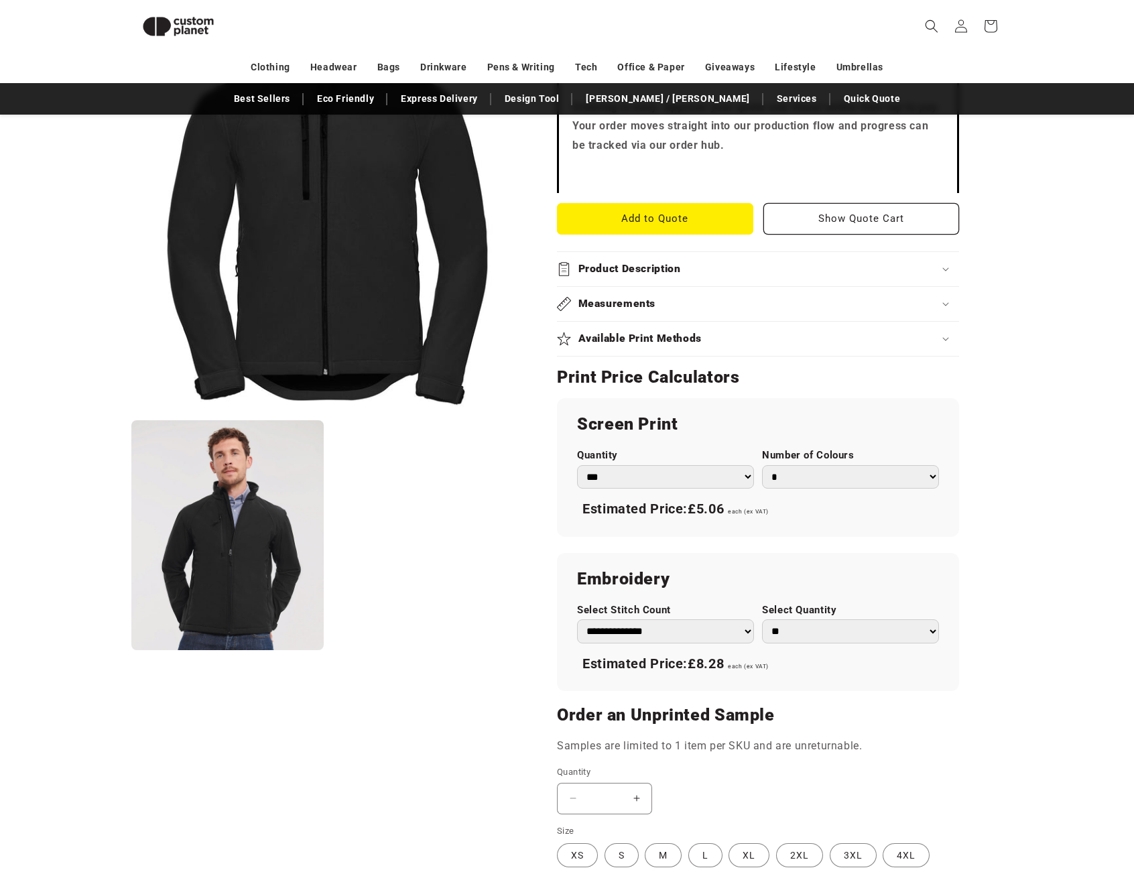
click at [674, 629] on select "**********" at bounding box center [665, 630] width 177 height 23
click at [623, 580] on h2 "Embroidery" at bounding box center [758, 578] width 362 height 21
copy h2 "Embroidery"
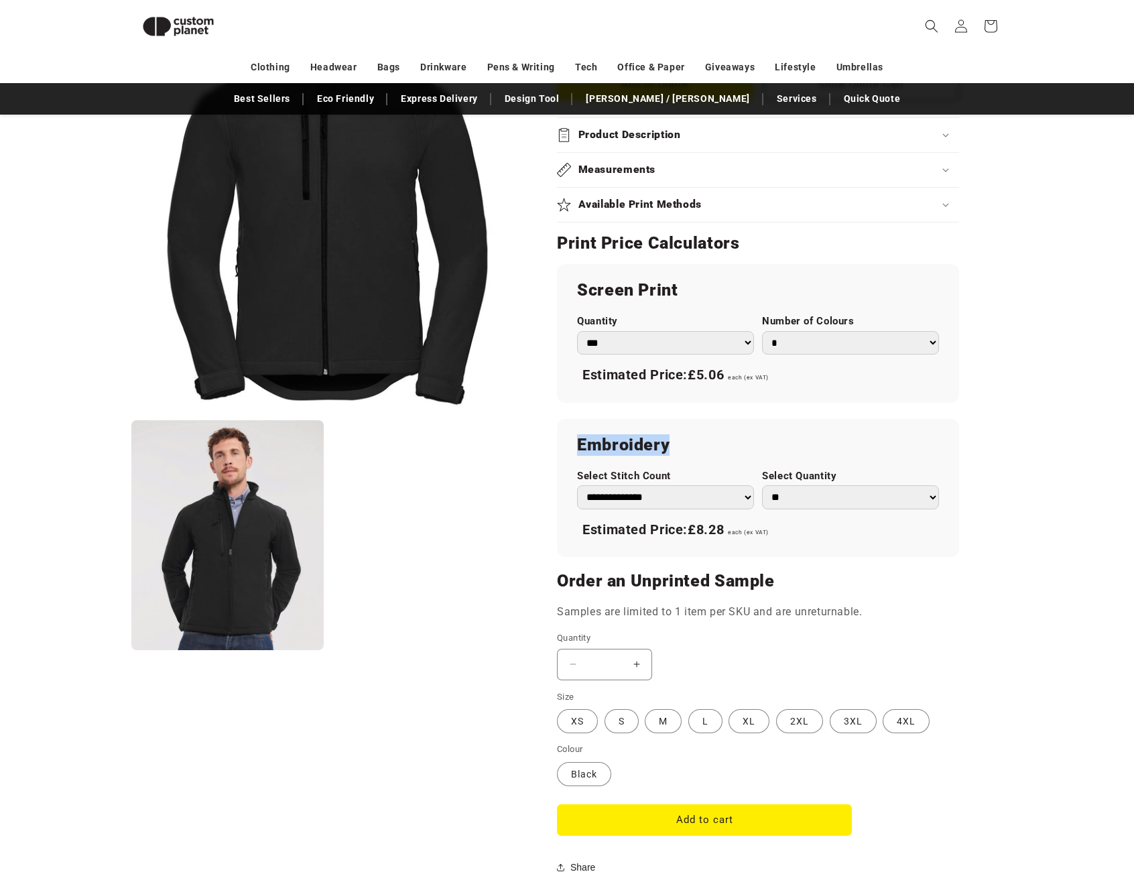
scroll to position [0, 0]
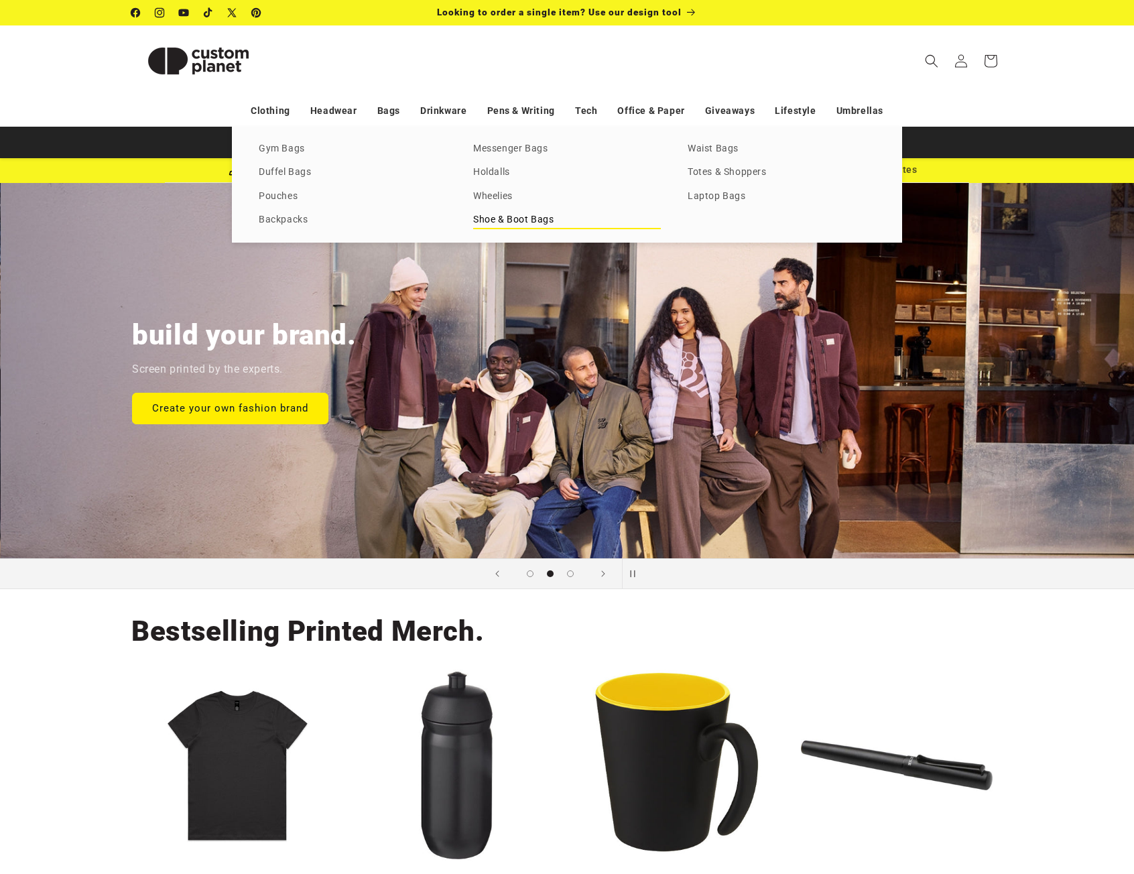
scroll to position [0, 1134]
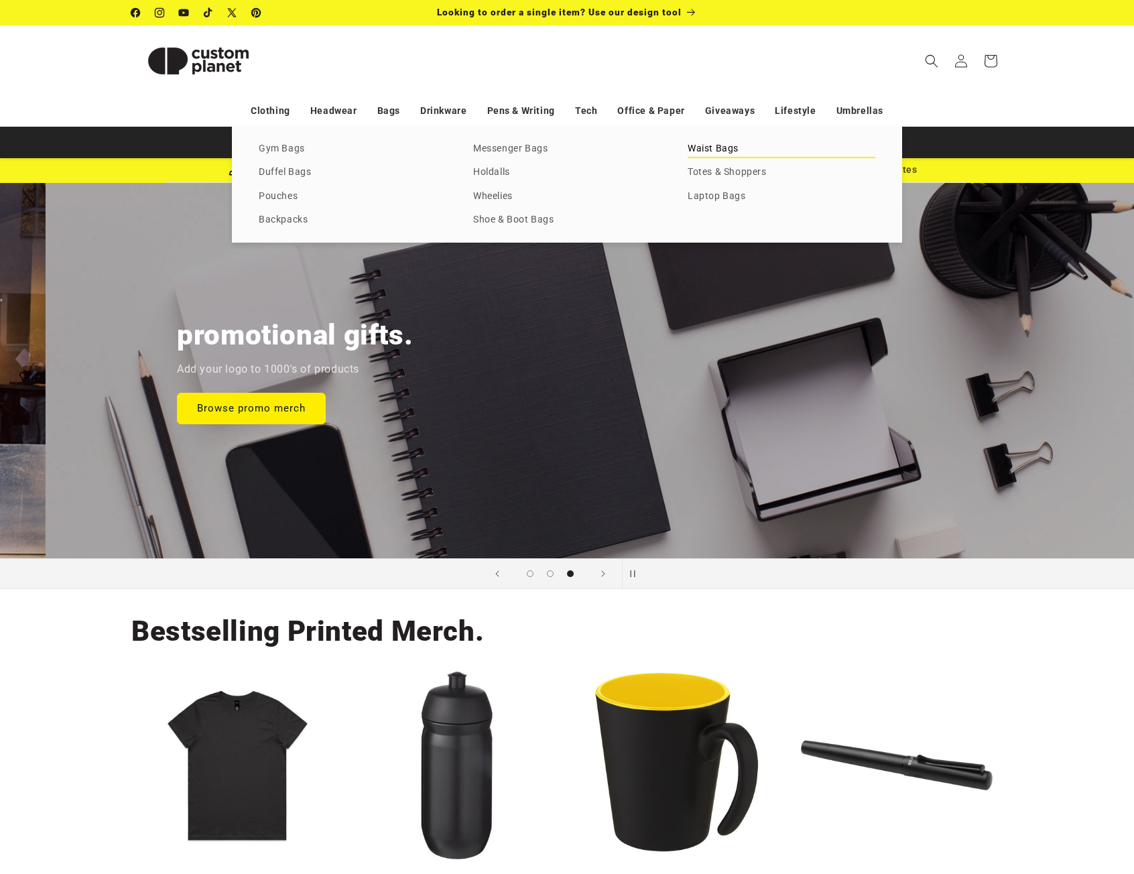
click at [713, 150] on link "Waist Bags" at bounding box center [782, 149] width 188 height 18
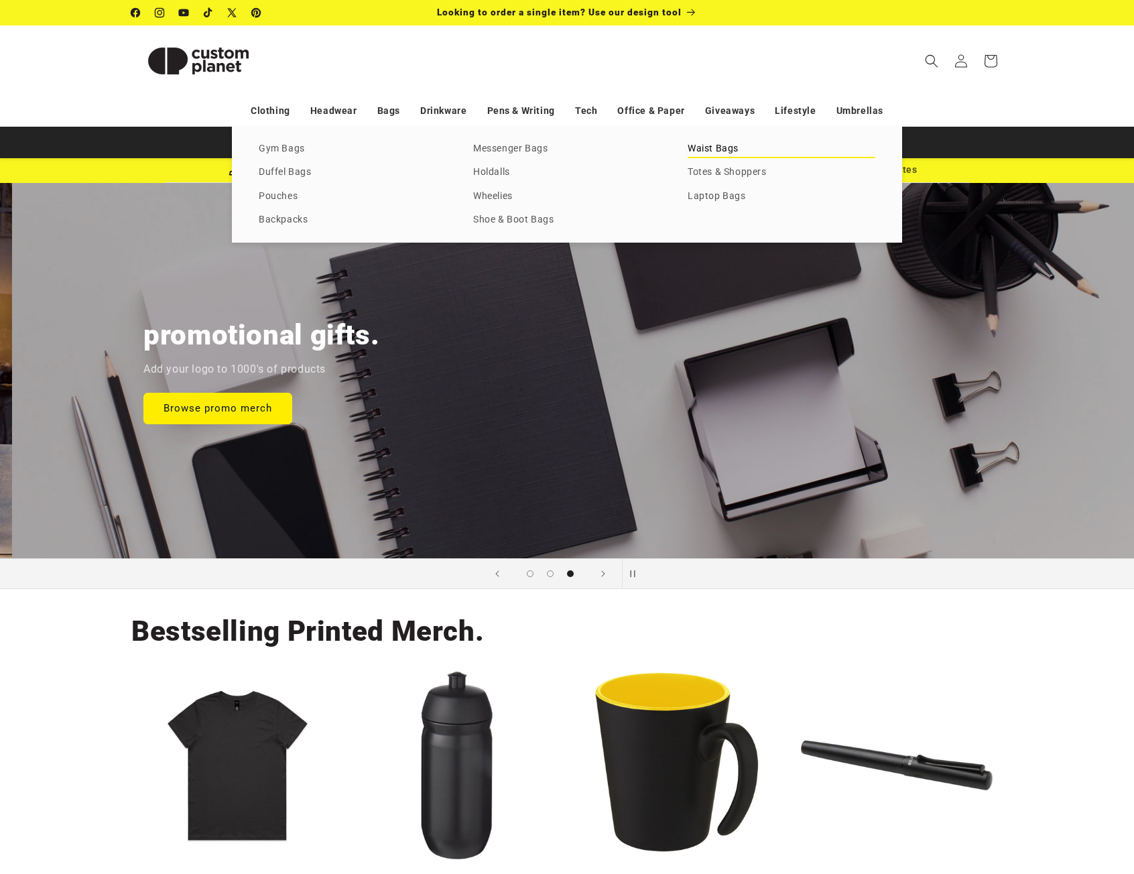
scroll to position [0, 2268]
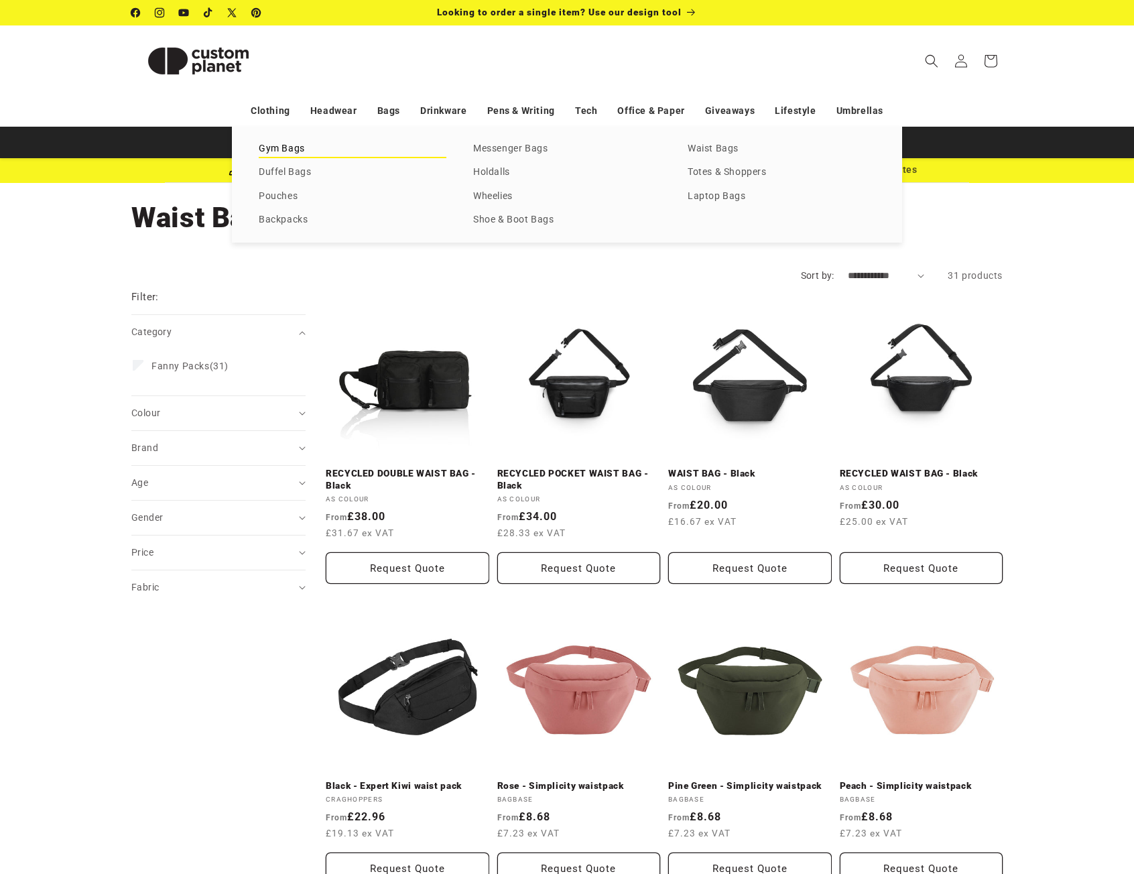
click at [288, 151] on link "Gym Bags" at bounding box center [353, 149] width 188 height 18
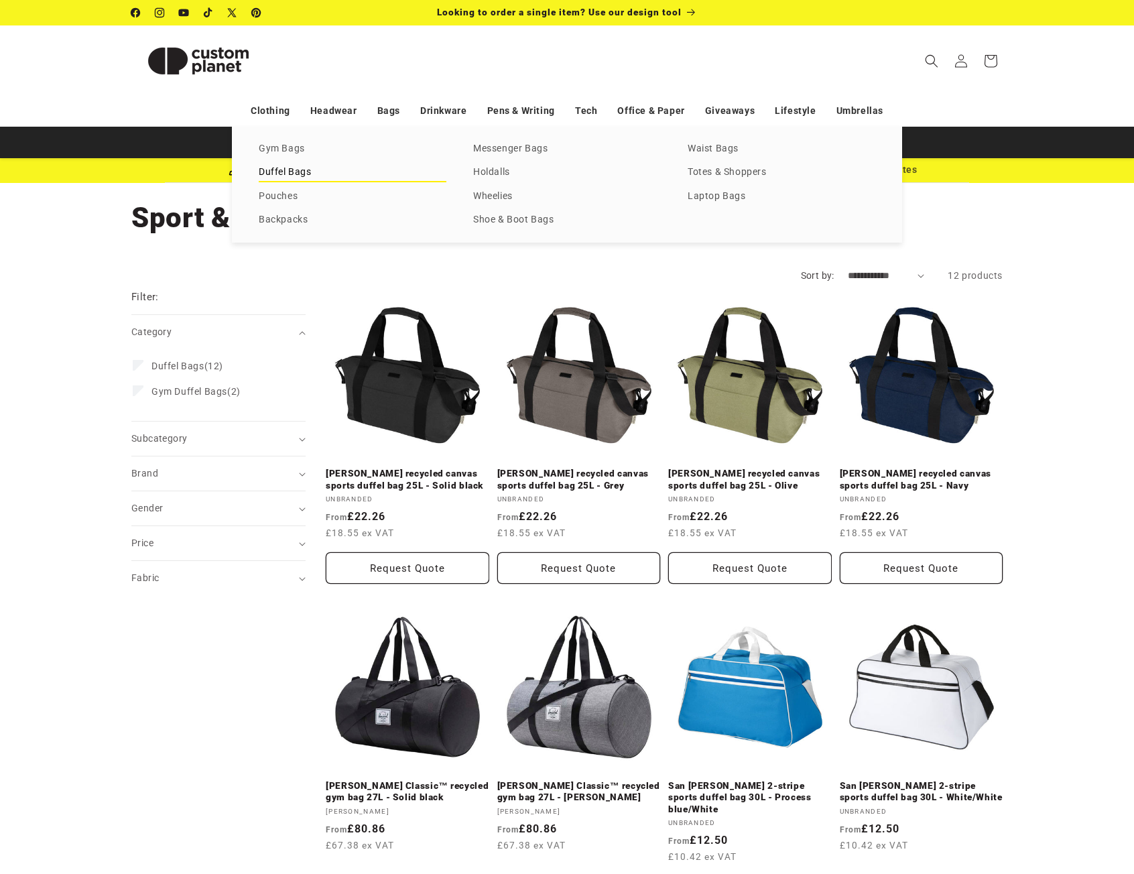
click at [302, 170] on link "Duffel Bags" at bounding box center [353, 173] width 188 height 18
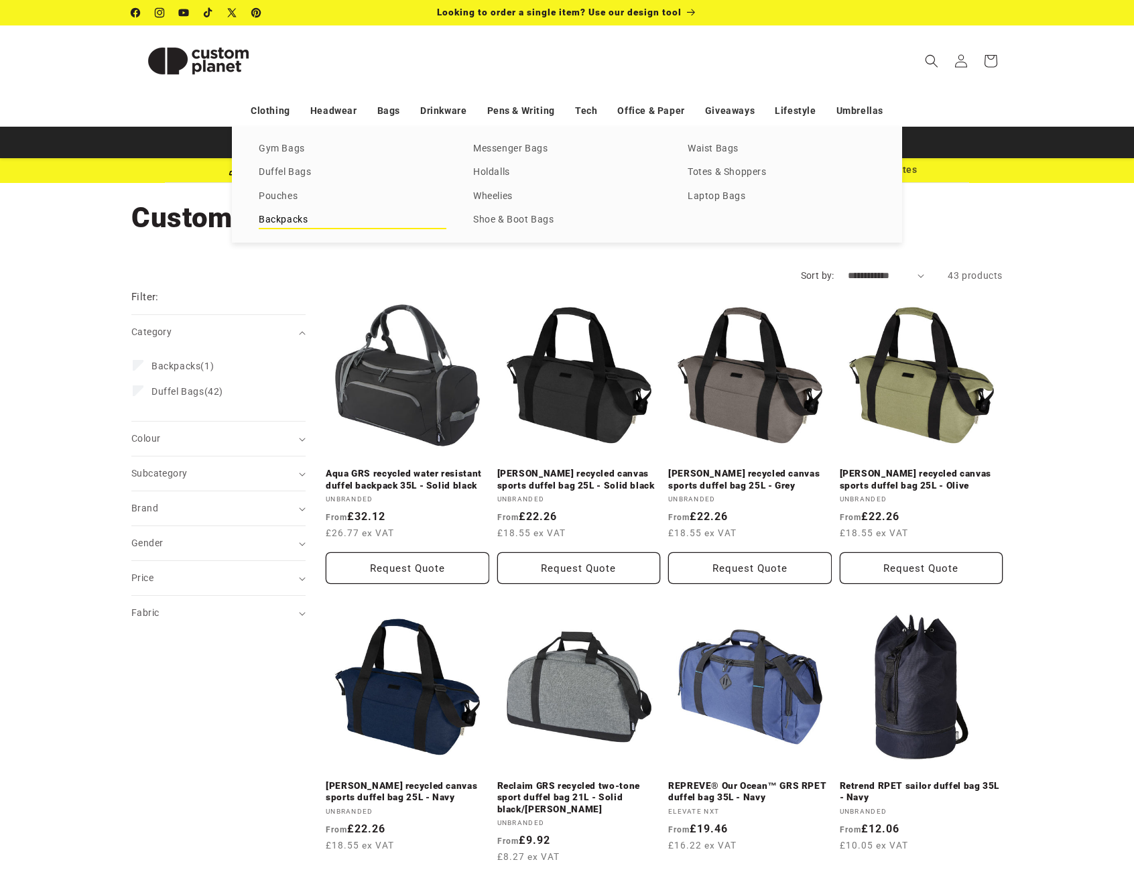
click at [292, 218] on link "Backpacks" at bounding box center [353, 220] width 188 height 18
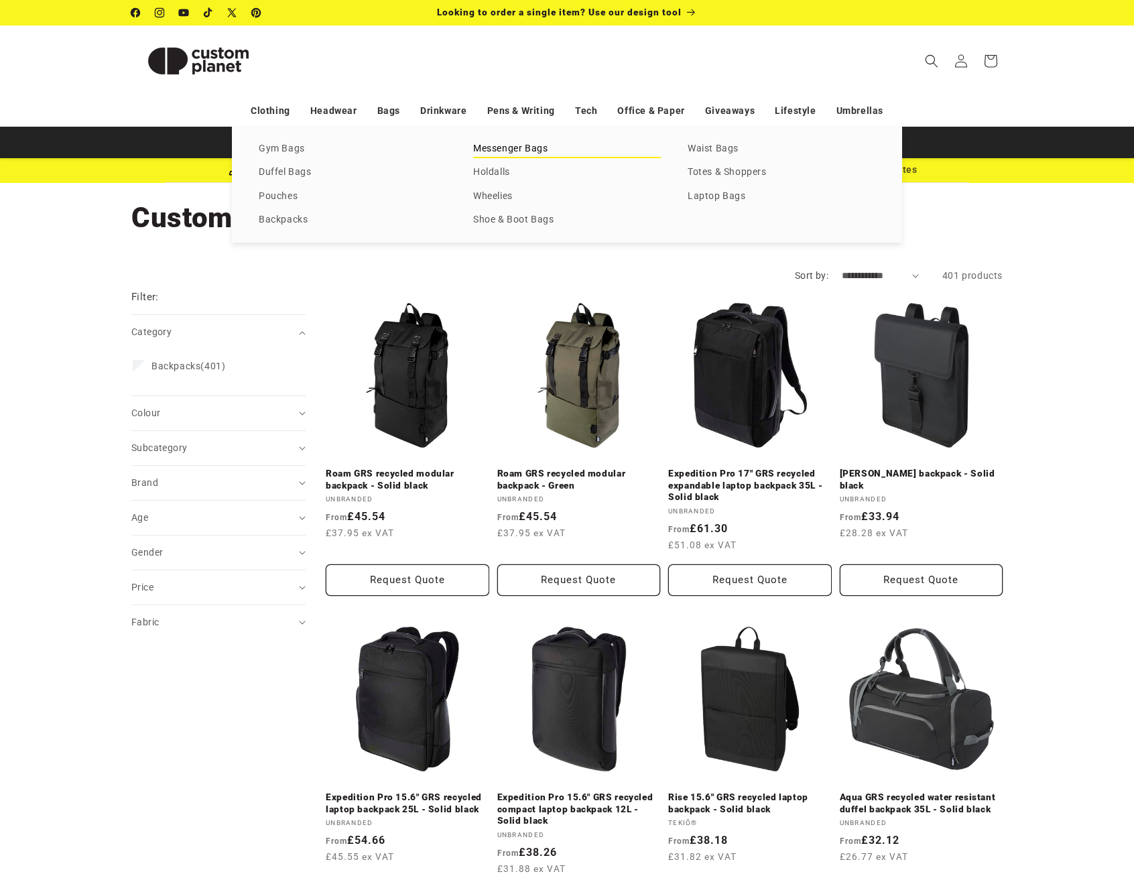
click at [507, 150] on link "Messenger Bags" at bounding box center [567, 149] width 188 height 18
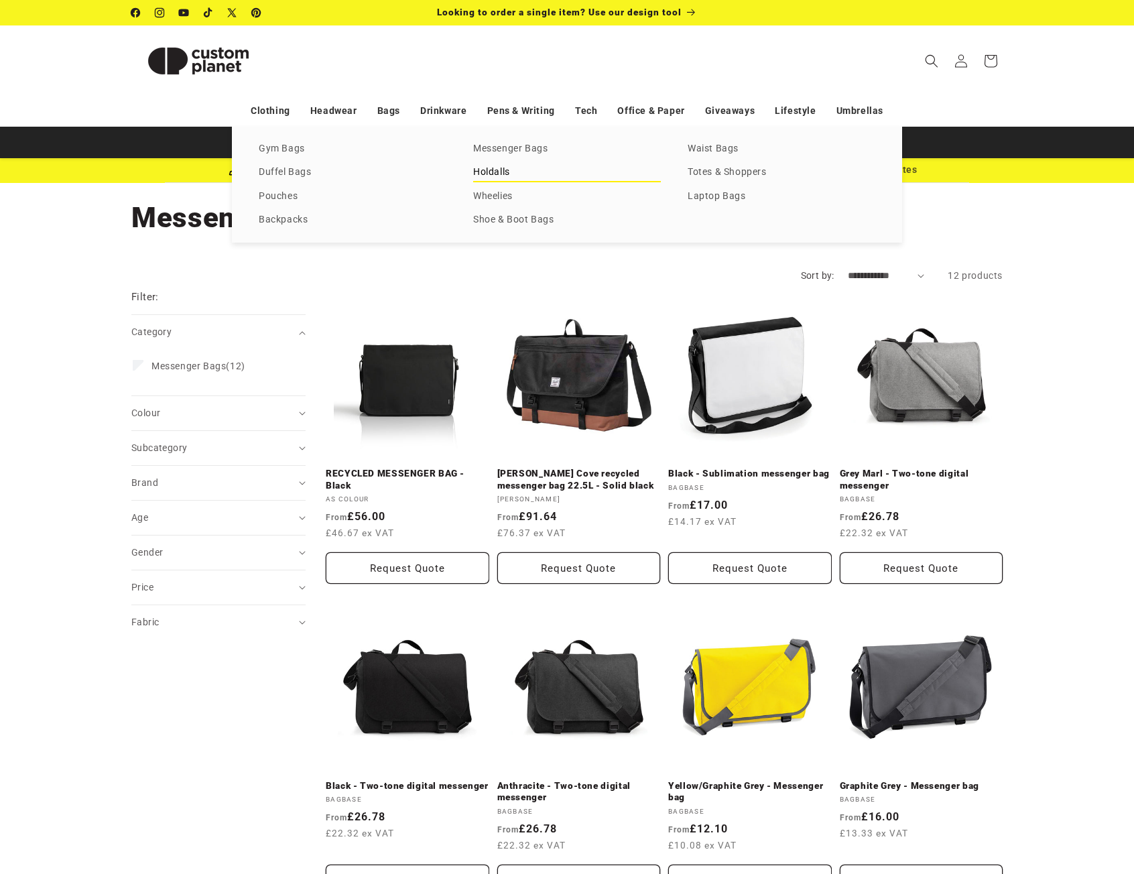
click at [497, 172] on link "Holdalls" at bounding box center [567, 173] width 188 height 18
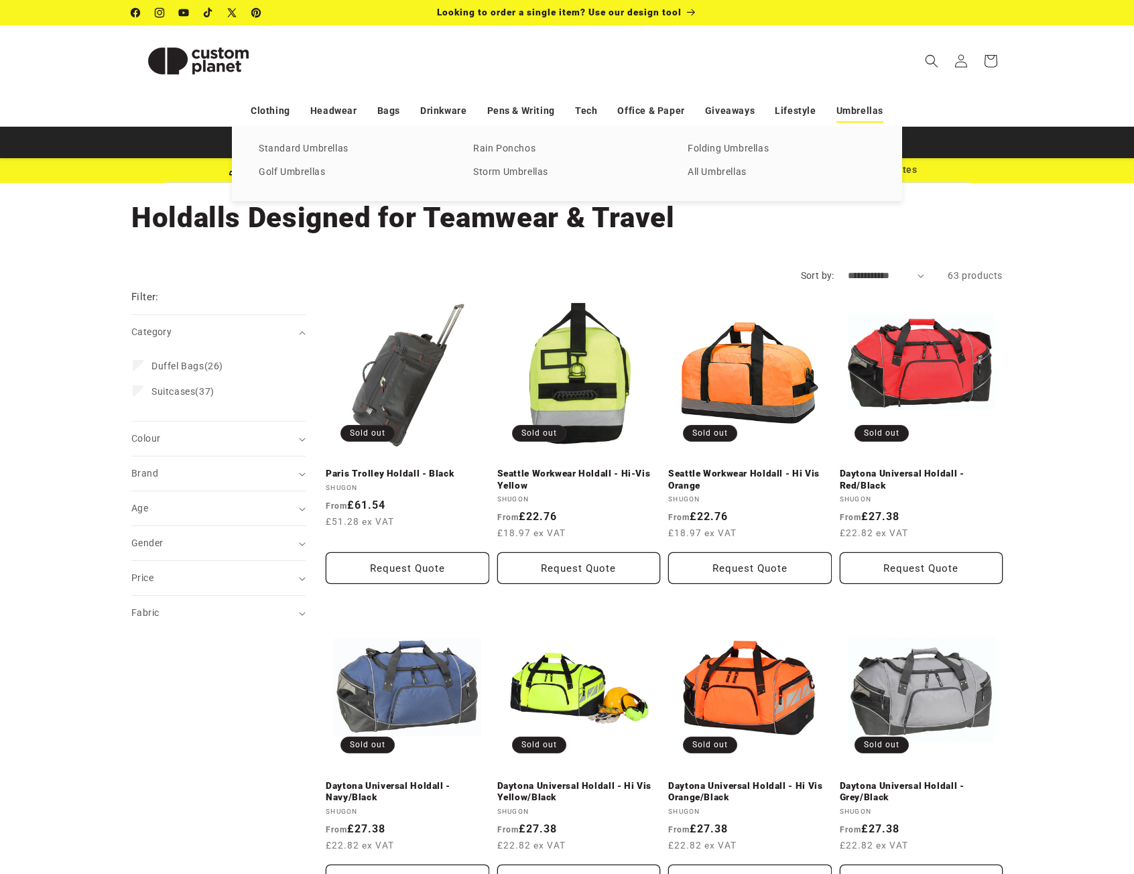
click at [842, 111] on link "Umbrellas" at bounding box center [860, 110] width 47 height 23
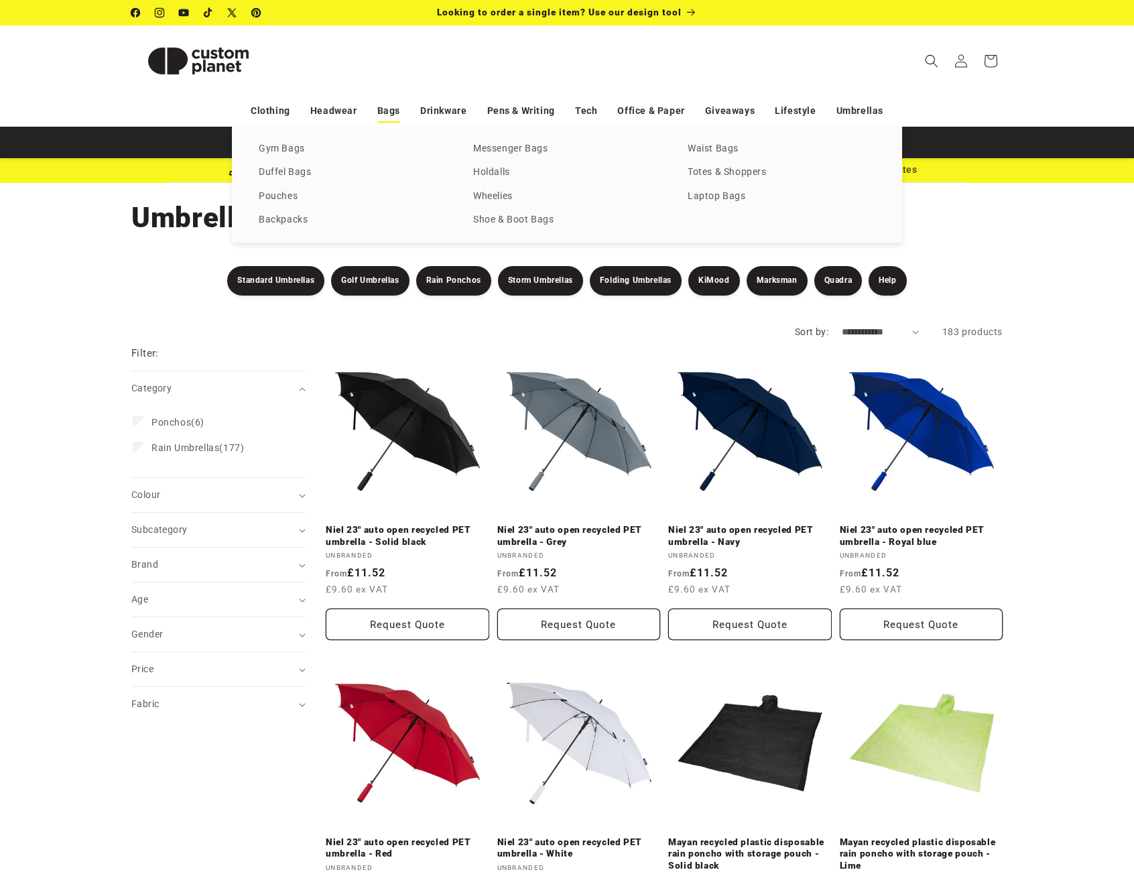
click at [388, 109] on link "Bags" at bounding box center [388, 110] width 23 height 23
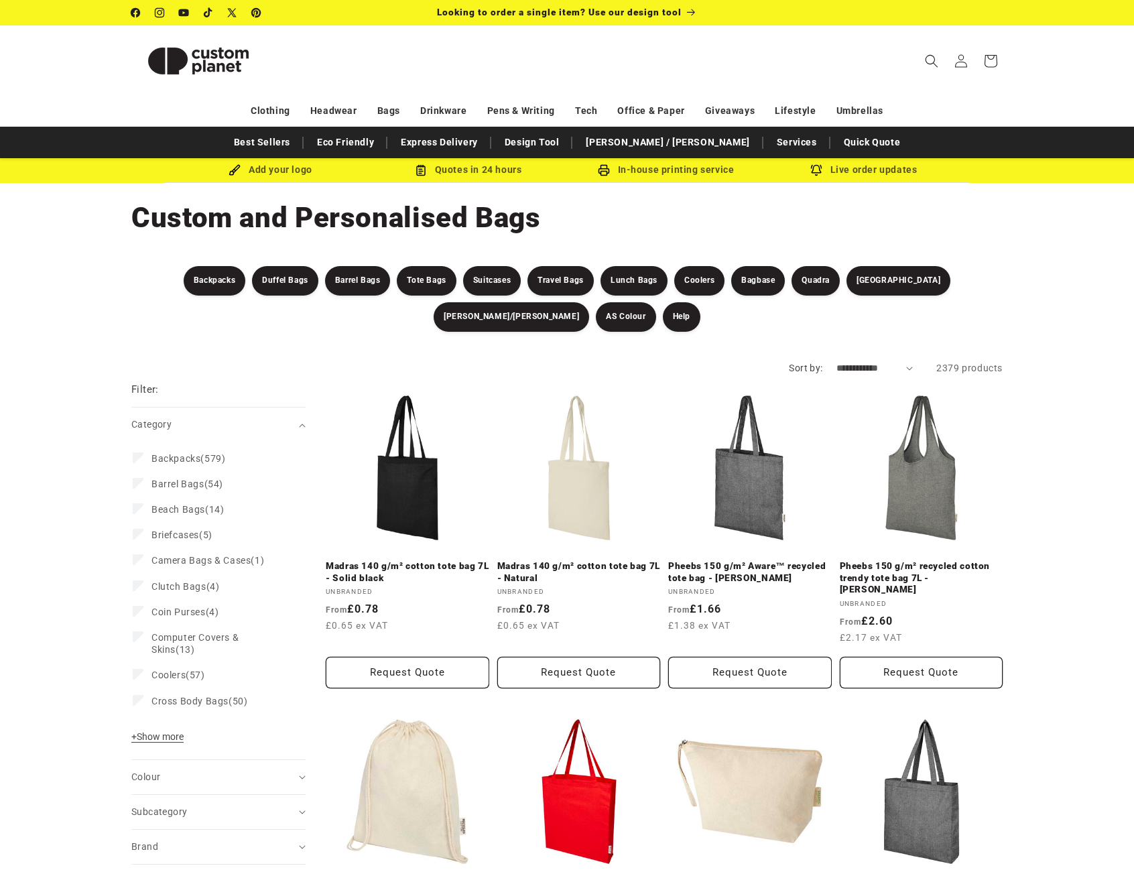
click at [51, 86] on sticky-header "Search My Account / Order Progress Cart Clothing Clothing T-shirts" at bounding box center [567, 60] width 1134 height 70
